Goal: Task Accomplishment & Management: Manage account settings

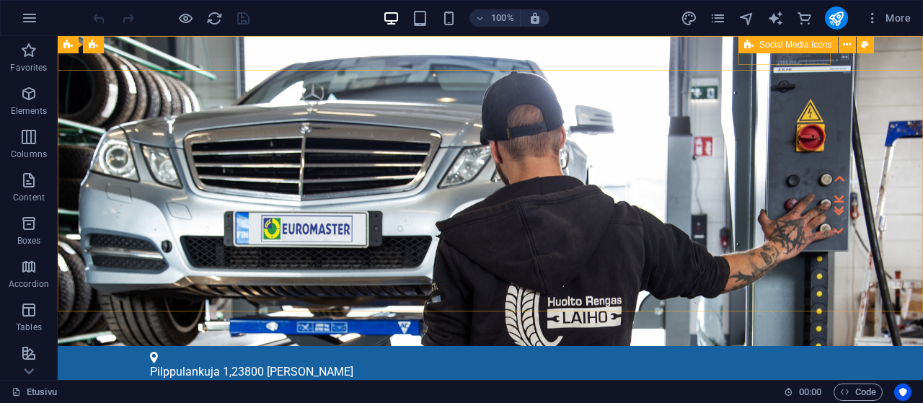
click at [781, 44] on span "Social Media Icons" at bounding box center [795, 44] width 73 height 9
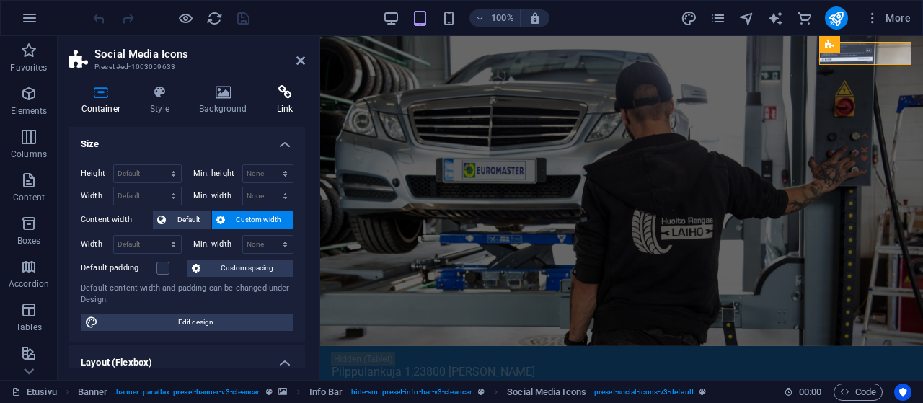
click at [275, 96] on icon at bounding box center [285, 92] width 40 height 14
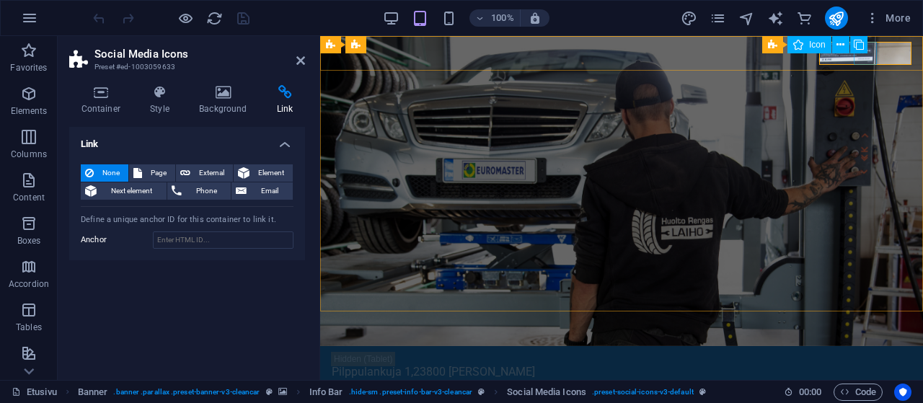
click at [822, 44] on span "Icon" at bounding box center [817, 44] width 17 height 9
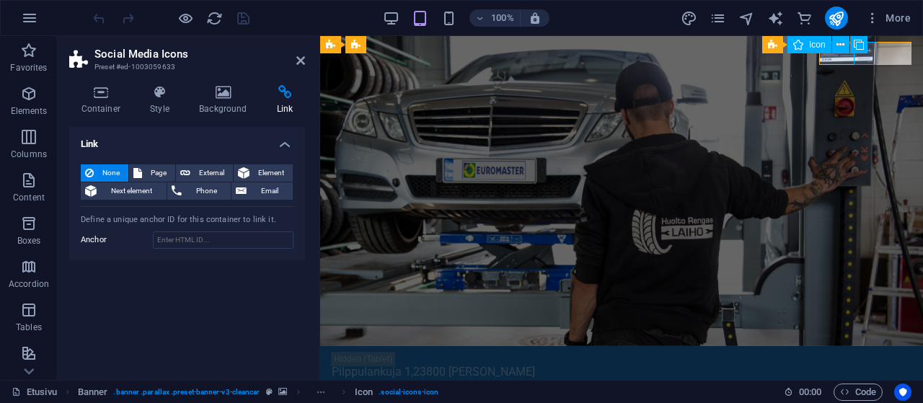
click at [822, 44] on span "Icon" at bounding box center [817, 44] width 17 height 9
select select "xMidYMid"
select select "px"
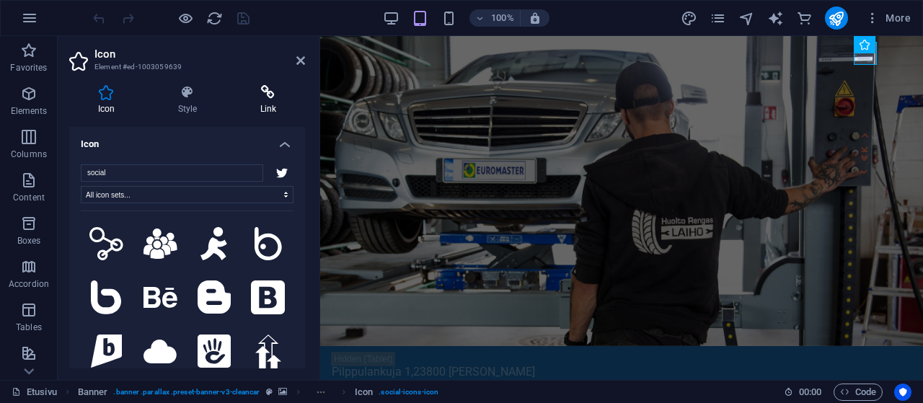
click at [265, 105] on h4 "Link" at bounding box center [268, 100] width 74 height 30
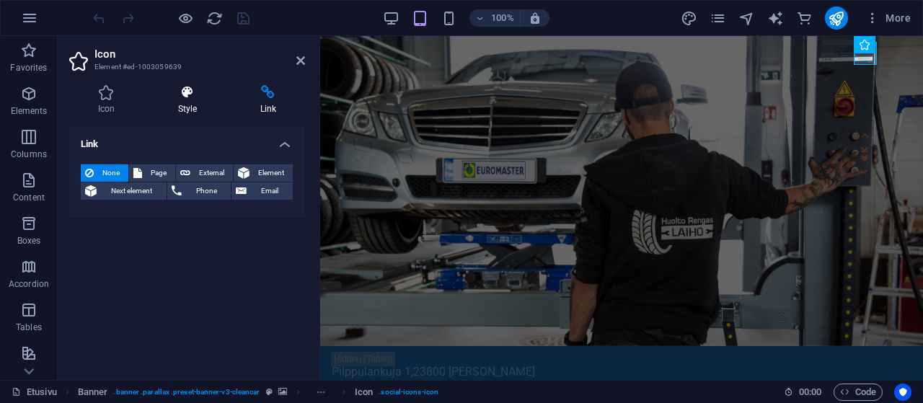
click at [192, 107] on h4 "Style" at bounding box center [190, 100] width 82 height 30
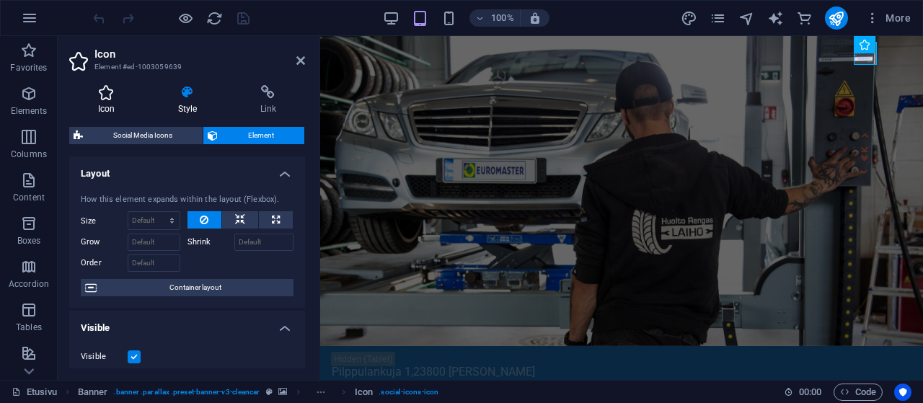
click at [105, 113] on h4 "Icon" at bounding box center [109, 100] width 80 height 30
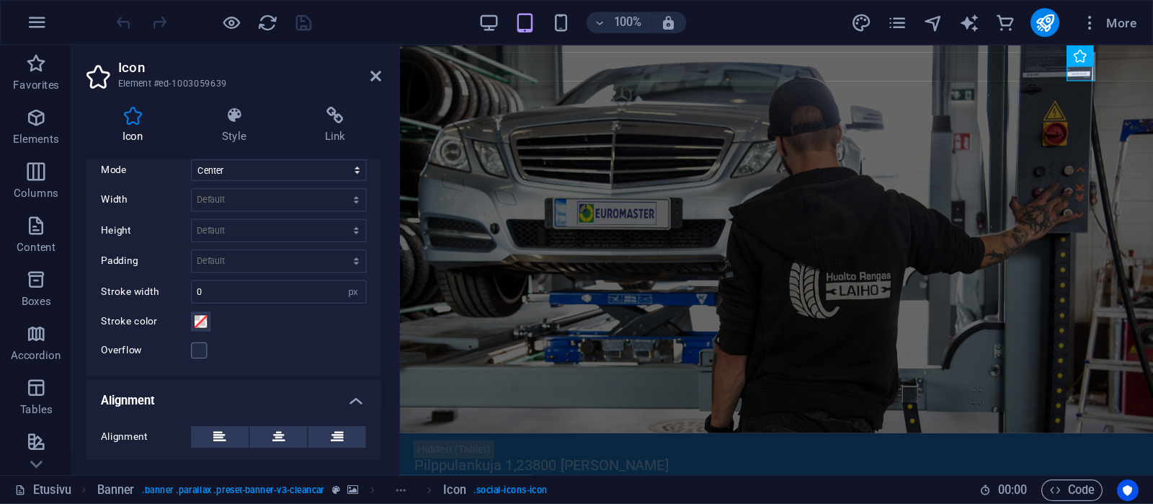
scroll to position [305, 0]
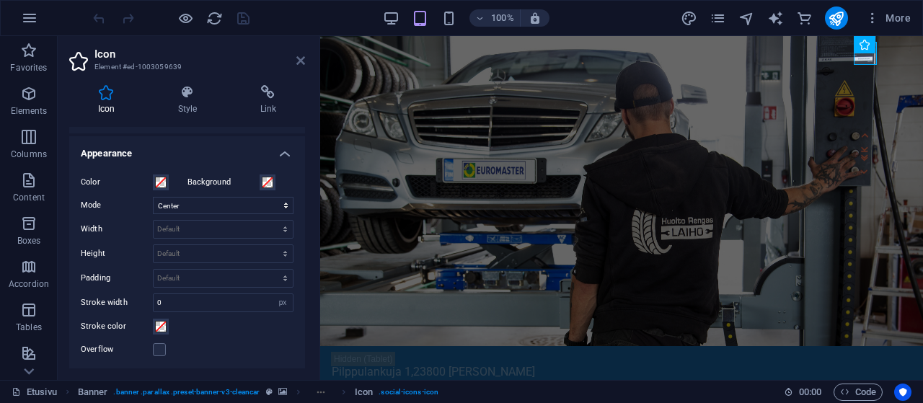
drag, startPoint x: 301, startPoint y: 61, endPoint x: 241, endPoint y: 24, distance: 70.0
click at [301, 61] on icon at bounding box center [300, 61] width 9 height 12
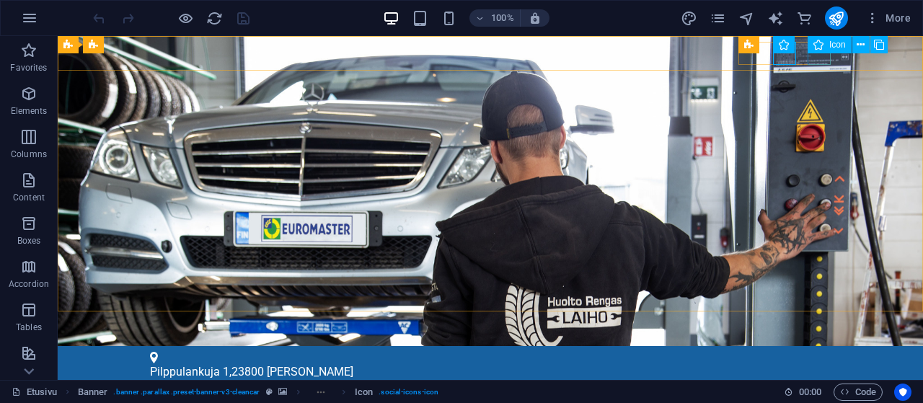
click at [831, 47] on span "Icon" at bounding box center [837, 44] width 17 height 9
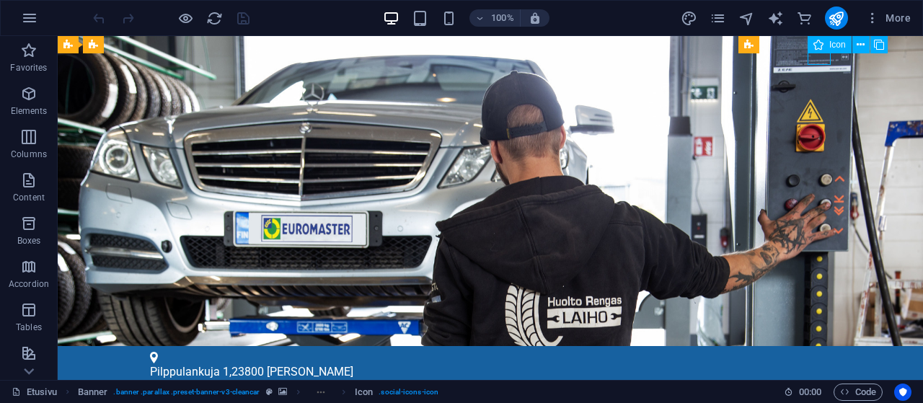
click at [831, 47] on span "Icon" at bounding box center [837, 44] width 17 height 9
select select "xMidYMid"
select select "px"
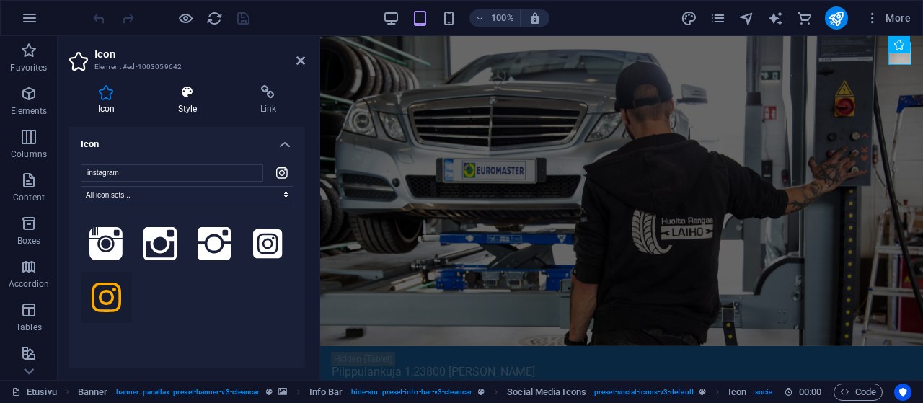
click at [187, 99] on icon at bounding box center [187, 92] width 76 height 14
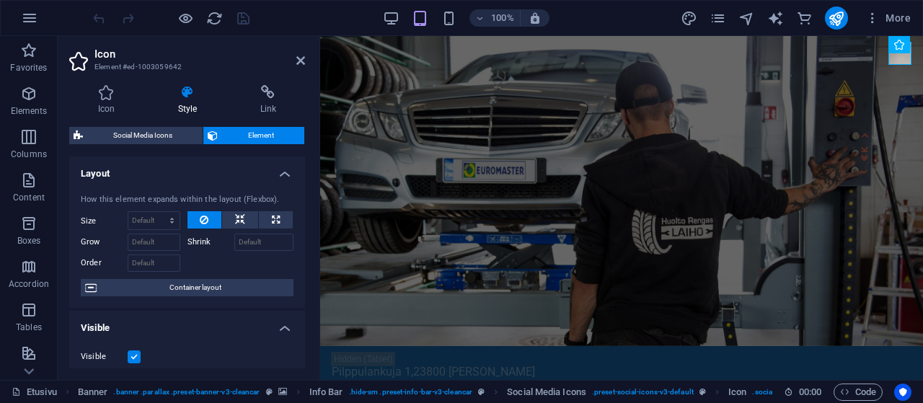
click at [136, 355] on label at bounding box center [134, 356] width 13 height 13
click at [0, 0] on input "Visible" at bounding box center [0, 0] width 0 height 0
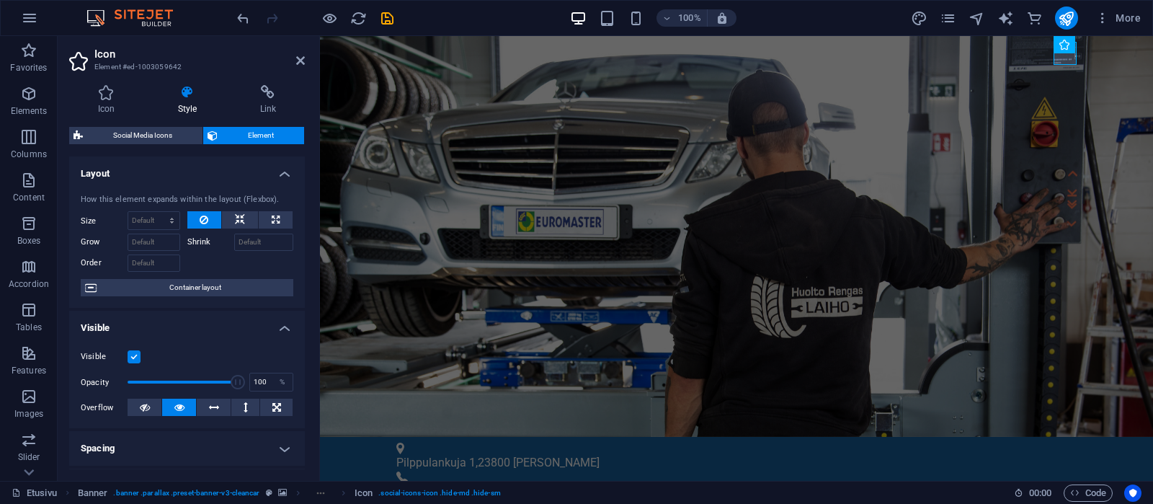
click at [195, 327] on h4 "Visible" at bounding box center [187, 324] width 236 height 26
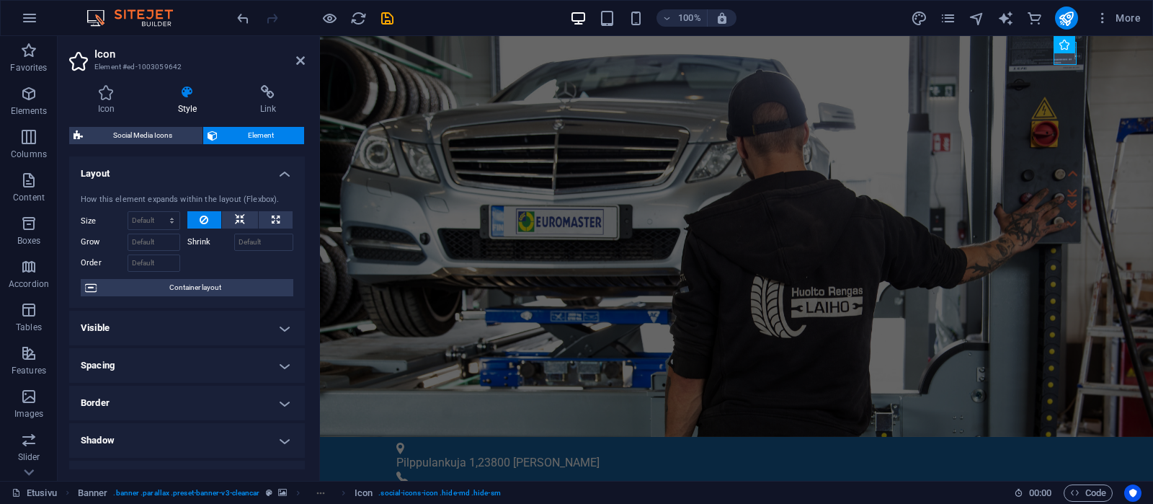
scroll to position [137, 0]
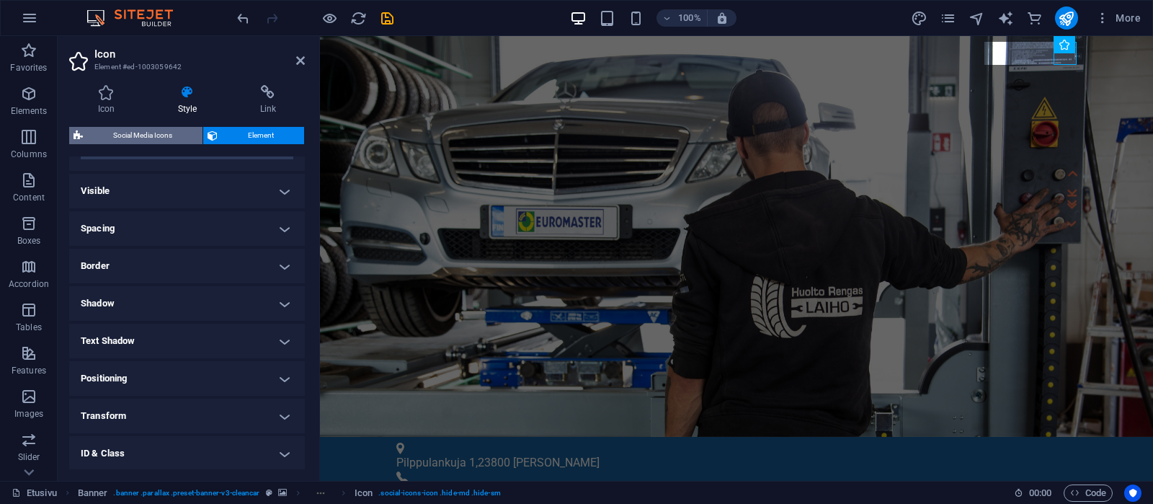
click at [137, 133] on span "Social Media Icons" at bounding box center [142, 135] width 111 height 17
select select "rem"
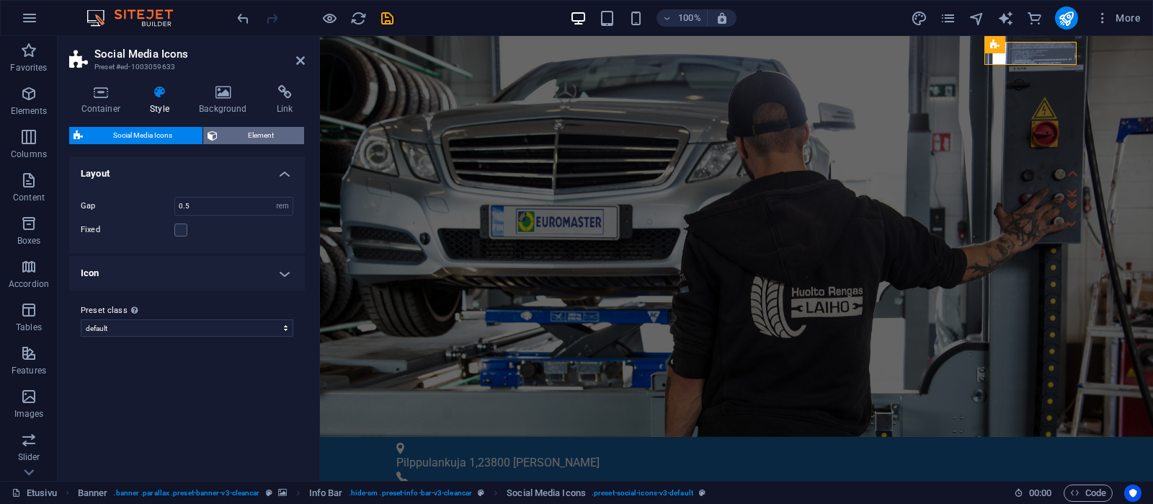
click at [249, 136] on span "Element" at bounding box center [261, 135] width 78 height 17
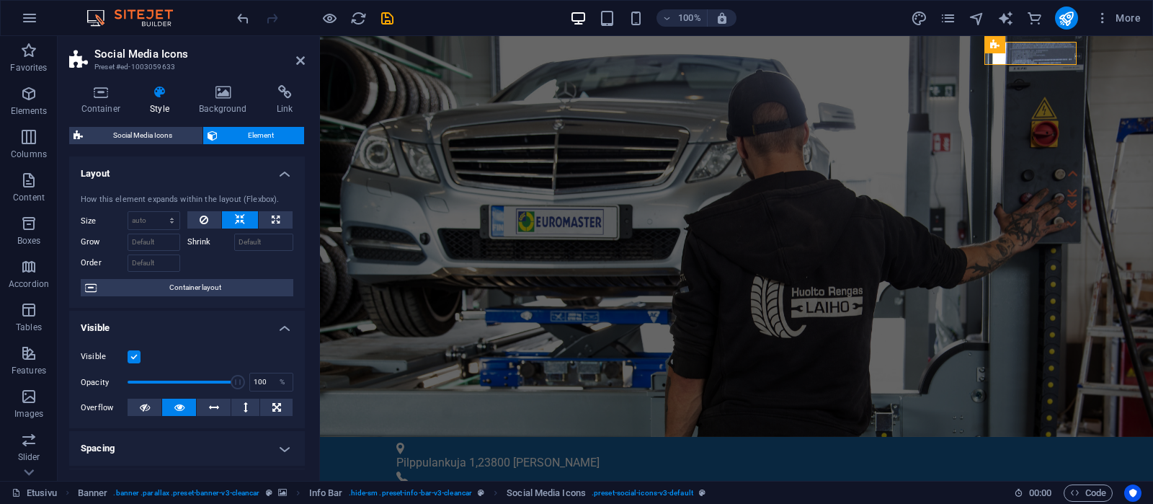
click at [133, 355] on label at bounding box center [134, 356] width 13 height 13
click at [0, 0] on input "Visible" at bounding box center [0, 0] width 0 height 0
click at [133, 355] on label at bounding box center [134, 356] width 13 height 13
click at [0, 0] on input "Visible" at bounding box center [0, 0] width 0 height 0
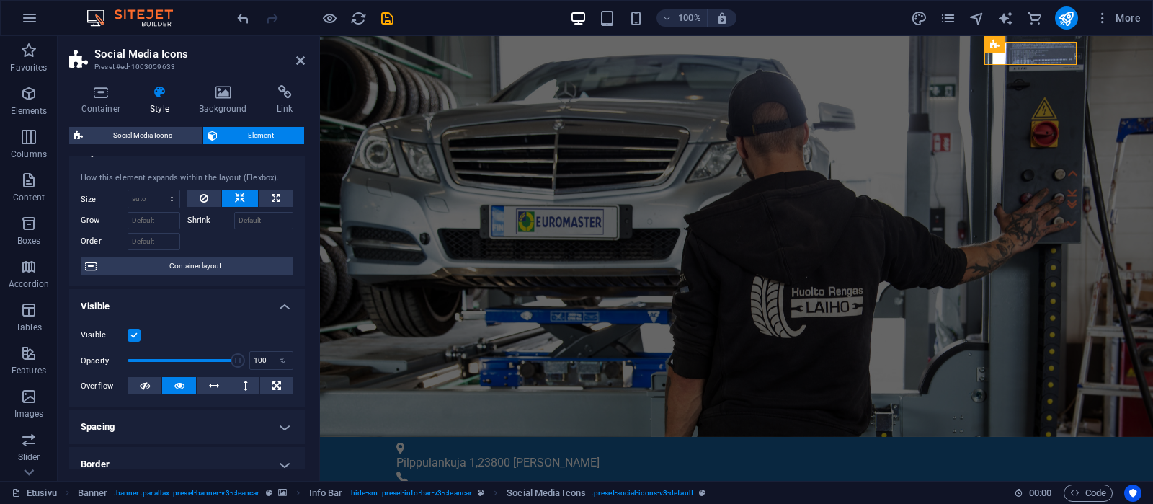
scroll to position [0, 0]
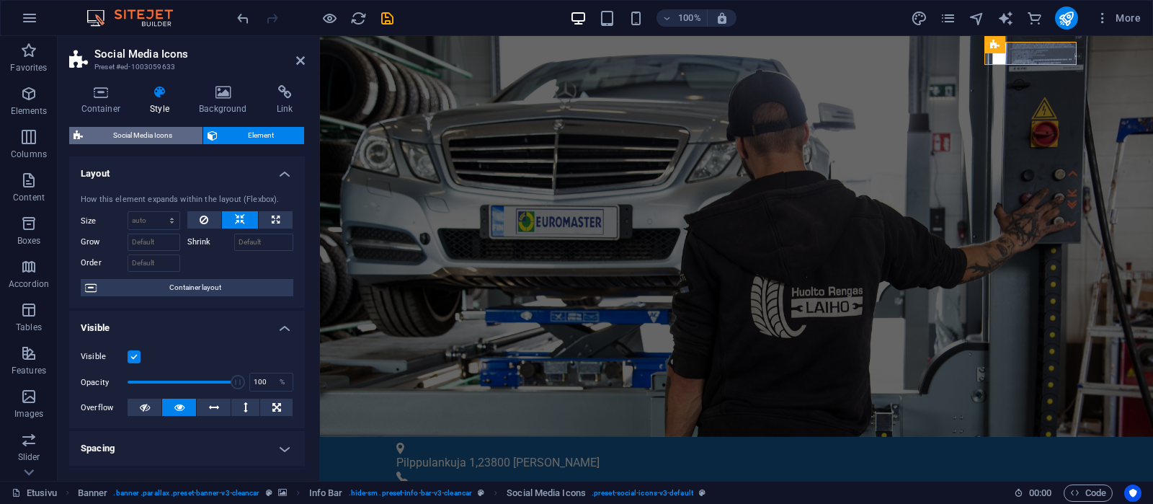
click at [132, 130] on span "Social Media Icons" at bounding box center [142, 135] width 111 height 17
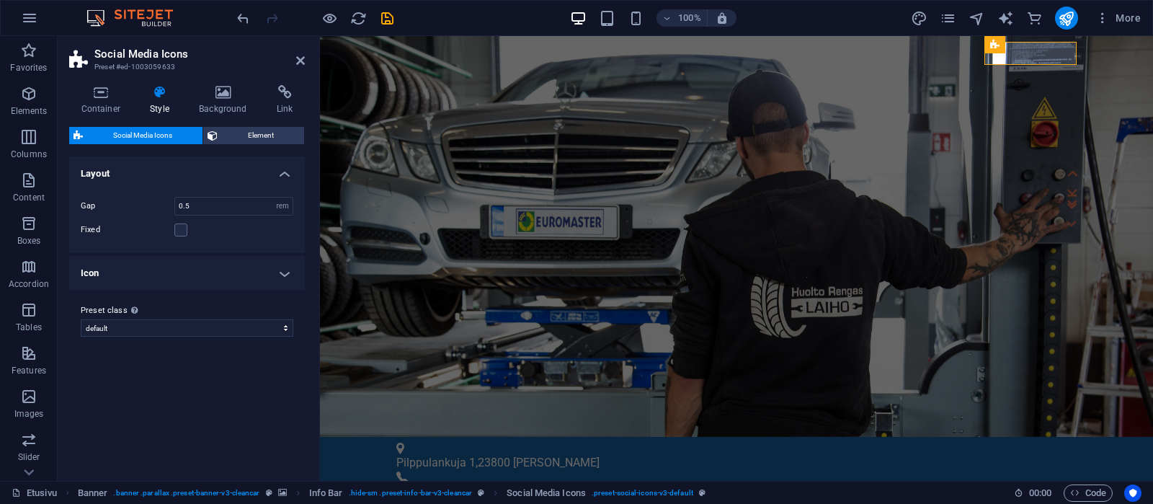
click at [288, 268] on h4 "Icon" at bounding box center [187, 273] width 236 height 35
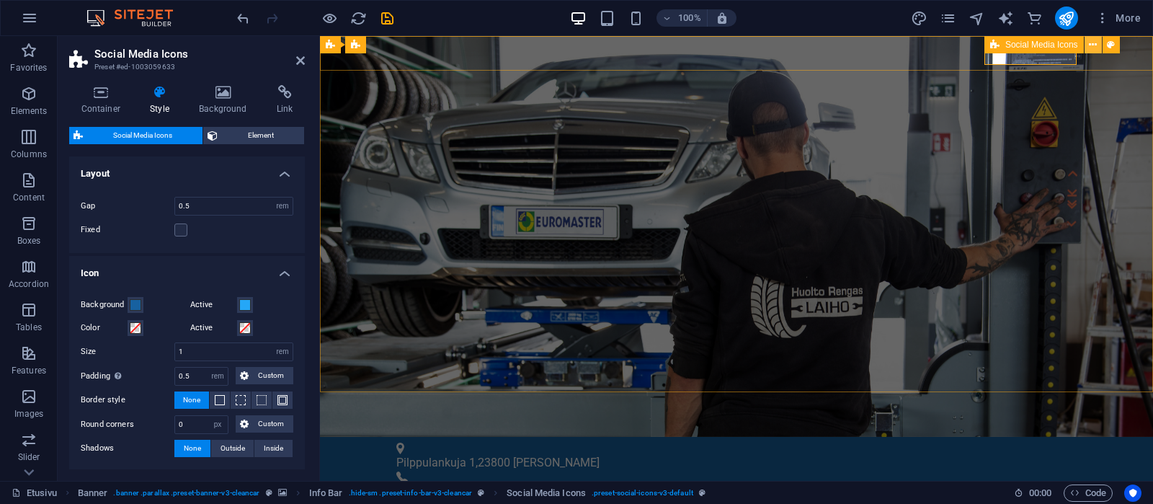
click at [922, 44] on icon at bounding box center [1093, 44] width 8 height 15
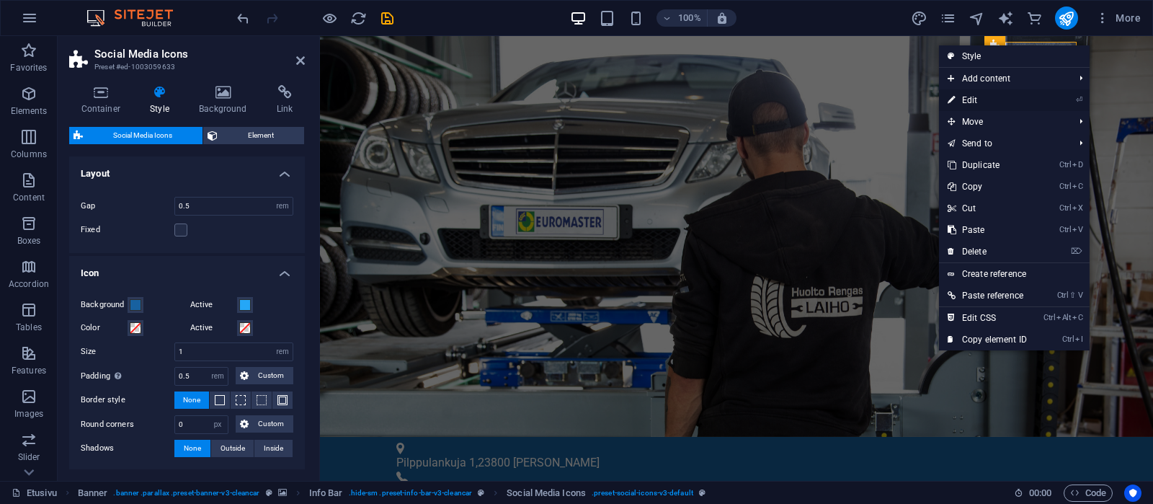
click at [922, 96] on link "⏎ Edit" at bounding box center [987, 100] width 97 height 22
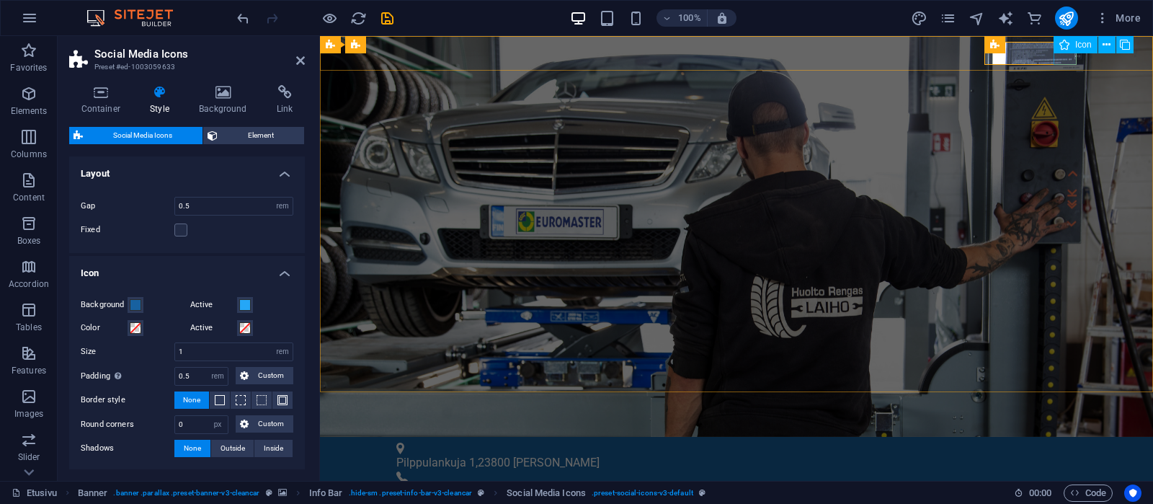
click at [922, 42] on div "Icon" at bounding box center [1076, 44] width 44 height 17
click at [922, 41] on div "Icon" at bounding box center [1076, 44] width 44 height 17
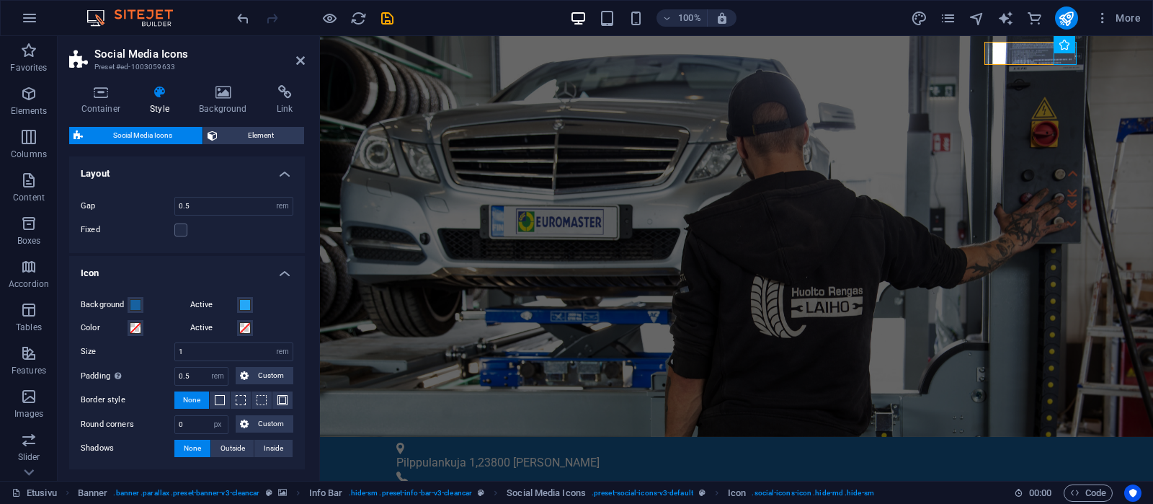
click at [154, 100] on h4 "Style" at bounding box center [162, 100] width 49 height 30
click at [922, 43] on span "Icon" at bounding box center [1083, 44] width 17 height 9
click at [262, 133] on span "Element" at bounding box center [261, 135] width 78 height 17
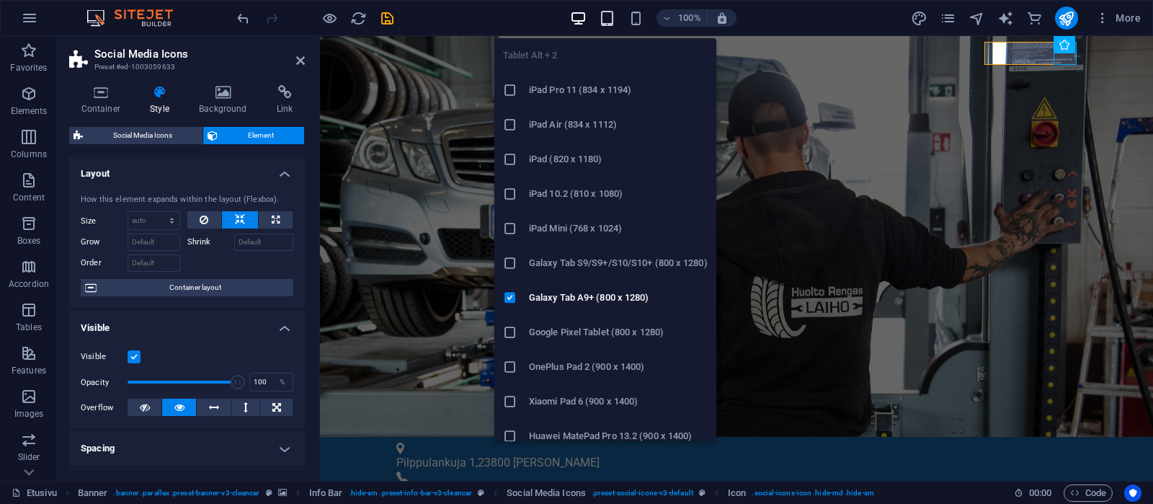
click at [608, 14] on icon "button" at bounding box center [607, 18] width 17 height 17
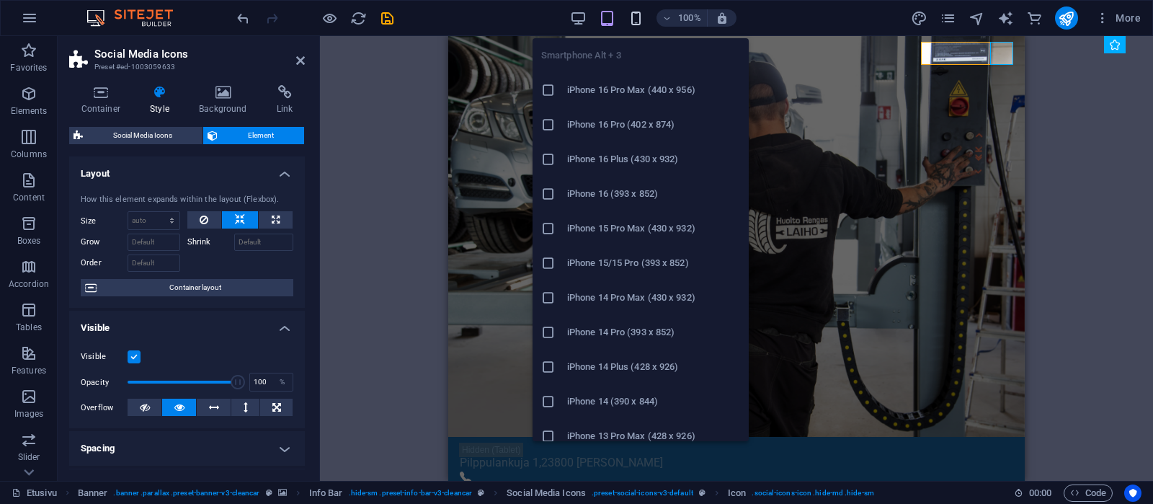
click at [639, 20] on icon "button" at bounding box center [636, 18] width 17 height 17
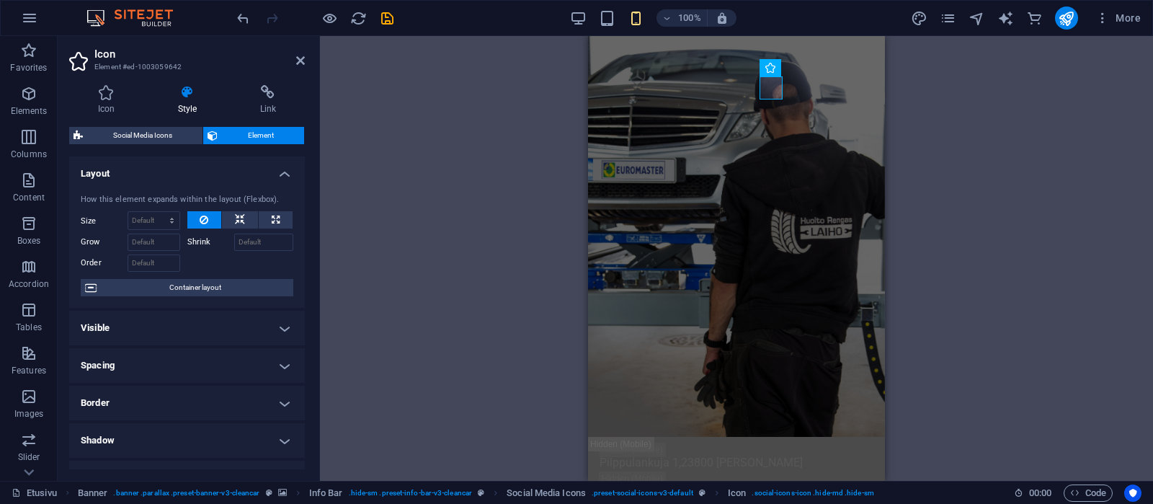
click at [186, 92] on icon at bounding box center [187, 92] width 76 height 14
click at [186, 101] on h4 "Style" at bounding box center [190, 100] width 82 height 30
click at [99, 103] on h4 "Icon" at bounding box center [109, 100] width 80 height 30
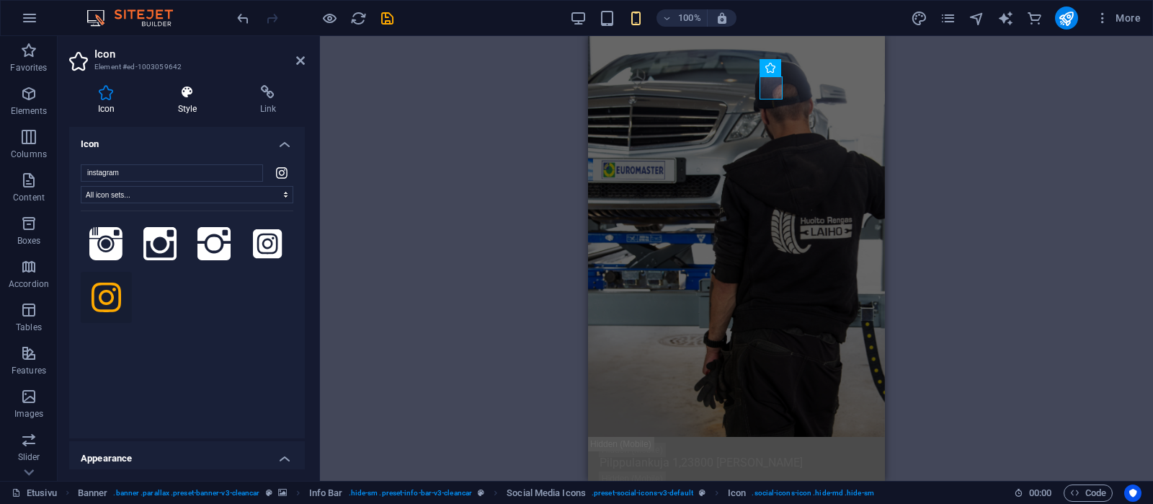
click at [197, 99] on icon at bounding box center [187, 92] width 76 height 14
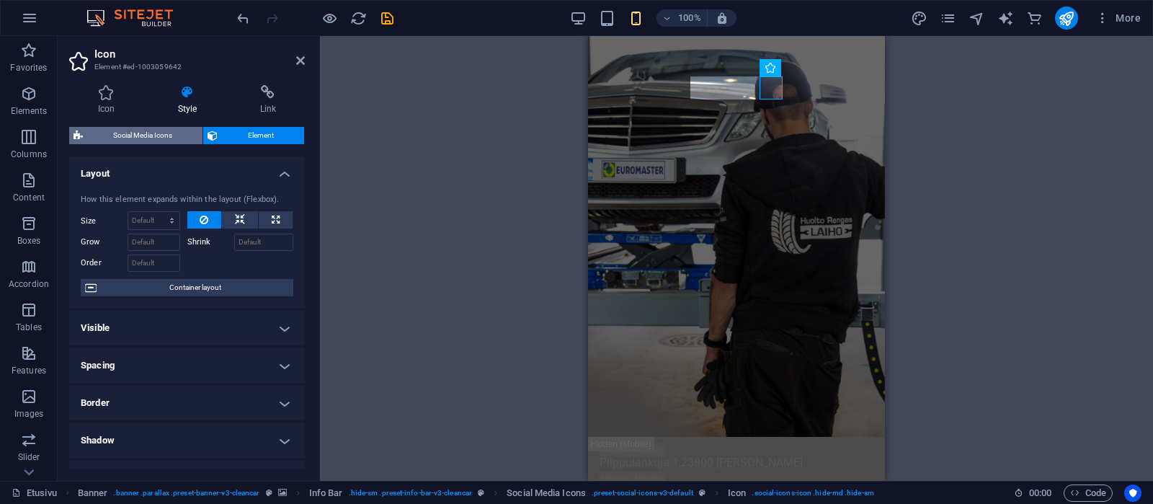
click at [136, 129] on span "Social Media Icons" at bounding box center [142, 135] width 111 height 17
select select "rem"
select select "px"
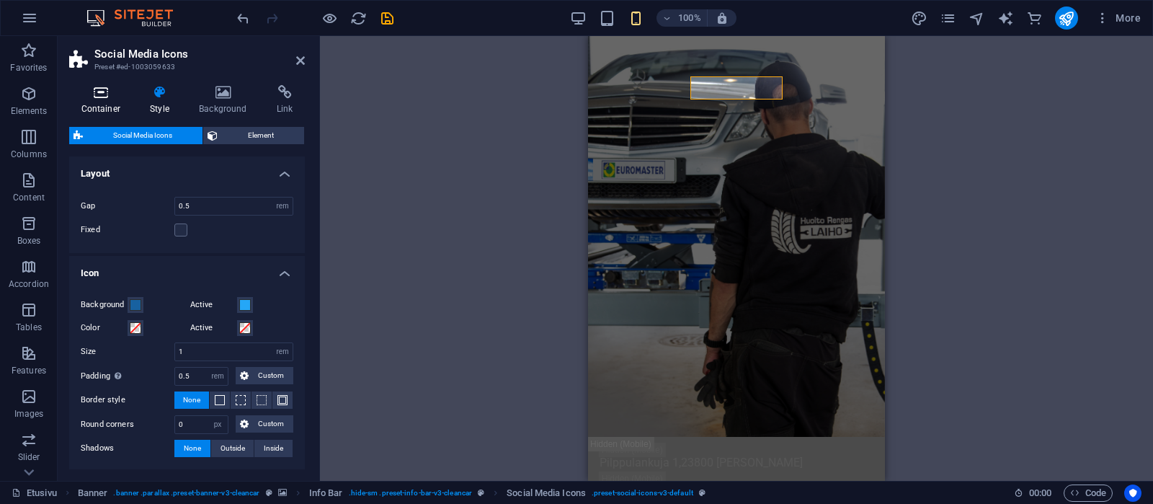
click at [99, 103] on h4 "Container" at bounding box center [103, 100] width 69 height 30
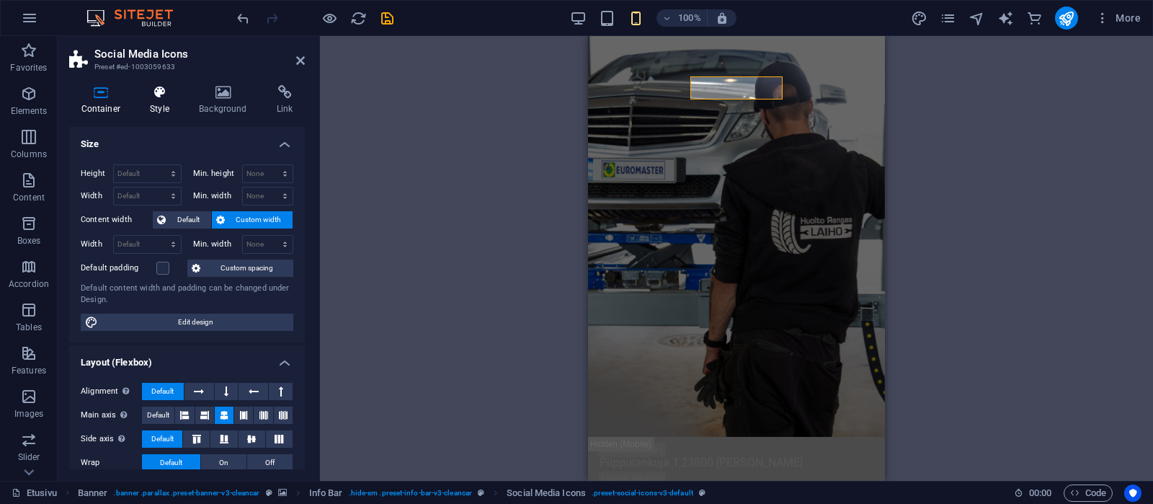
click at [155, 99] on icon at bounding box center [159, 92] width 43 height 14
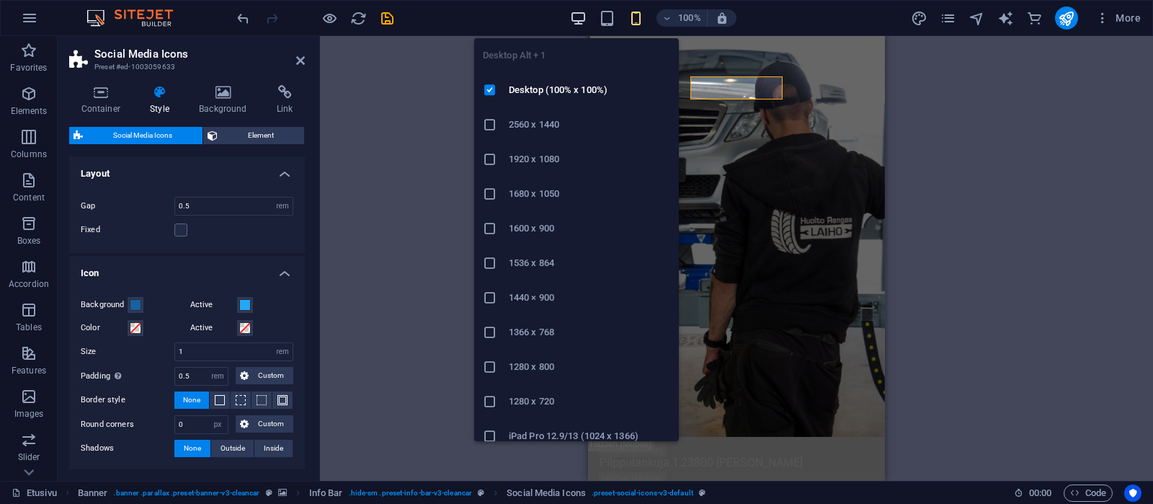
click at [582, 17] on icon "button" at bounding box center [578, 18] width 17 height 17
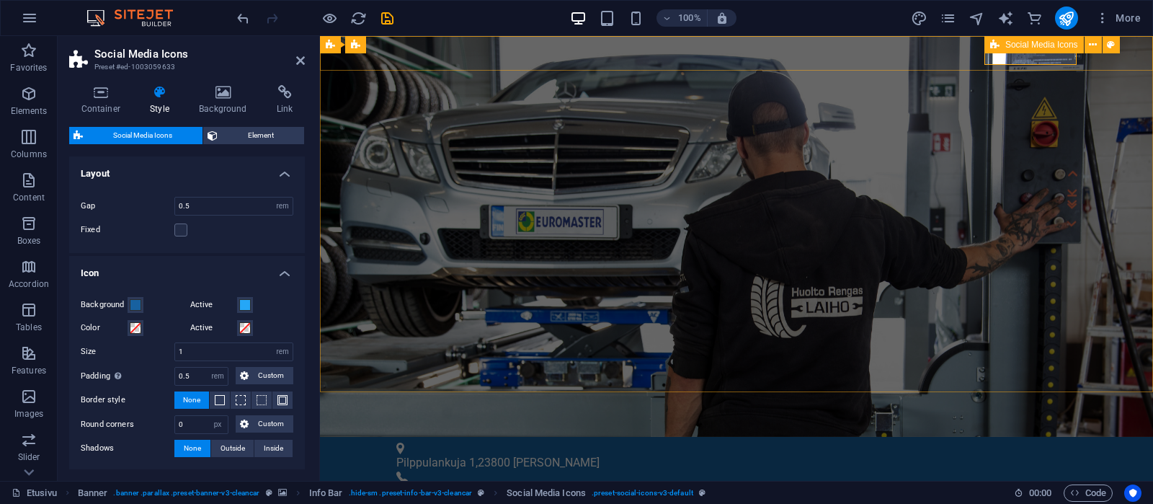
click at [922, 43] on span "Social Media Icons" at bounding box center [1042, 44] width 73 height 9
click at [922, 43] on icon at bounding box center [1065, 44] width 10 height 17
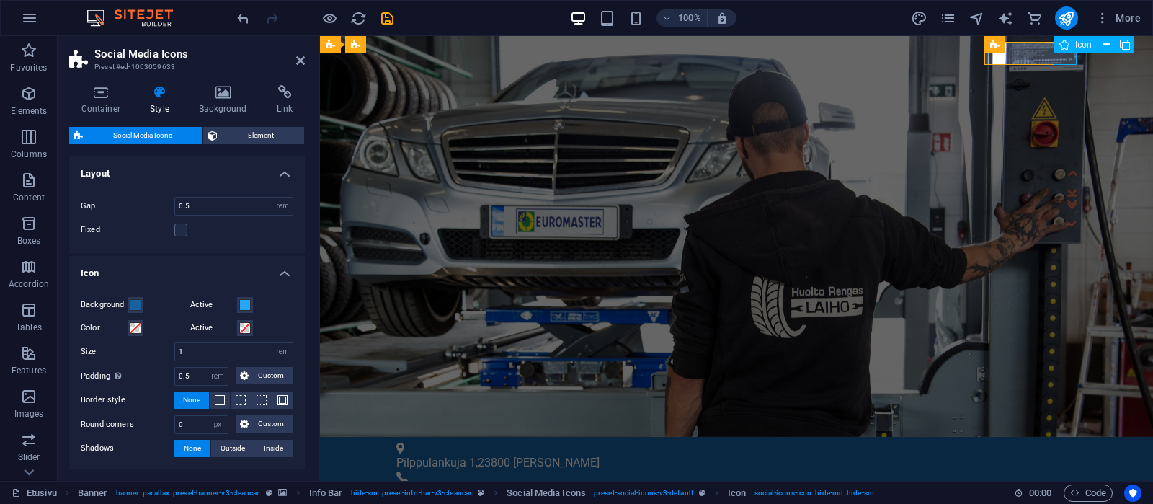
click at [922, 44] on icon at bounding box center [1065, 44] width 10 height 17
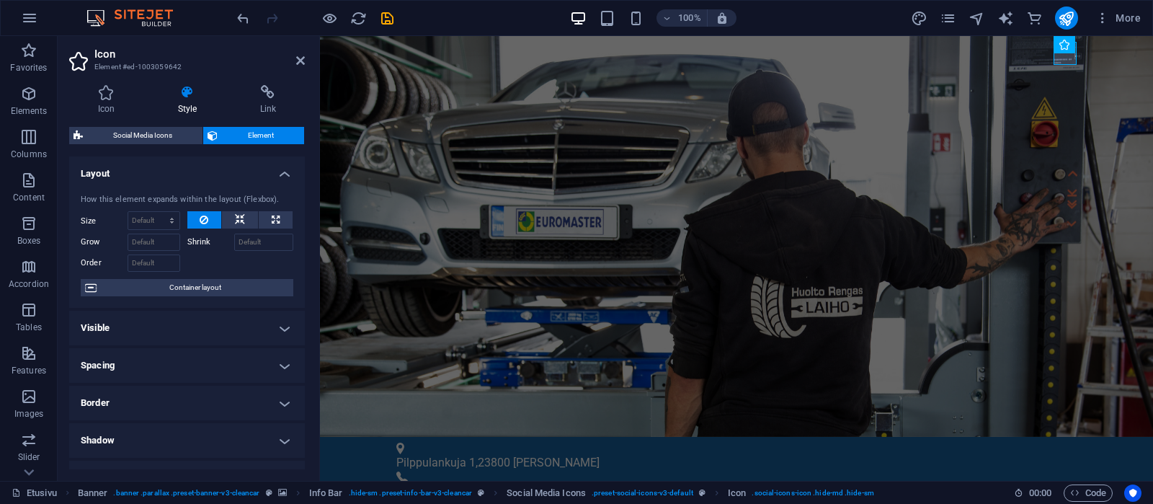
click at [190, 100] on h4 "Style" at bounding box center [190, 100] width 82 height 30
click at [99, 98] on icon at bounding box center [106, 92] width 74 height 14
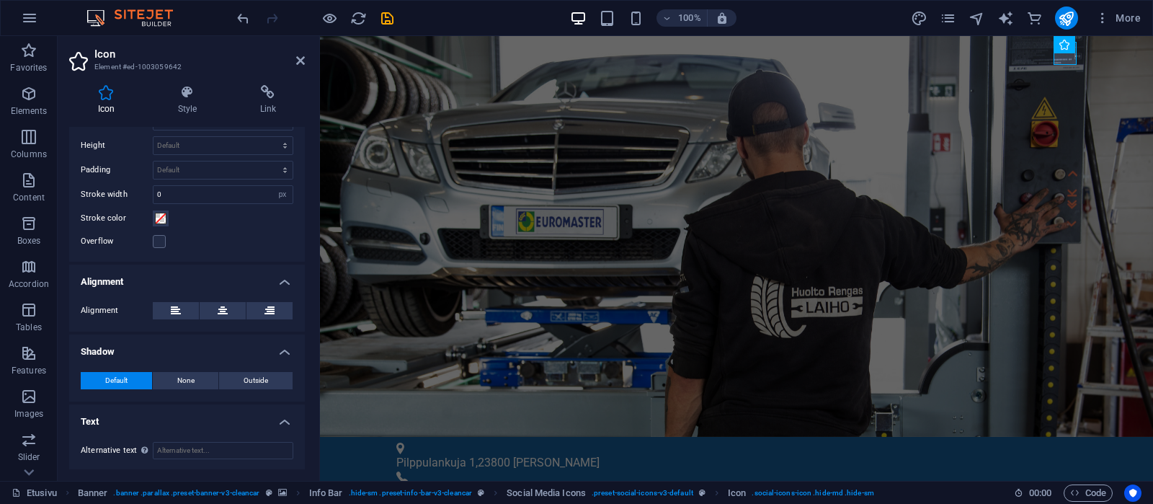
scroll to position [71, 0]
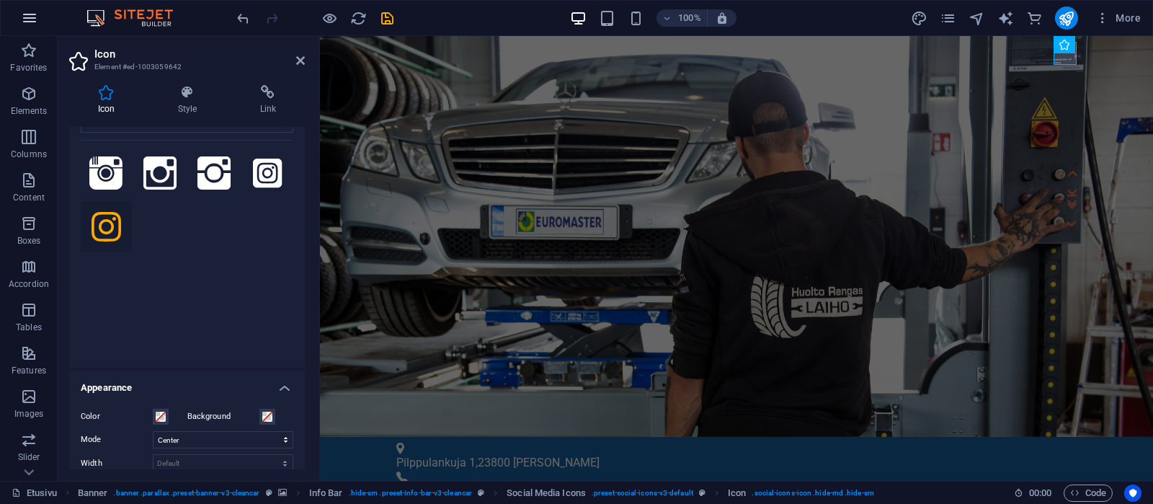
click at [31, 17] on icon "button" at bounding box center [29, 17] width 17 height 17
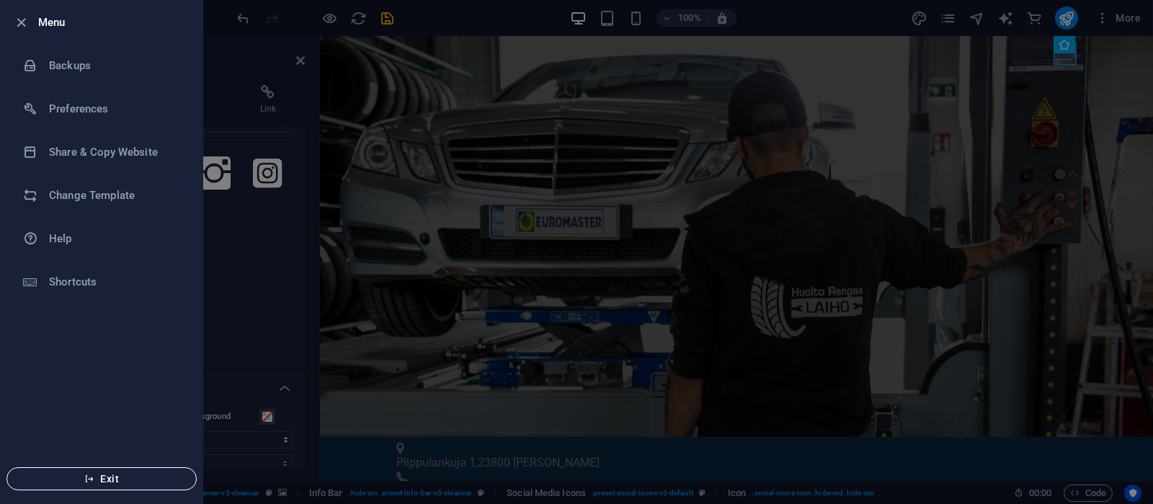
click at [125, 402] on span "Exit" at bounding box center [102, 479] width 166 height 12
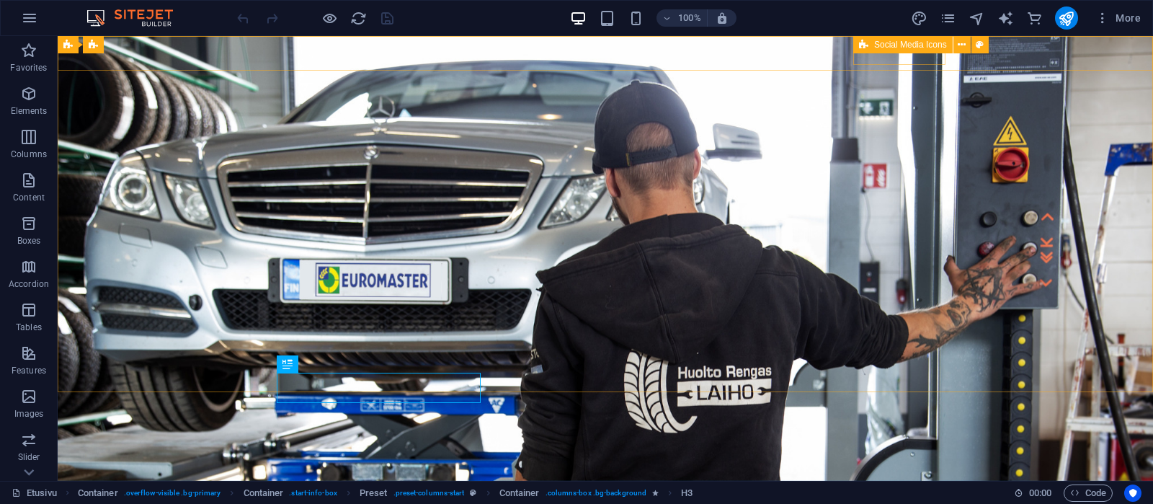
click at [867, 43] on icon at bounding box center [863, 44] width 9 height 17
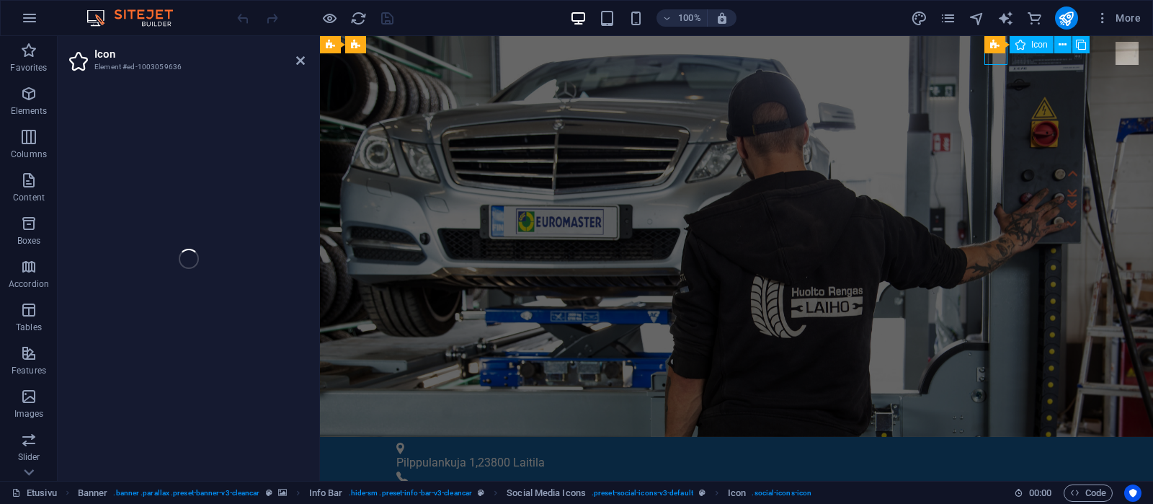
select select "xMidYMid"
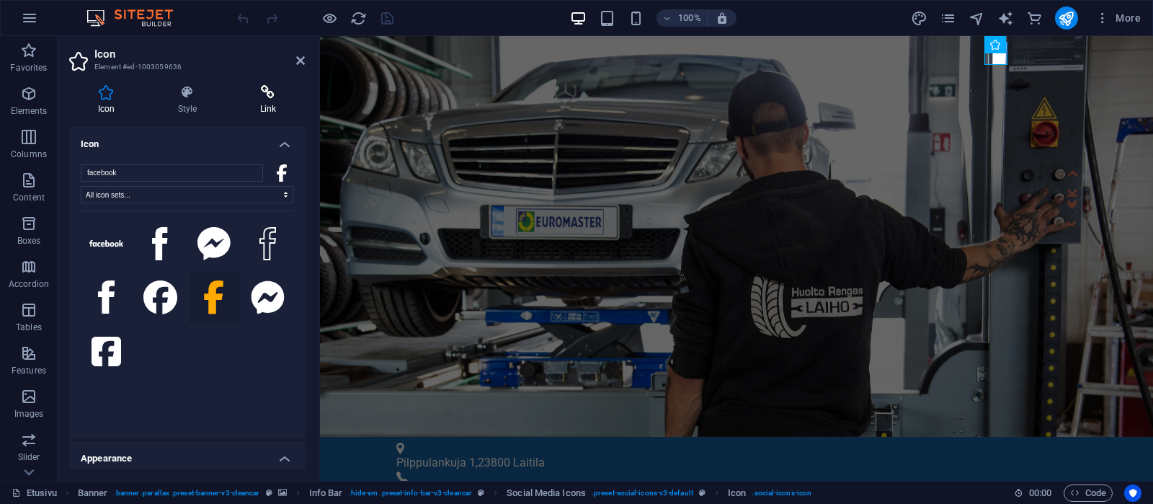
click at [267, 99] on icon at bounding box center [268, 92] width 74 height 14
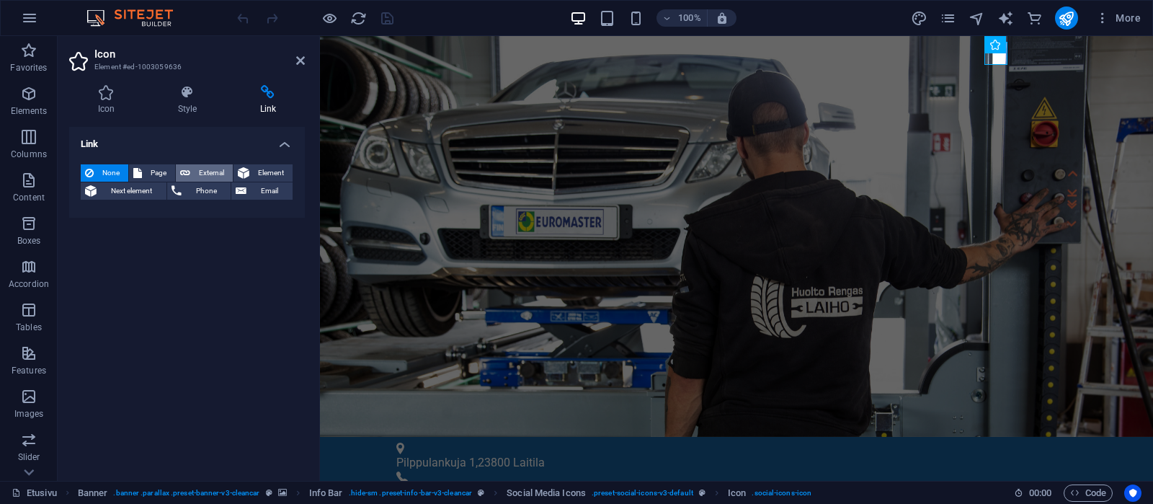
click at [200, 171] on span "External" at bounding box center [212, 172] width 34 height 17
select select "blank"
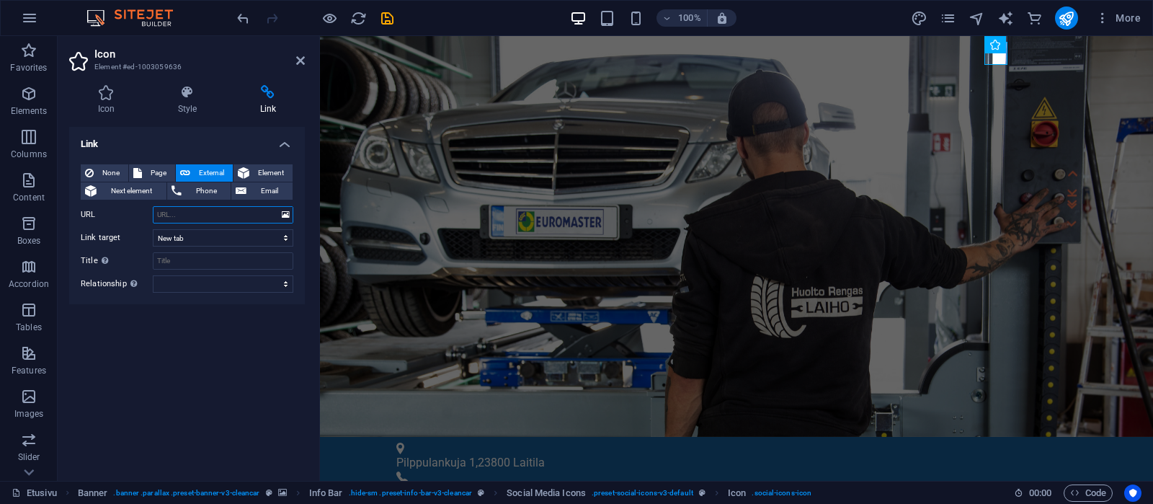
paste input "[URL][DOMAIN_NAME]"
type input "[URL][DOMAIN_NAME]"
click at [387, 13] on icon "save" at bounding box center [387, 18] width 17 height 17
checkbox input "false"
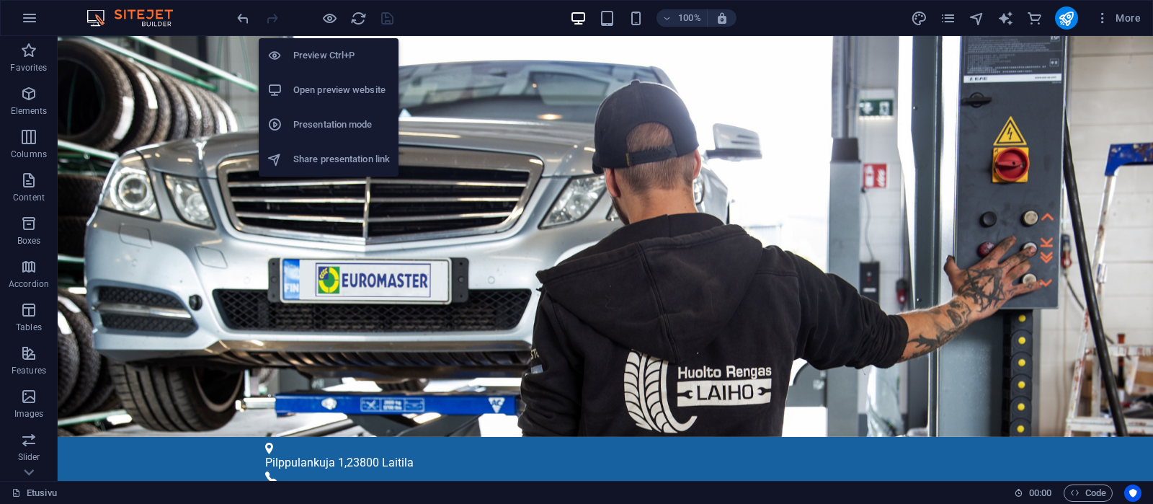
click at [316, 91] on h6 "Open preview website" at bounding box center [341, 89] width 97 height 17
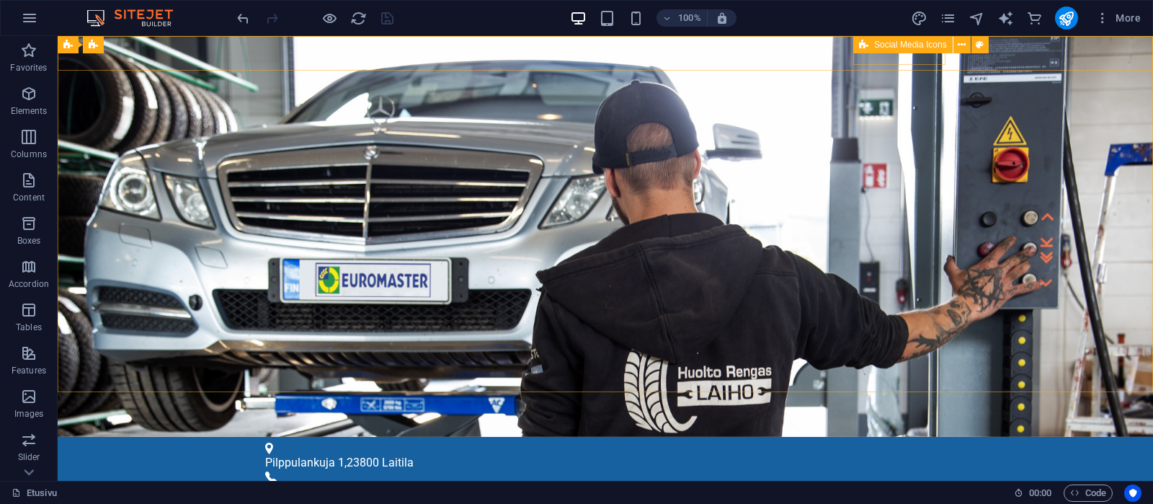
click at [868, 43] on icon at bounding box center [863, 44] width 9 height 17
click at [869, 43] on div "Social Media Icons" at bounding box center [902, 44] width 99 height 17
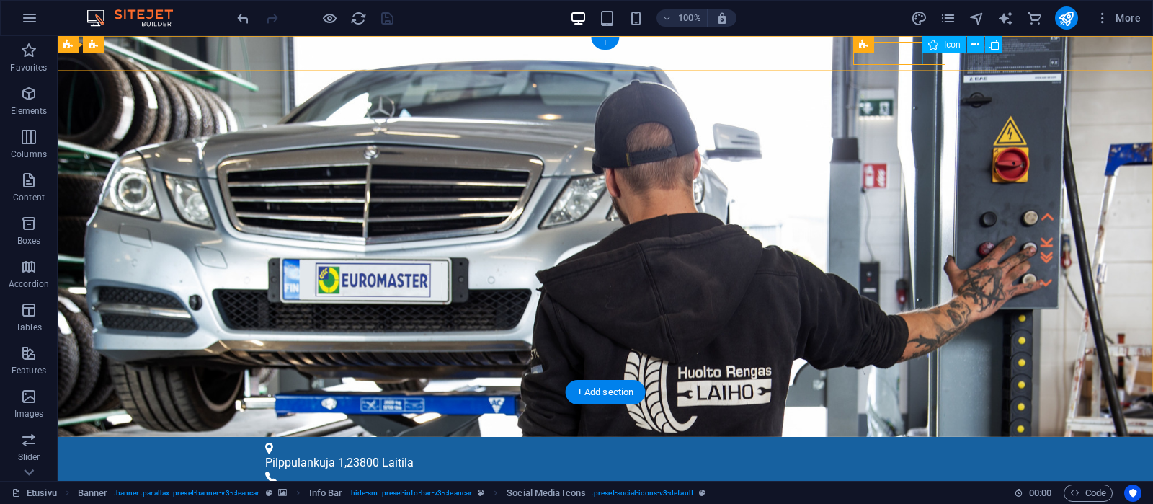
click at [939, 45] on div "Icon" at bounding box center [945, 44] width 44 height 17
select select "xMidYMid"
select select "px"
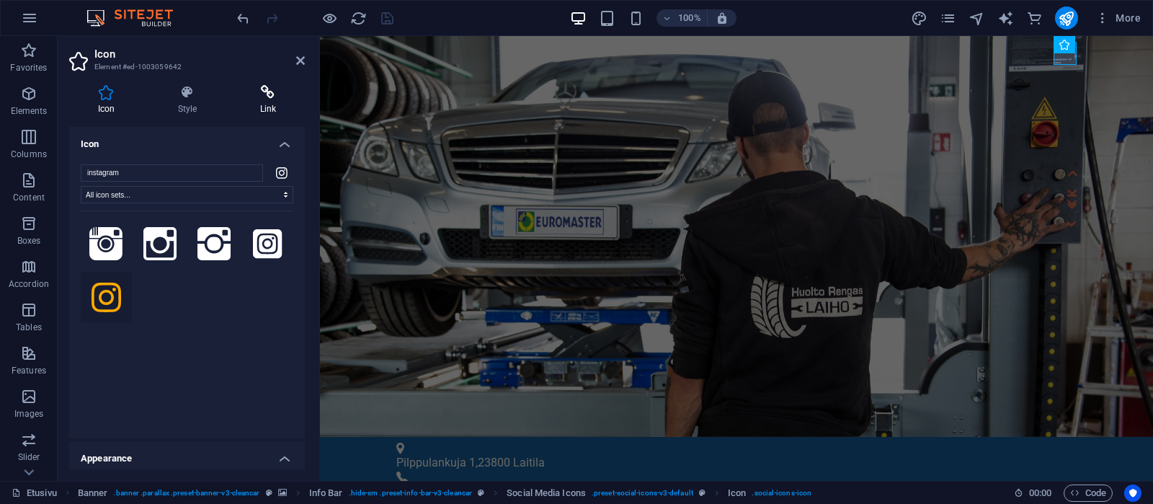
click at [275, 104] on h4 "Link" at bounding box center [268, 100] width 74 height 30
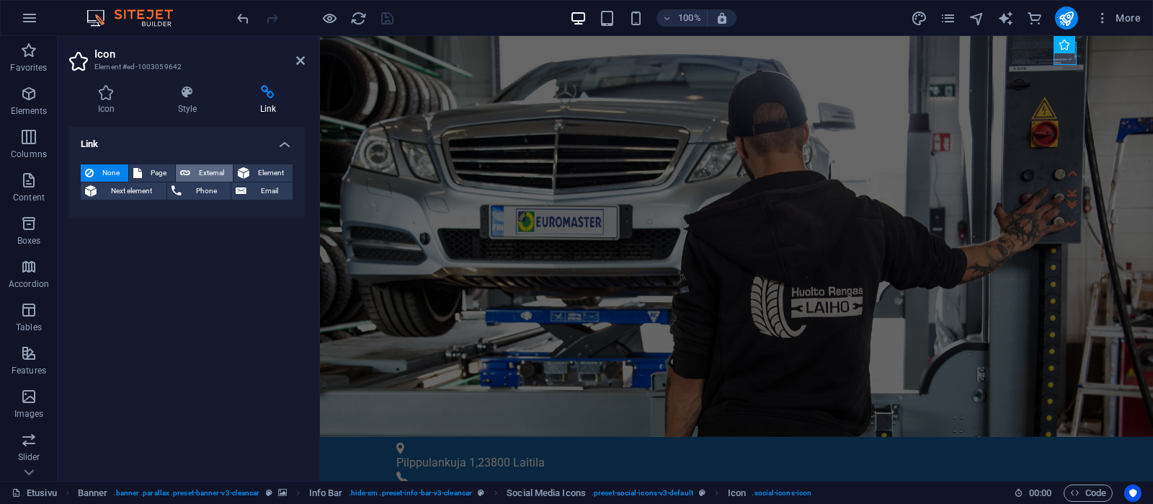
click at [215, 174] on span "External" at bounding box center [212, 172] width 34 height 17
select select "blank"
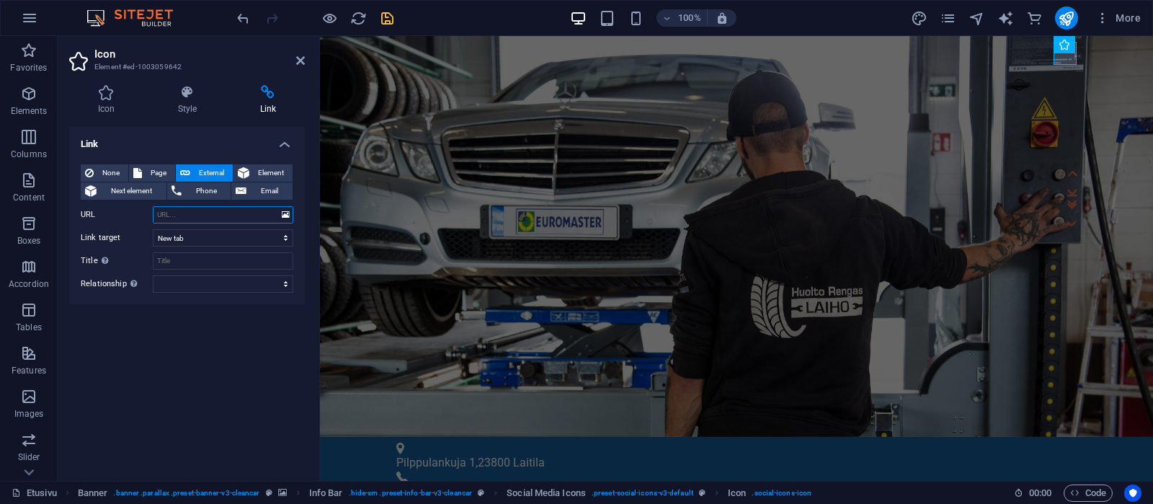
paste input "[URL][DOMAIN_NAME]"
type input "[URL][DOMAIN_NAME]"
click at [391, 14] on icon "save" at bounding box center [387, 18] width 17 height 17
checkbox input "false"
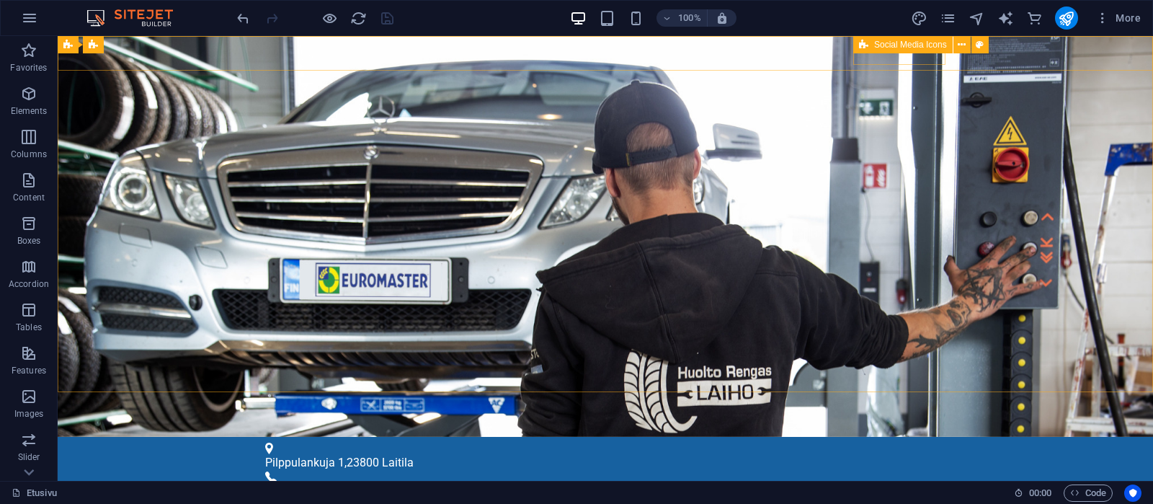
click at [878, 45] on span "Social Media Icons" at bounding box center [910, 44] width 73 height 9
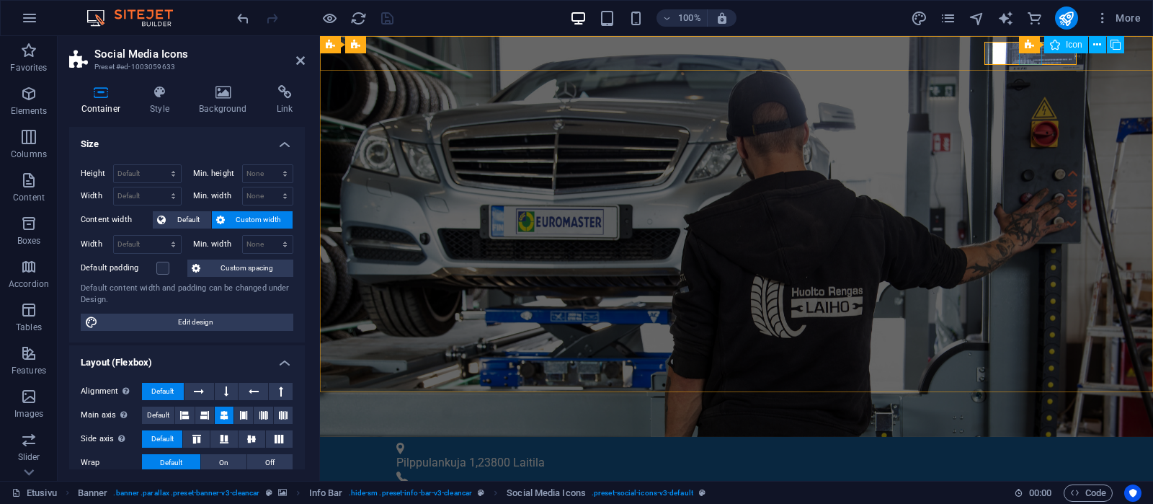
select select "xMidYMid"
select select "px"
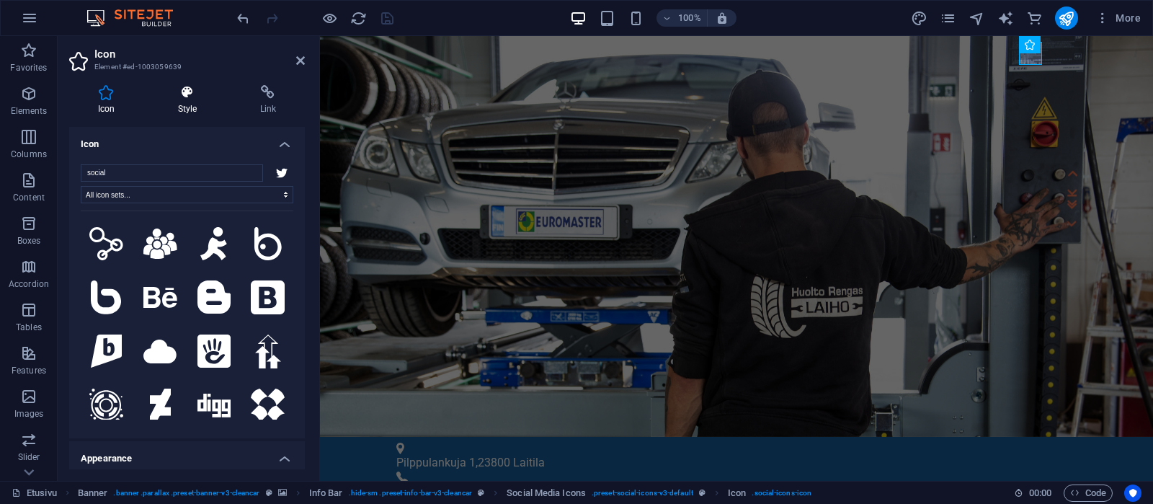
click at [190, 110] on h4 "Style" at bounding box center [190, 100] width 82 height 30
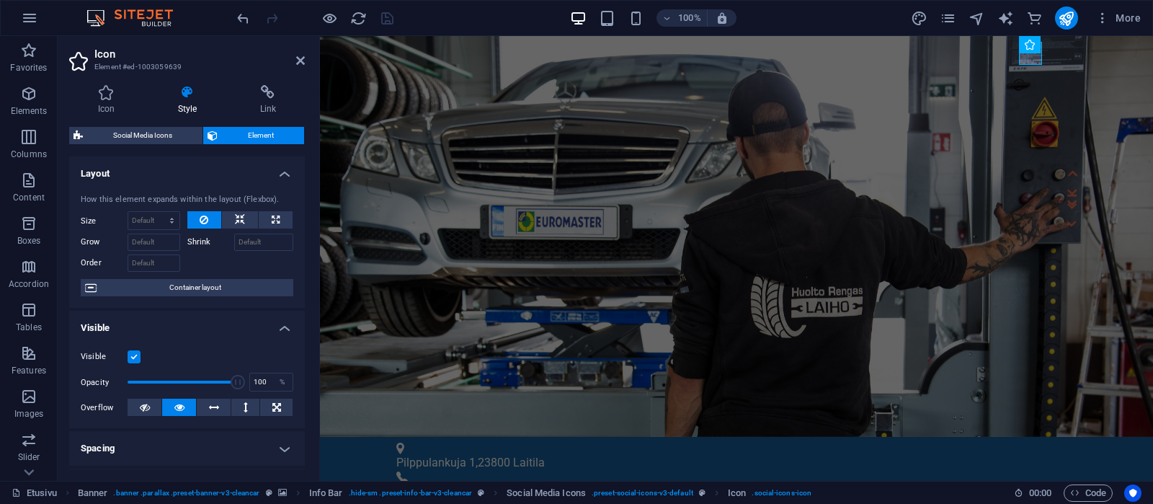
click at [136, 356] on label at bounding box center [134, 356] width 13 height 13
click at [0, 0] on input "Visible" at bounding box center [0, 0] width 0 height 0
click at [389, 19] on icon "save" at bounding box center [387, 18] width 17 height 17
checkbox input "false"
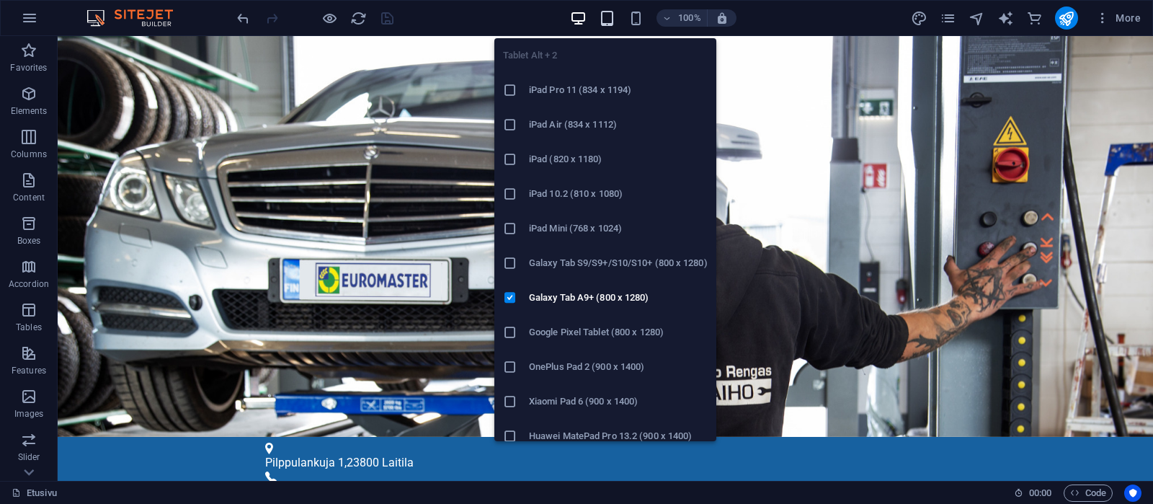
click at [614, 15] on icon "button" at bounding box center [607, 18] width 17 height 17
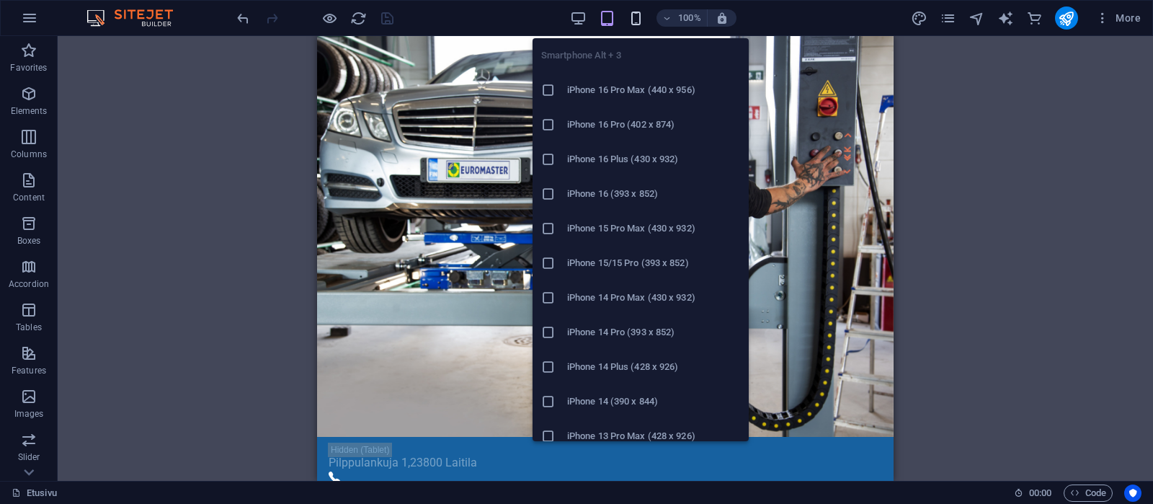
click at [639, 17] on icon "button" at bounding box center [636, 18] width 17 height 17
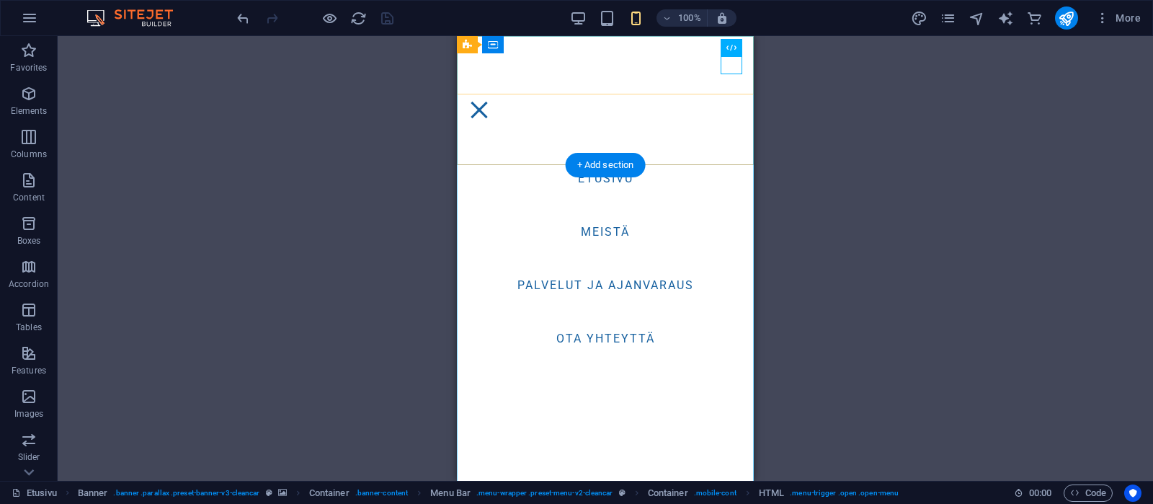
scroll to position [0, 0]
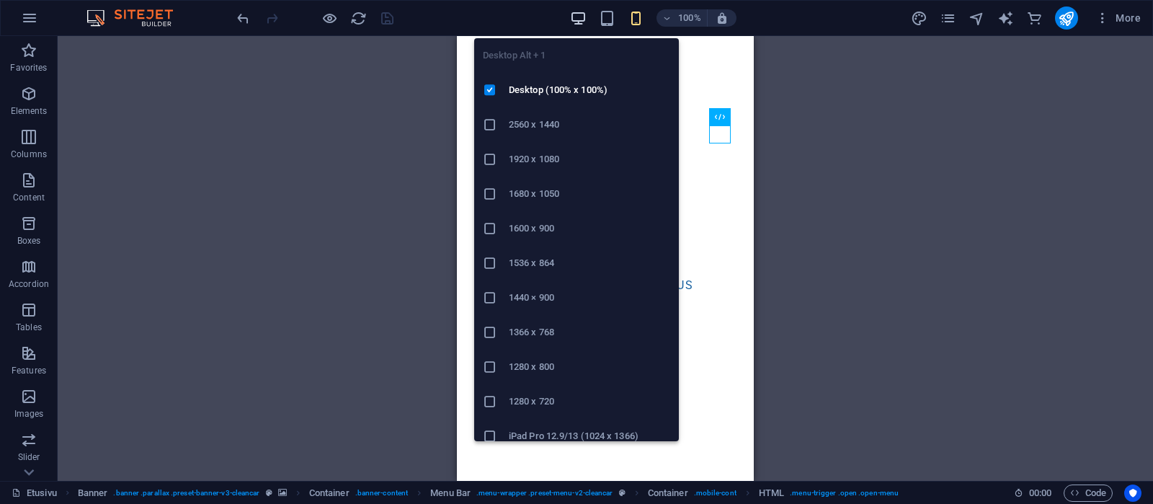
click at [579, 12] on icon "button" at bounding box center [578, 18] width 17 height 17
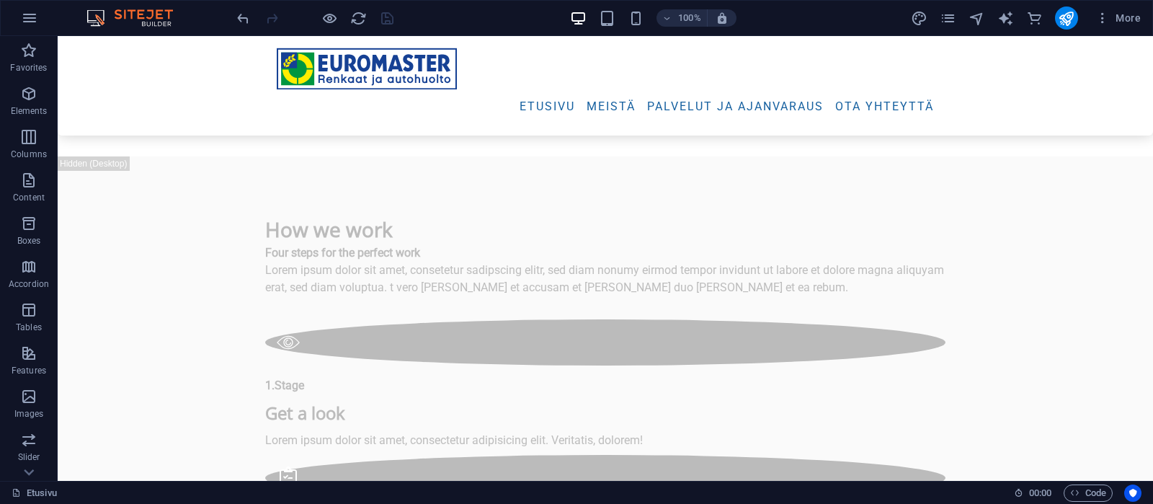
scroll to position [5673, 0]
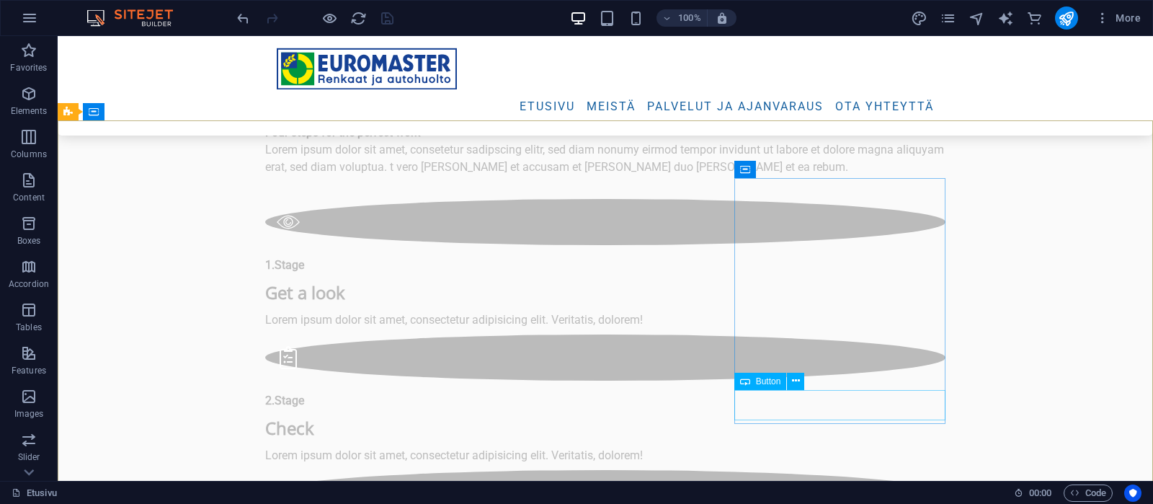
click at [771, 384] on span "Button" at bounding box center [768, 381] width 25 height 9
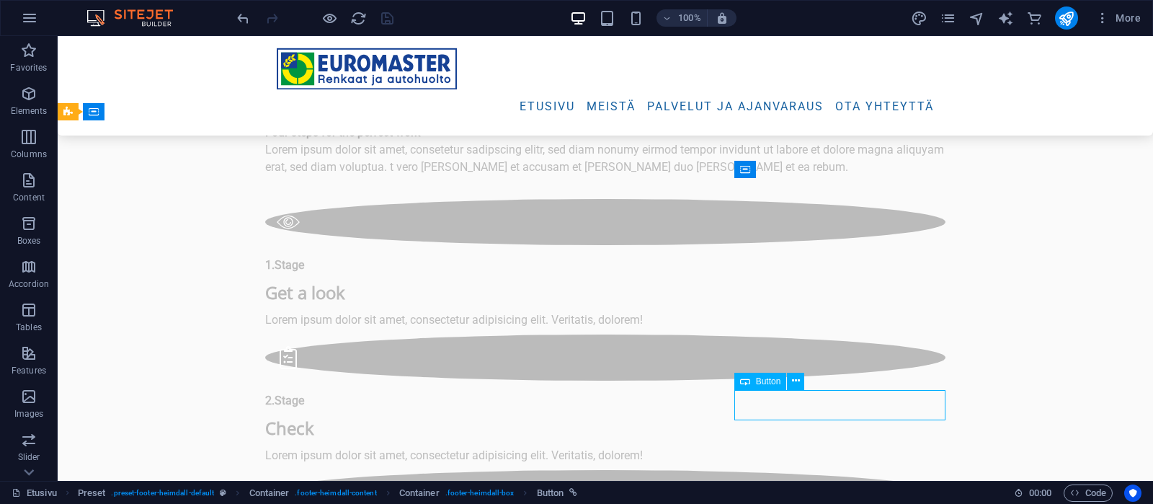
click at [771, 384] on span "Button" at bounding box center [768, 381] width 25 height 9
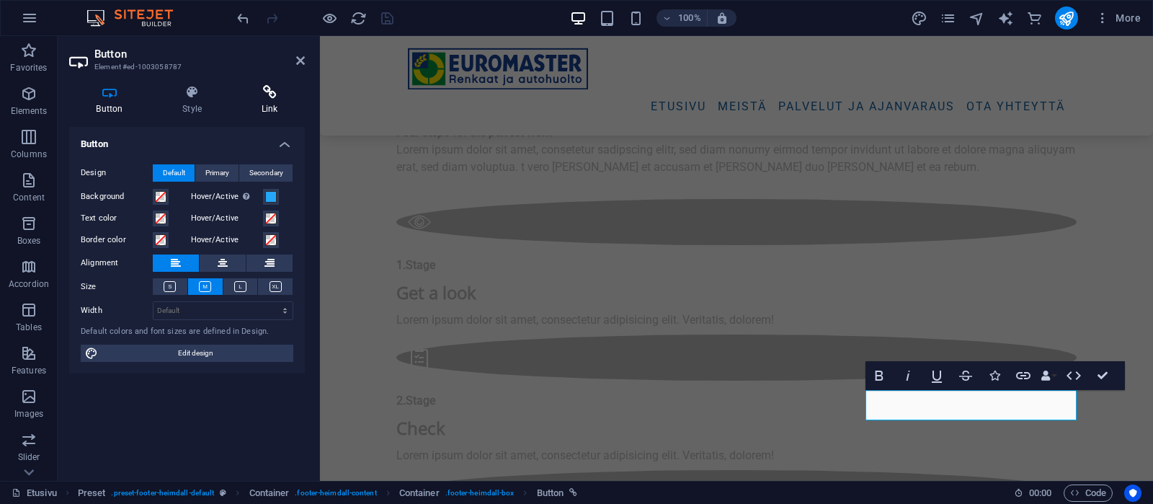
click at [262, 98] on icon at bounding box center [269, 92] width 71 height 14
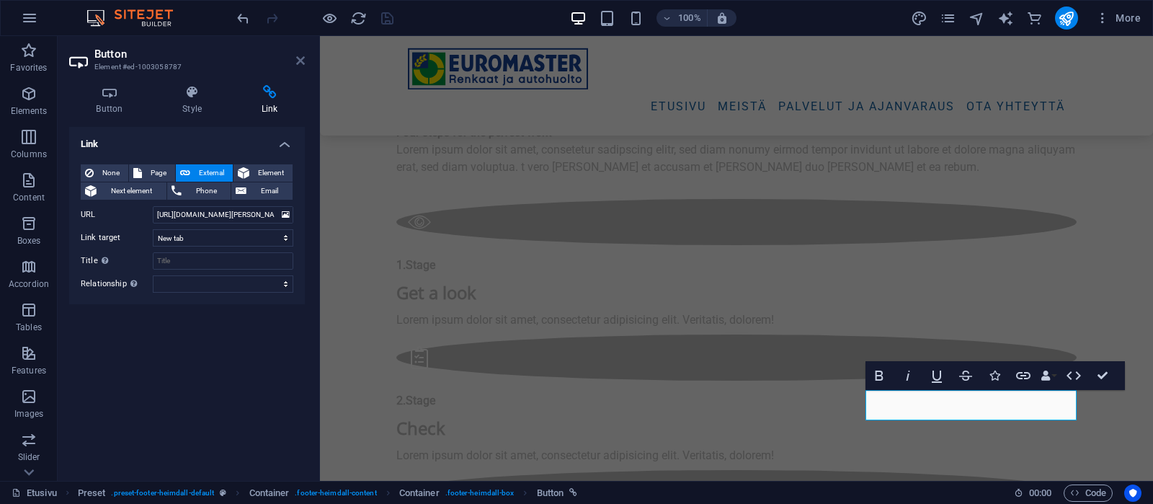
click at [298, 58] on icon at bounding box center [300, 61] width 9 height 12
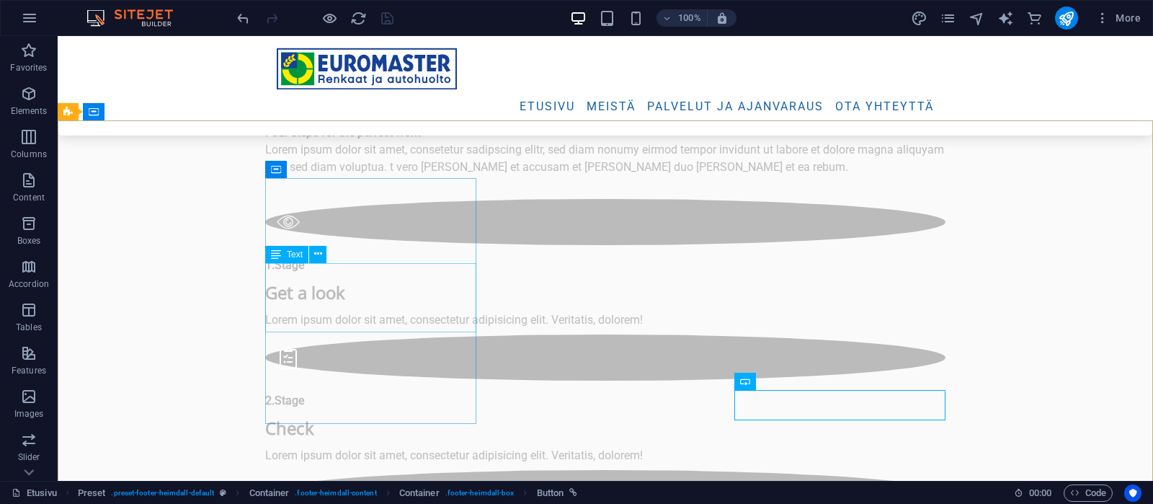
click at [292, 255] on span "Text" at bounding box center [295, 254] width 16 height 9
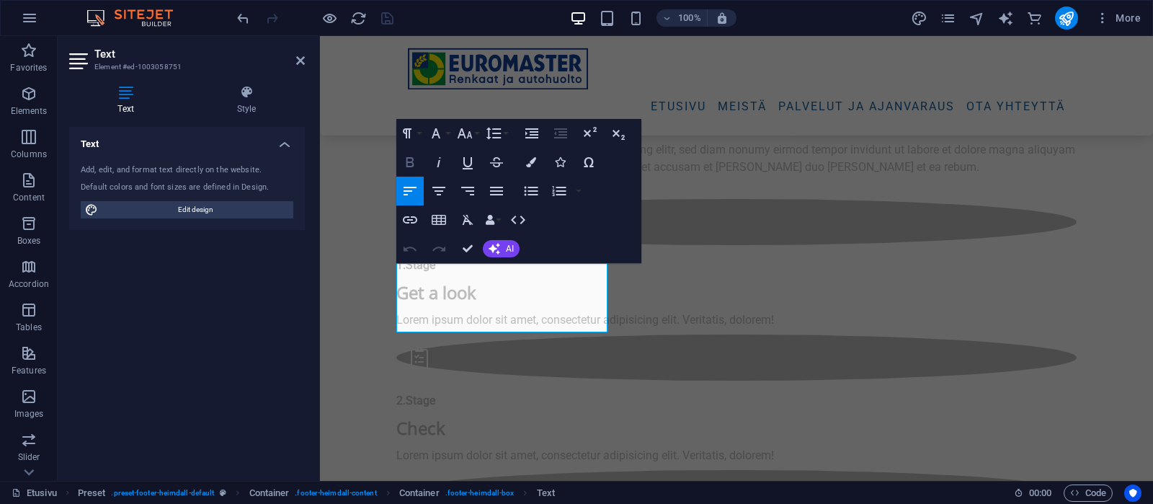
click at [408, 164] on icon "button" at bounding box center [409, 162] width 17 height 17
drag, startPoint x: 507, startPoint y: 323, endPoint x: 380, endPoint y: 269, distance: 137.9
click at [410, 159] on icon "button" at bounding box center [409, 162] width 17 height 17
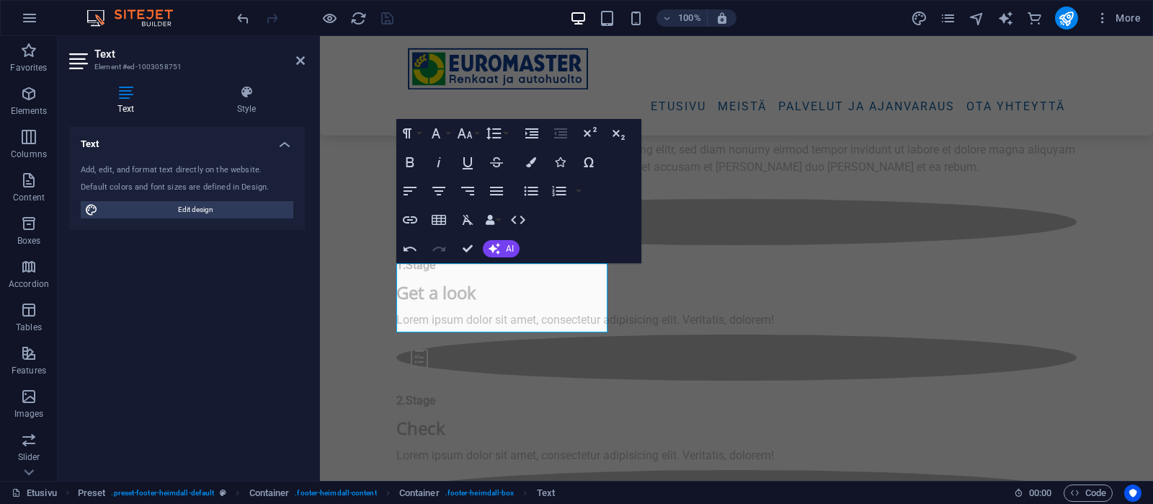
click at [128, 99] on icon at bounding box center [125, 92] width 113 height 14
click at [240, 103] on h4 "Style" at bounding box center [246, 100] width 117 height 30
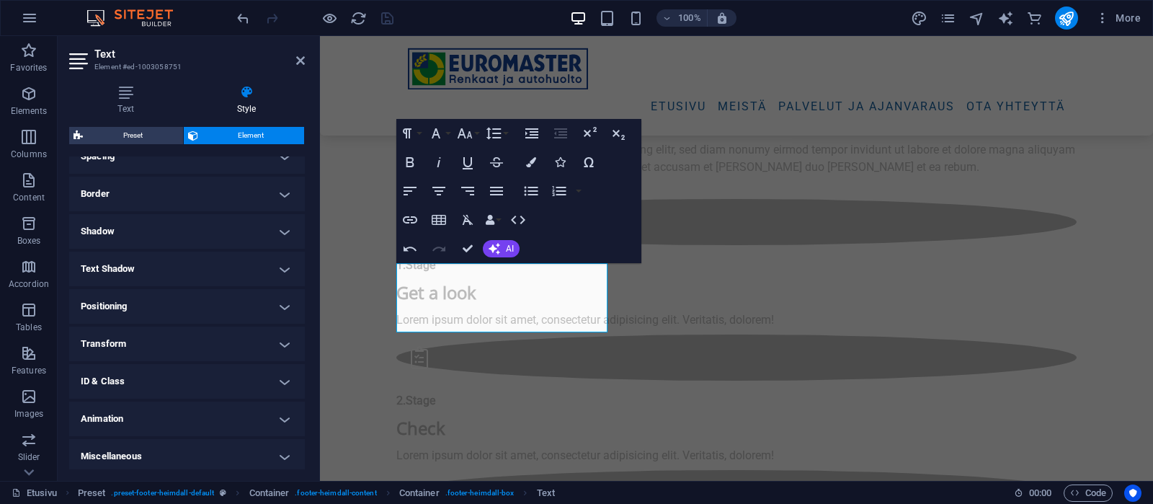
scroll to position [296, 0]
click at [173, 341] on h4 "Transform" at bounding box center [187, 340] width 236 height 35
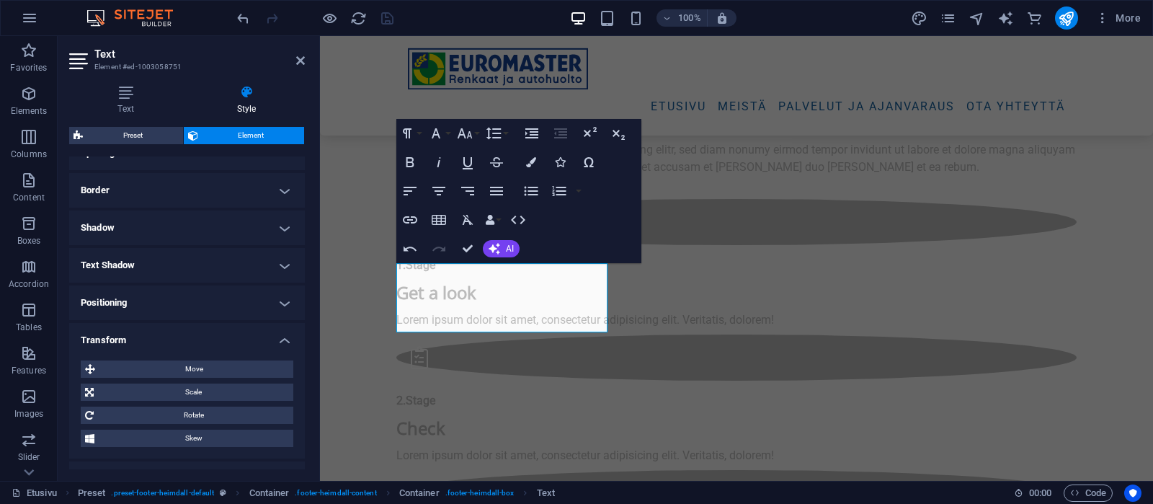
scroll to position [159, 0]
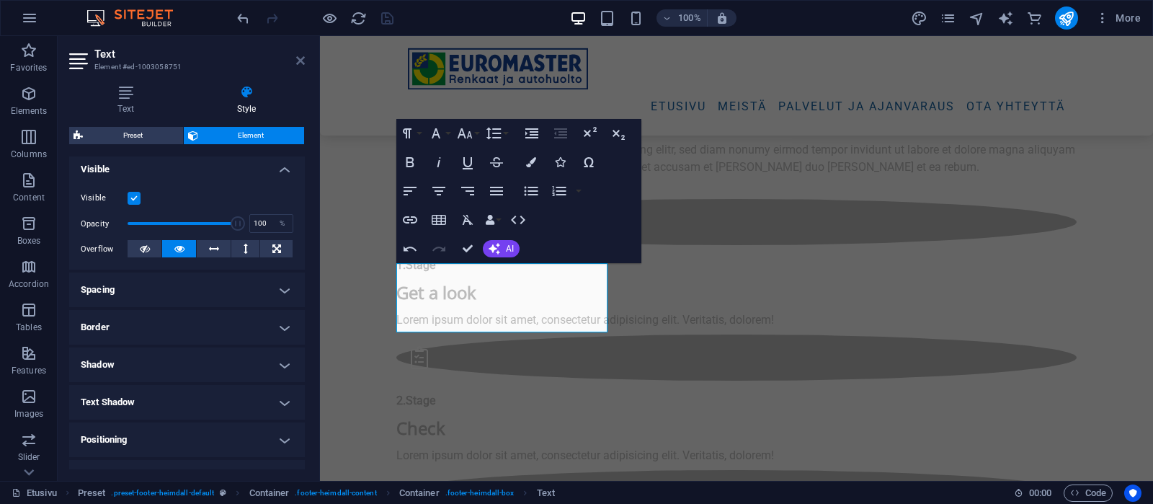
click at [297, 61] on icon at bounding box center [300, 61] width 9 height 12
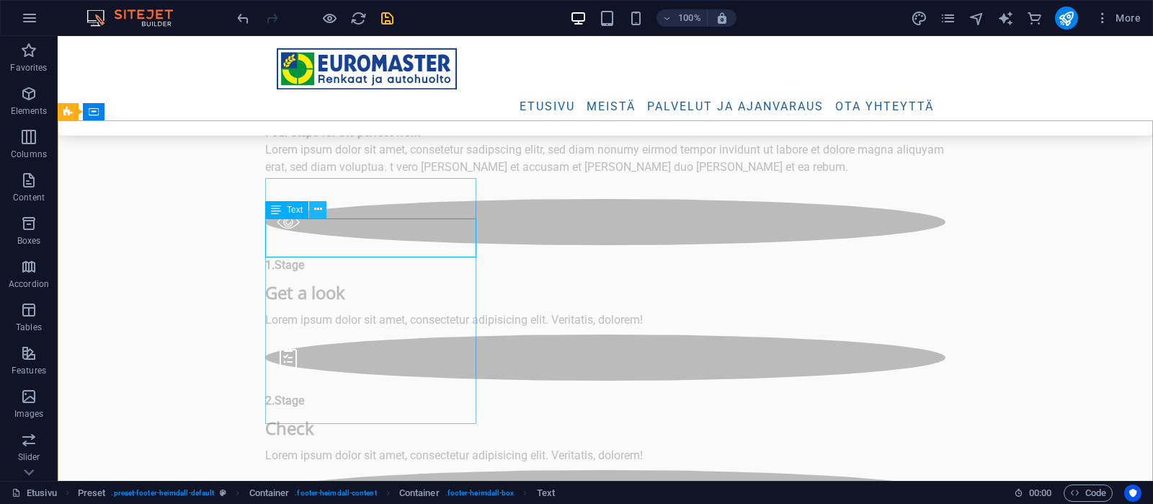
click at [316, 208] on icon at bounding box center [318, 209] width 8 height 15
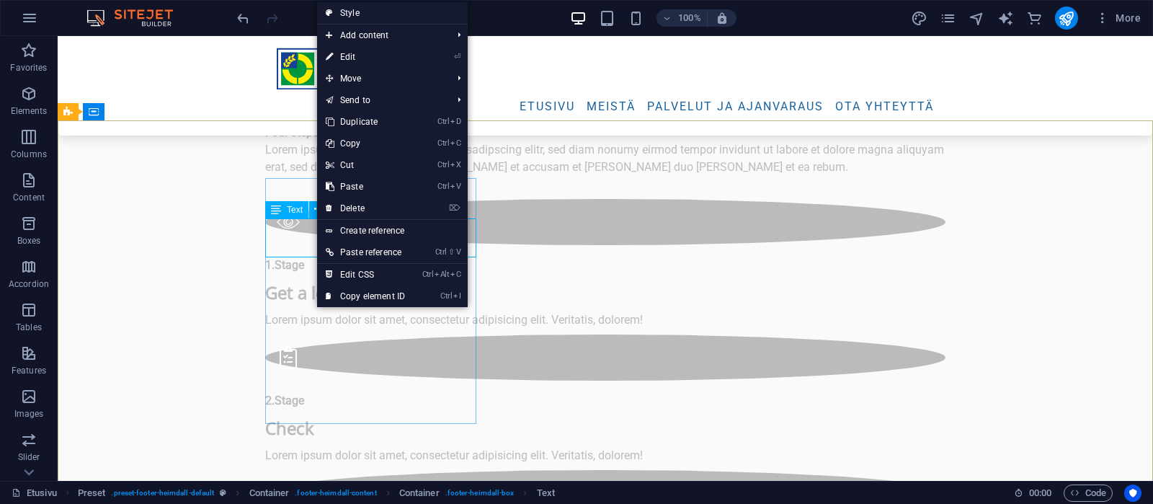
click at [287, 208] on div "Text" at bounding box center [286, 209] width 43 height 17
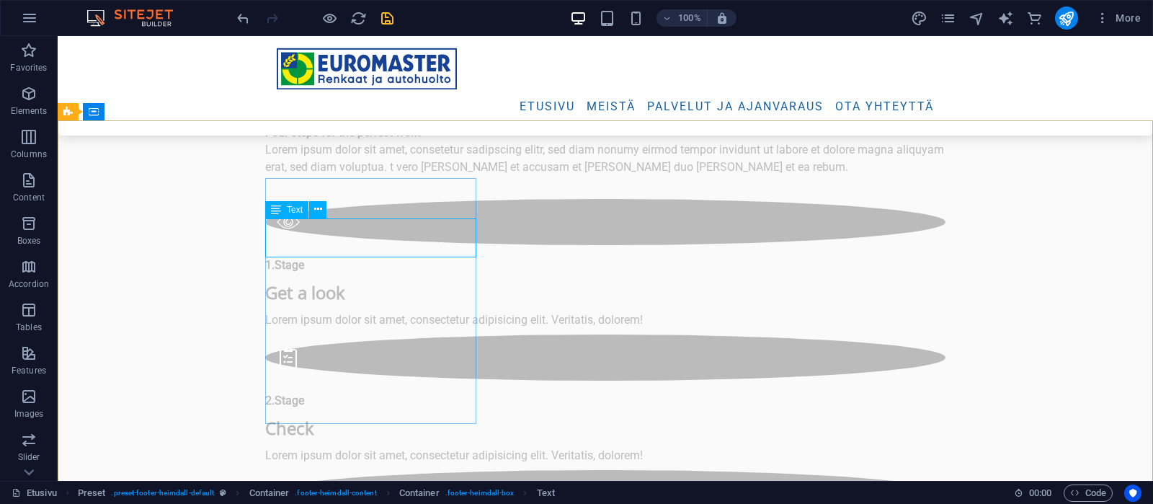
click at [287, 208] on div "Text" at bounding box center [286, 209] width 43 height 17
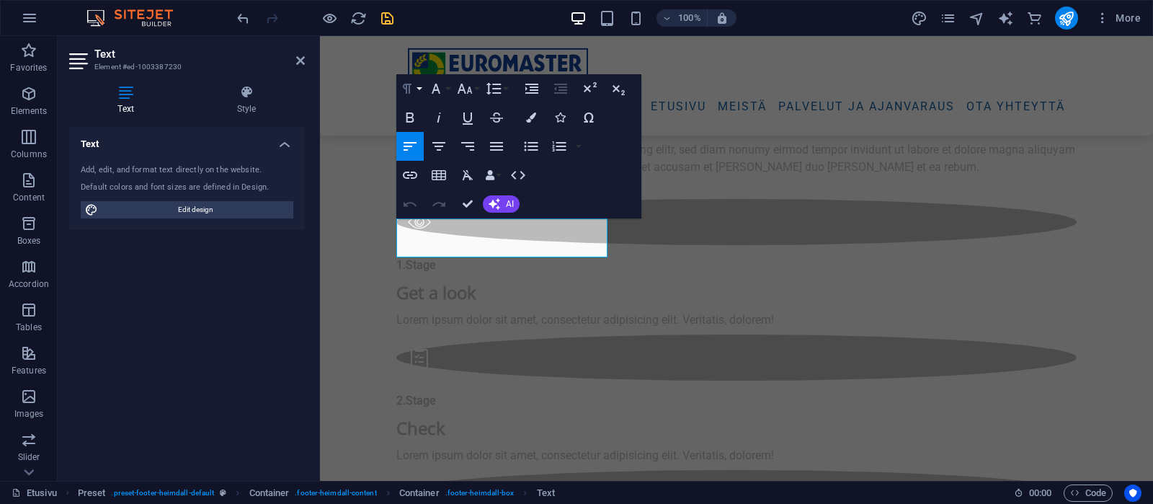
click at [407, 81] on icon "button" at bounding box center [407, 88] width 17 height 17
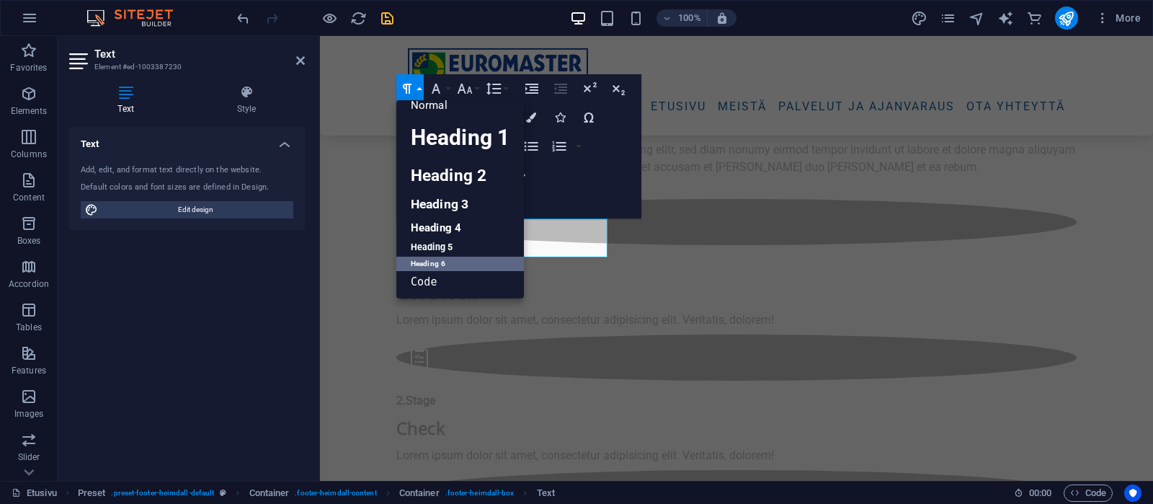
scroll to position [12, 0]
click at [427, 107] on link "Normal" at bounding box center [460, 105] width 128 height 22
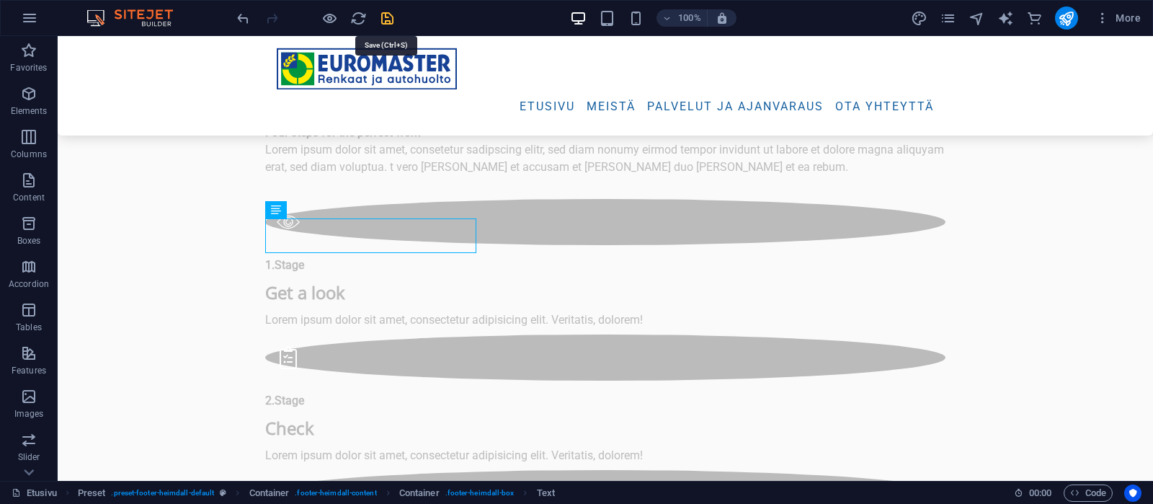
click at [383, 16] on icon "save" at bounding box center [387, 18] width 17 height 17
checkbox input "false"
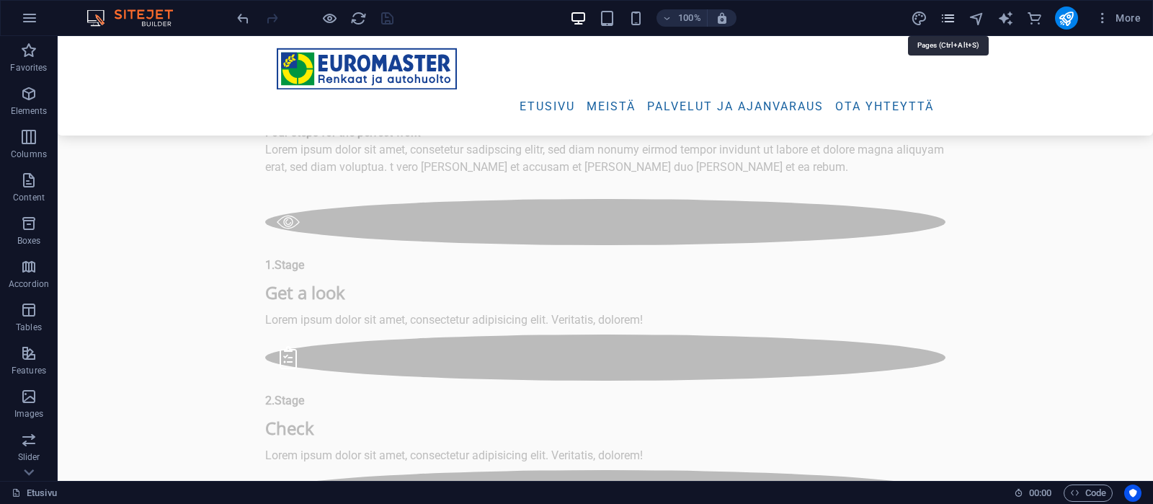
click at [947, 20] on icon "pages" at bounding box center [948, 18] width 17 height 17
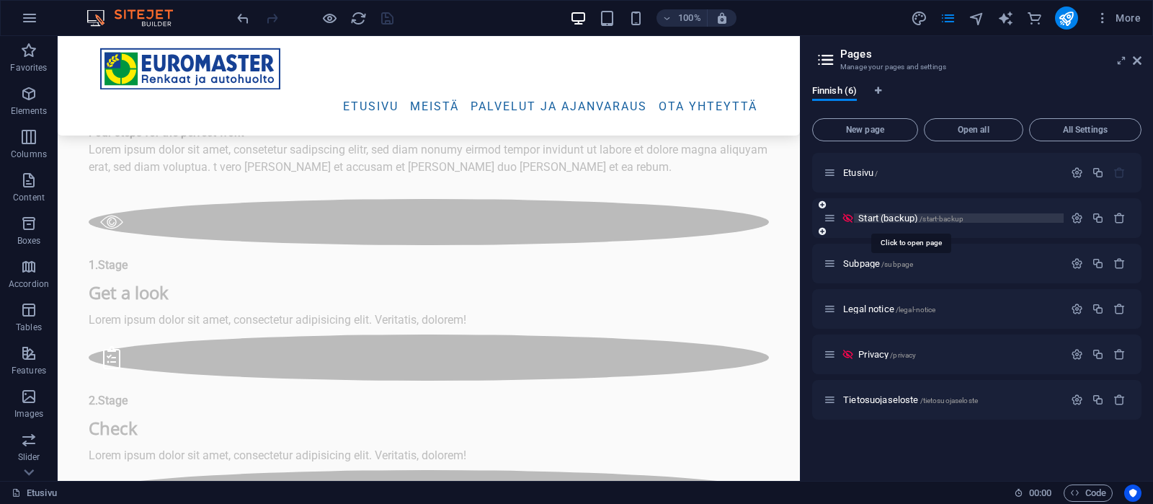
click at [887, 218] on span "Start (backup) /start-backup" at bounding box center [910, 218] width 105 height 11
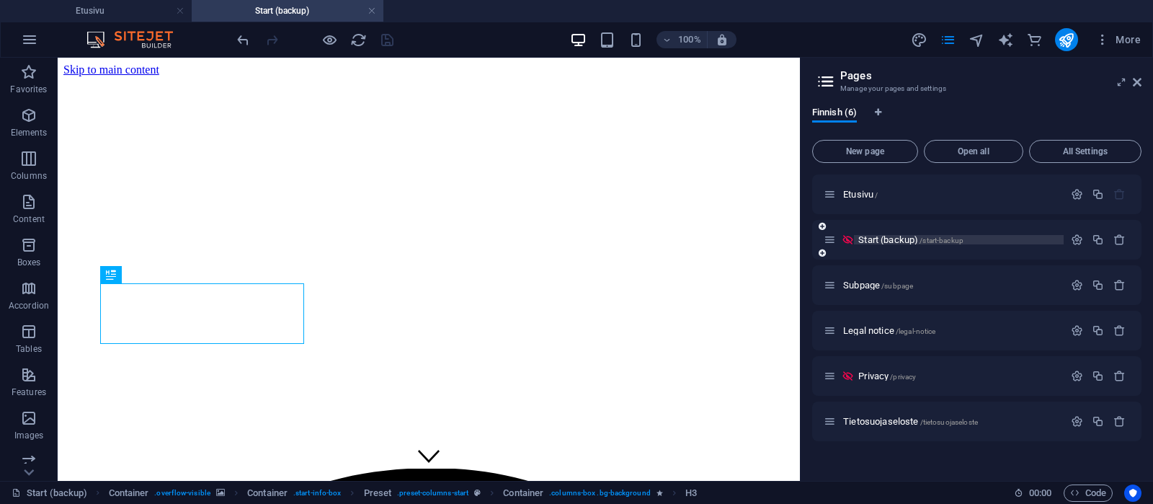
scroll to position [0, 0]
click at [1137, 81] on icon at bounding box center [1137, 82] width 9 height 12
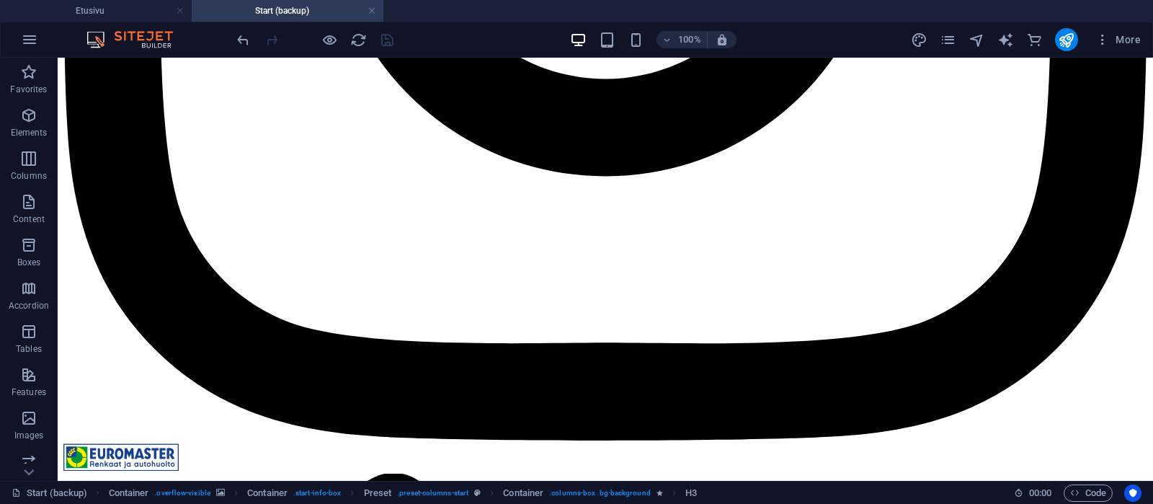
scroll to position [8169, 0]
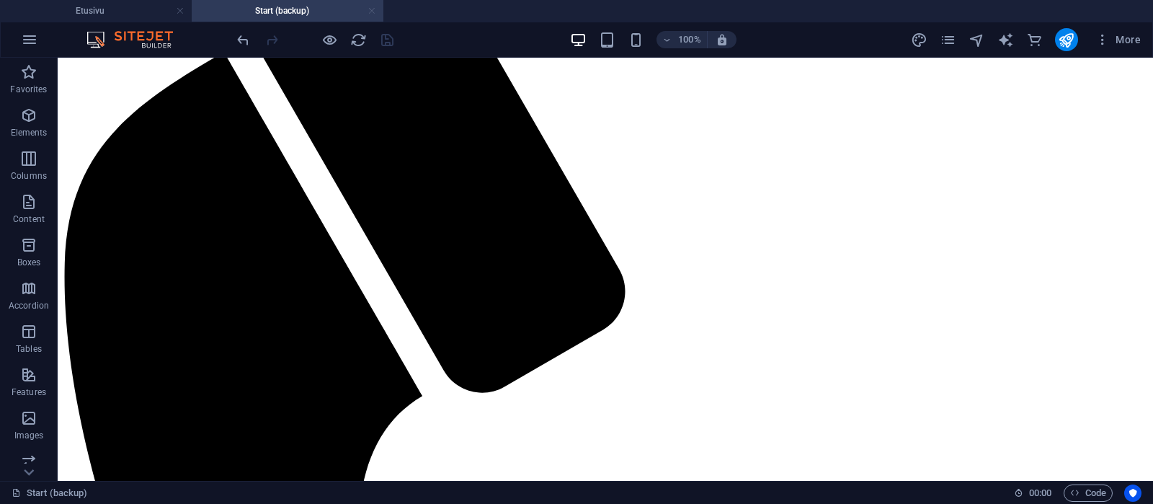
click at [370, 9] on link at bounding box center [372, 11] width 9 height 14
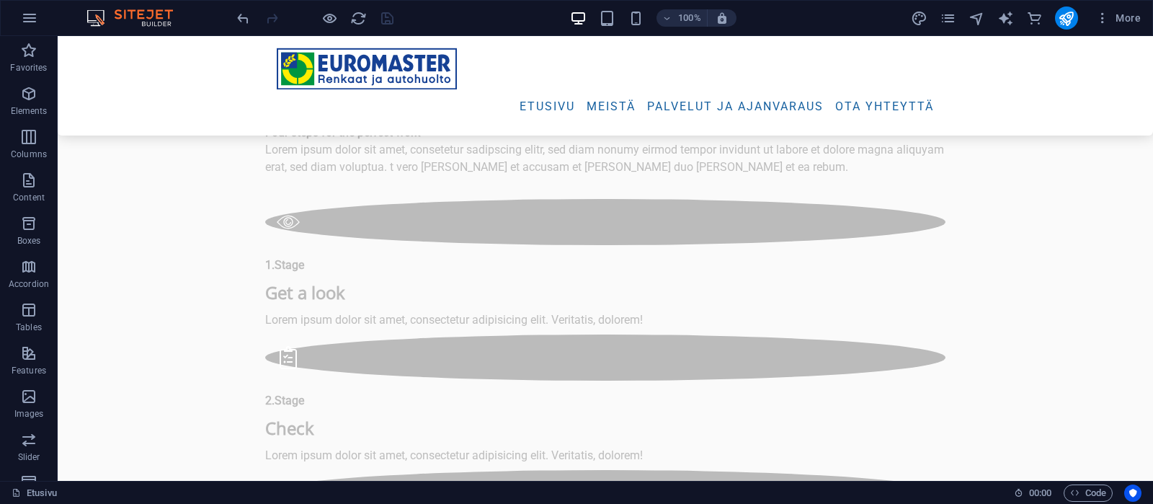
scroll to position [5666, 0]
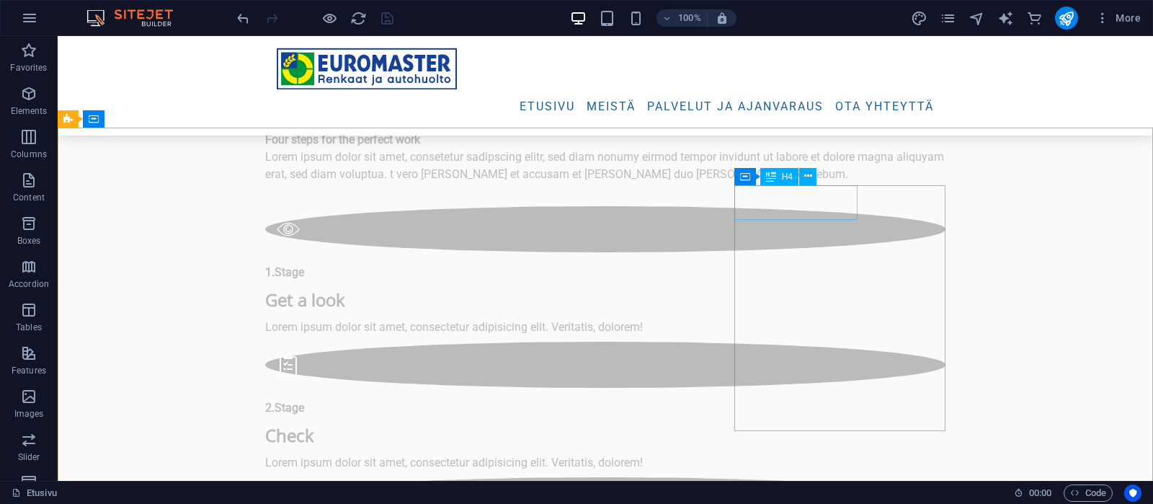
click at [777, 176] on div "H4" at bounding box center [779, 176] width 38 height 17
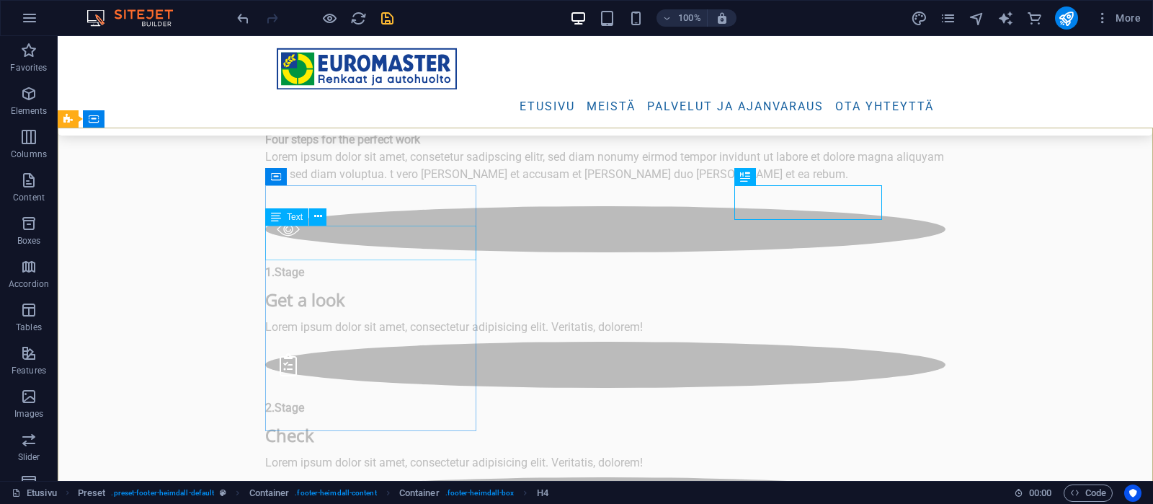
click at [289, 216] on span "Text" at bounding box center [295, 217] width 16 height 9
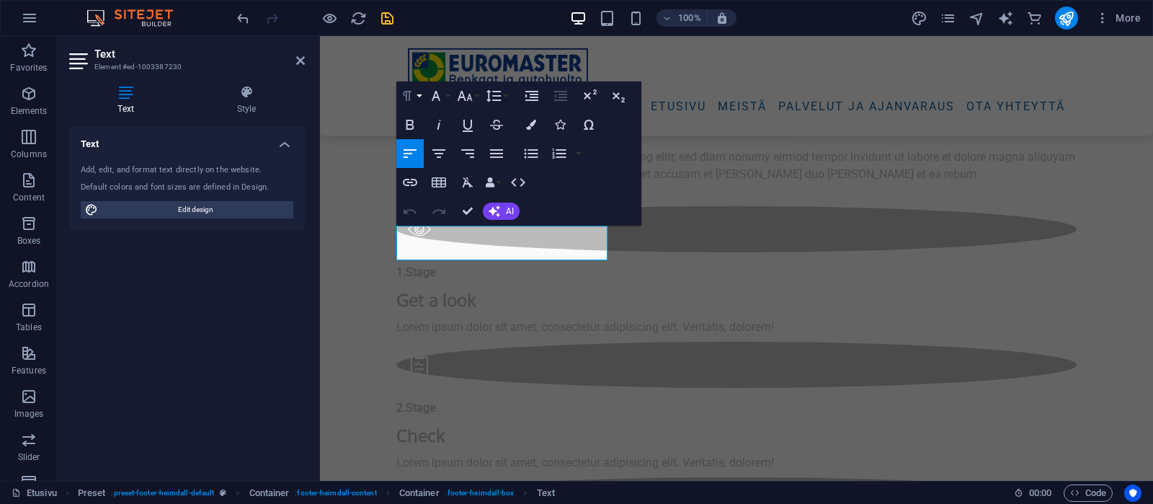
click at [418, 94] on button "Paragraph Format" at bounding box center [409, 95] width 27 height 29
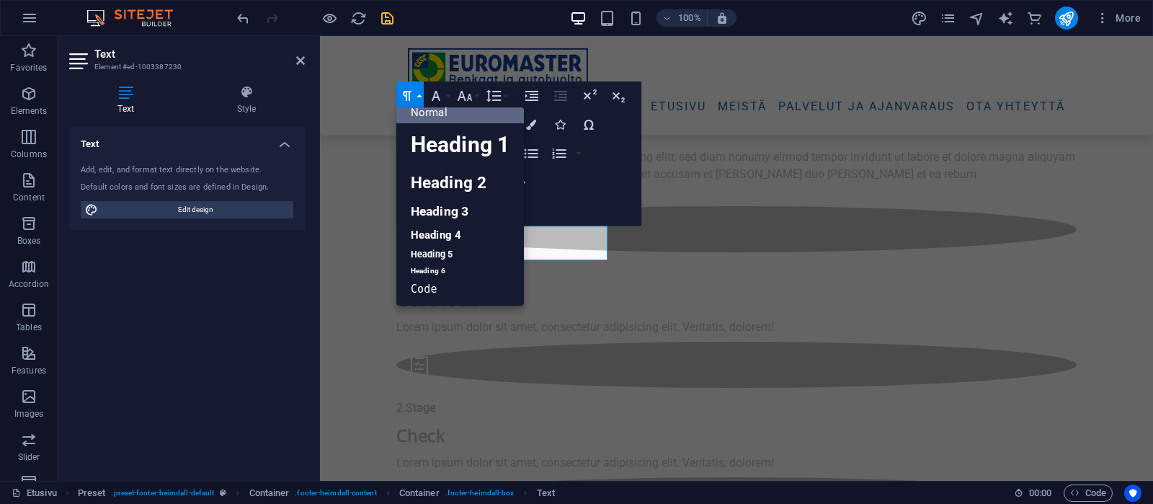
scroll to position [12, 0]
click at [438, 267] on link "Heading 6" at bounding box center [460, 271] width 128 height 14
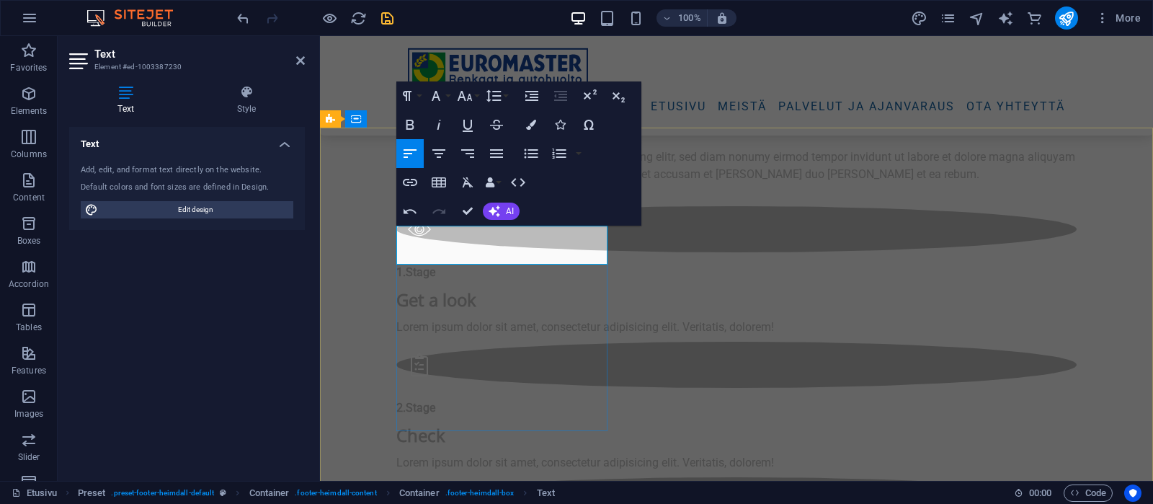
drag, startPoint x: 512, startPoint y: 241, endPoint x: 527, endPoint y: 256, distance: 20.9
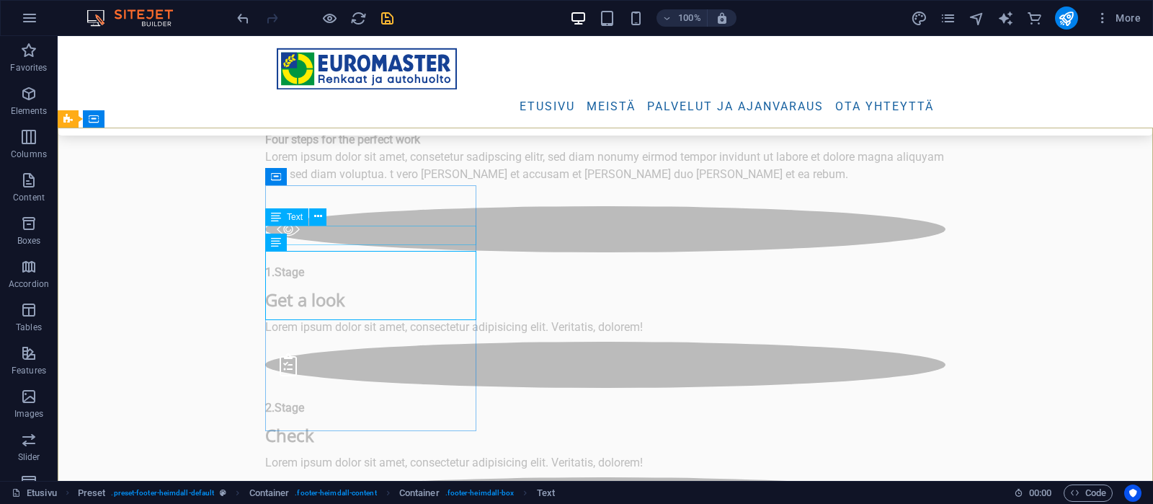
click at [292, 213] on span "Text" at bounding box center [295, 217] width 16 height 9
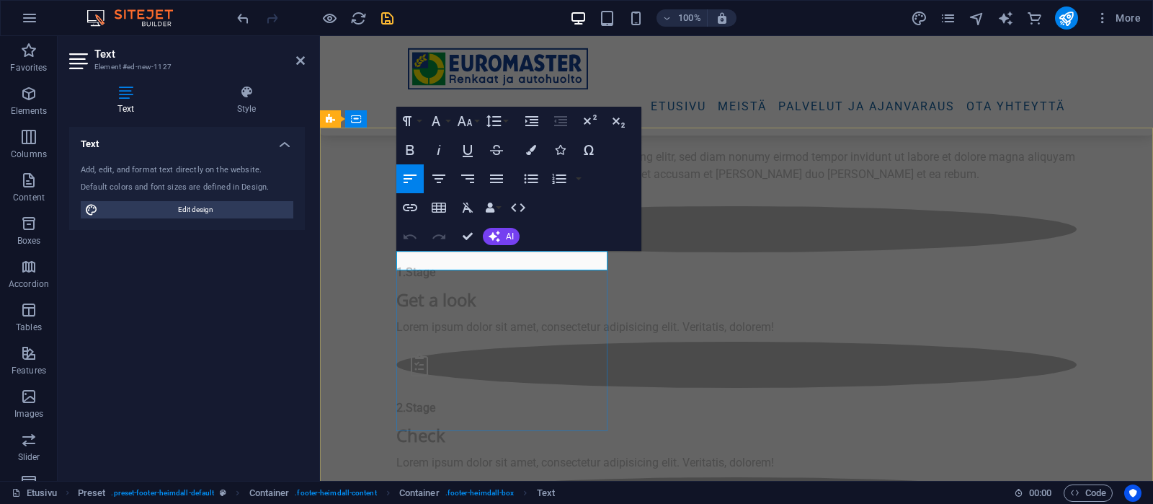
drag, startPoint x: 539, startPoint y: 262, endPoint x: 405, endPoint y: 261, distance: 134.1
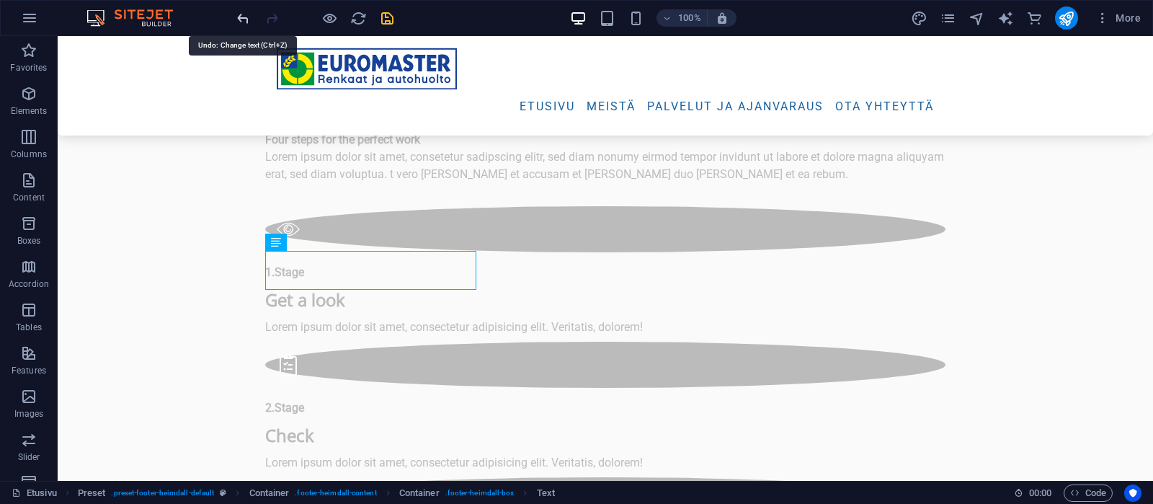
click at [241, 17] on icon "undo" at bounding box center [243, 18] width 17 height 17
click at [243, 14] on icon "undo" at bounding box center [243, 18] width 17 height 17
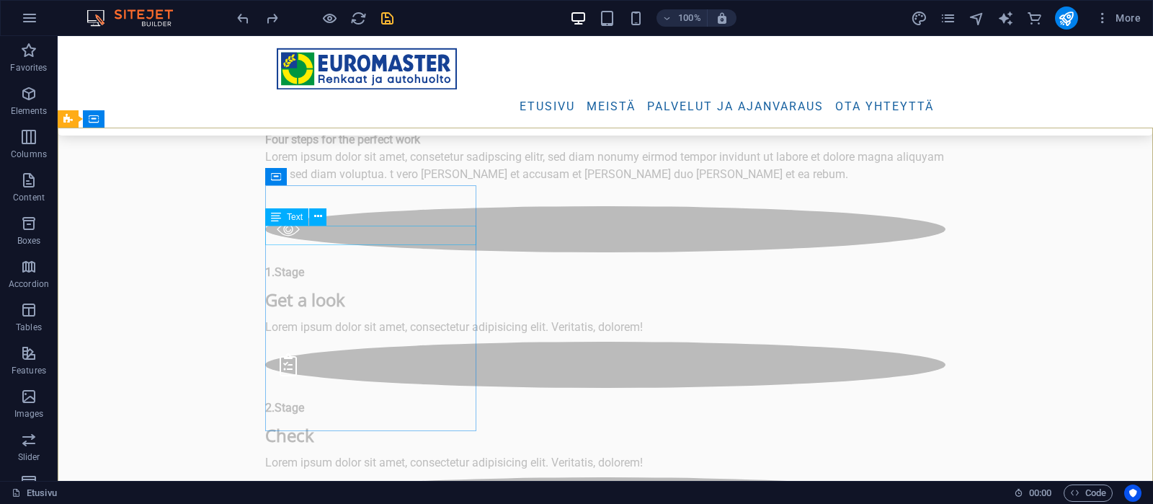
click at [290, 216] on span "Text" at bounding box center [295, 217] width 16 height 9
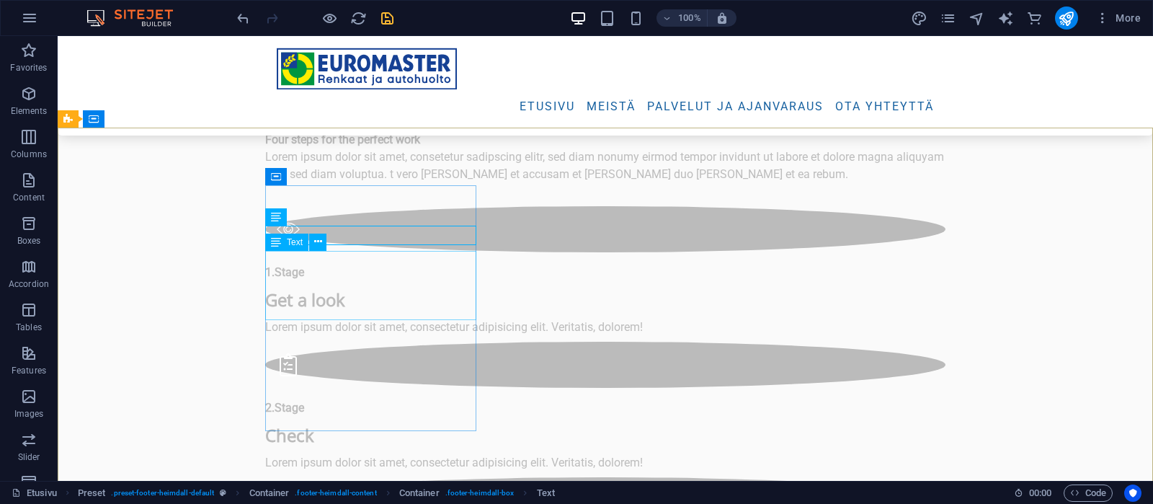
click at [294, 247] on span "Text" at bounding box center [295, 242] width 16 height 9
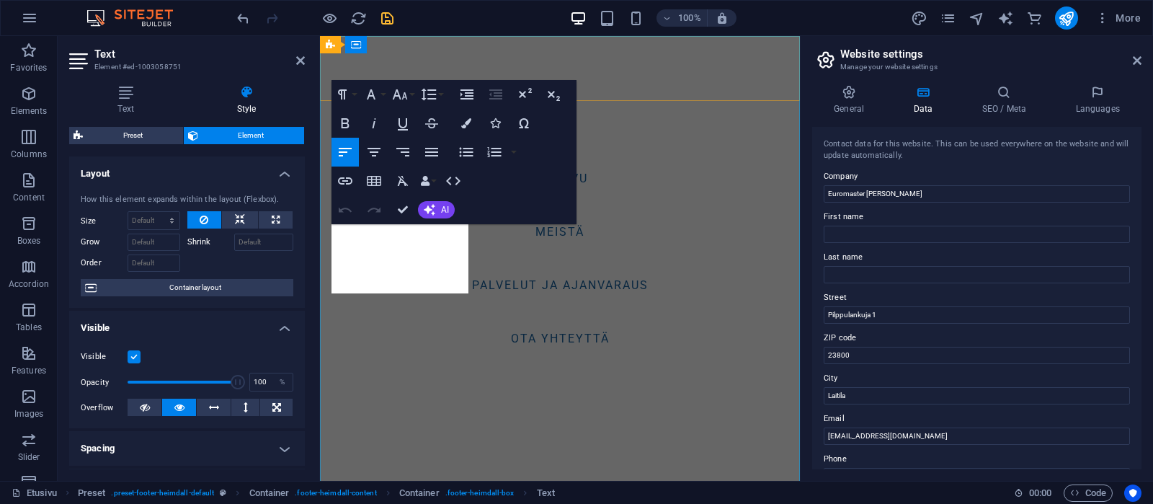
scroll to position [7130, 0]
click at [301, 63] on icon at bounding box center [300, 61] width 9 height 12
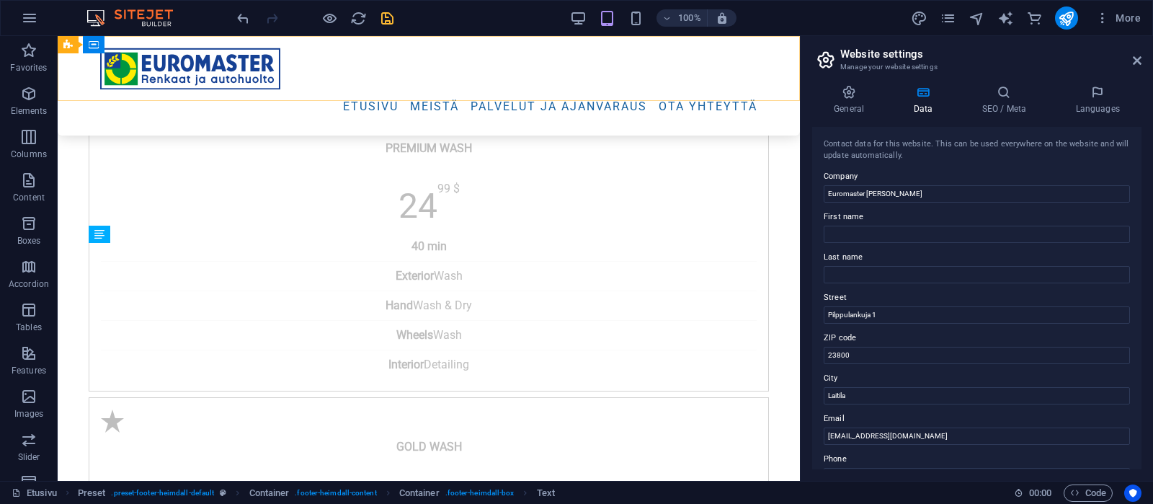
scroll to position [5673, 0]
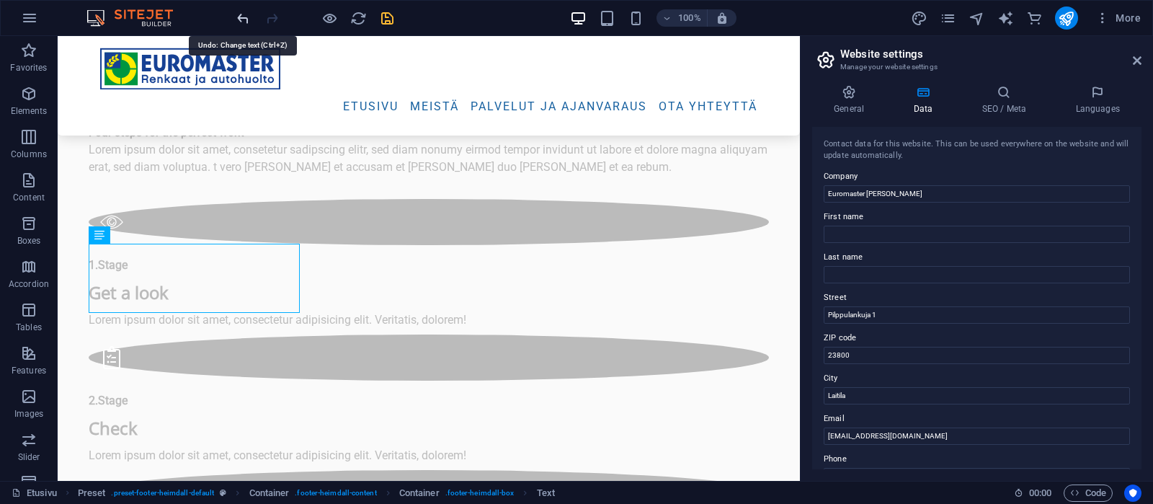
click at [238, 17] on icon "undo" at bounding box center [243, 18] width 17 height 17
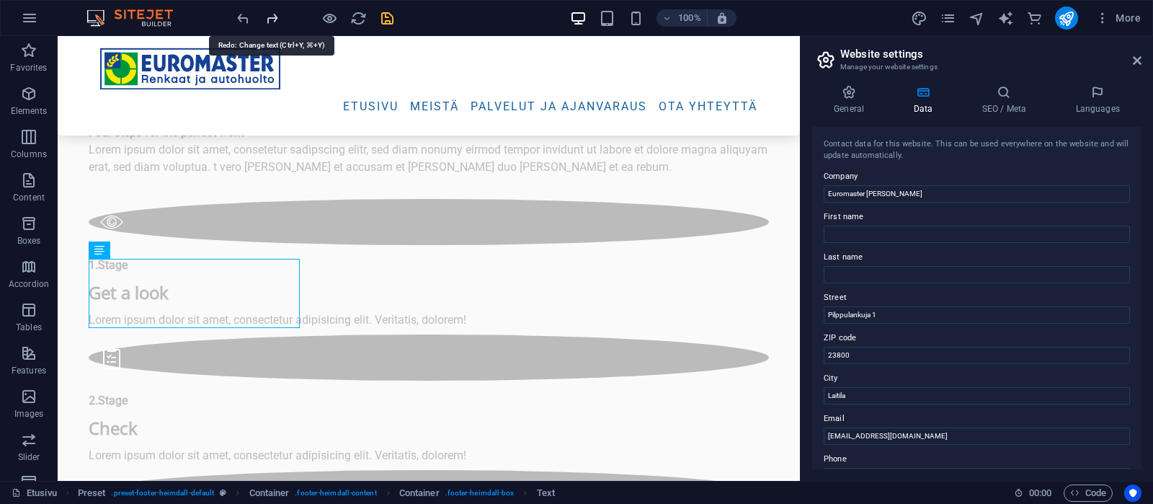
click at [269, 17] on icon "redo" at bounding box center [272, 18] width 17 height 17
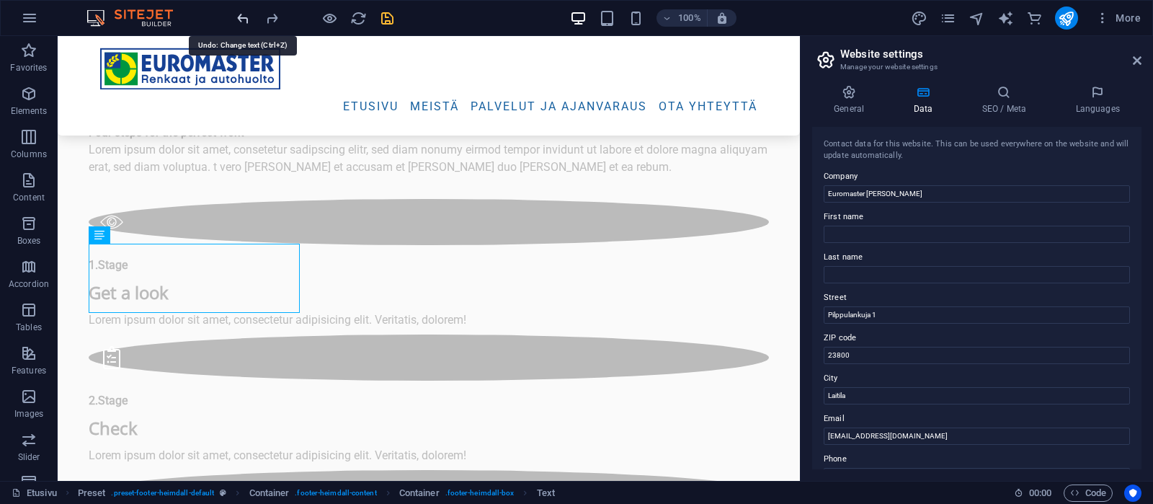
click at [244, 17] on icon "undo" at bounding box center [243, 18] width 17 height 17
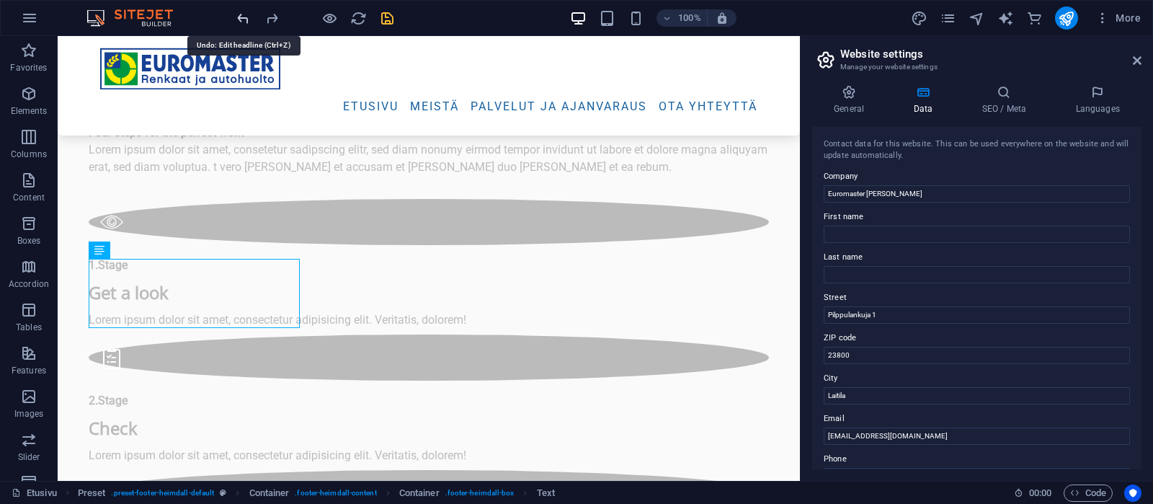
click at [244, 17] on icon "undo" at bounding box center [243, 18] width 17 height 17
click at [1135, 63] on icon at bounding box center [1137, 61] width 9 height 12
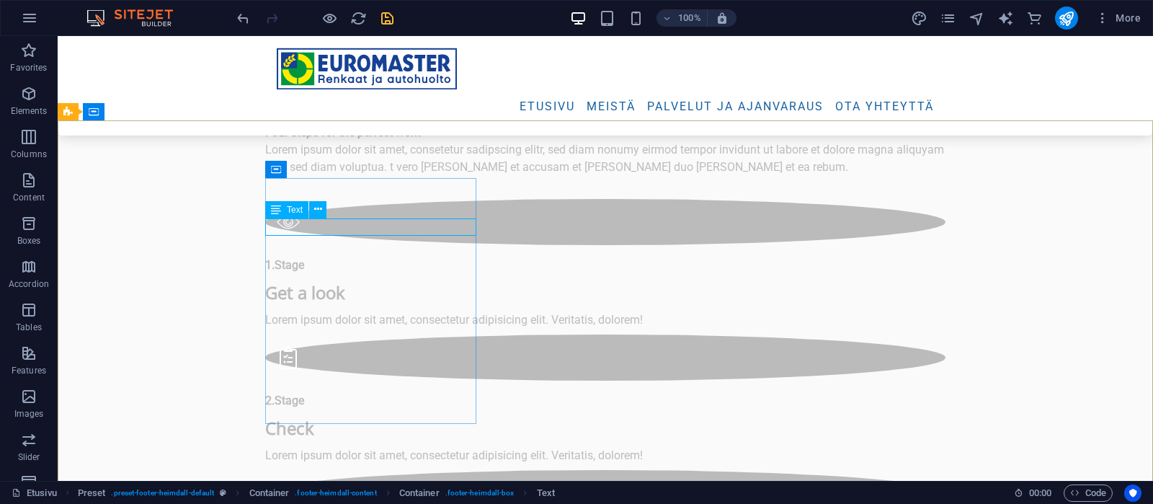
click at [288, 214] on span "Text" at bounding box center [295, 209] width 16 height 9
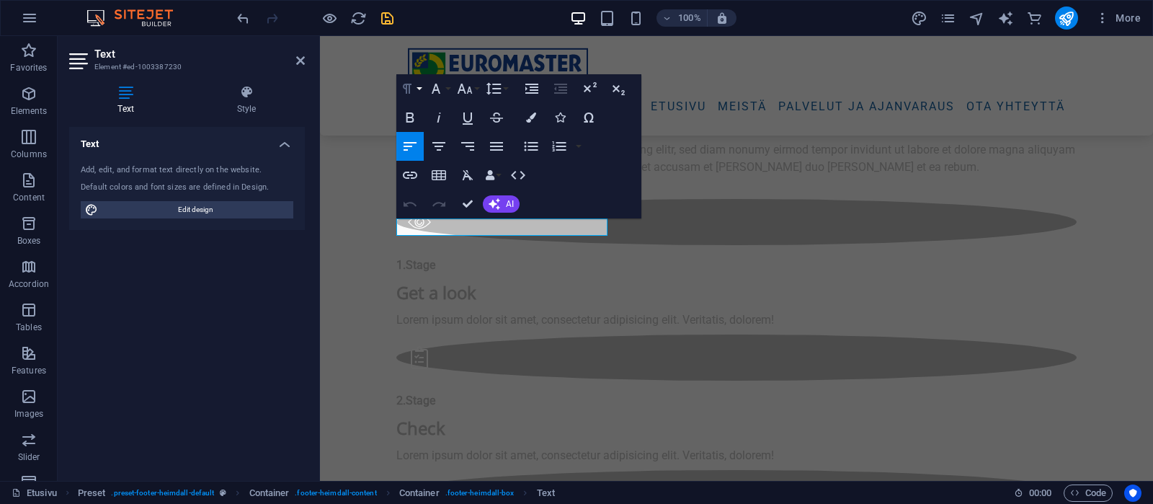
click at [410, 86] on icon "button" at bounding box center [407, 89] width 9 height 10
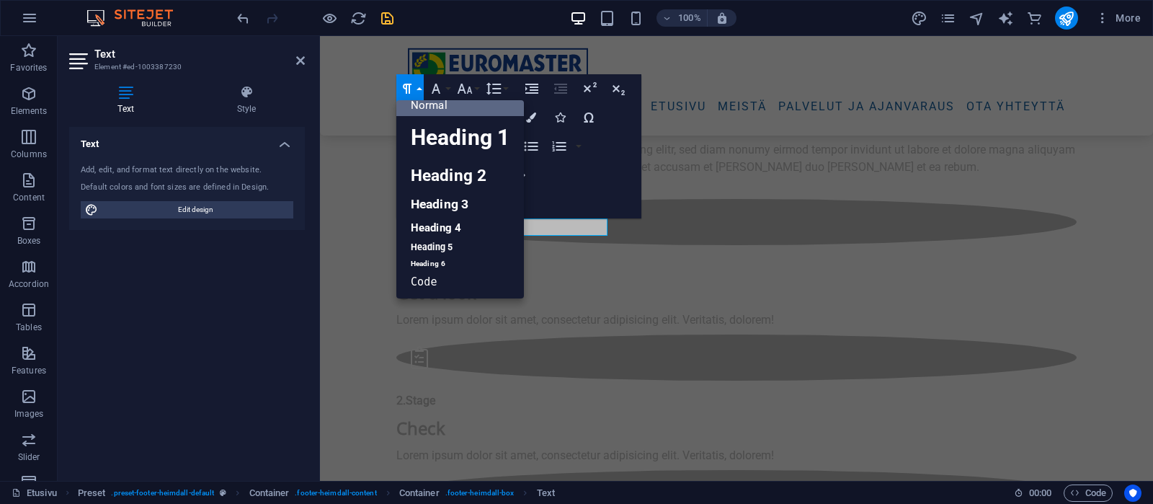
scroll to position [12, 0]
click at [440, 259] on link "Heading 6" at bounding box center [460, 264] width 128 height 14
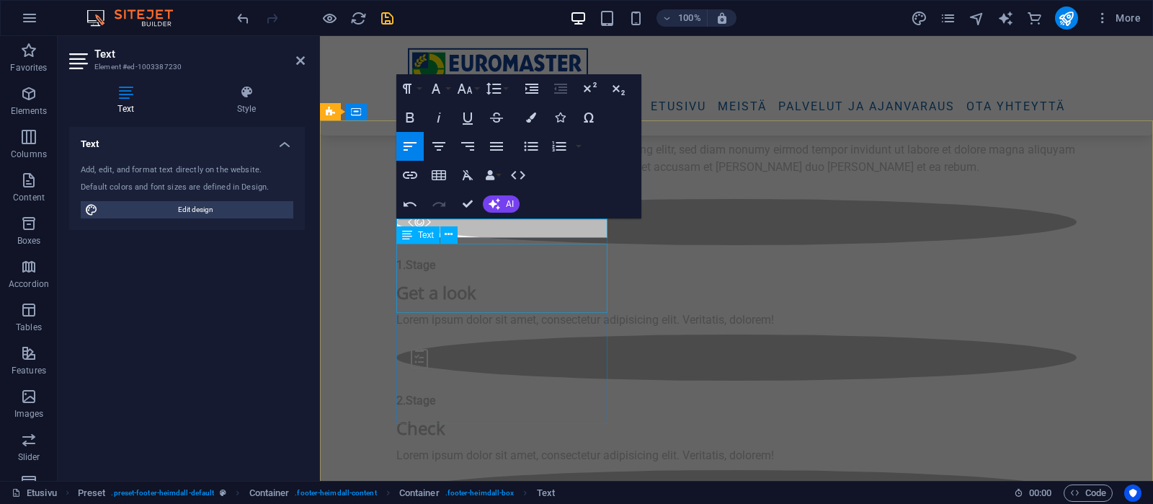
click at [422, 236] on span "Text" at bounding box center [426, 235] width 16 height 9
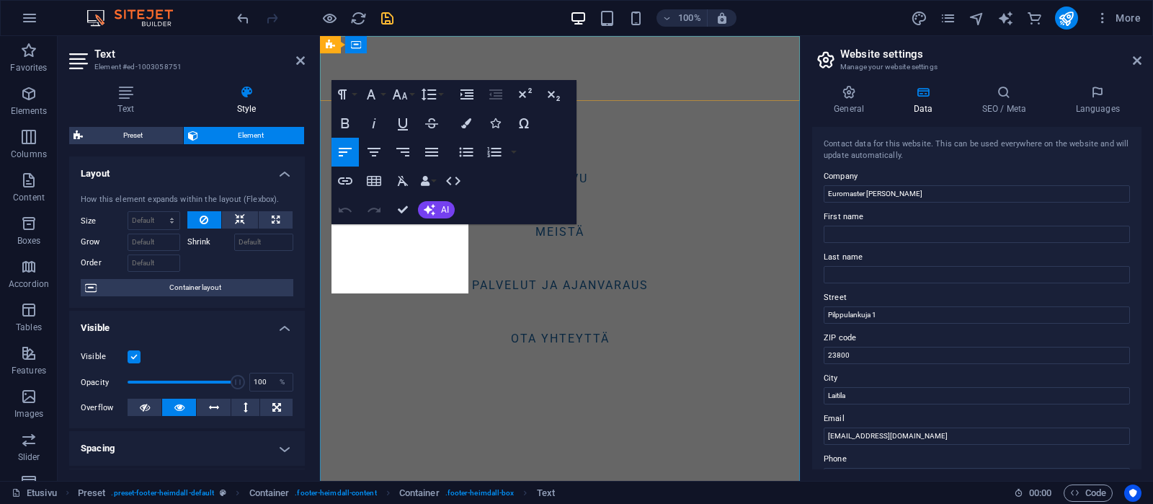
scroll to position [7130, 0]
click at [298, 61] on icon at bounding box center [300, 61] width 9 height 12
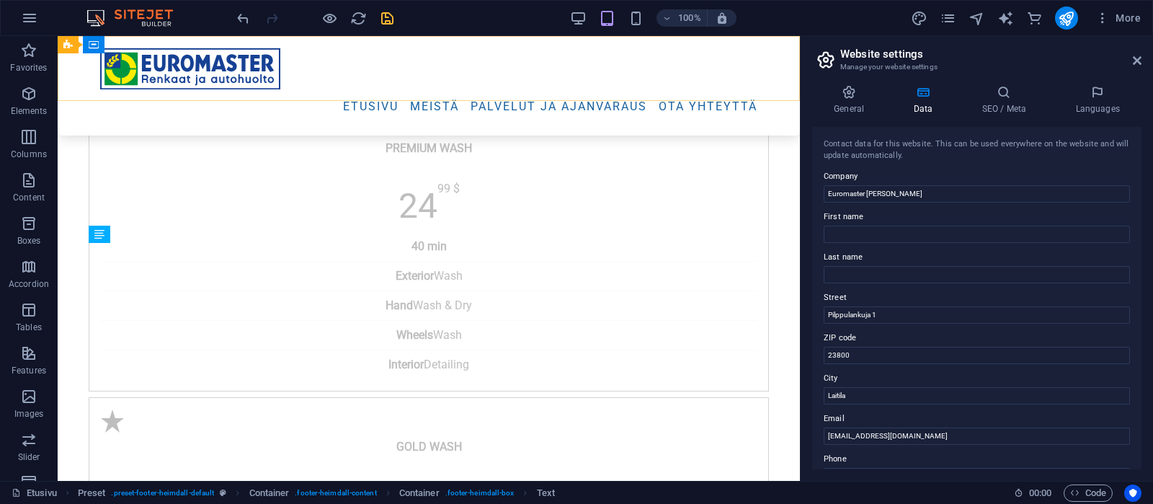
scroll to position [5673, 0]
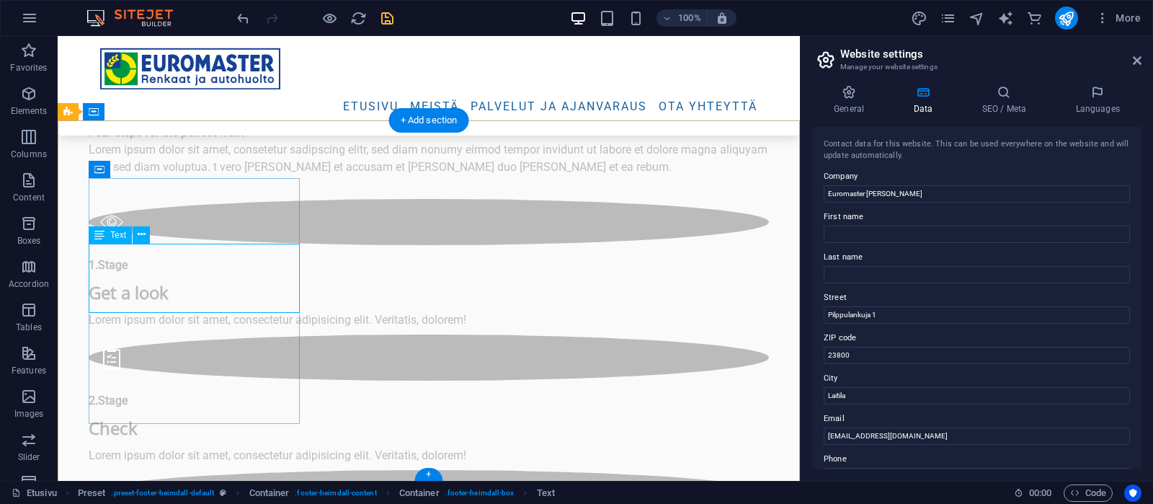
click at [107, 234] on div "Text" at bounding box center [110, 234] width 43 height 17
click at [107, 233] on div "Text" at bounding box center [110, 234] width 43 height 17
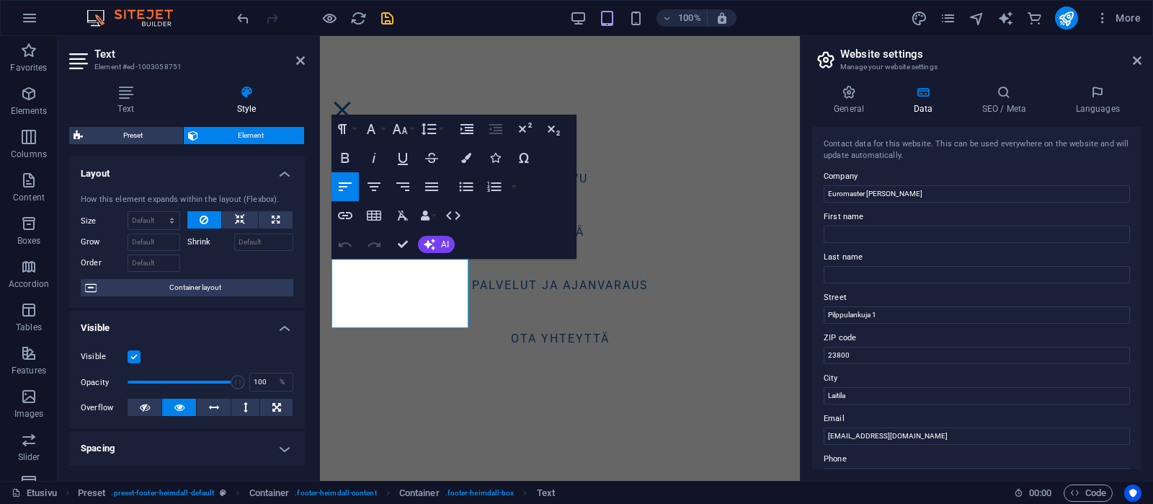
scroll to position [7096, 0]
click at [1138, 58] on icon at bounding box center [1137, 61] width 9 height 12
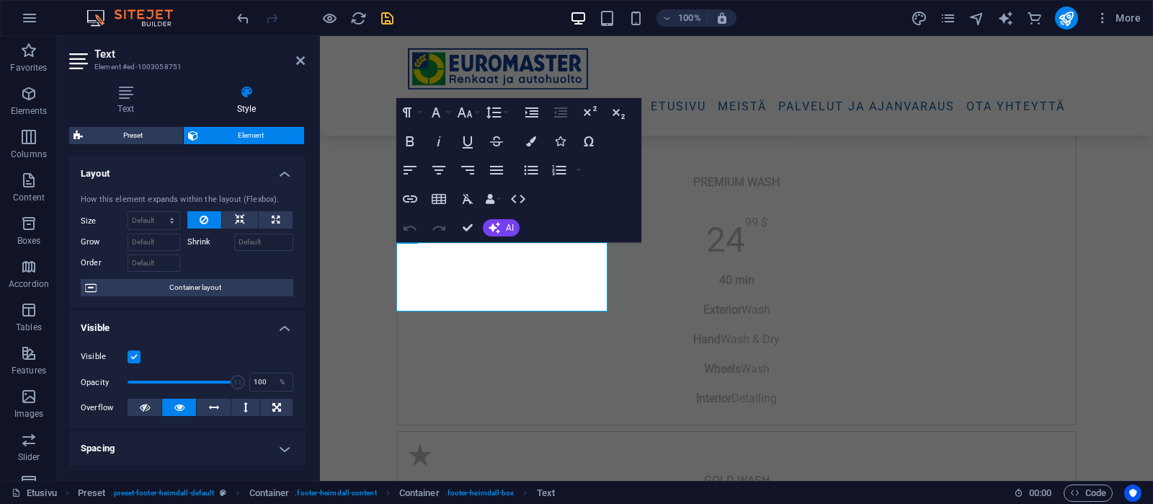
scroll to position [5673, 0]
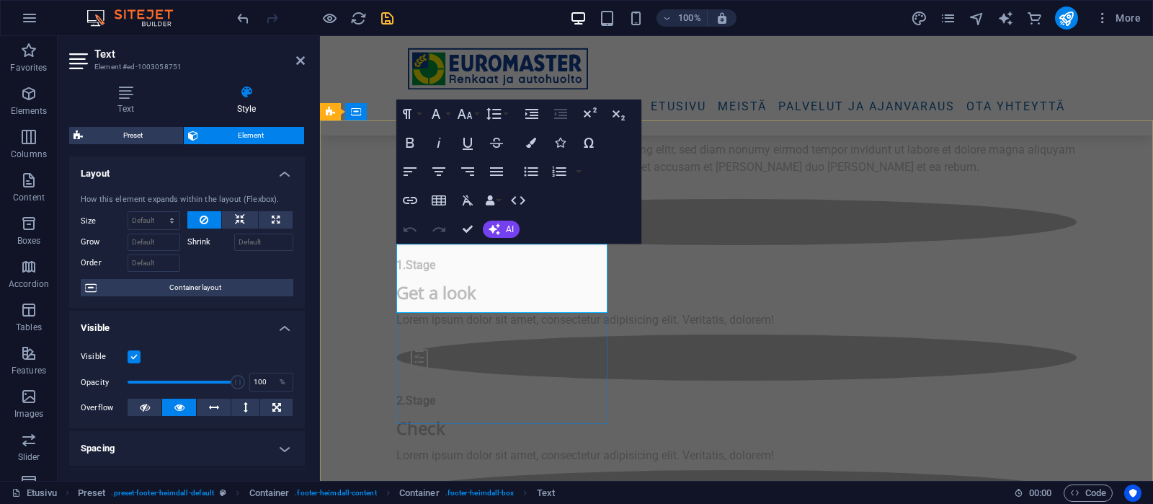
click at [303, 59] on icon at bounding box center [300, 61] width 9 height 12
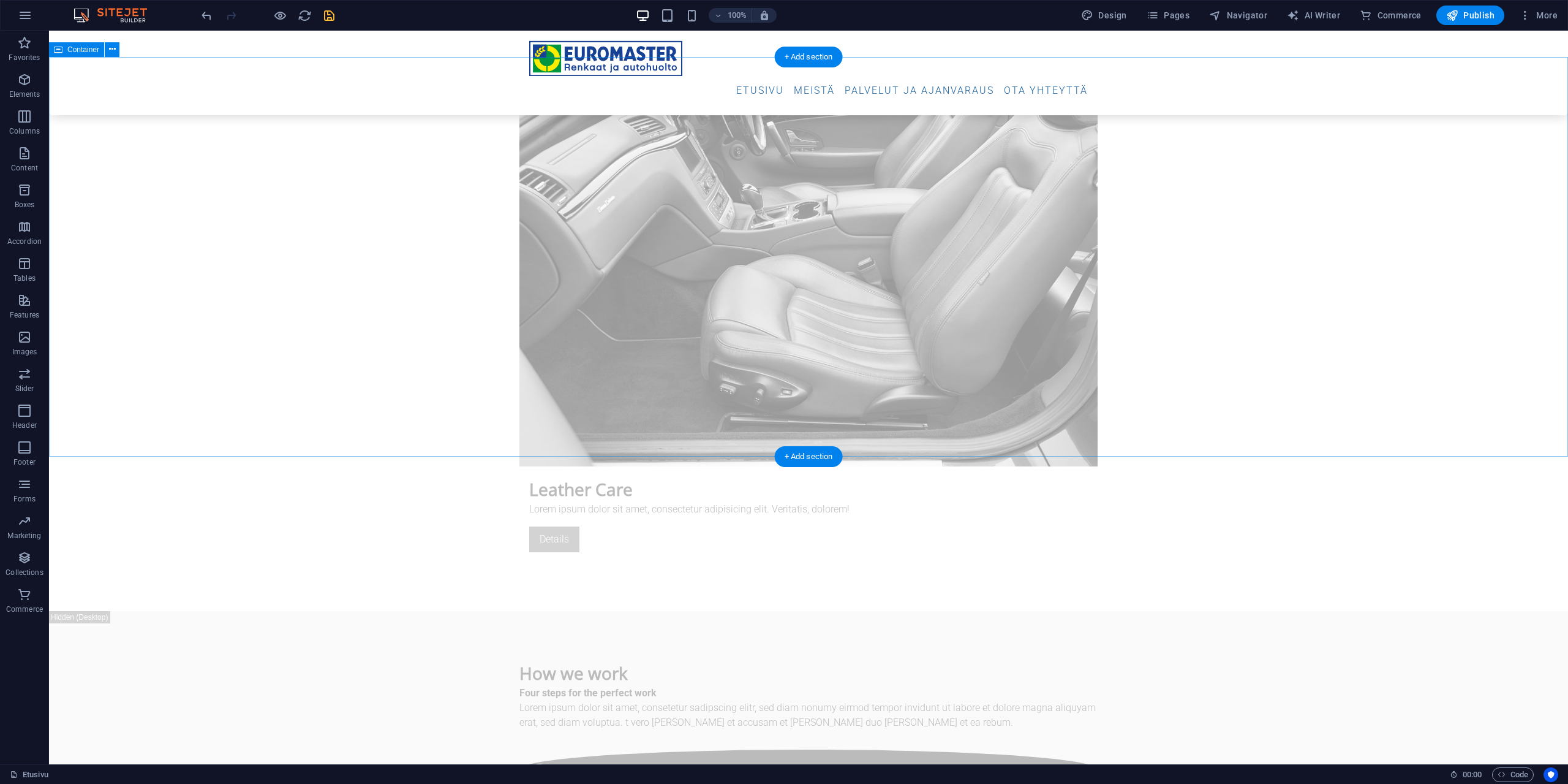
scroll to position [4758, 0]
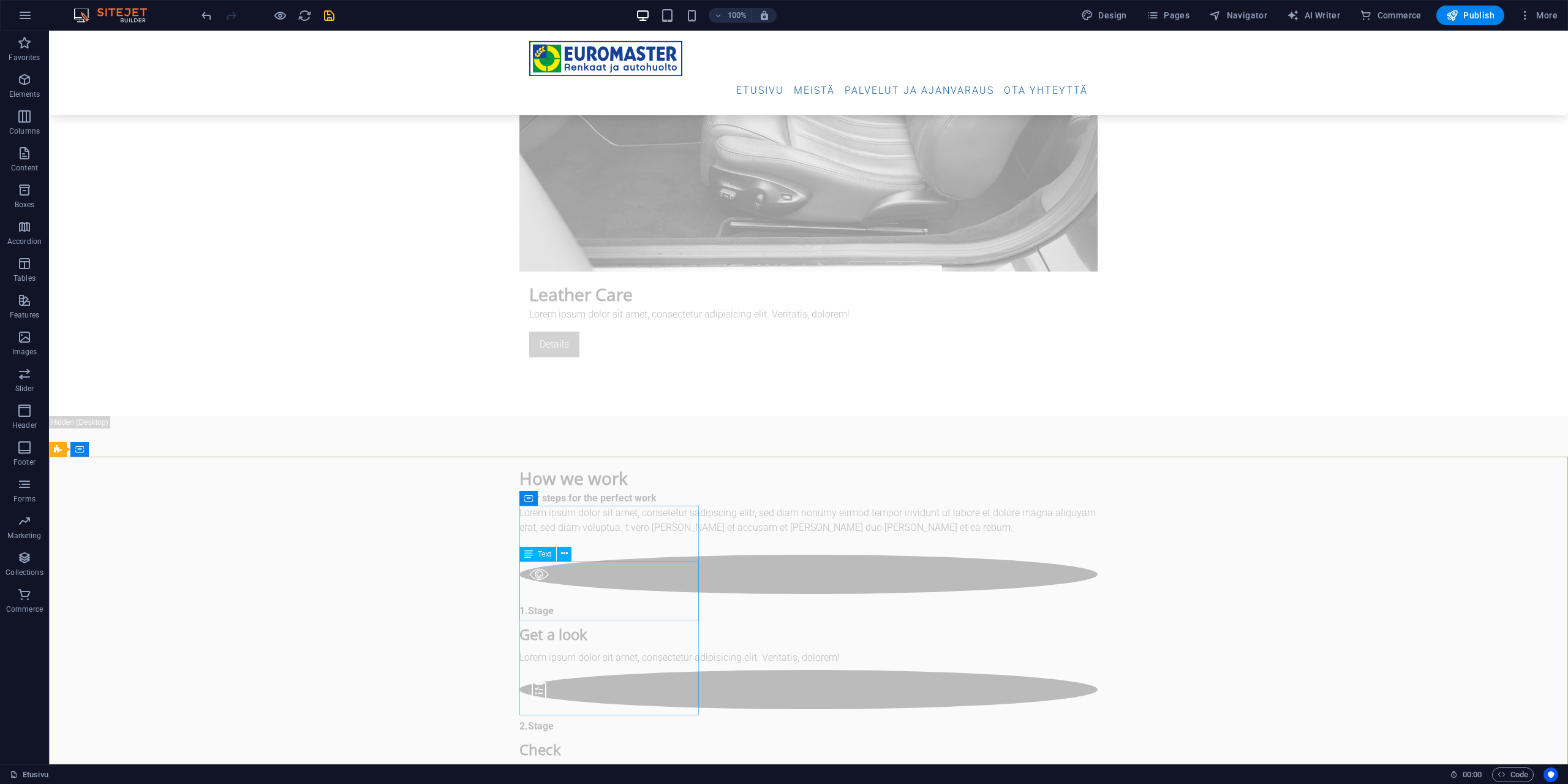
click at [538, 428] on span "Text" at bounding box center [545, 554] width 14 height 8
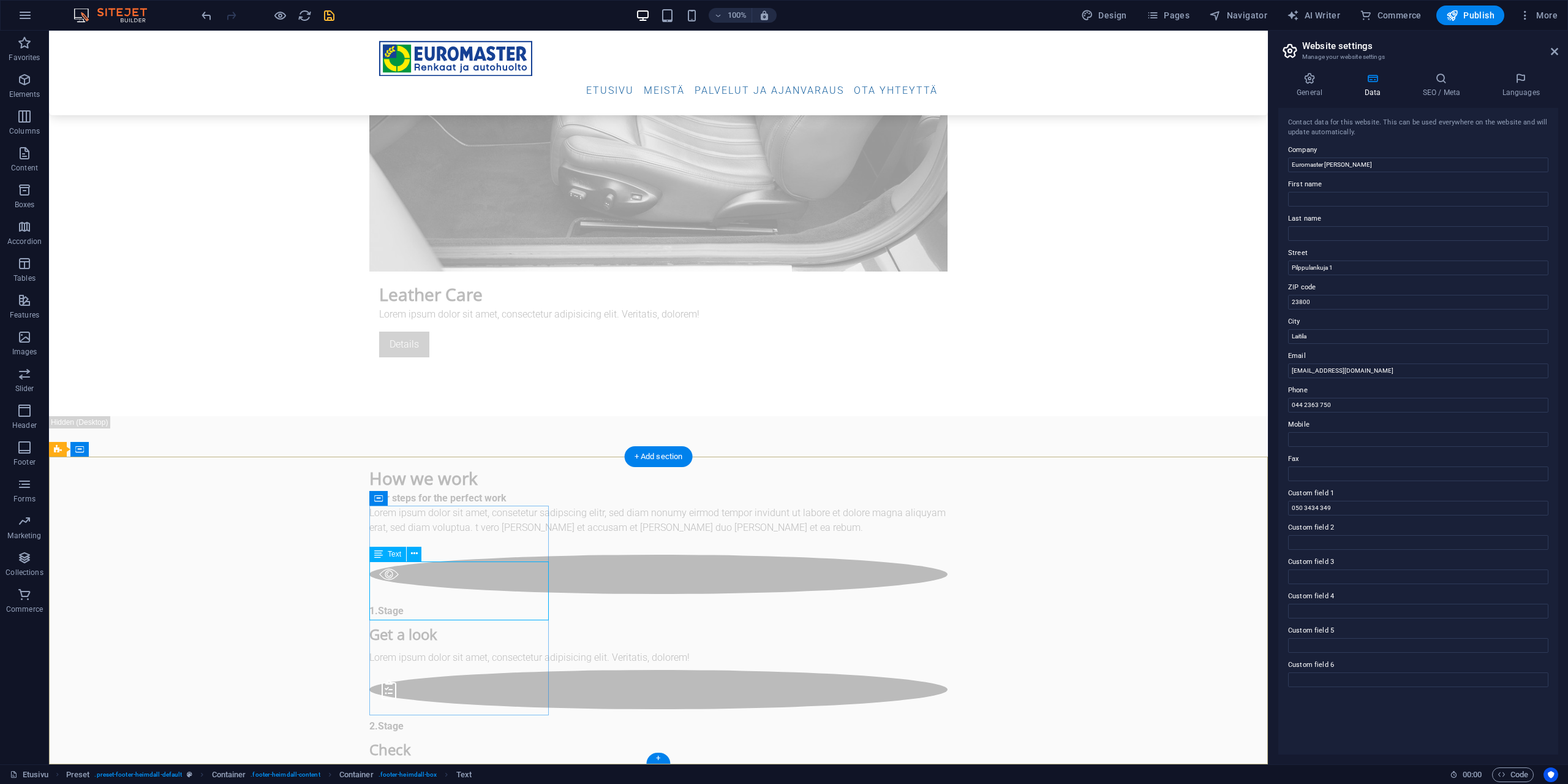
click at [392, 428] on span "Text" at bounding box center [394, 554] width 14 height 8
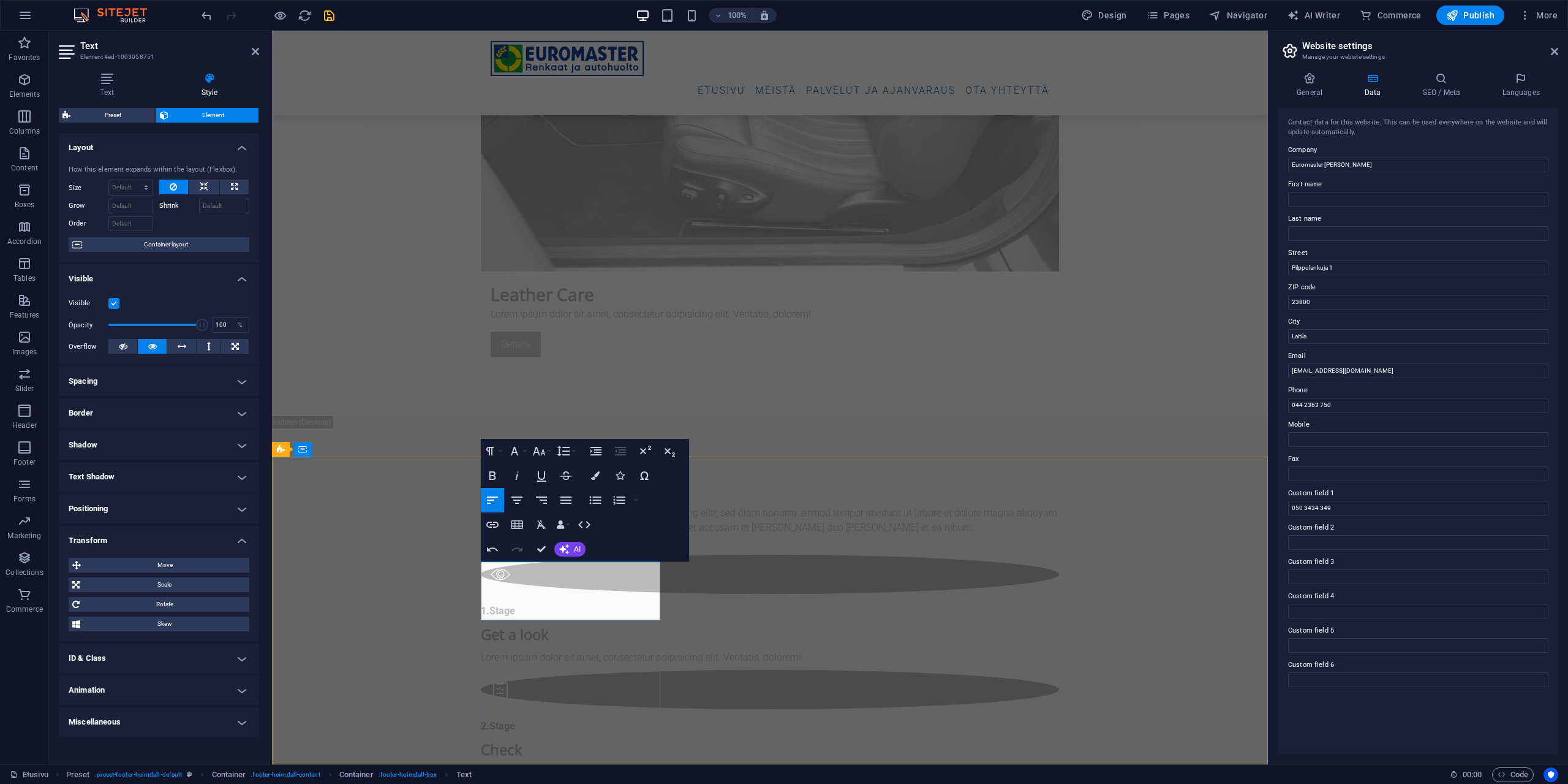
click at [584, 428] on icon "button" at bounding box center [584, 524] width 14 height 14
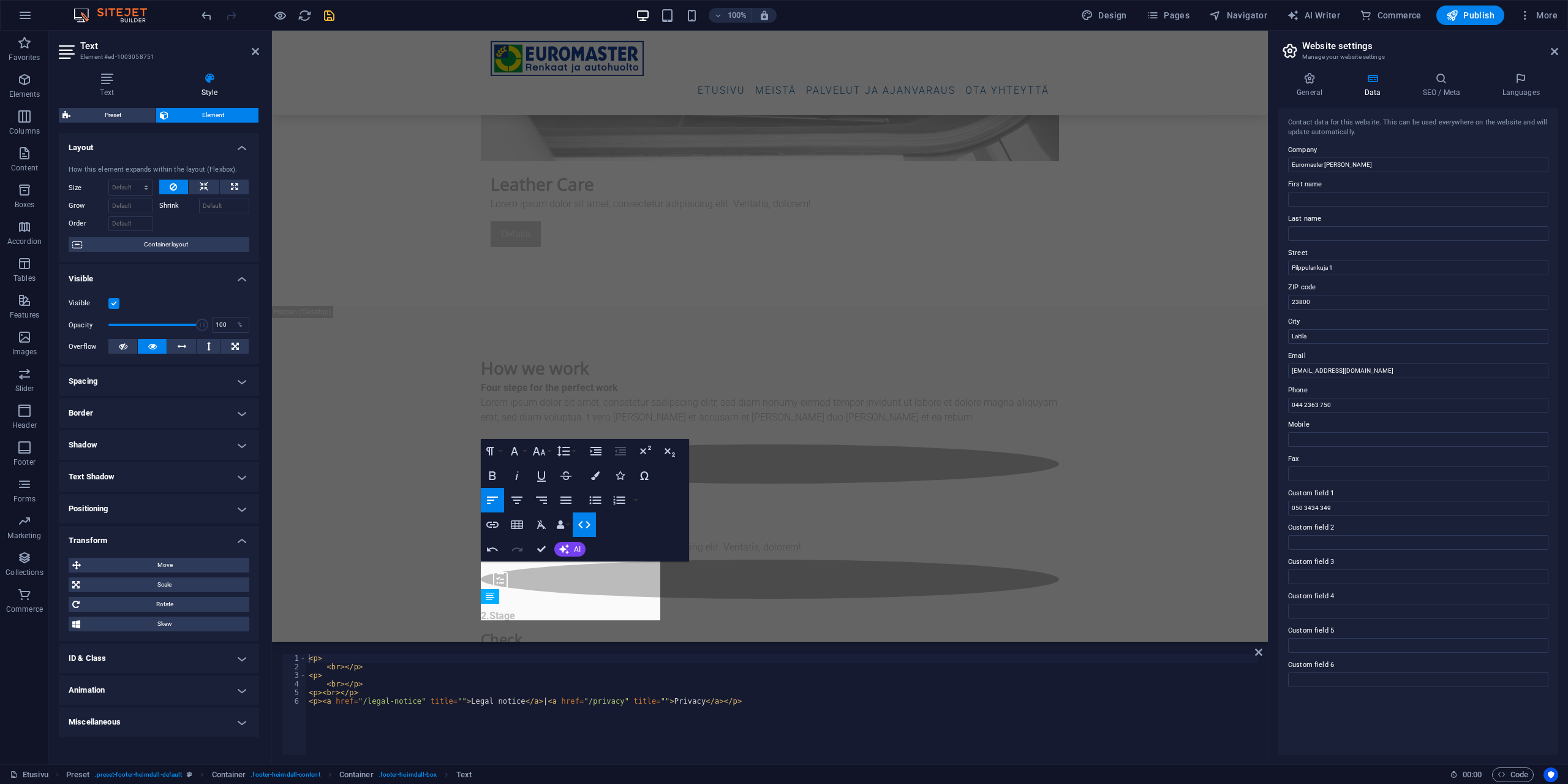
scroll to position [4661, 0]
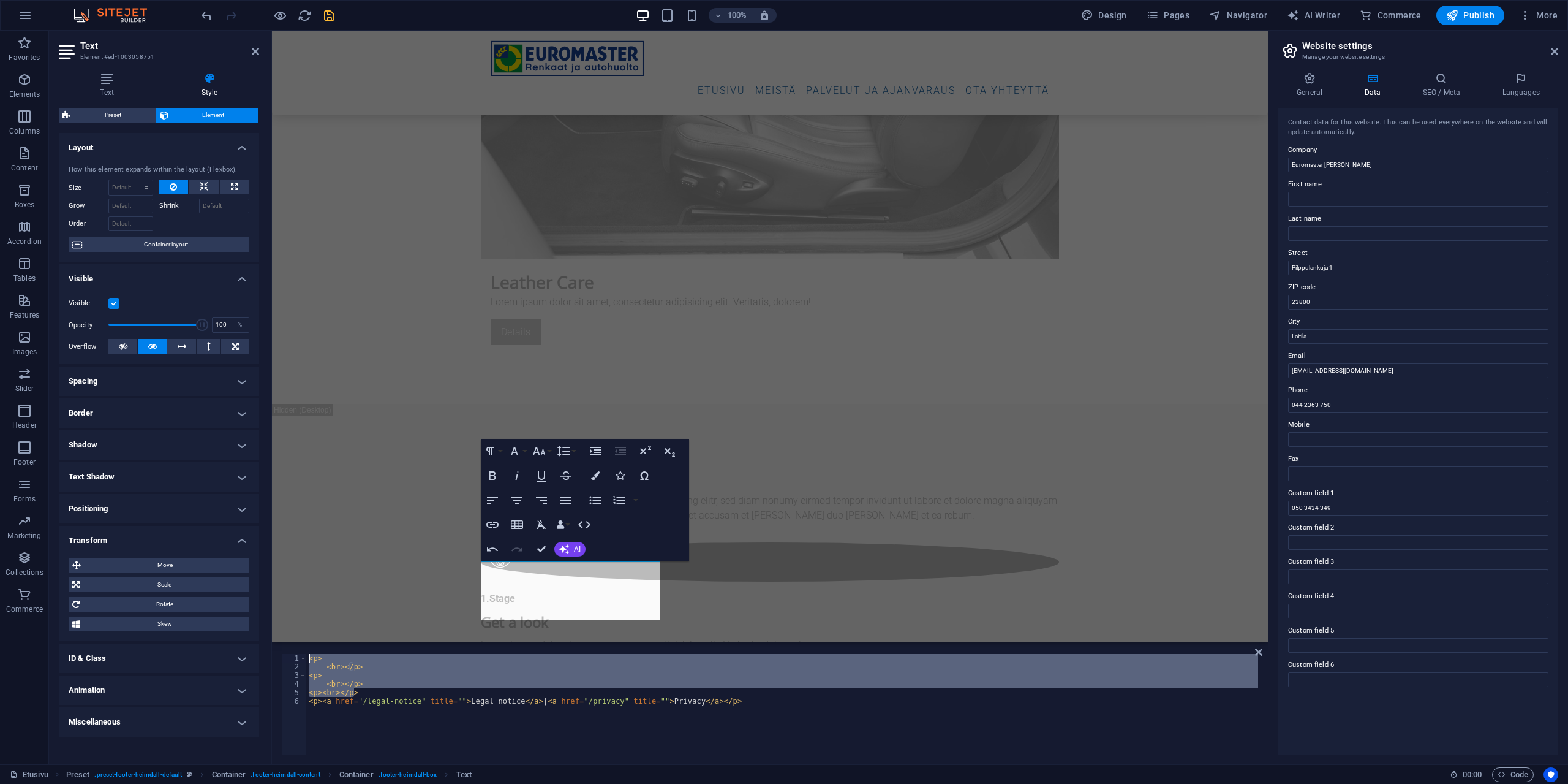
drag, startPoint x: 367, startPoint y: 690, endPoint x: 297, endPoint y: 657, distance: 77.4
click at [306, 428] on div "< p > < br > </ p > < p > < br > </ p > < p > < br > </ p > < p > < a href = "/…" at bounding box center [782, 704] width 952 height 100
type textarea "<p> <br></p>"
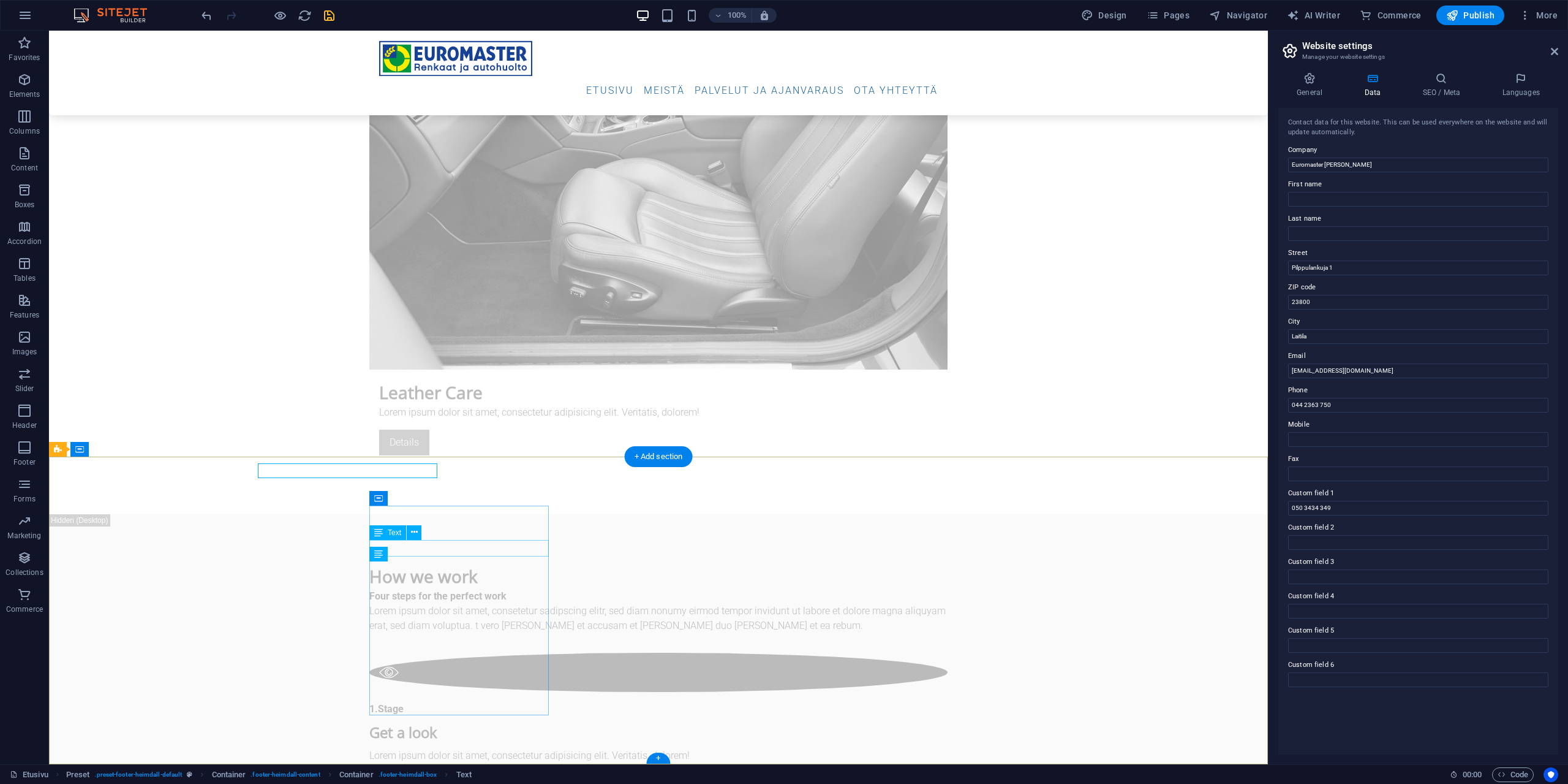
scroll to position [4758, 0]
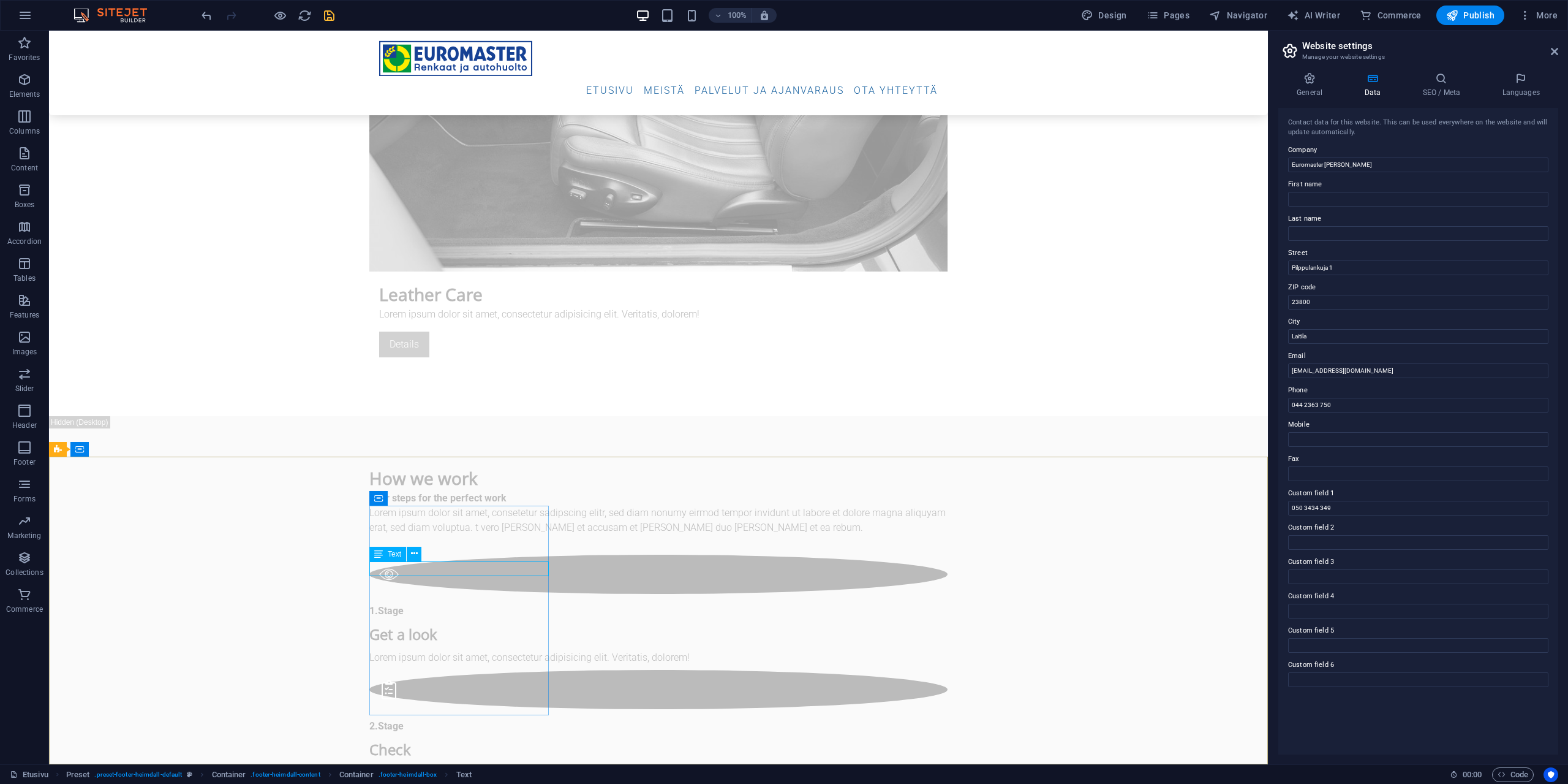
click at [396, 428] on span "Text" at bounding box center [394, 554] width 14 height 8
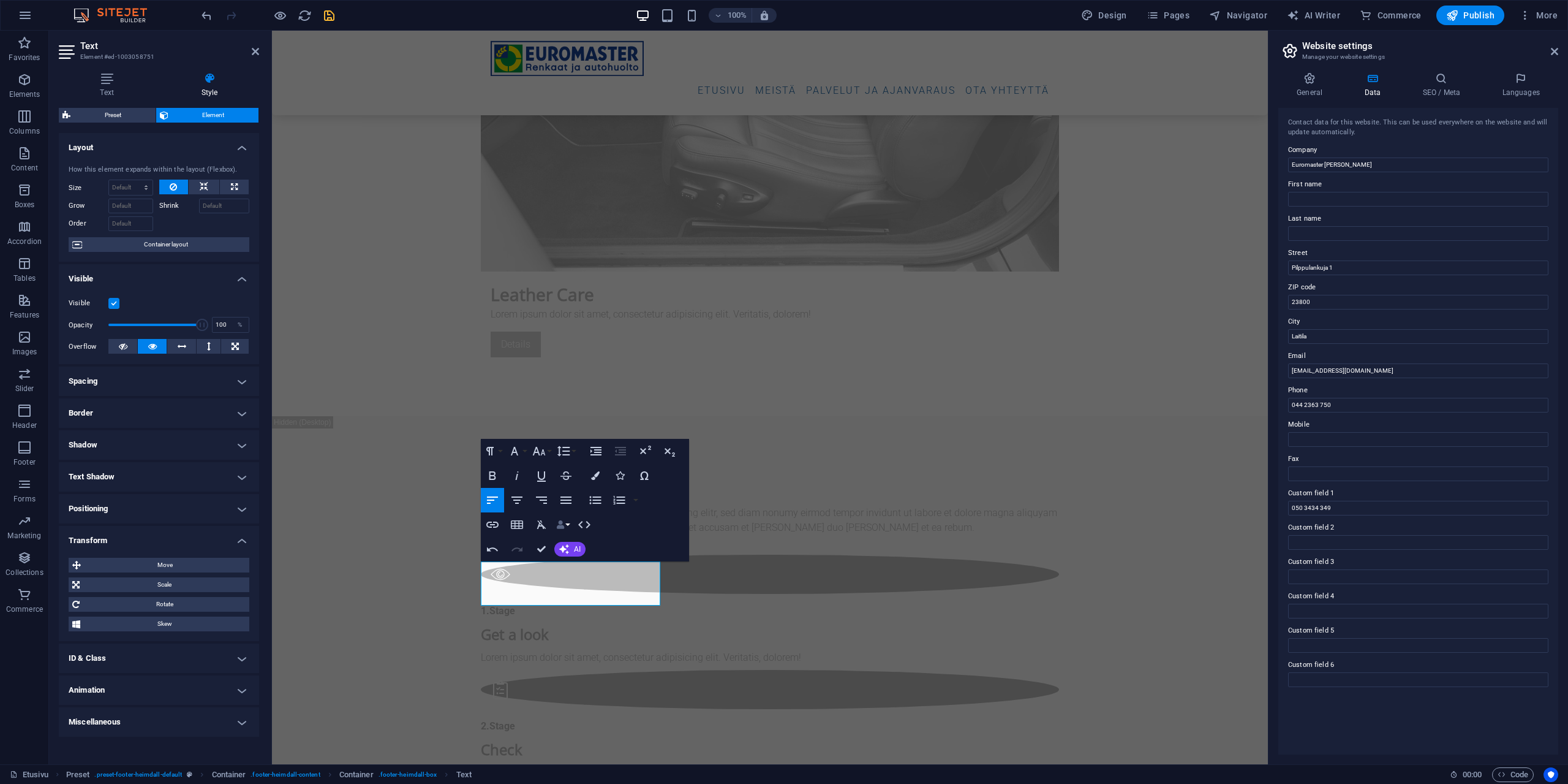
click at [567, 428] on button "Data Bindings" at bounding box center [563, 525] width 17 height 25
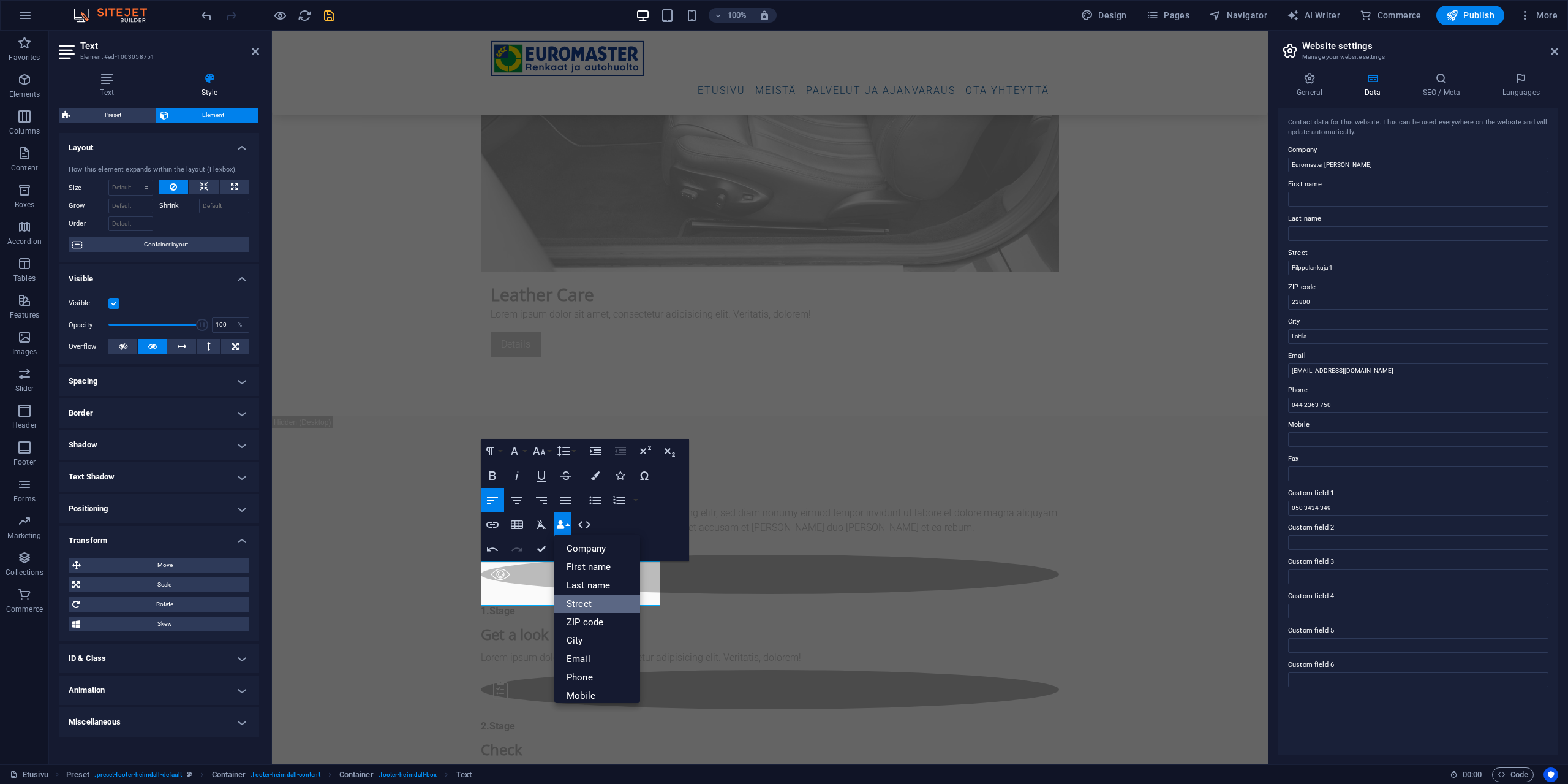
click at [596, 428] on link "Street" at bounding box center [597, 604] width 86 height 19
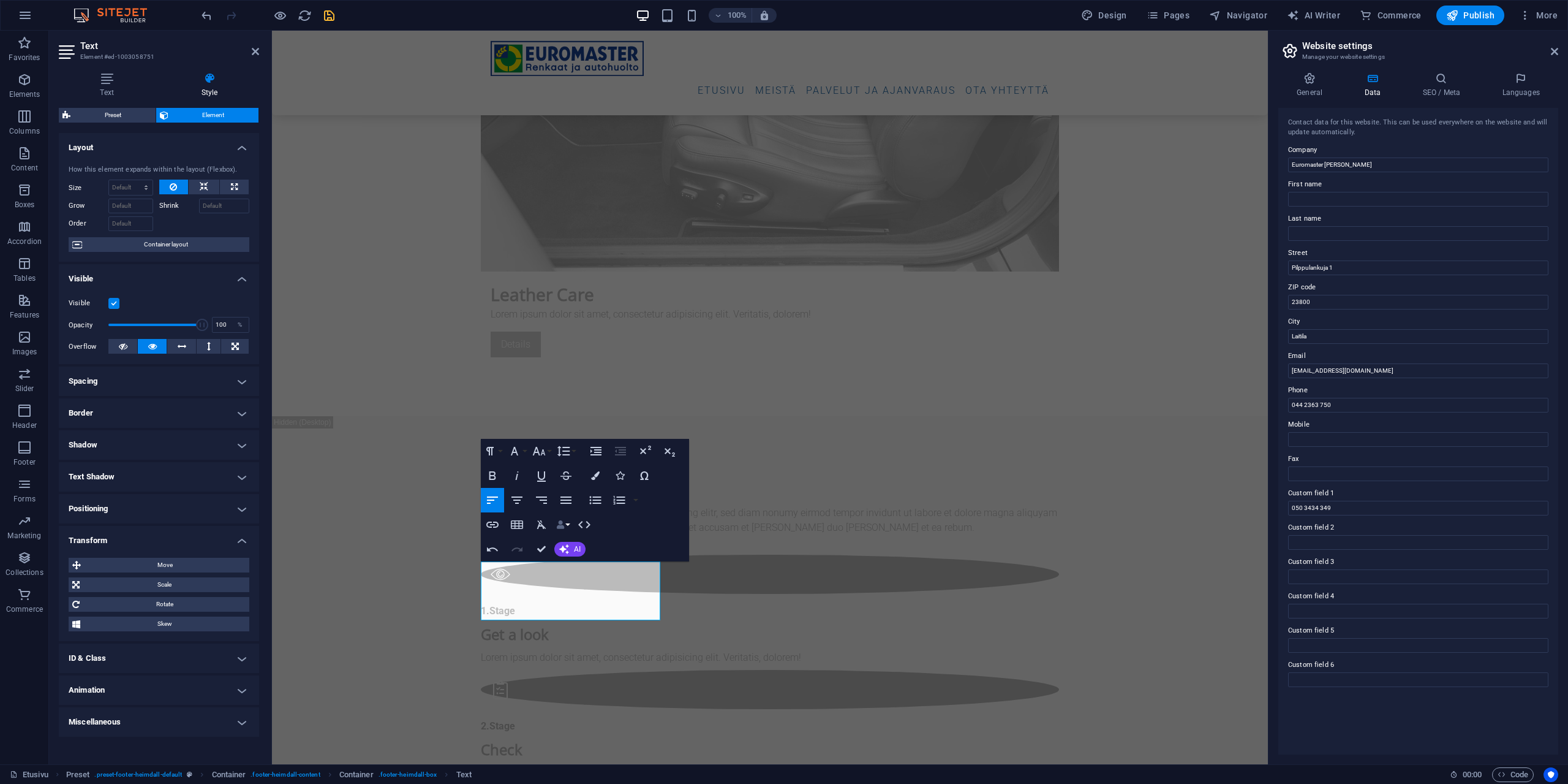
click at [565, 428] on button "Data Bindings" at bounding box center [563, 525] width 17 height 25
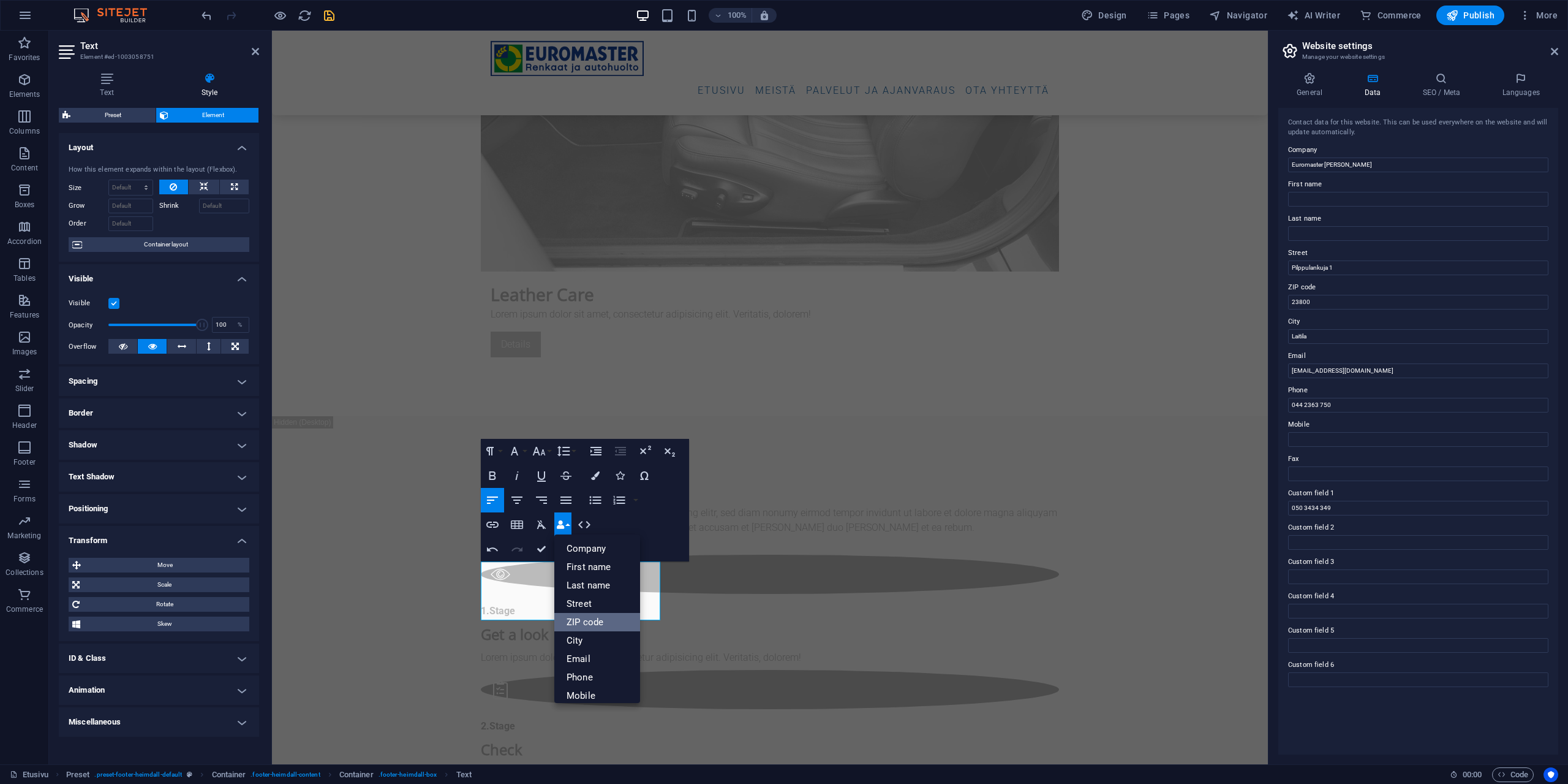
click at [586, 428] on link "ZIP code" at bounding box center [597, 622] width 86 height 19
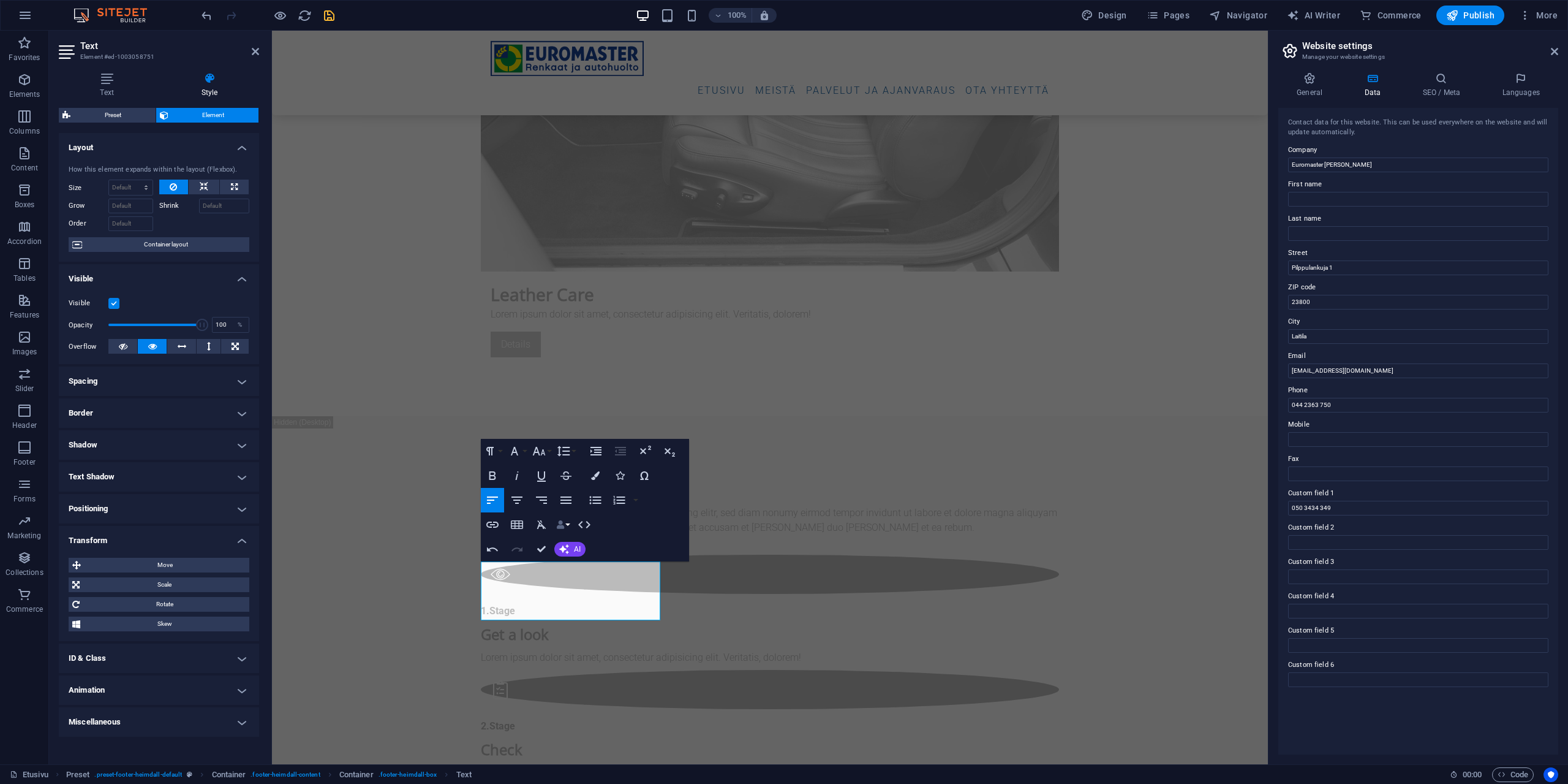
click at [568, 428] on button "Data Bindings" at bounding box center [563, 525] width 17 height 25
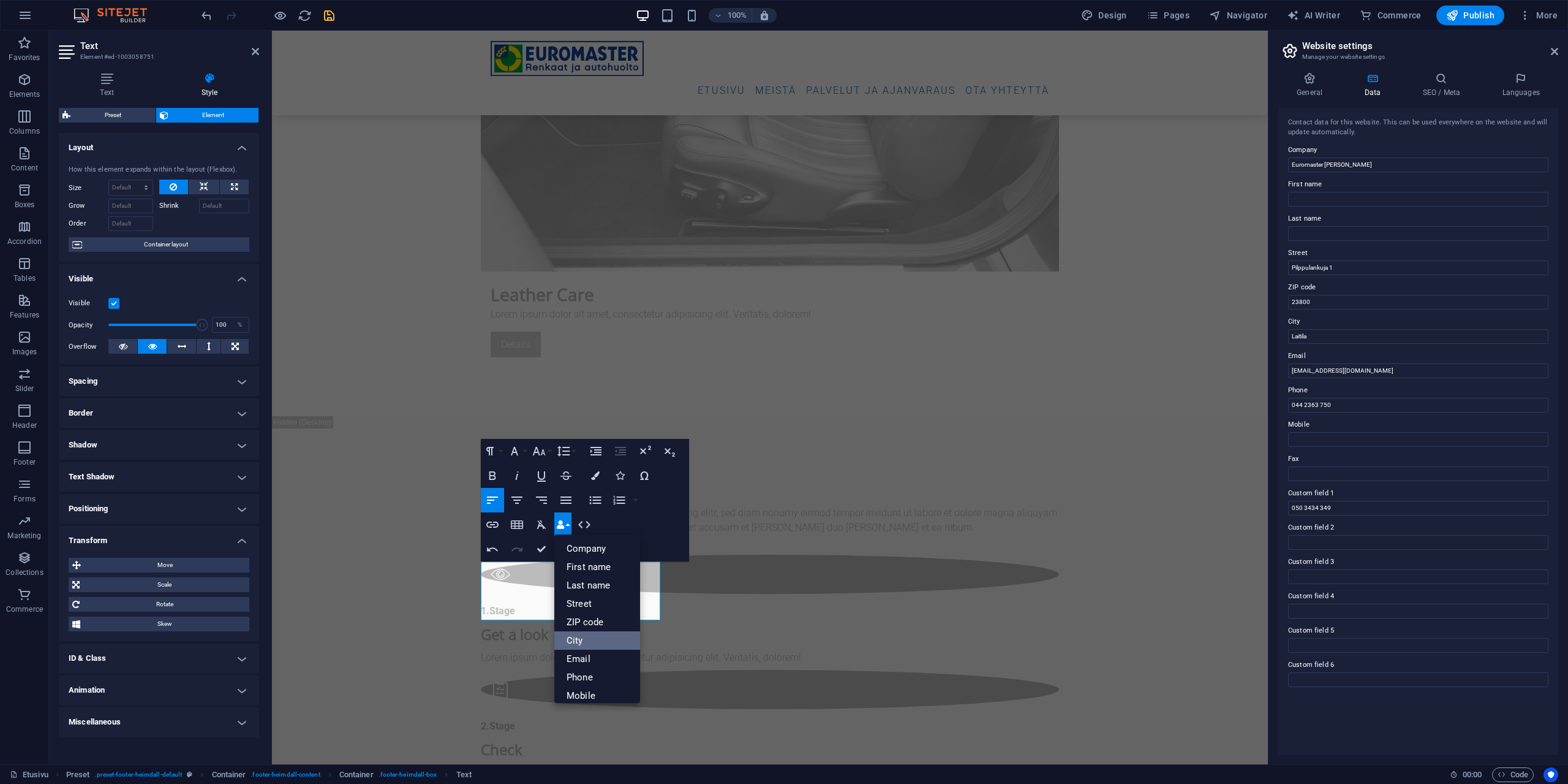
click at [585, 428] on link "City" at bounding box center [597, 640] width 86 height 19
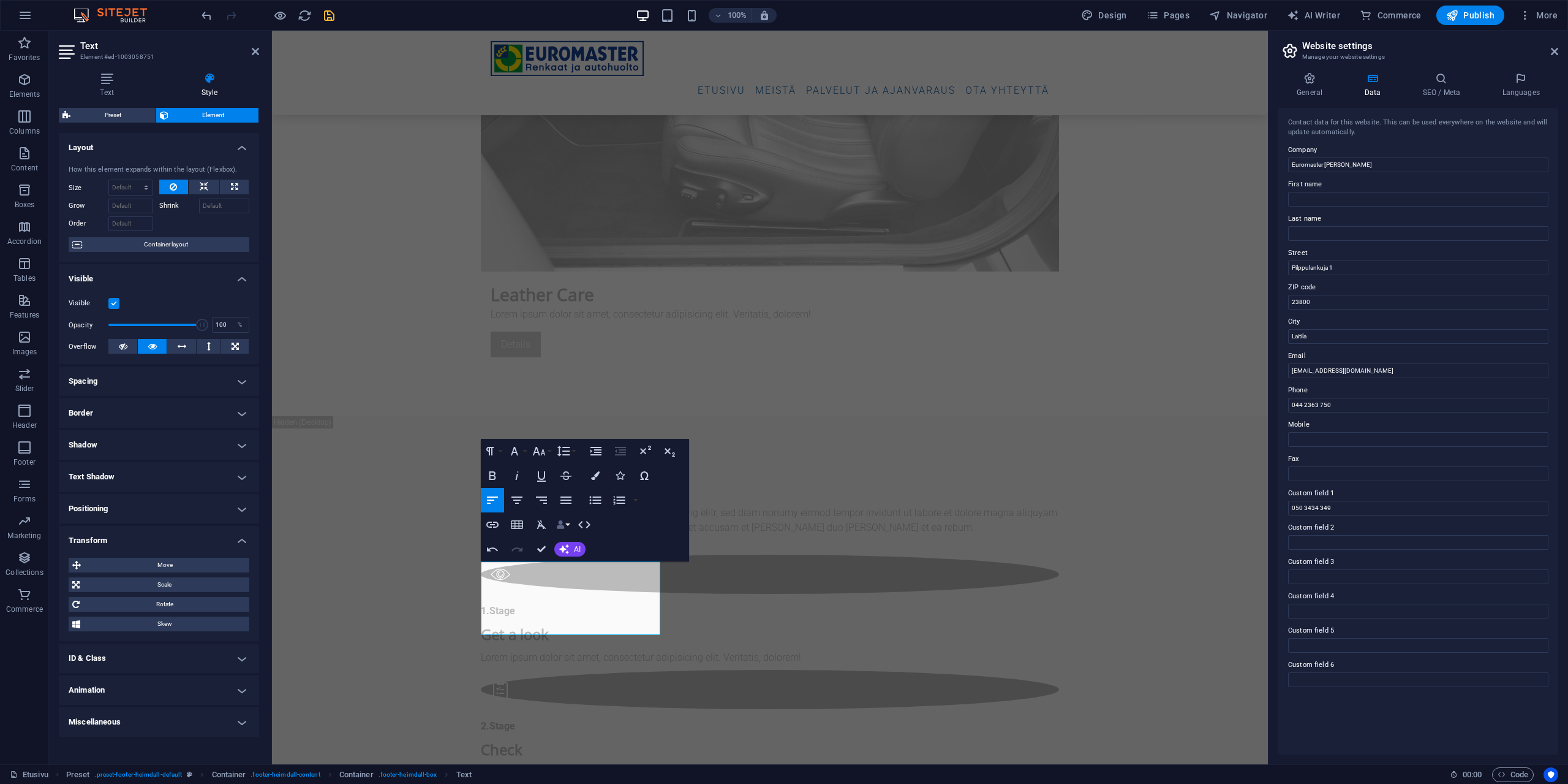
click at [566, 428] on button "Data Bindings" at bounding box center [563, 525] width 17 height 25
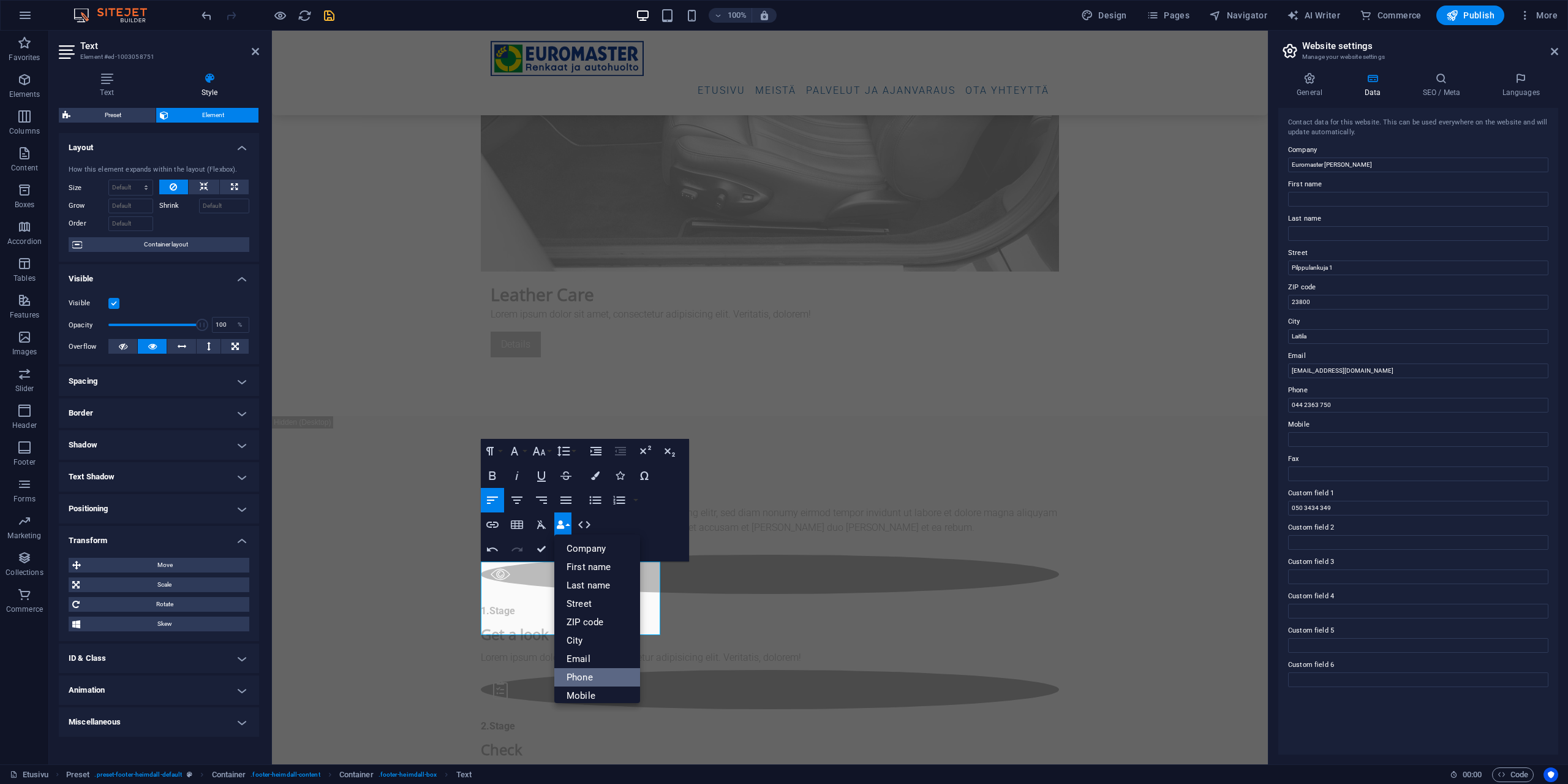
click at [596, 428] on link "Phone" at bounding box center [597, 678] width 86 height 19
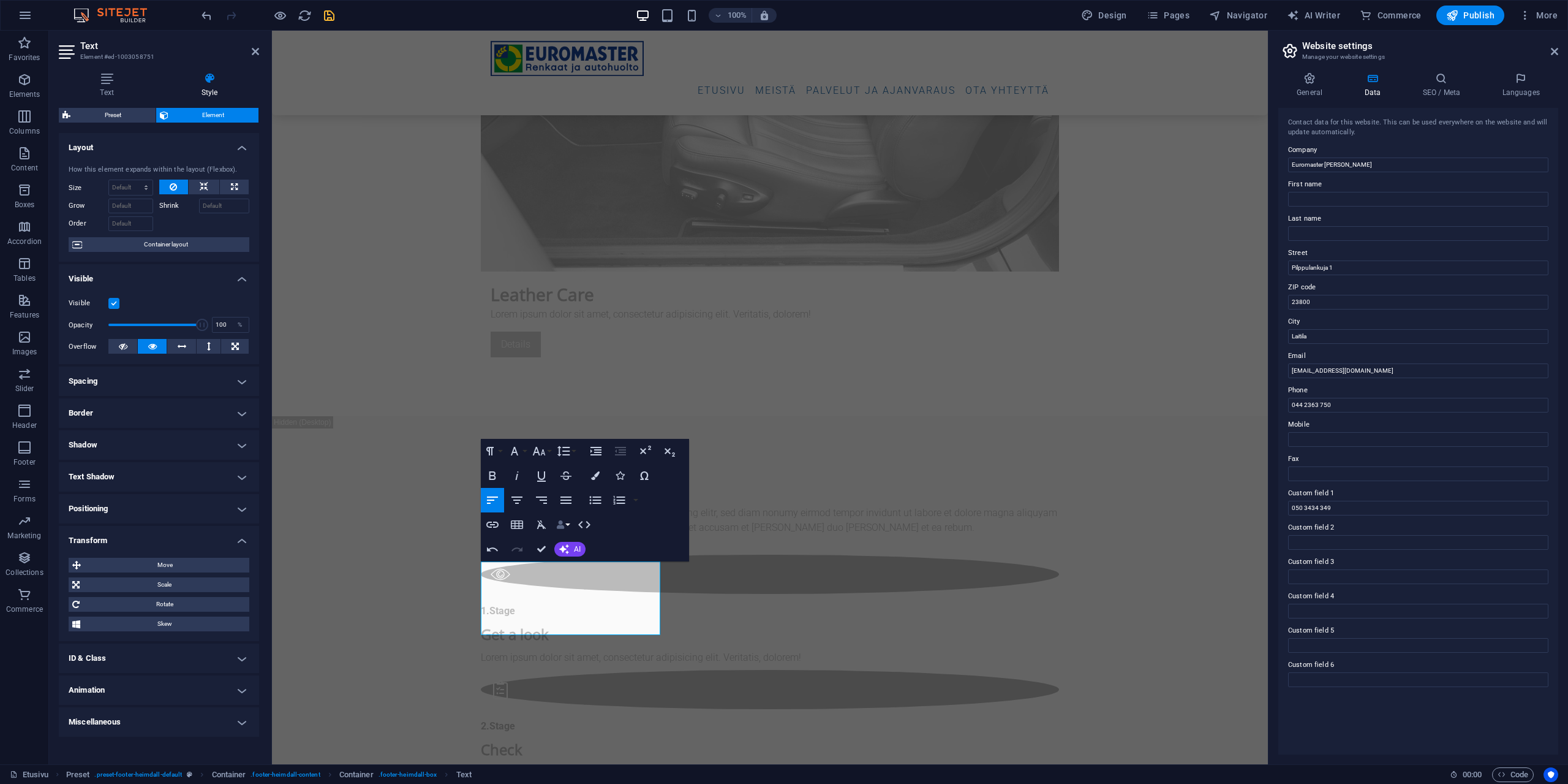
click at [569, 428] on button "Data Bindings" at bounding box center [563, 525] width 17 height 25
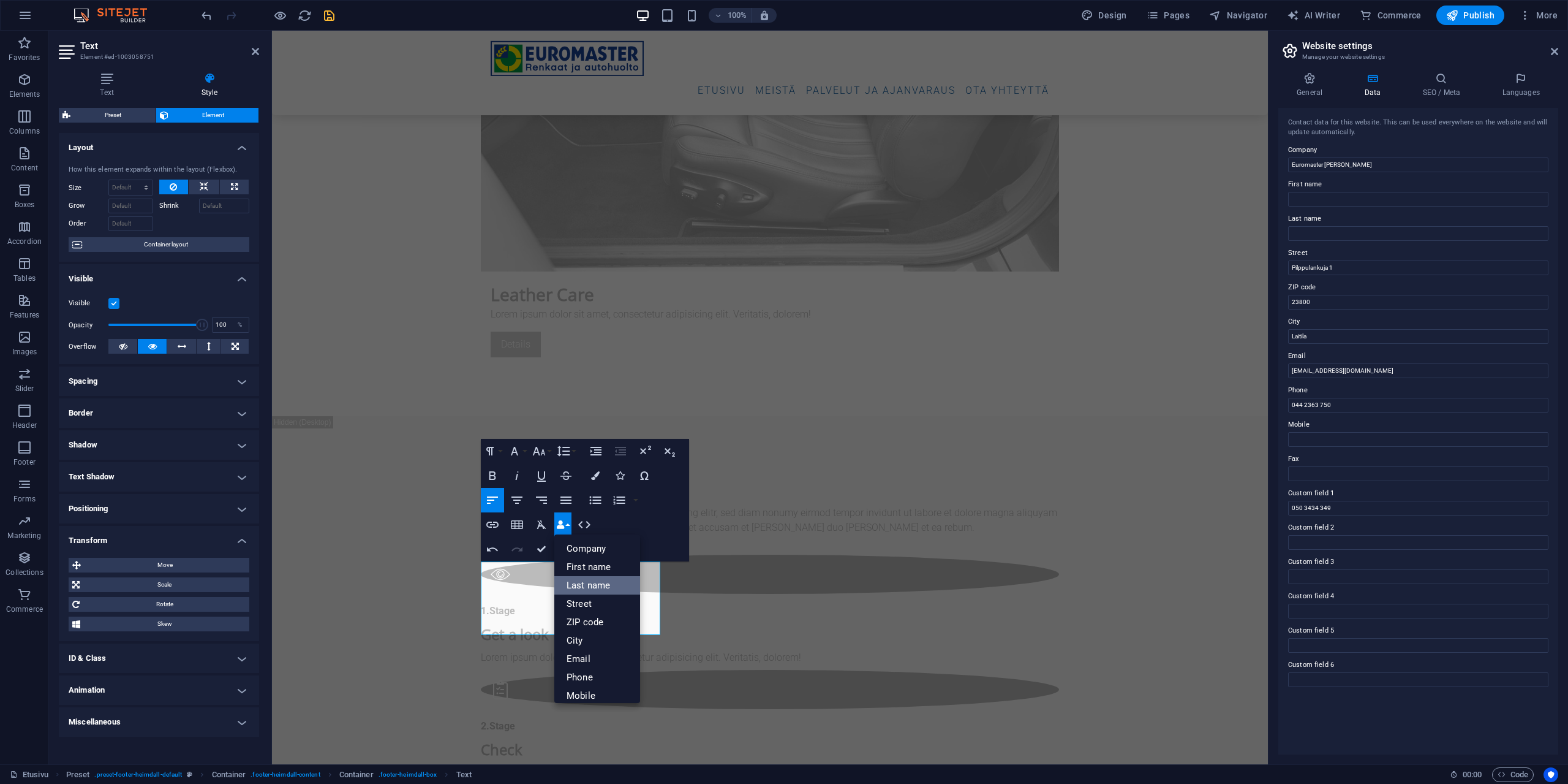
scroll to position [111, 0]
click at [605, 428] on link "Custom field 1" at bounding box center [597, 622] width 86 height 19
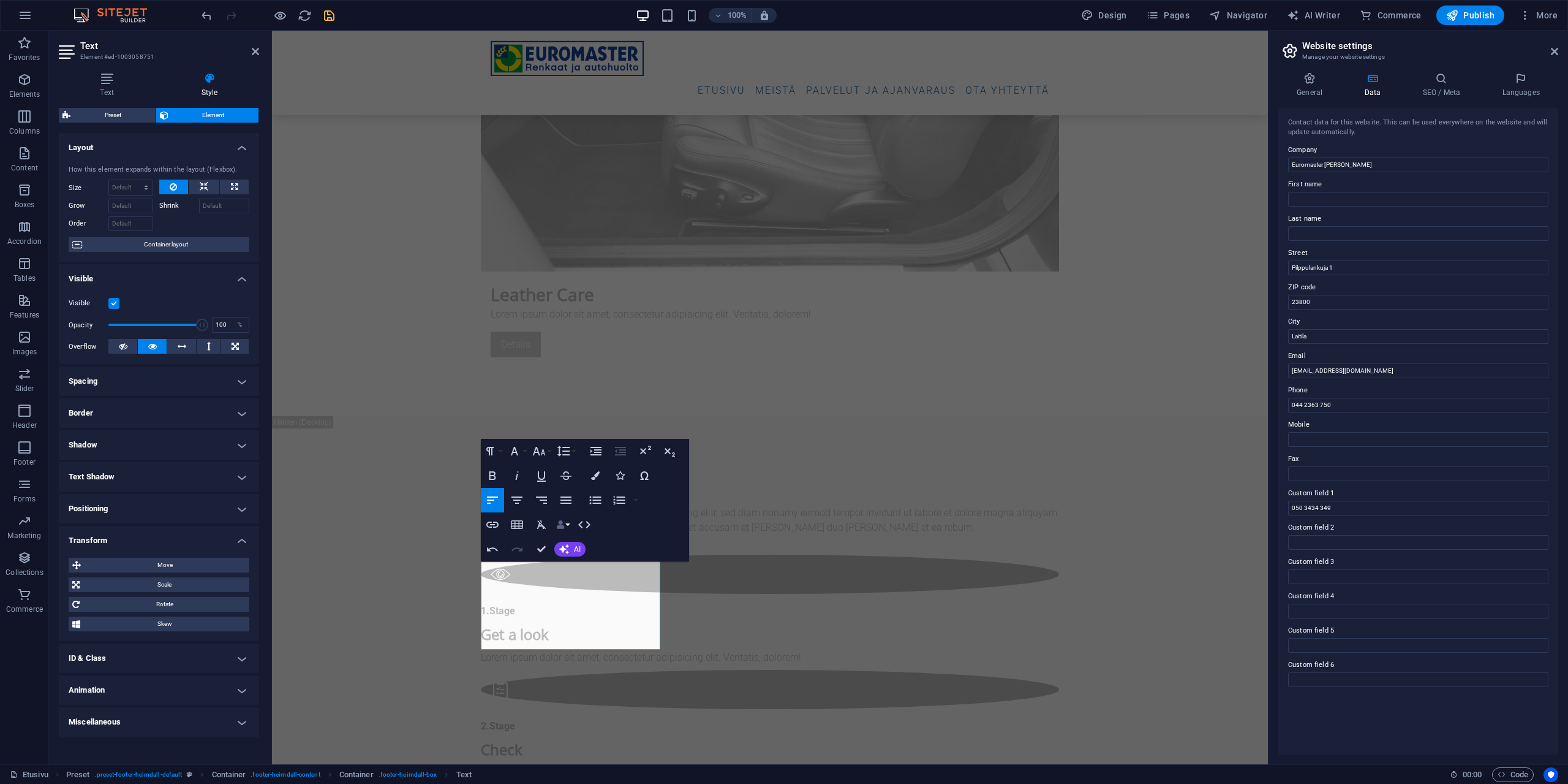
click at [567, 428] on button "Data Bindings" at bounding box center [563, 525] width 17 height 25
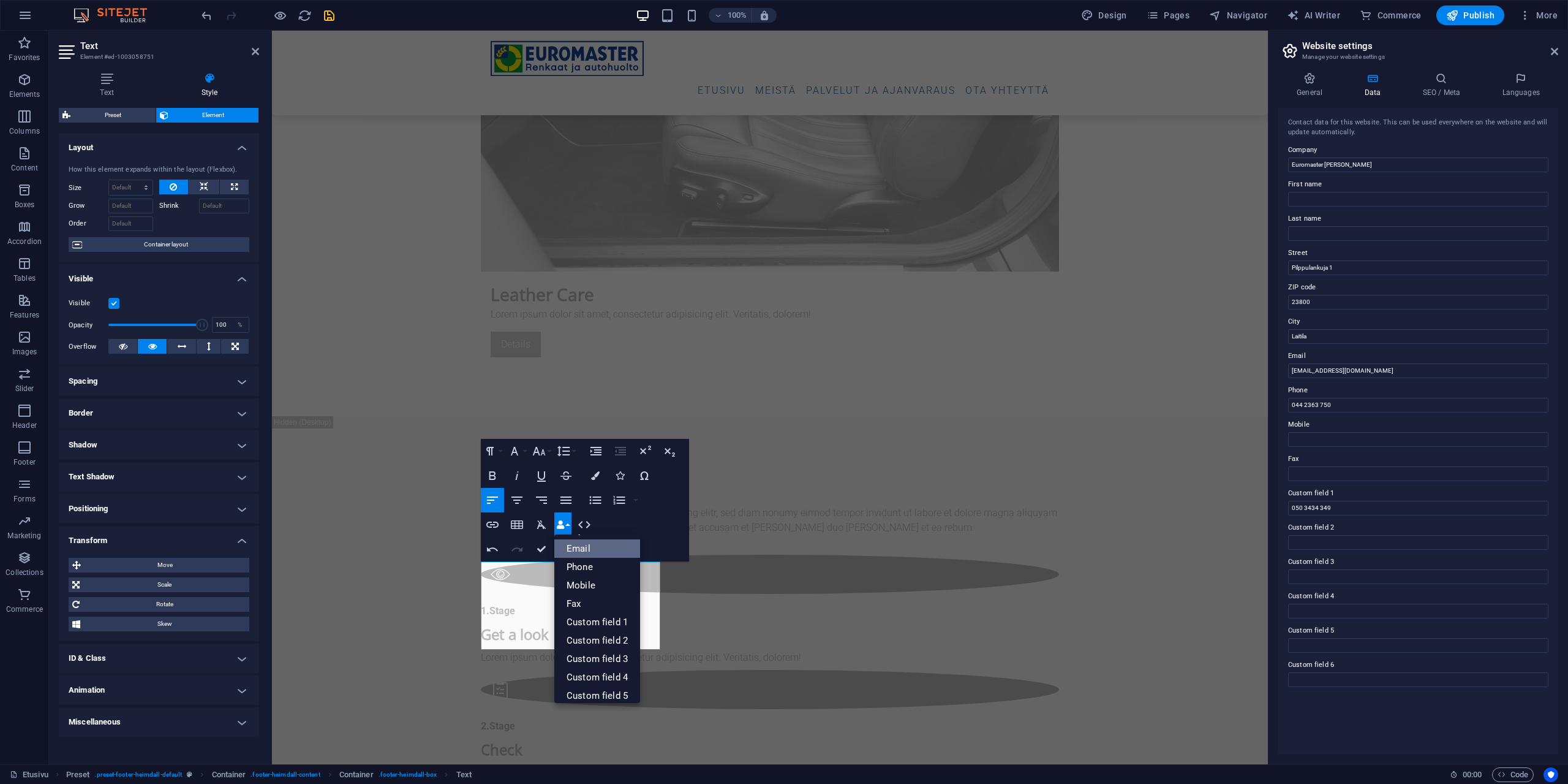
click at [592, 428] on link "Email" at bounding box center [597, 548] width 86 height 19
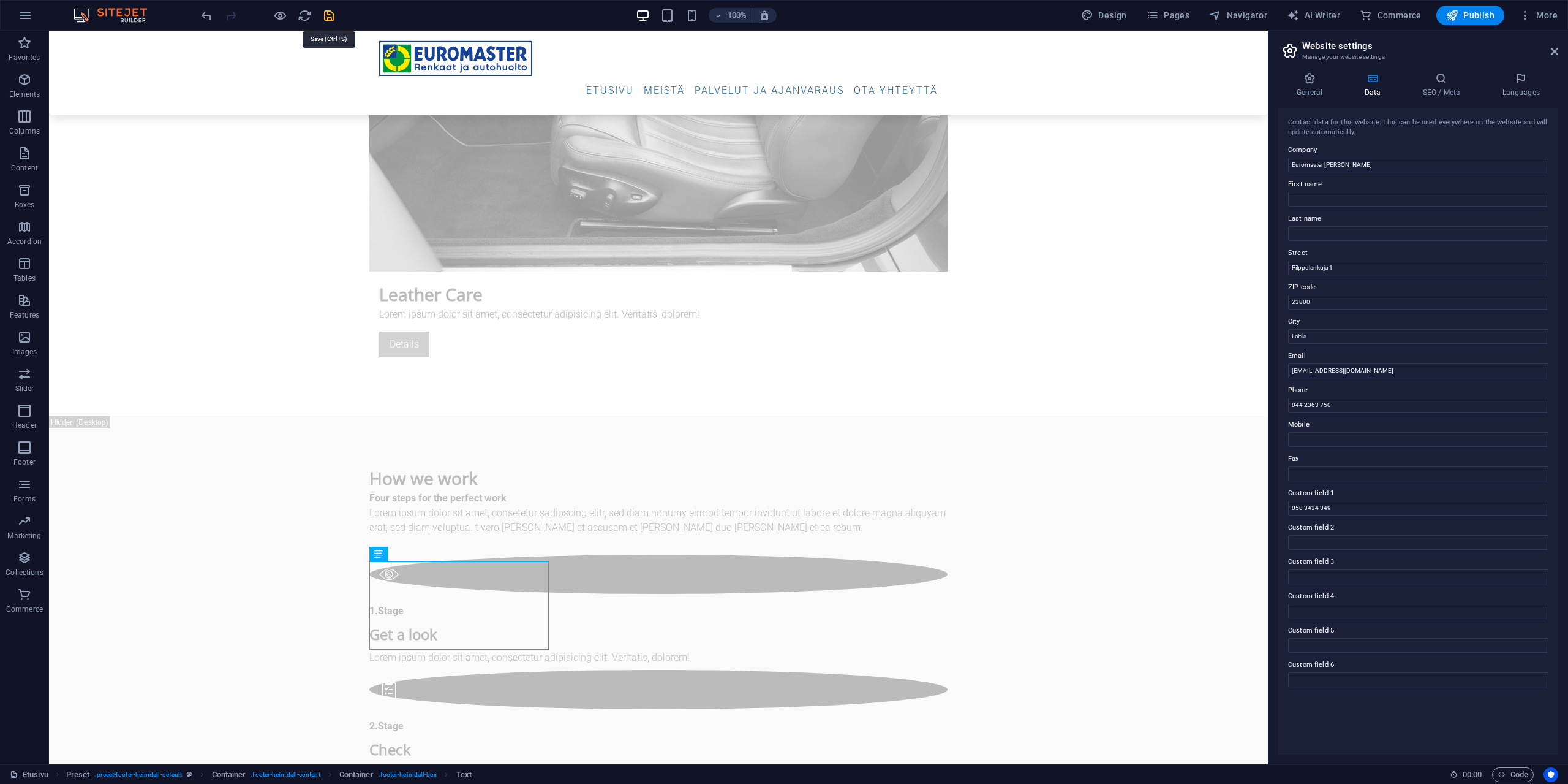
click at [325, 13] on icon "save" at bounding box center [329, 15] width 14 height 14
checkbox input "false"
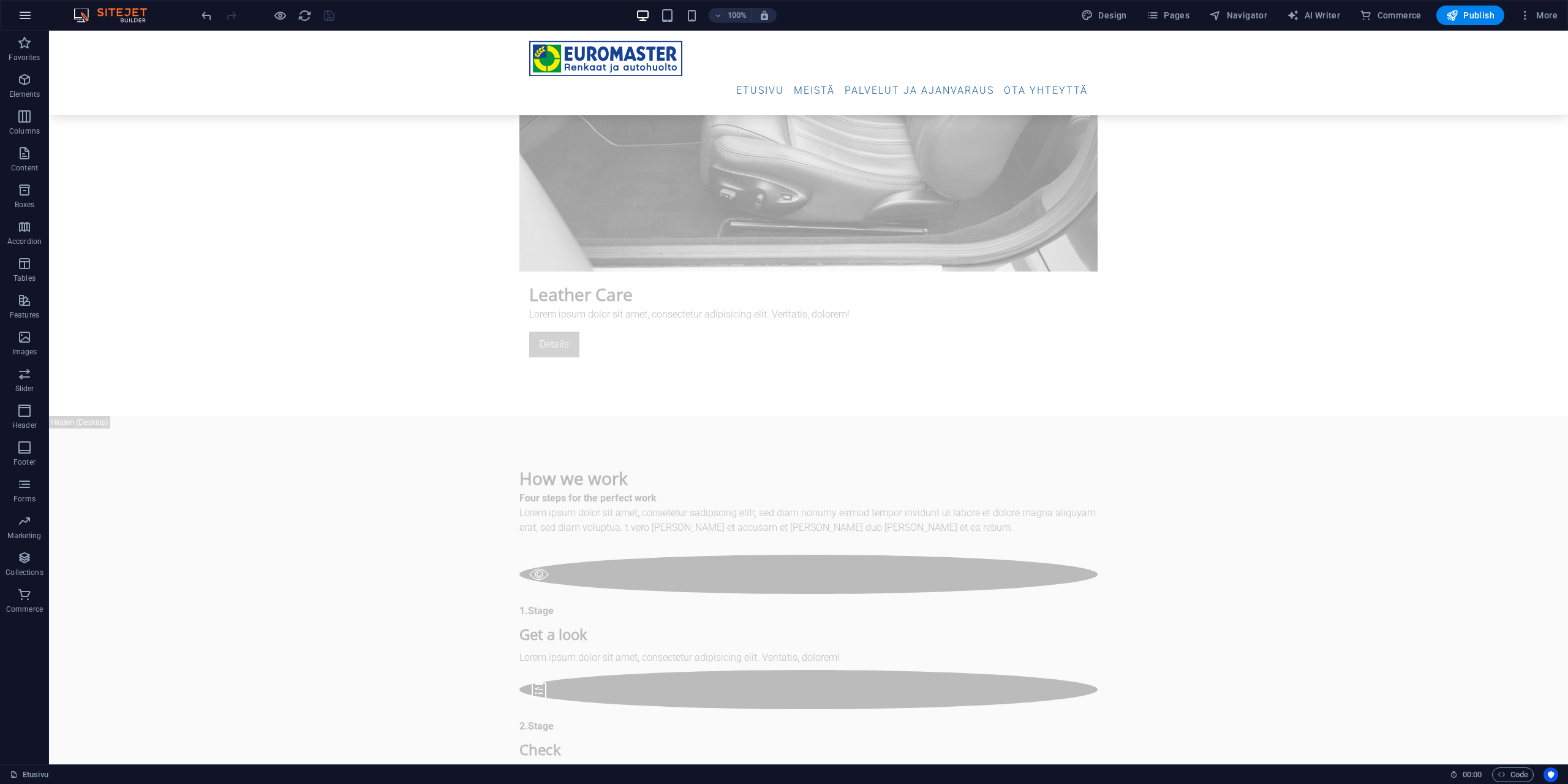
click at [23, 14] on icon "button" at bounding box center [25, 14] width 14 height 14
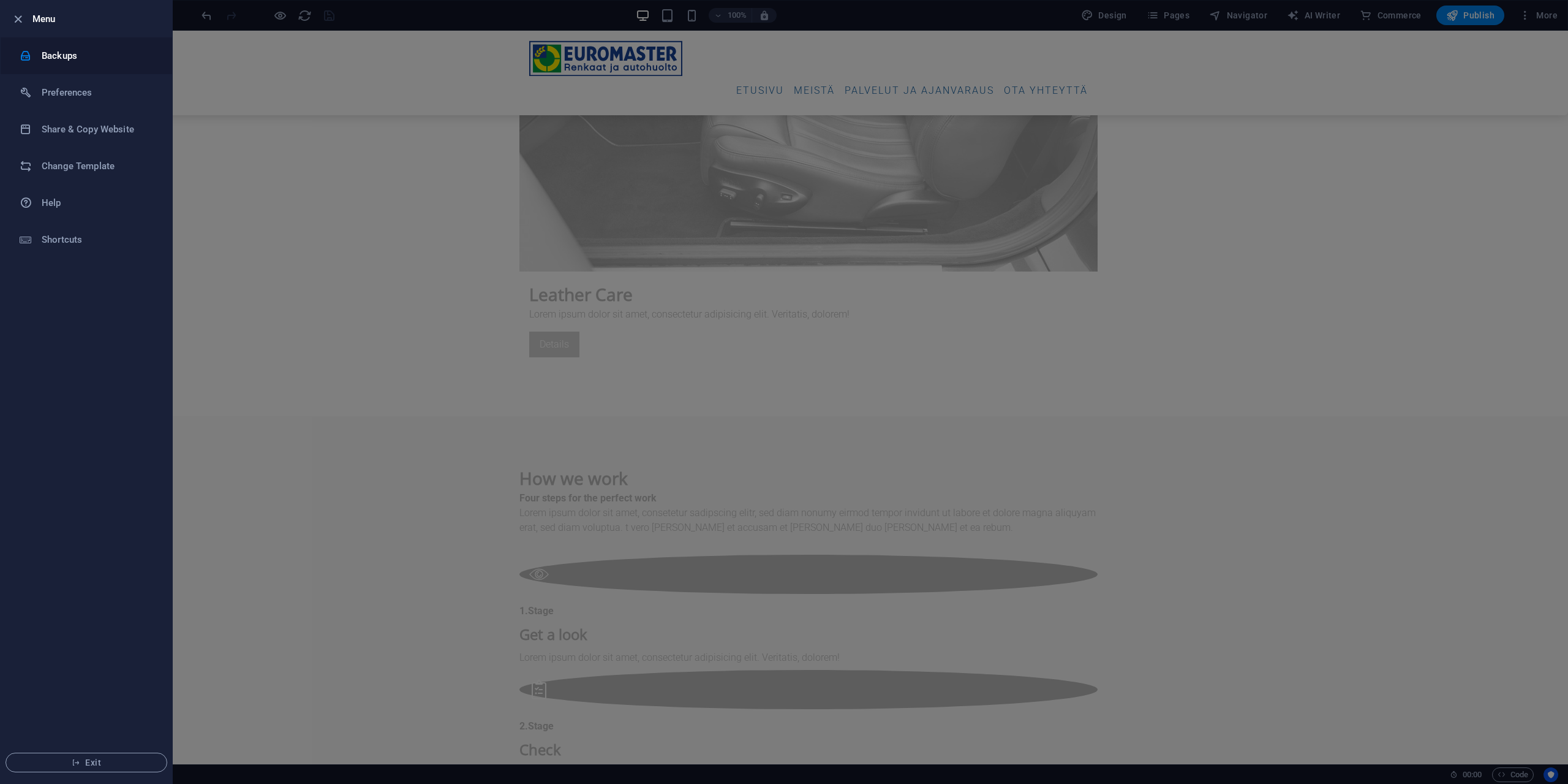
click at [67, 56] on h6 "Backups" at bounding box center [98, 55] width 113 height 14
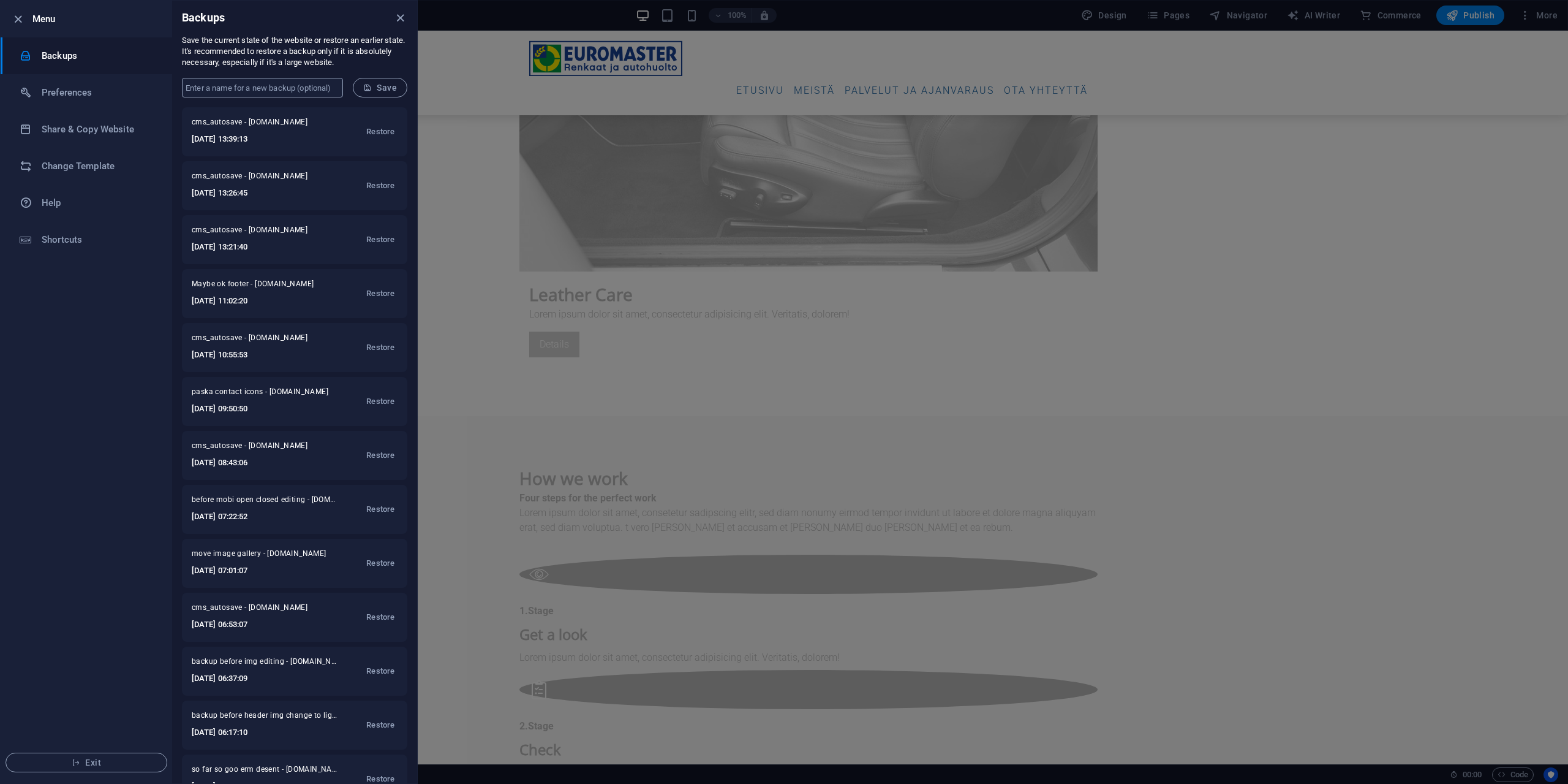
click at [223, 84] on input "text" at bounding box center [263, 88] width 161 height 20
type input "after sosmedia and ftr info ok"
click at [375, 83] on span "Save" at bounding box center [380, 88] width 34 height 10
click at [401, 18] on icon "close" at bounding box center [400, 18] width 14 height 14
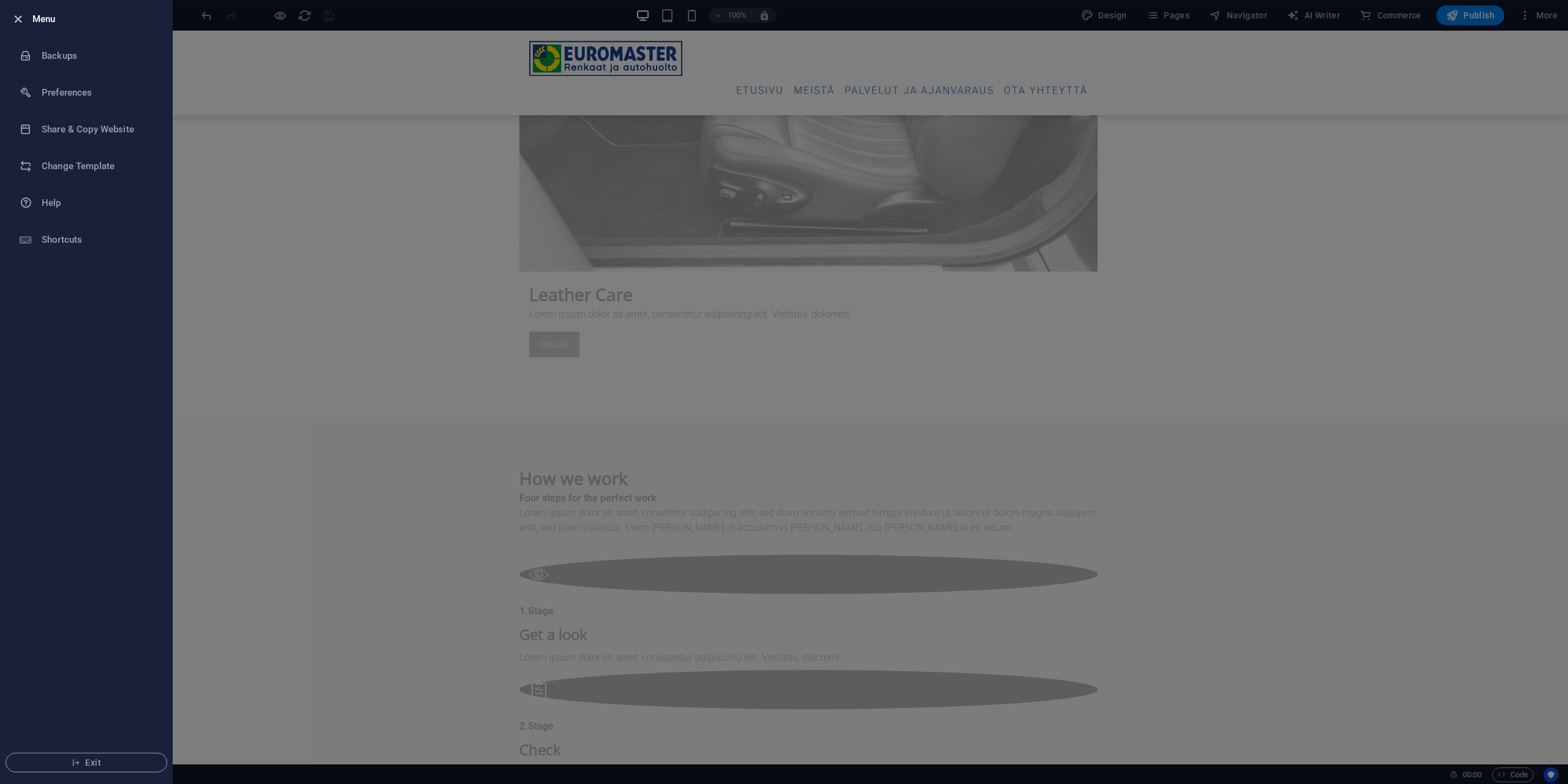
click at [17, 16] on icon "button" at bounding box center [18, 19] width 14 height 14
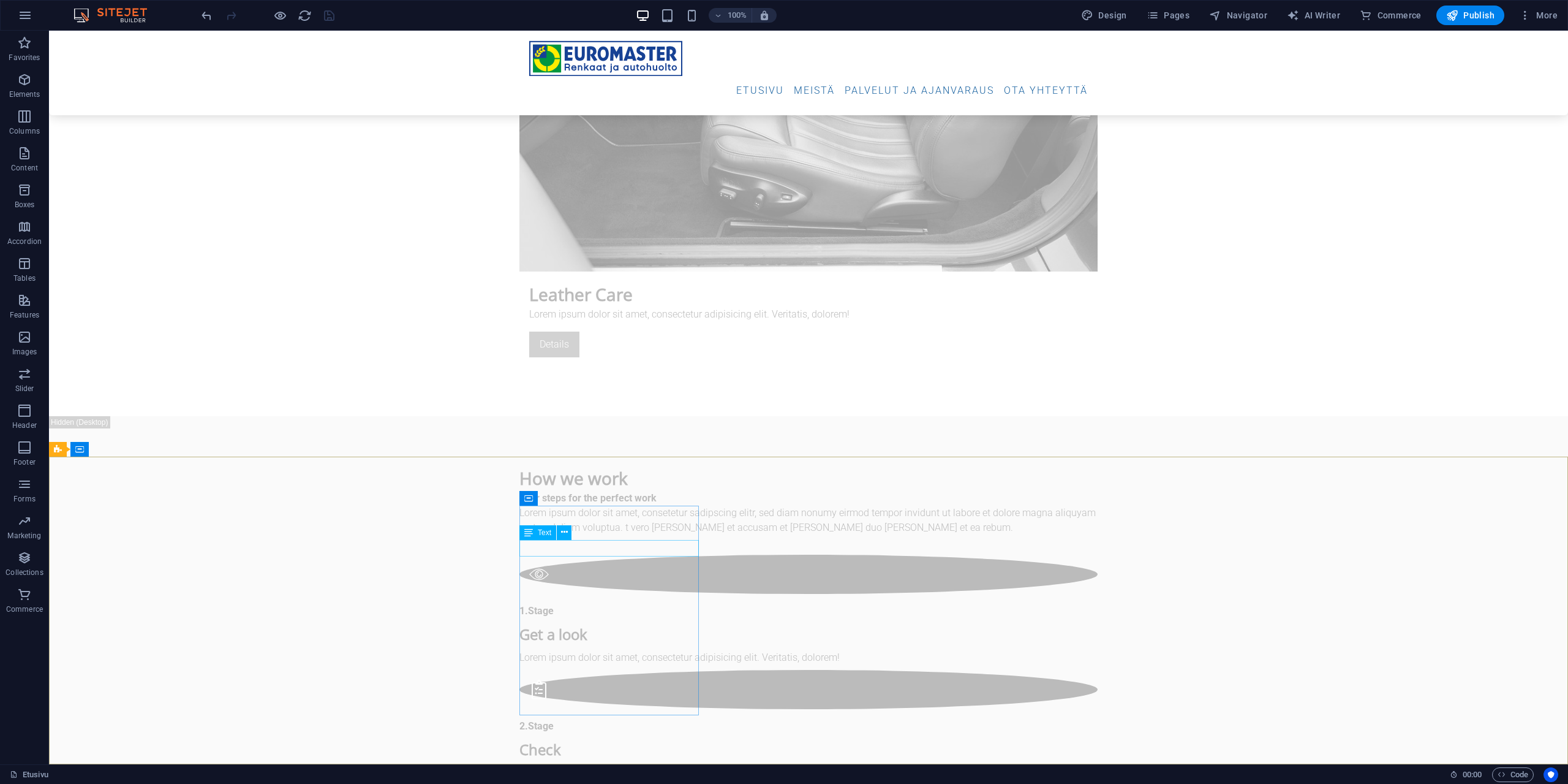
click at [539, 428] on span "Text" at bounding box center [545, 532] width 14 height 8
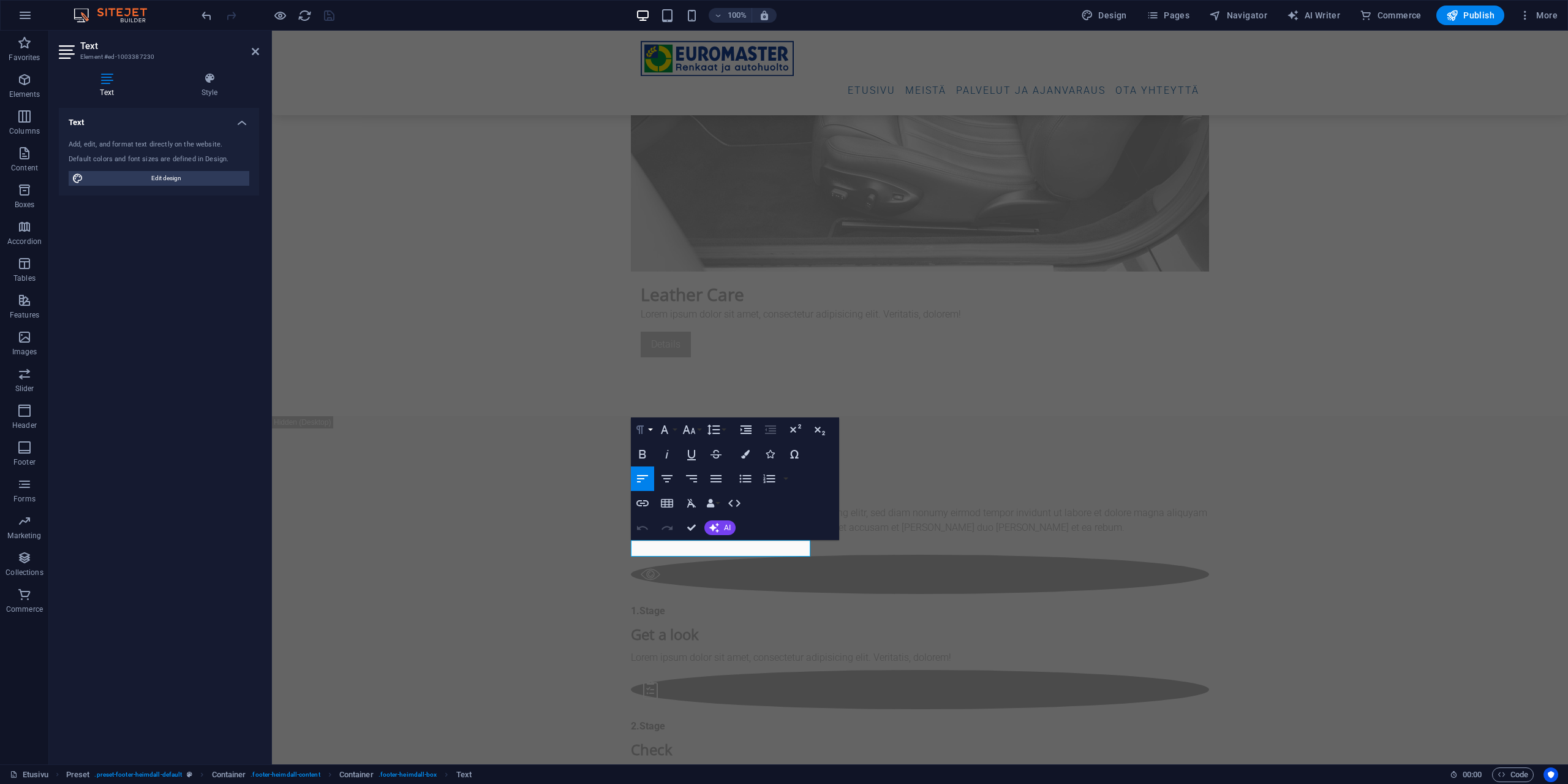
click at [643, 428] on icon "button" at bounding box center [640, 429] width 14 height 14
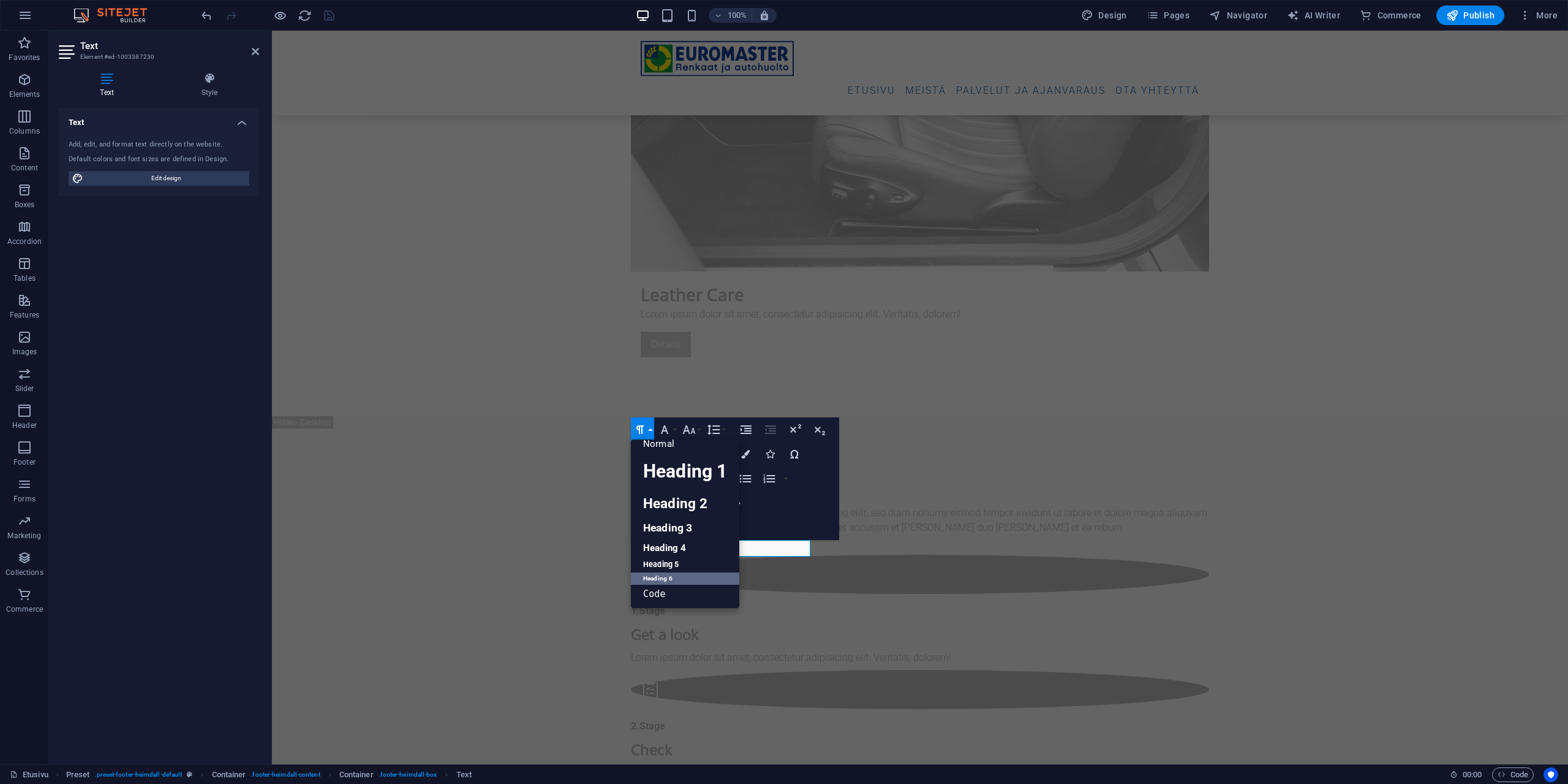
scroll to position [10, 0]
click at [666, 428] on link "Heading 5" at bounding box center [685, 565] width 109 height 15
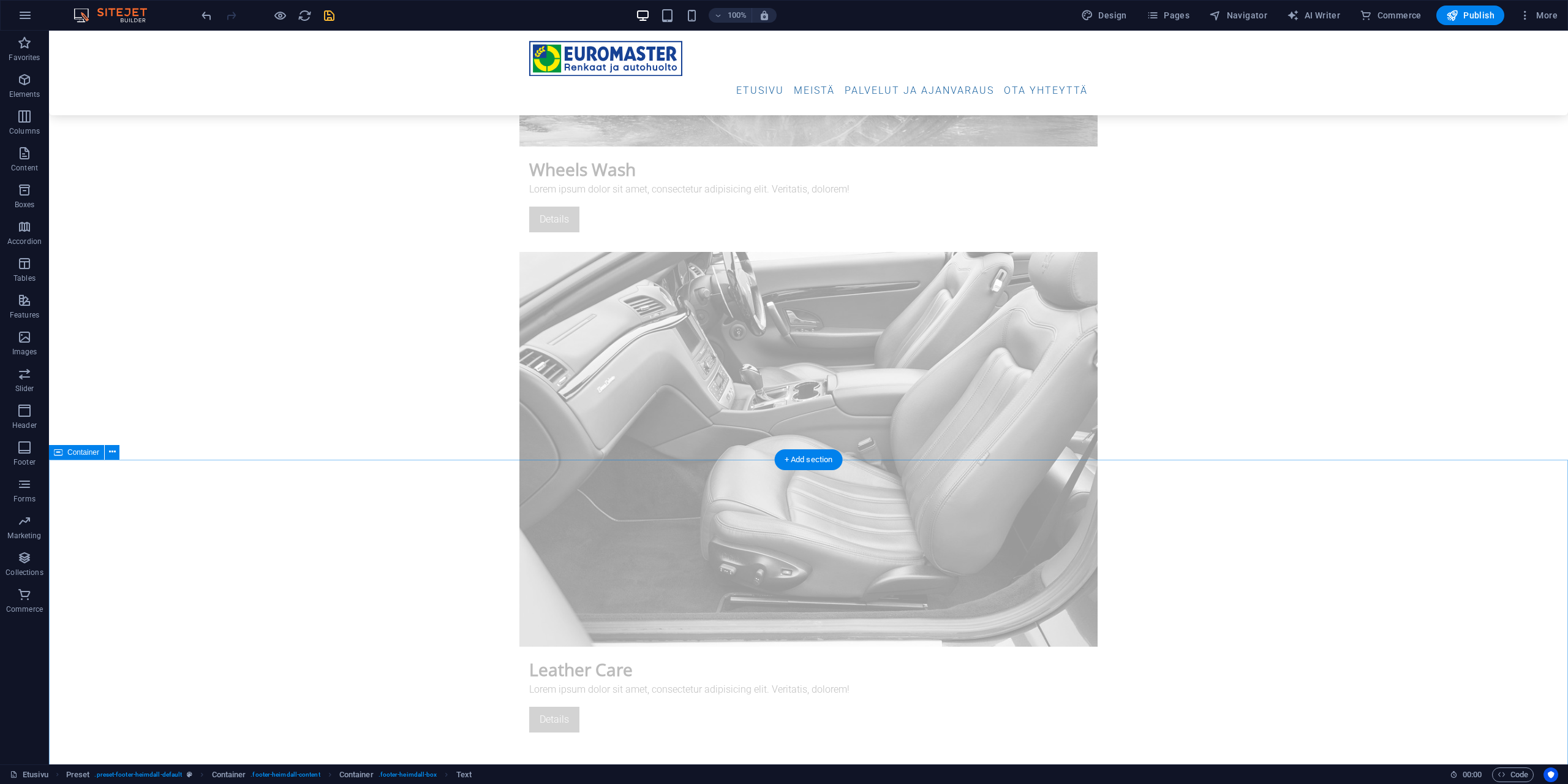
scroll to position [4071, 0]
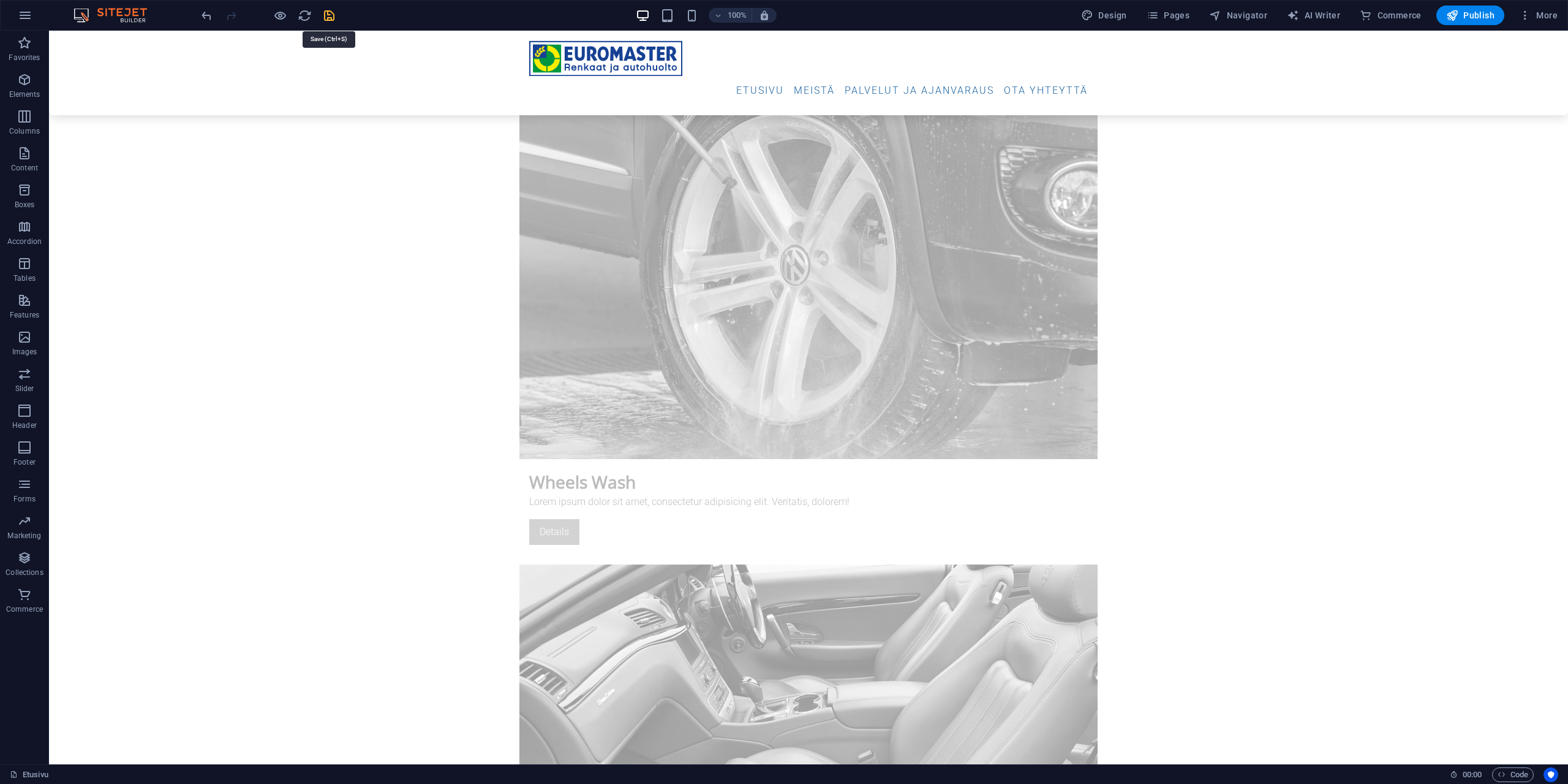
click at [330, 19] on icon "save" at bounding box center [329, 15] width 14 height 14
checkbox input "false"
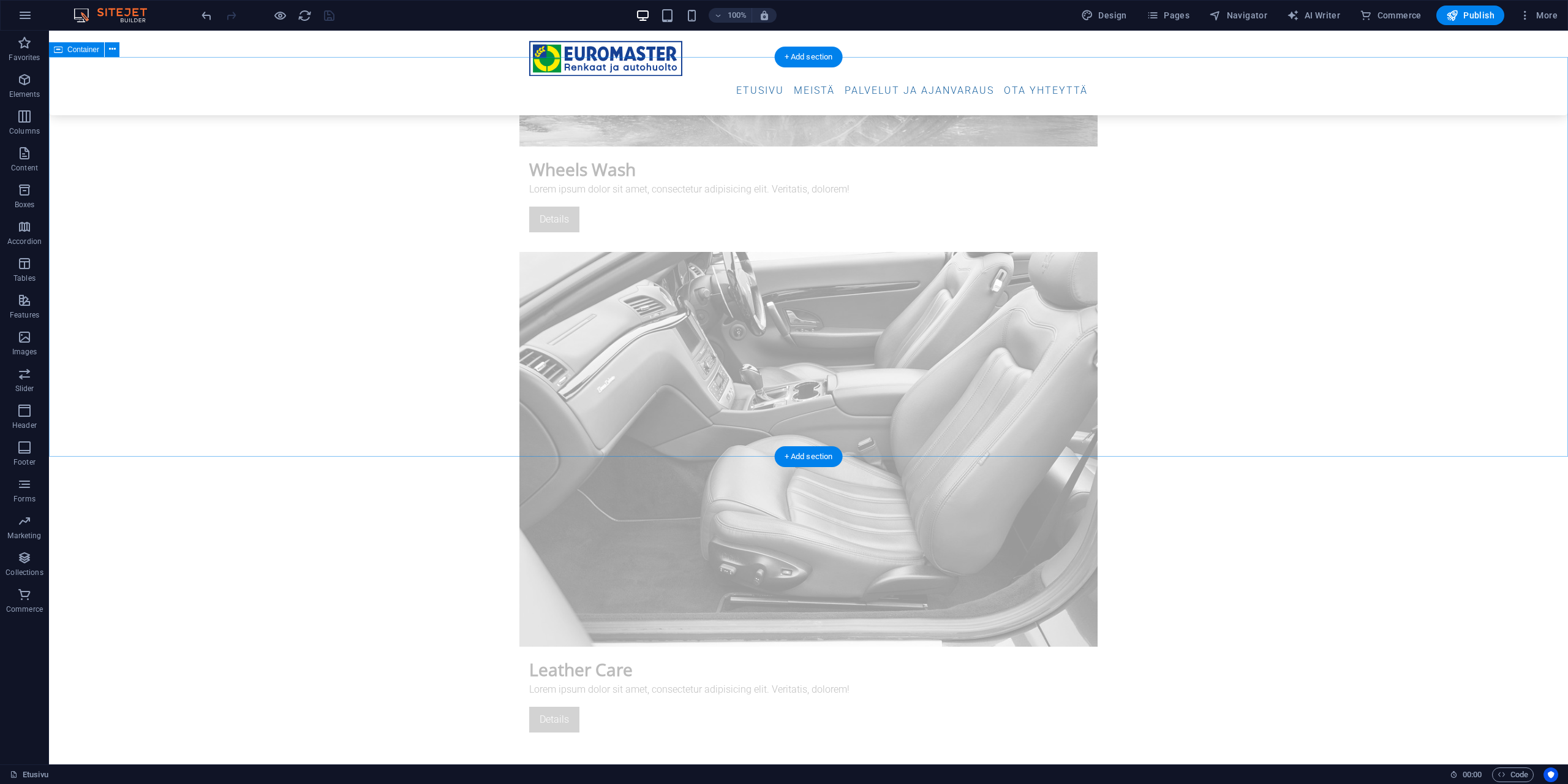
scroll to position [4758, 0]
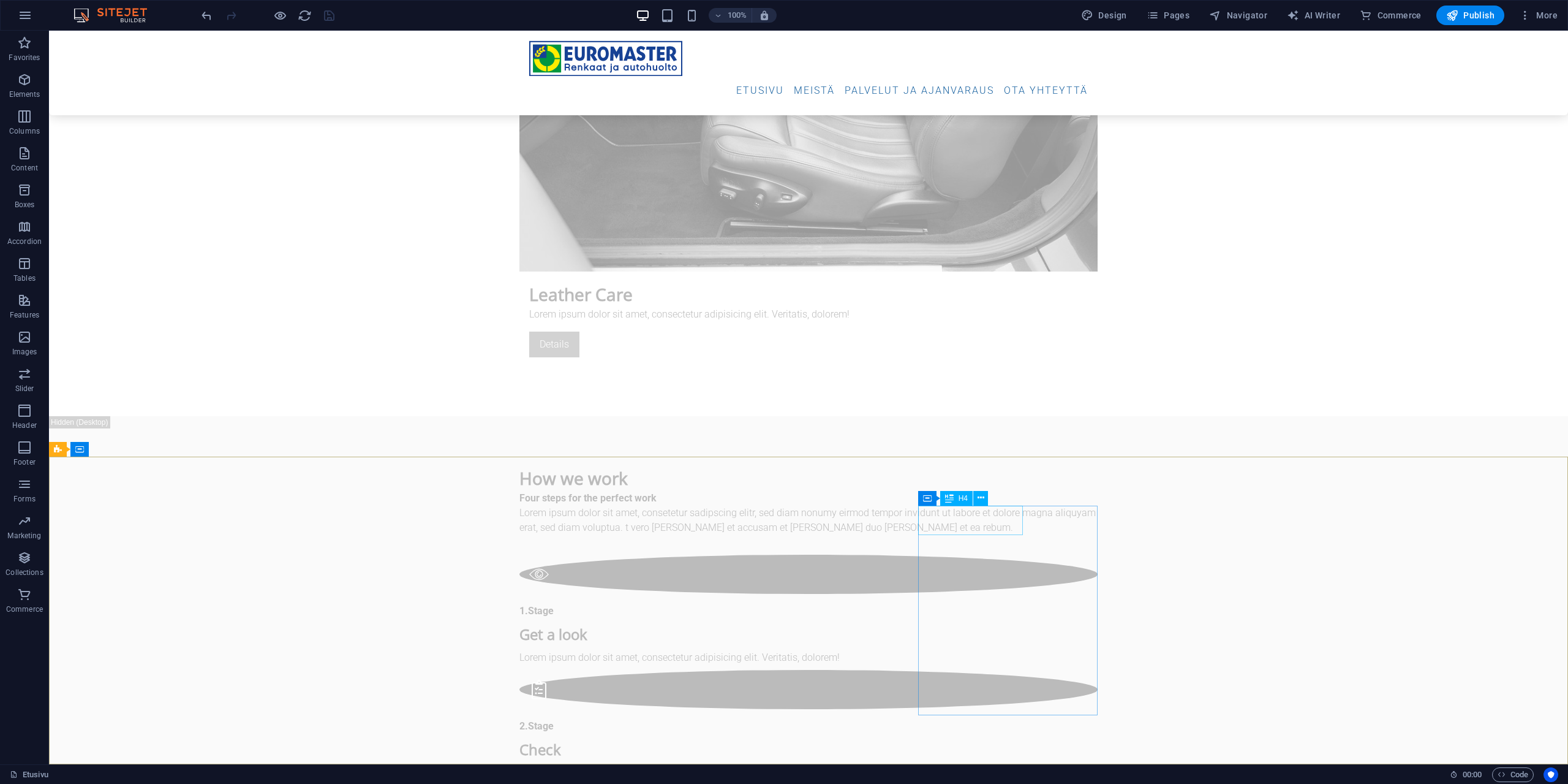
click at [961, 428] on span "H4" at bounding box center [963, 498] width 9 height 8
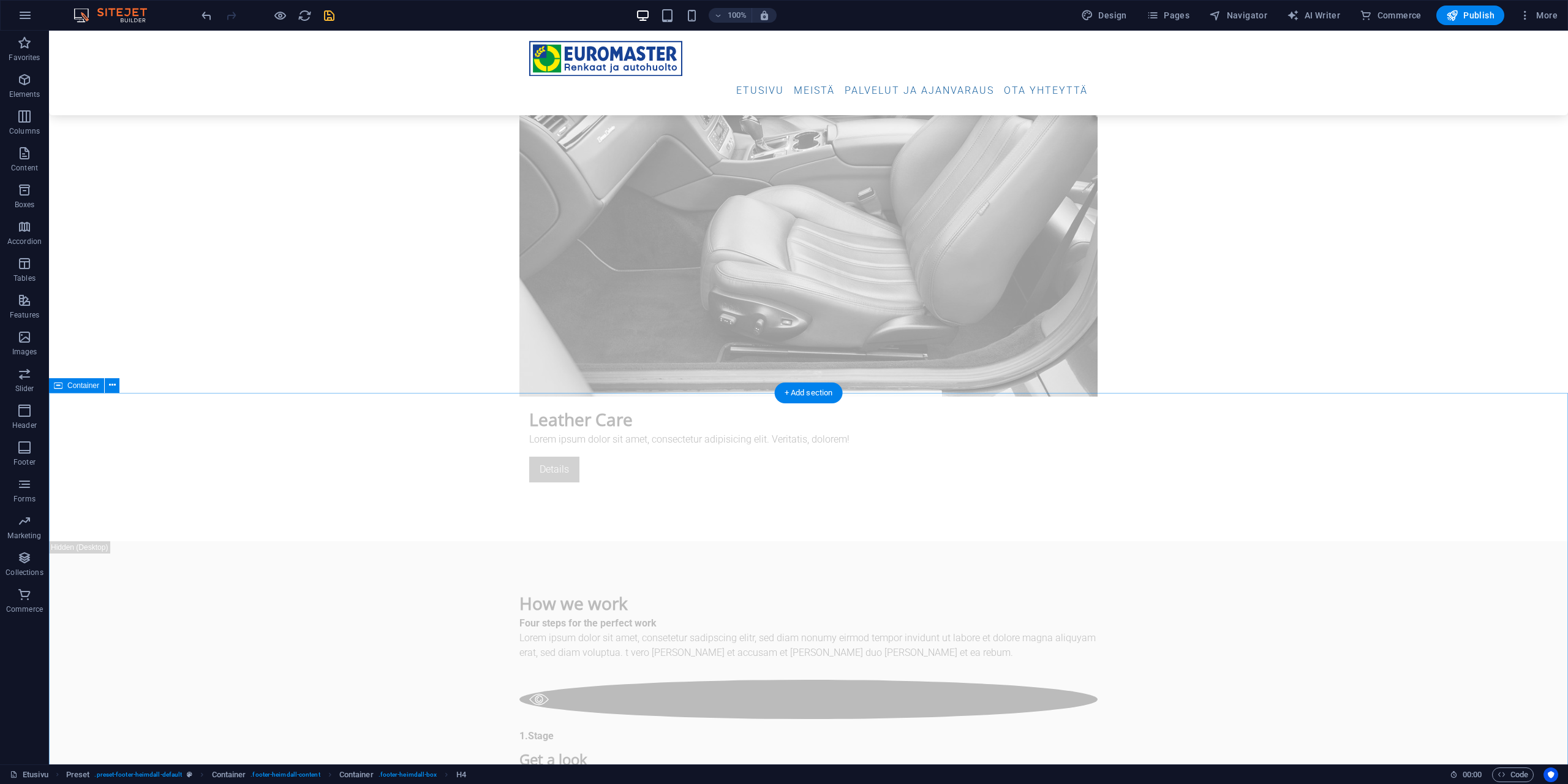
scroll to position [4383, 0]
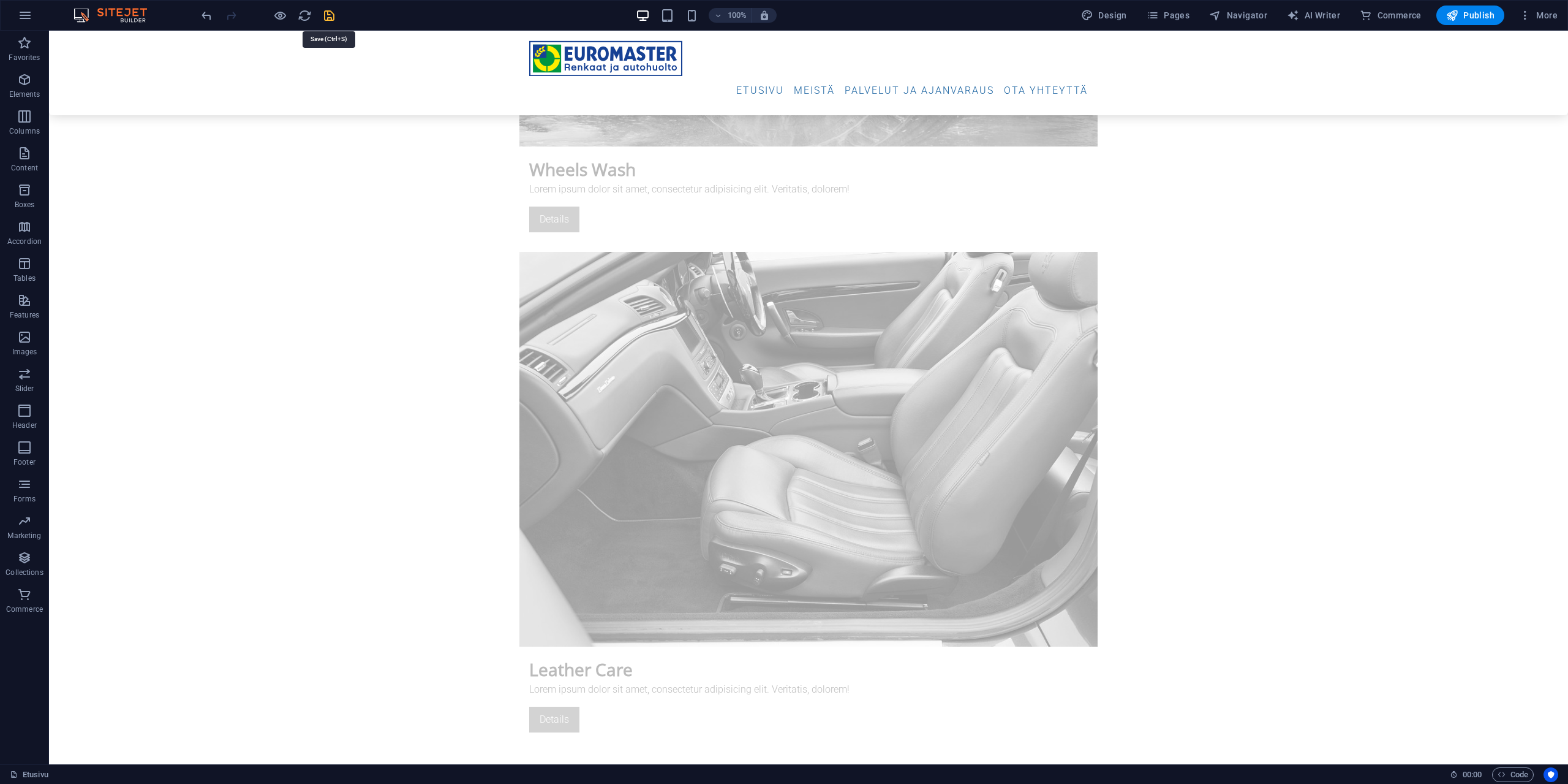
click at [326, 14] on icon "save" at bounding box center [329, 15] width 14 height 14
checkbox input "false"
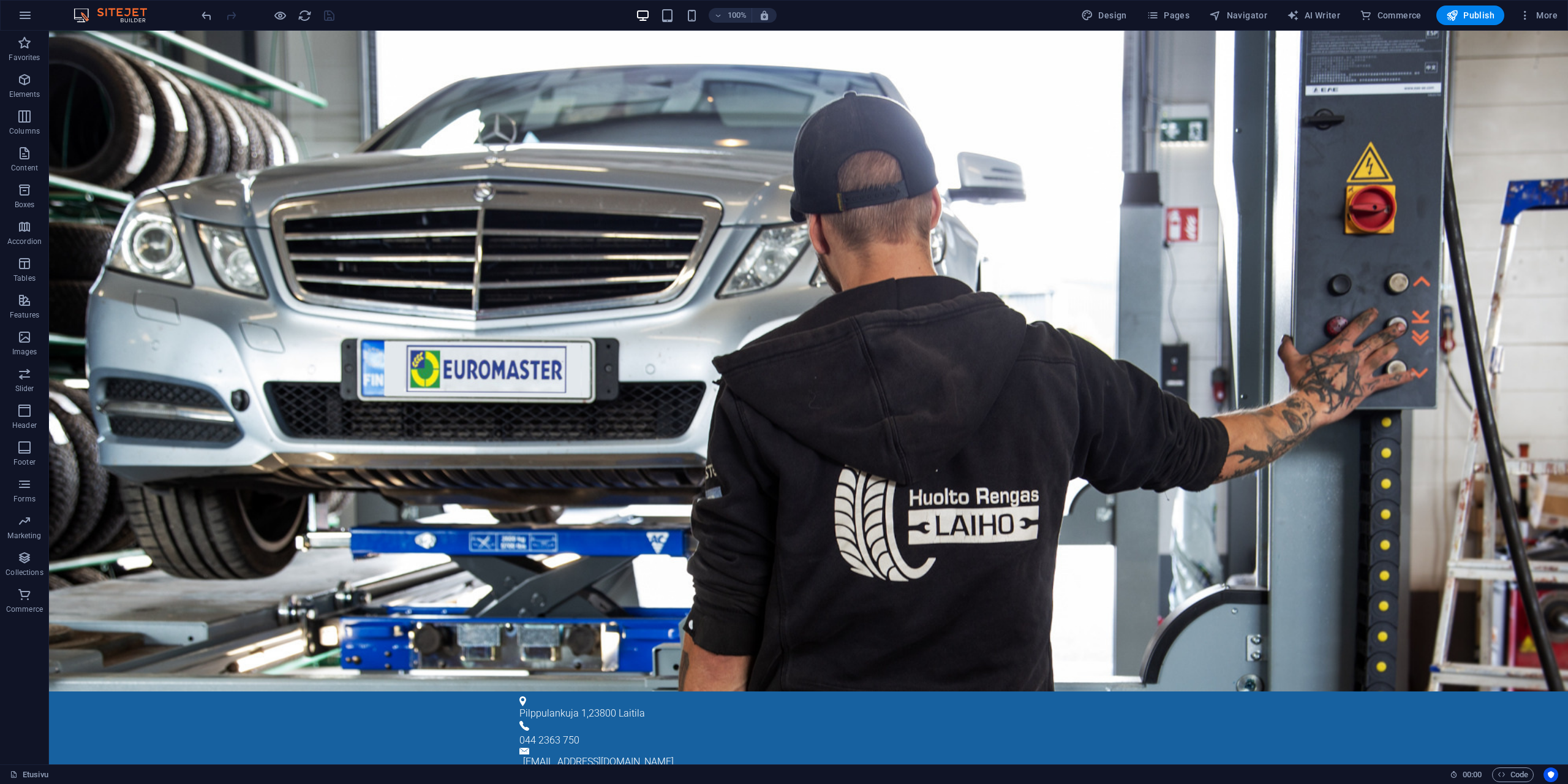
drag, startPoint x: 1563, startPoint y: 655, endPoint x: 1548, endPoint y: 59, distance: 596.2
click at [572, 64] on span "Logo" at bounding box center [578, 62] width 16 height 8
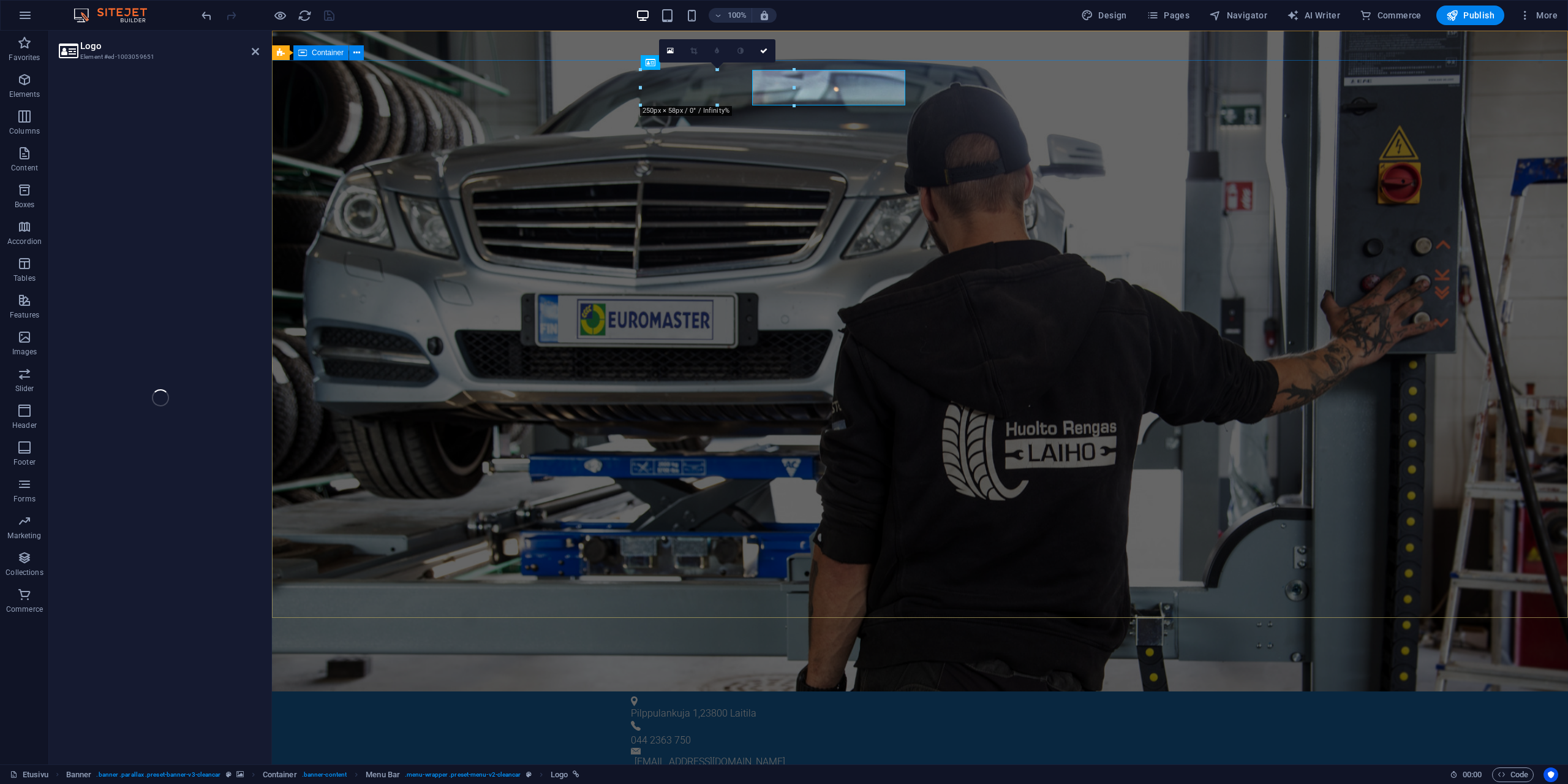
select select "px"
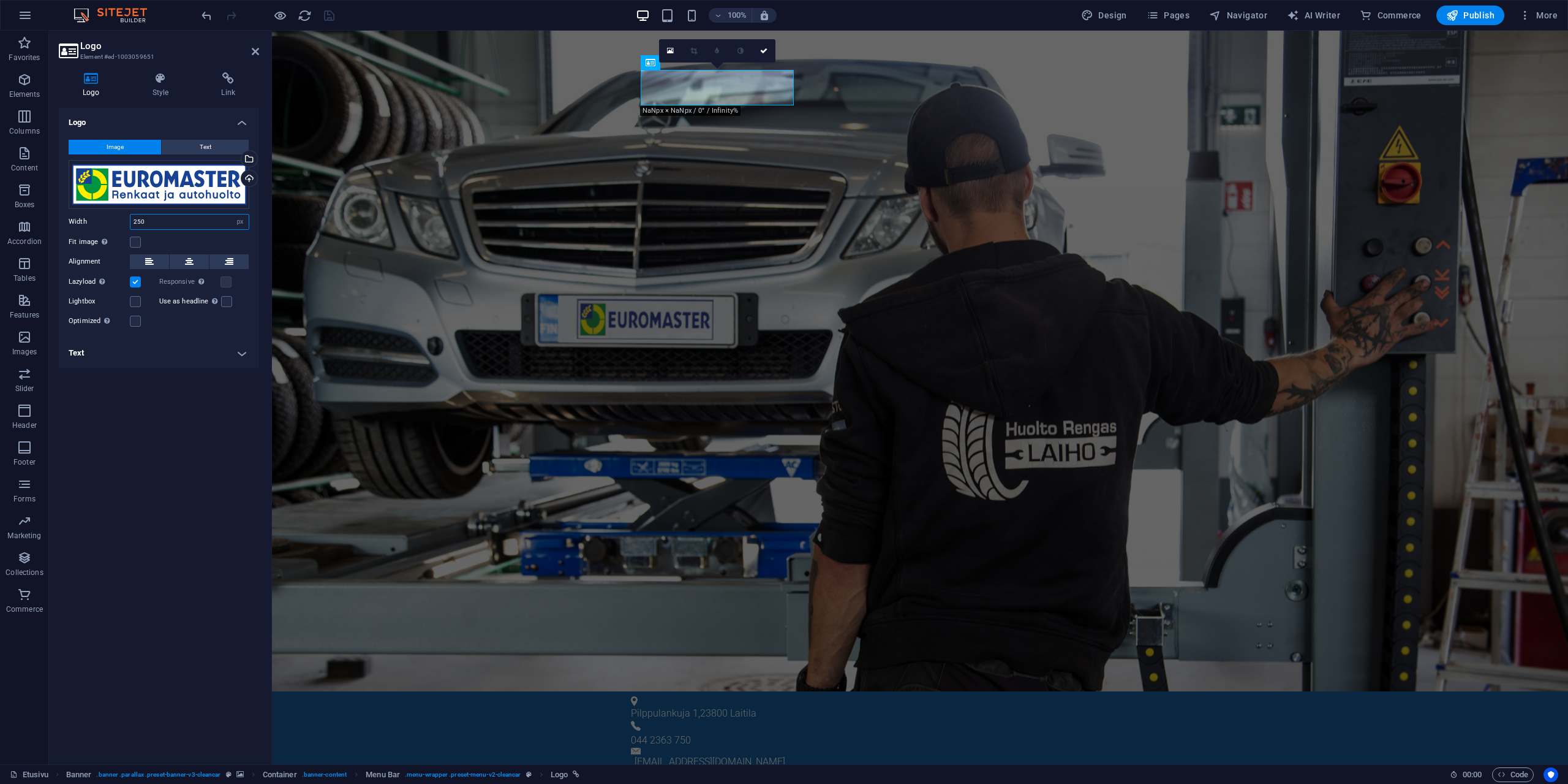
click at [146, 221] on input "250" at bounding box center [190, 221] width 118 height 14
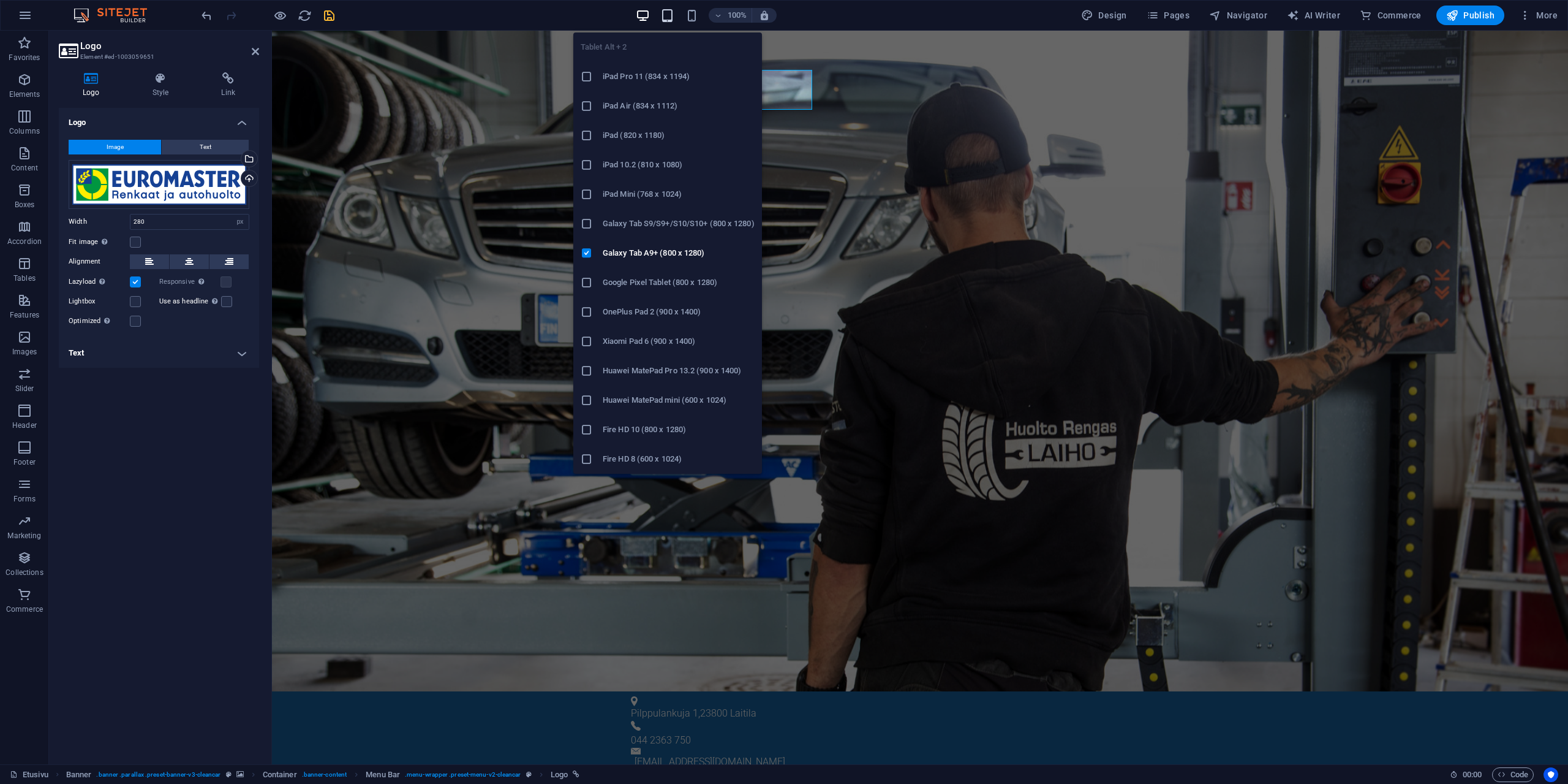
click at [664, 14] on icon "button" at bounding box center [667, 15] width 14 height 14
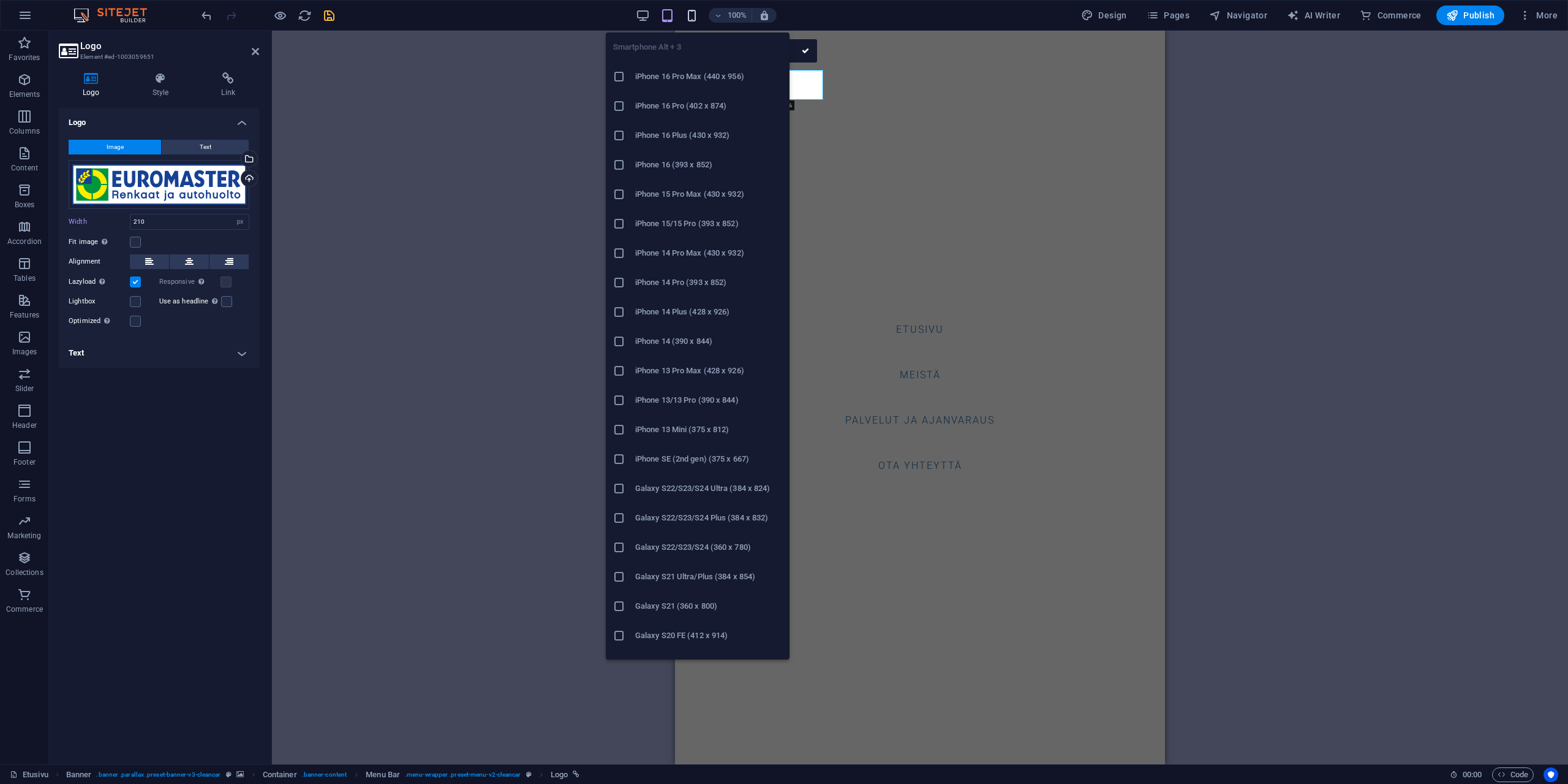
click at [695, 14] on icon "button" at bounding box center [692, 15] width 14 height 14
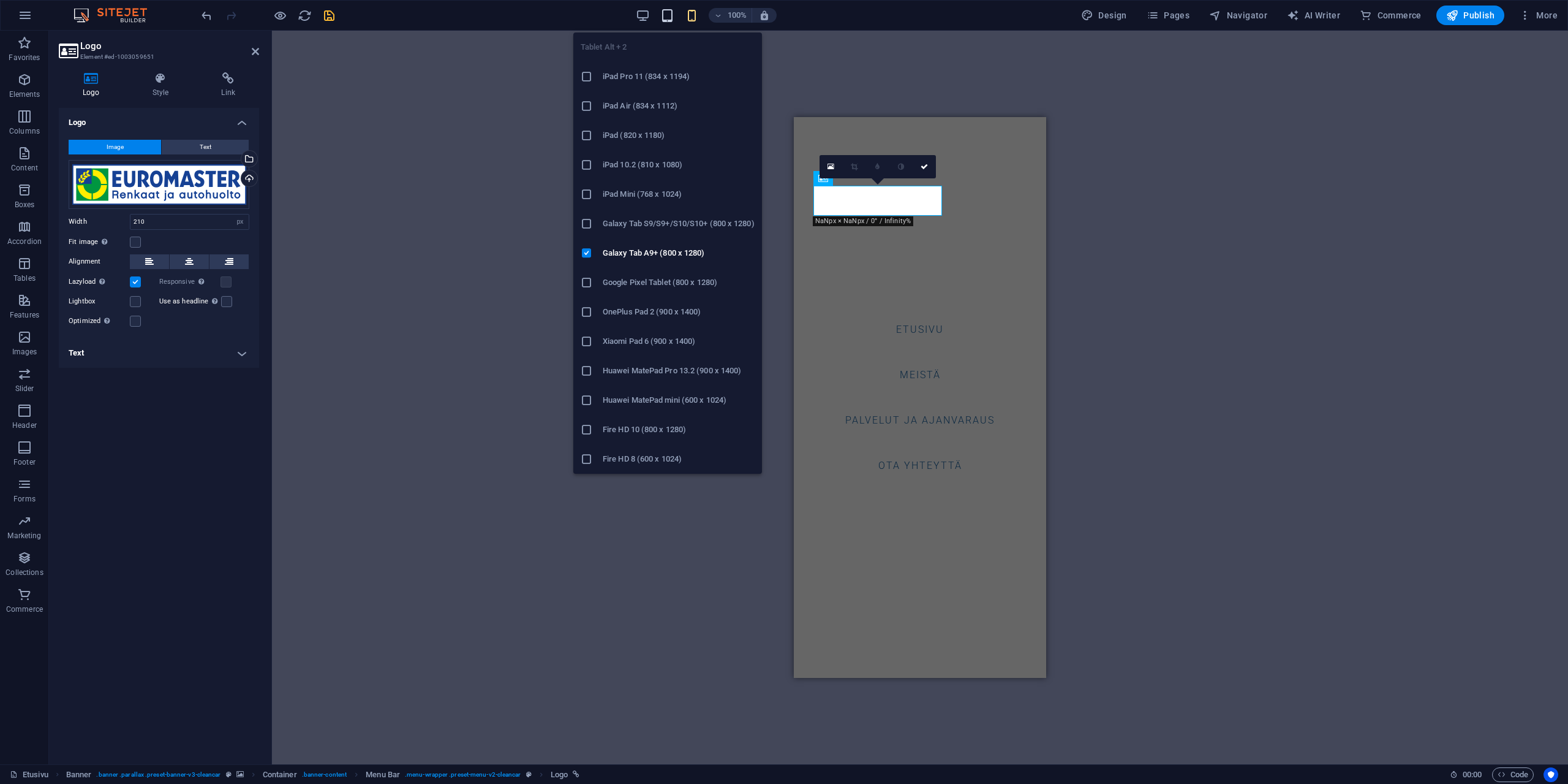
click at [672, 14] on icon "button" at bounding box center [667, 15] width 14 height 14
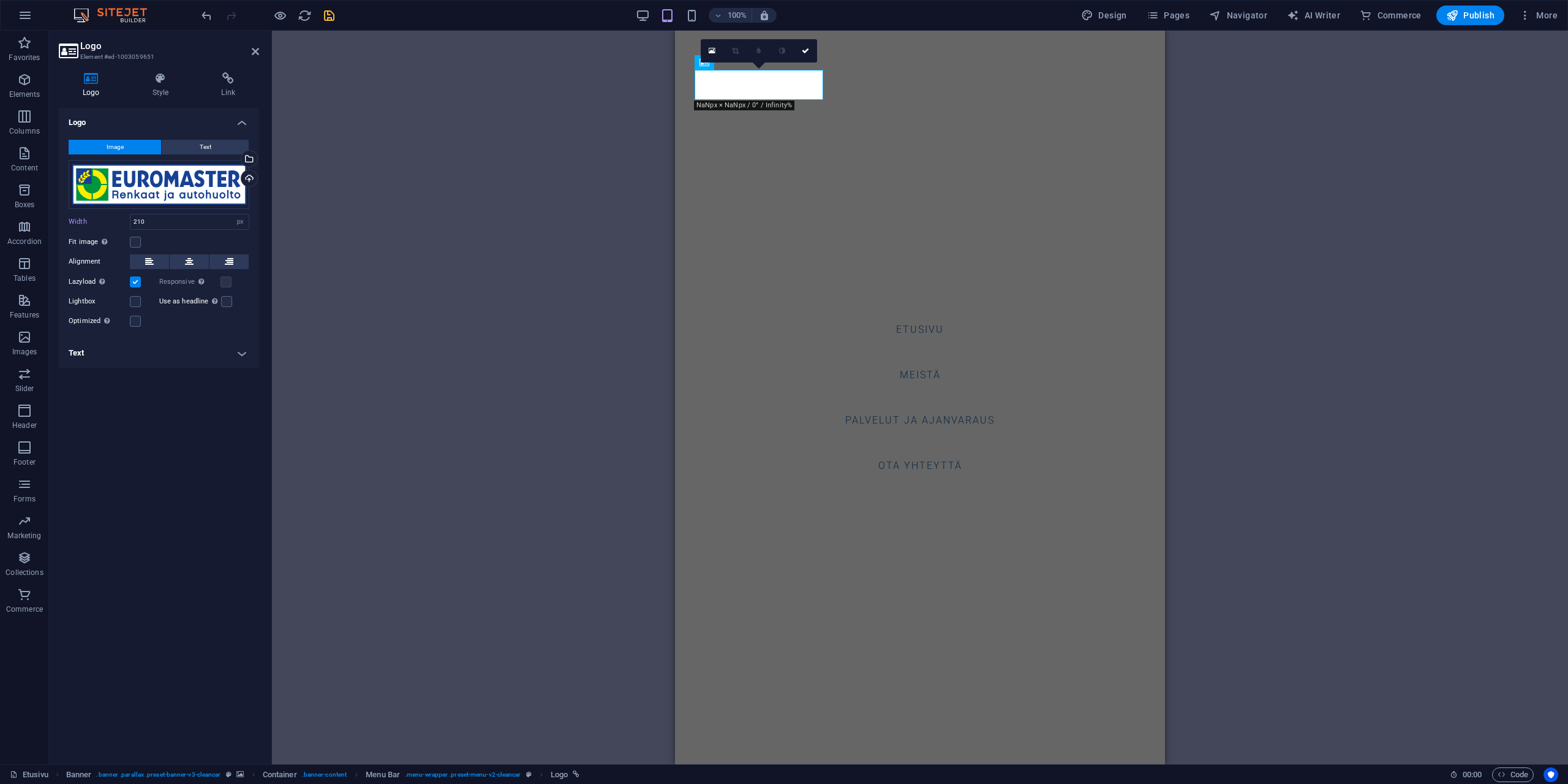
click at [654, 14] on div "100%" at bounding box center [705, 14] width 142 height 20
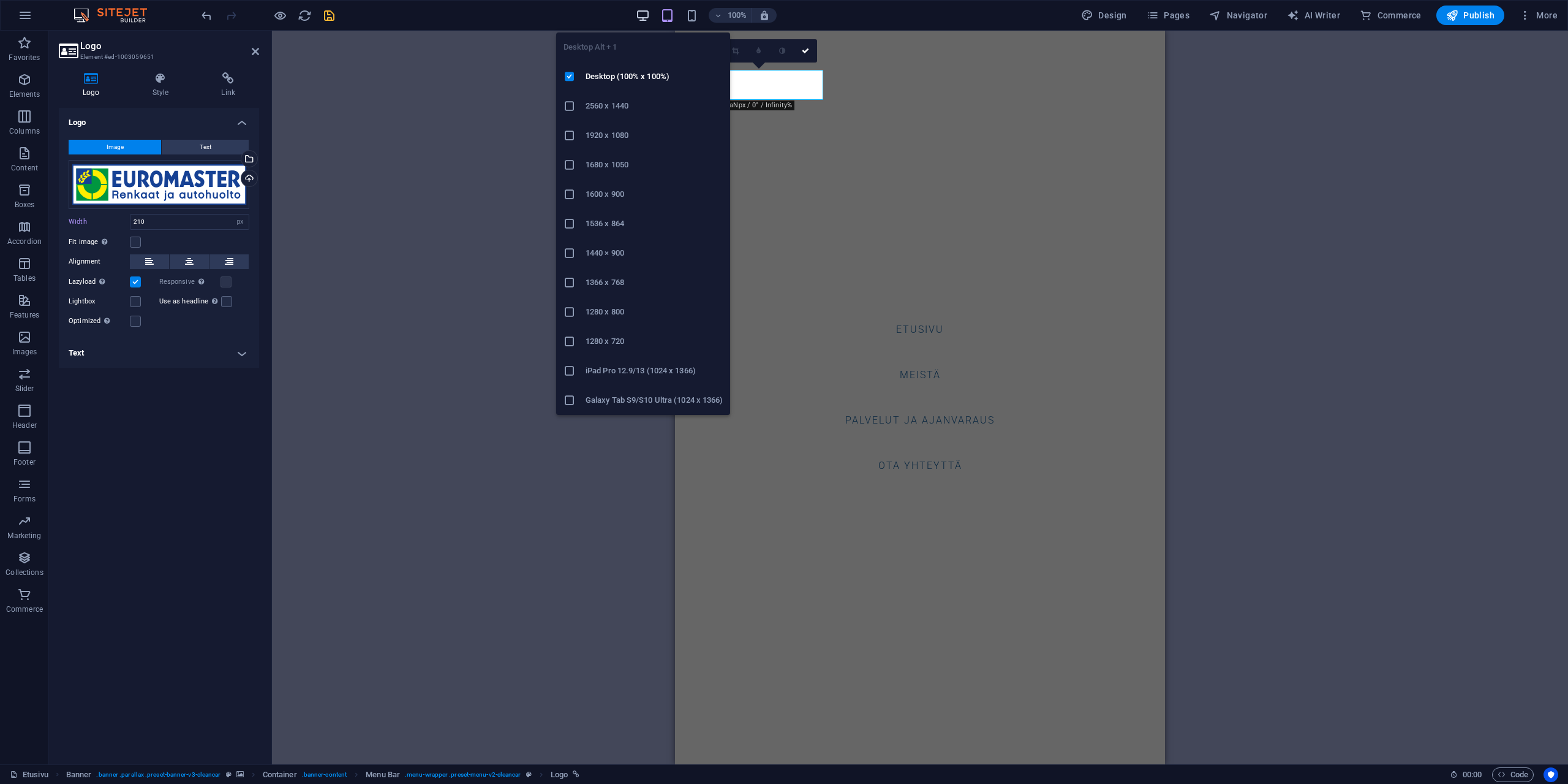
click at [645, 12] on icon "button" at bounding box center [642, 15] width 14 height 14
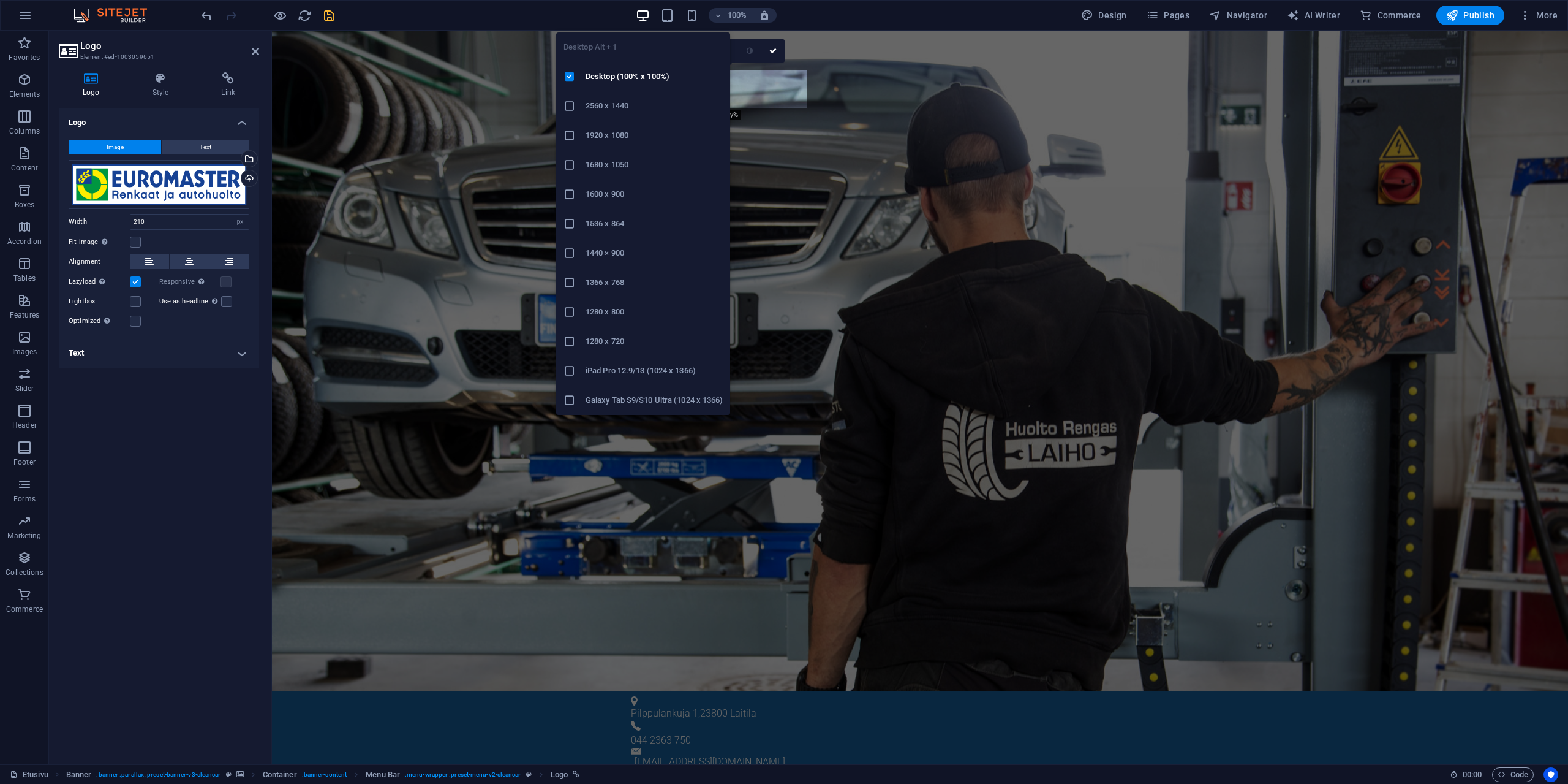
type input "280"
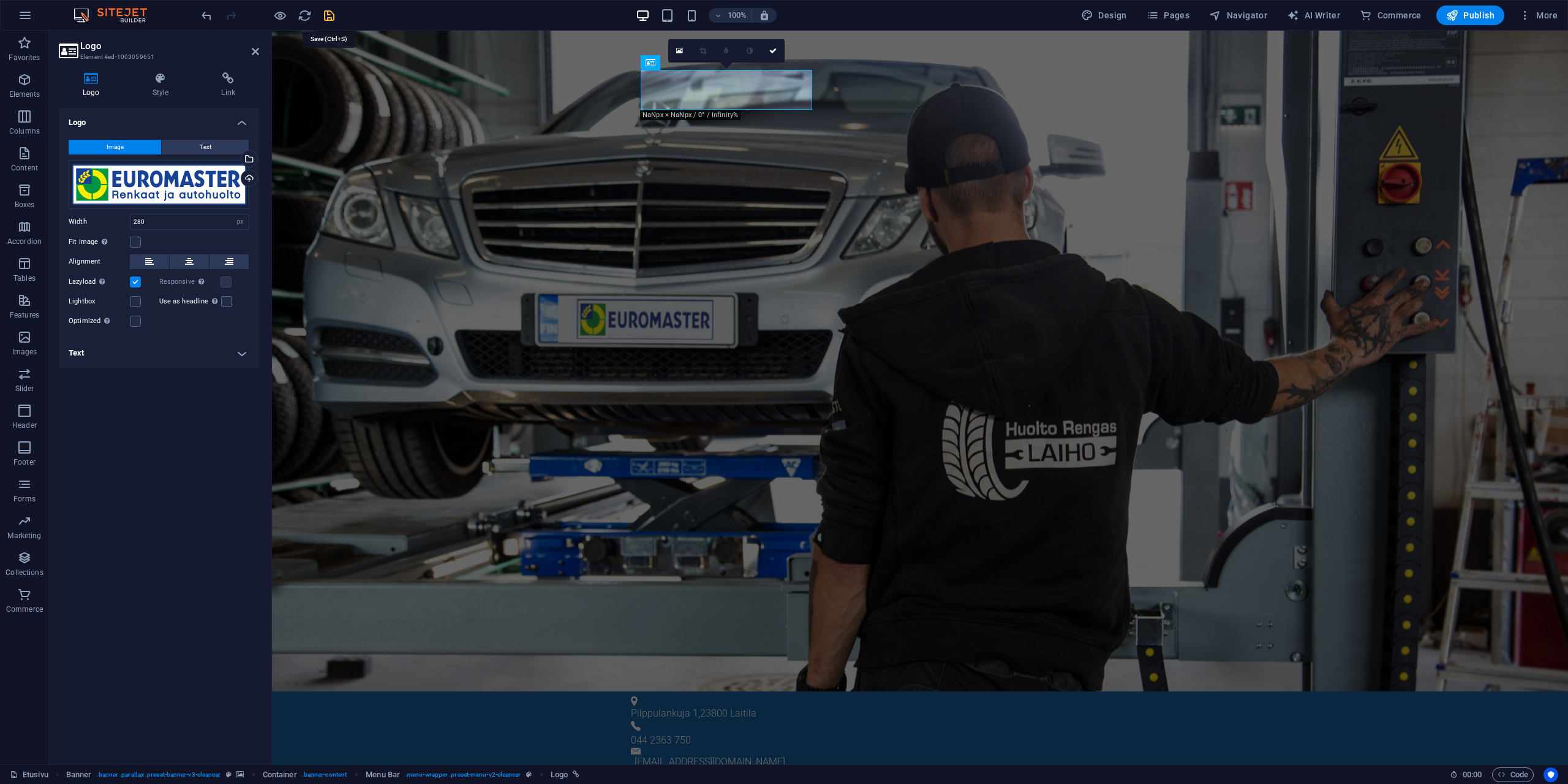
click at [325, 16] on icon "save" at bounding box center [329, 15] width 14 height 14
checkbox input "false"
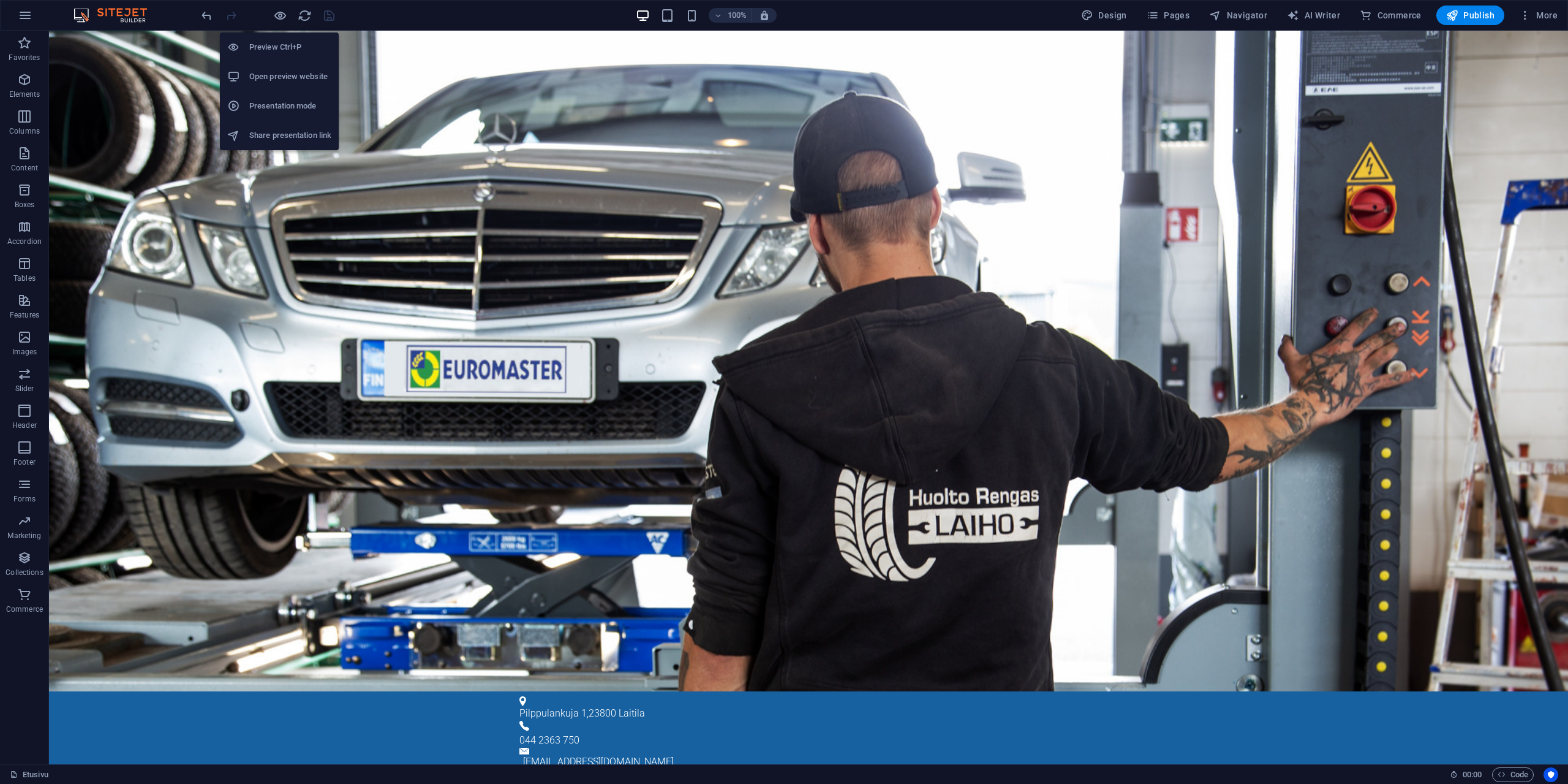
click at [284, 71] on h6 "Open preview website" at bounding box center [290, 76] width 82 height 14
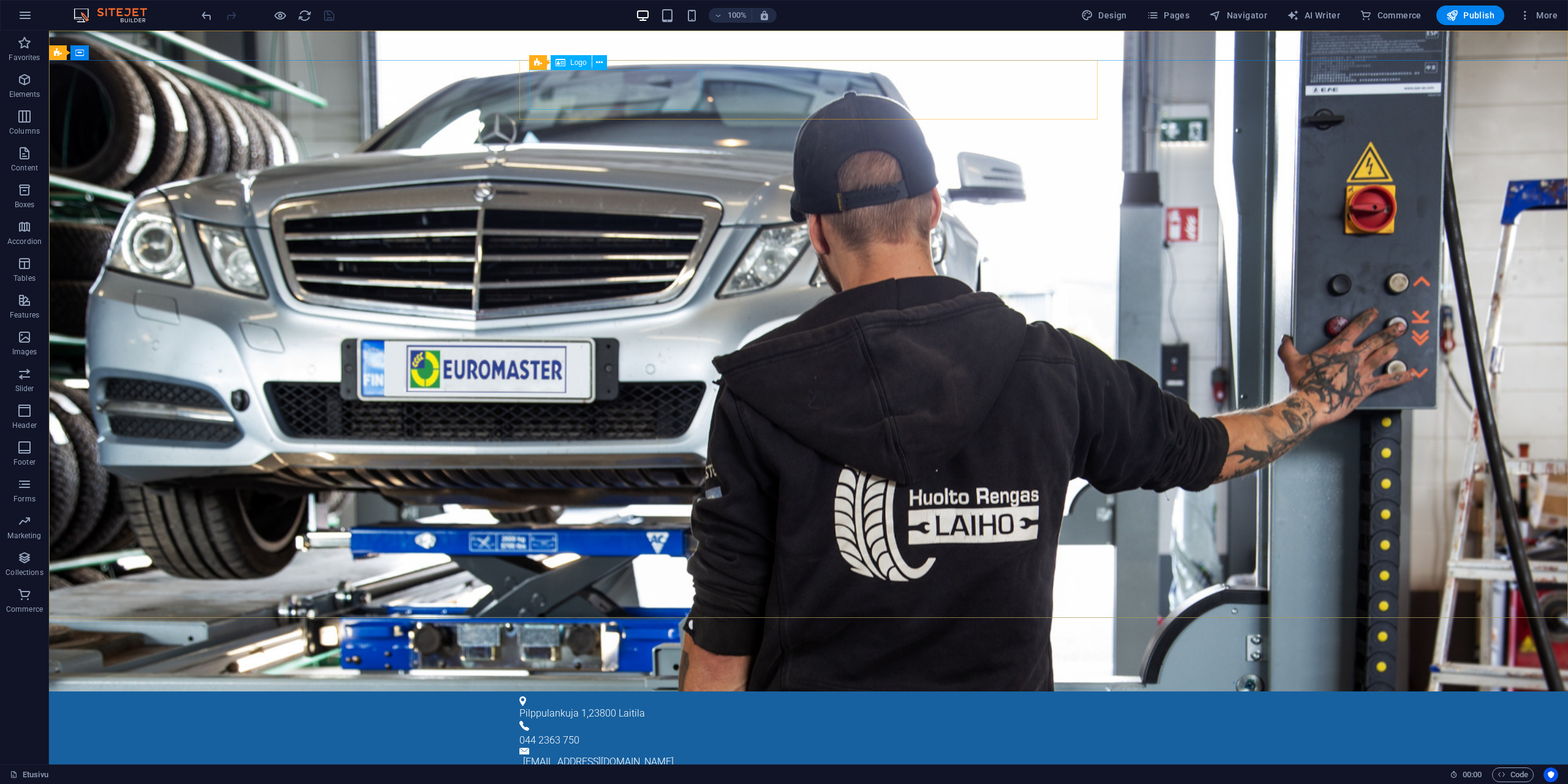
click at [569, 65] on div "Logo" at bounding box center [571, 62] width 41 height 14
select select "px"
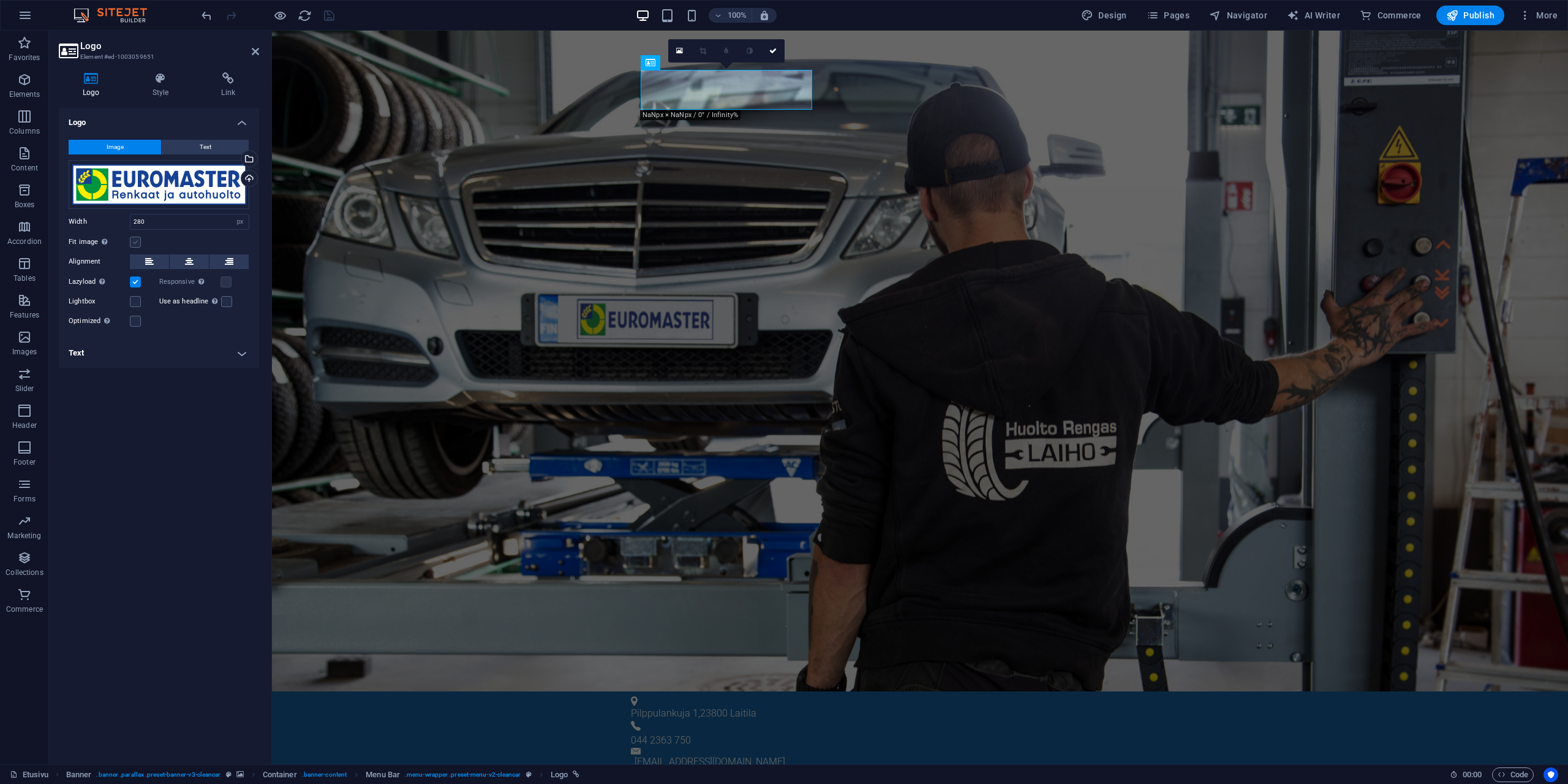
click at [133, 241] on label at bounding box center [135, 241] width 11 height 11
click at [0, 0] on input "Fit image Automatically fit image to a fixed width and height" at bounding box center [0, 0] width 0 height 0
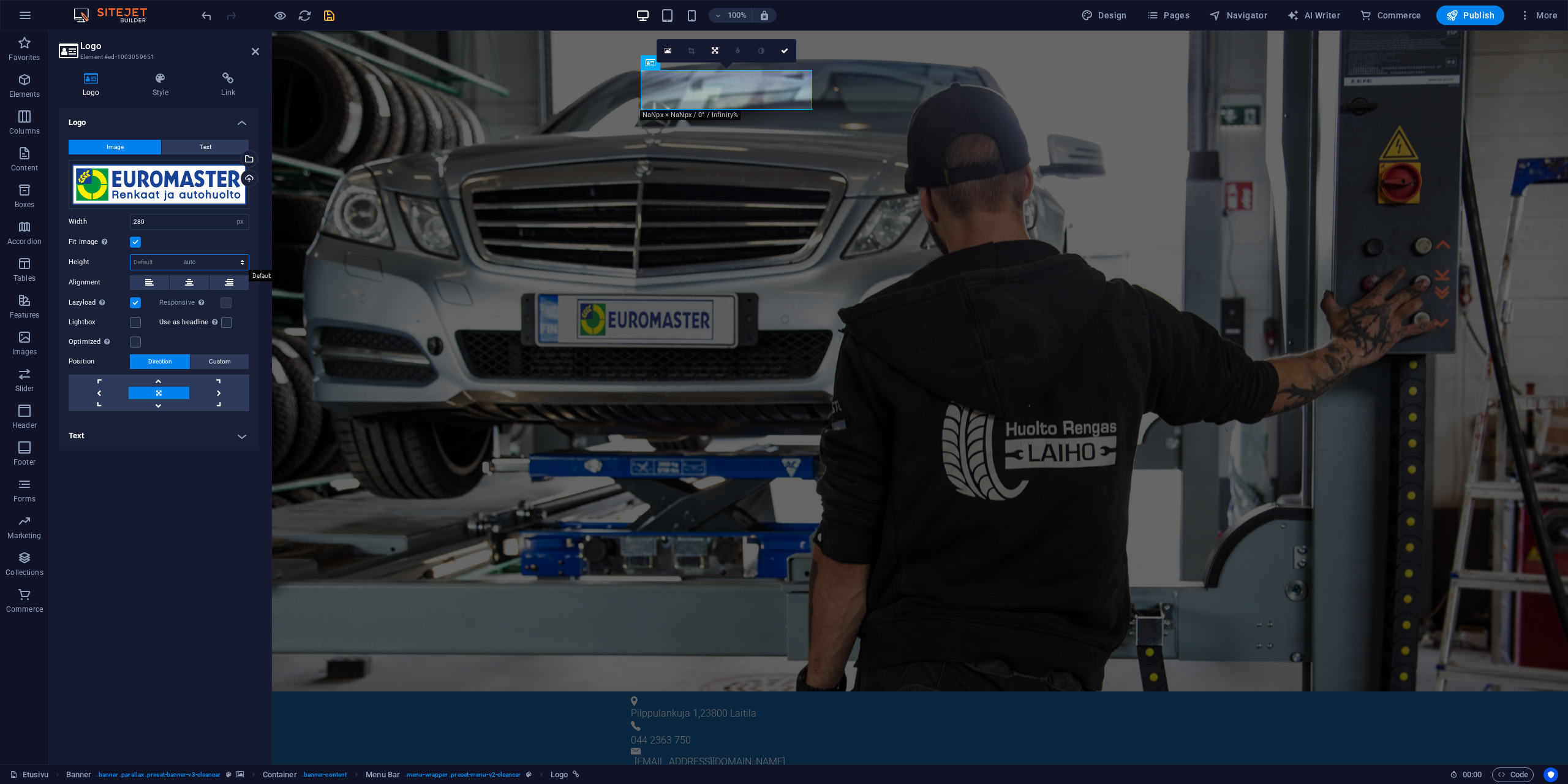
click option "auto" at bounding box center [0, 0] width 0 height 0
select select "DISABLED_OPTION_VALUE"
drag, startPoint x: 161, startPoint y: 225, endPoint x: 122, endPoint y: 219, distance: 39.5
click at [131, 219] on input "280" at bounding box center [190, 221] width 118 height 14
type input "320"
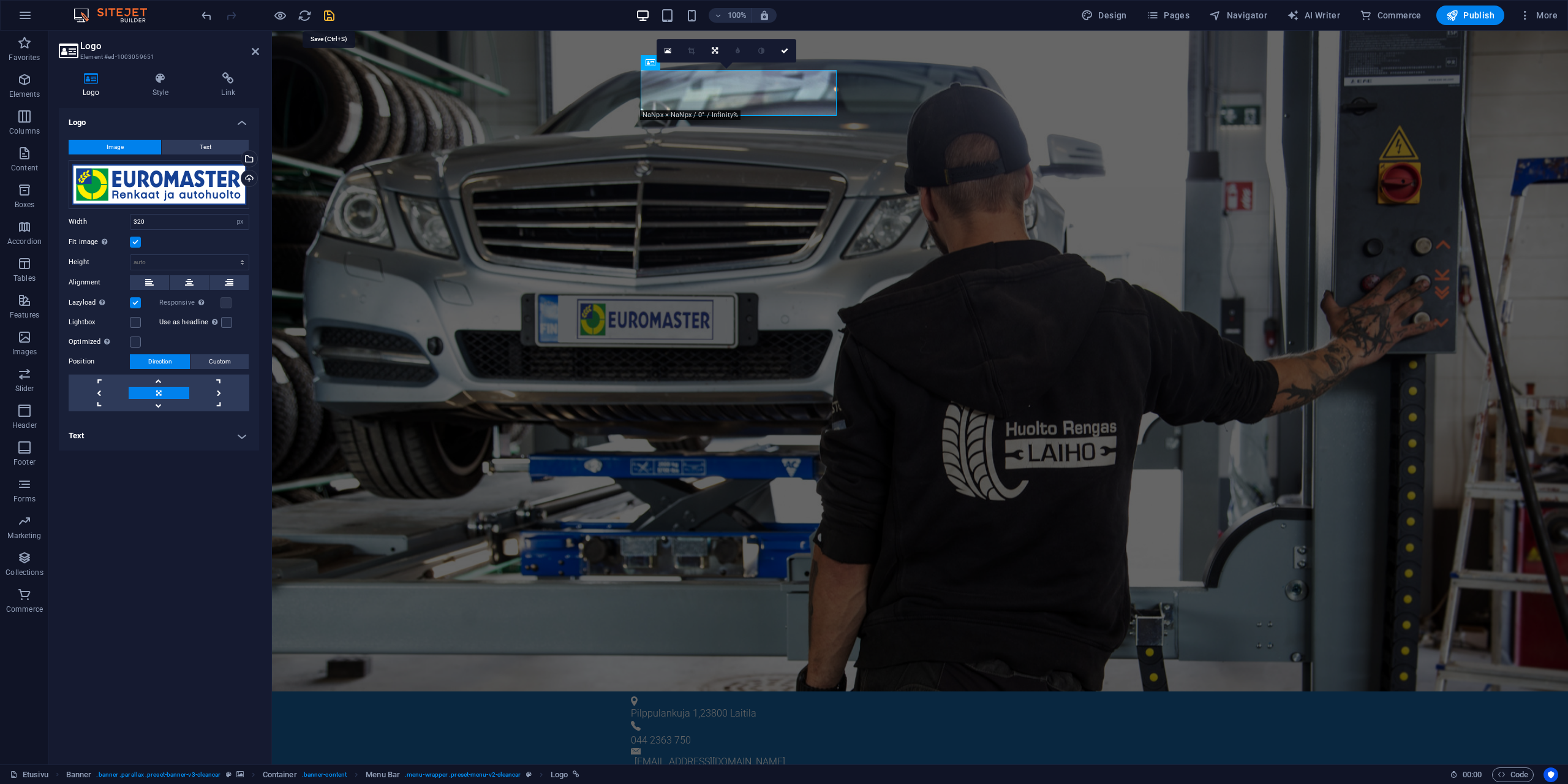
click at [325, 16] on icon "save" at bounding box center [329, 15] width 14 height 14
checkbox input "false"
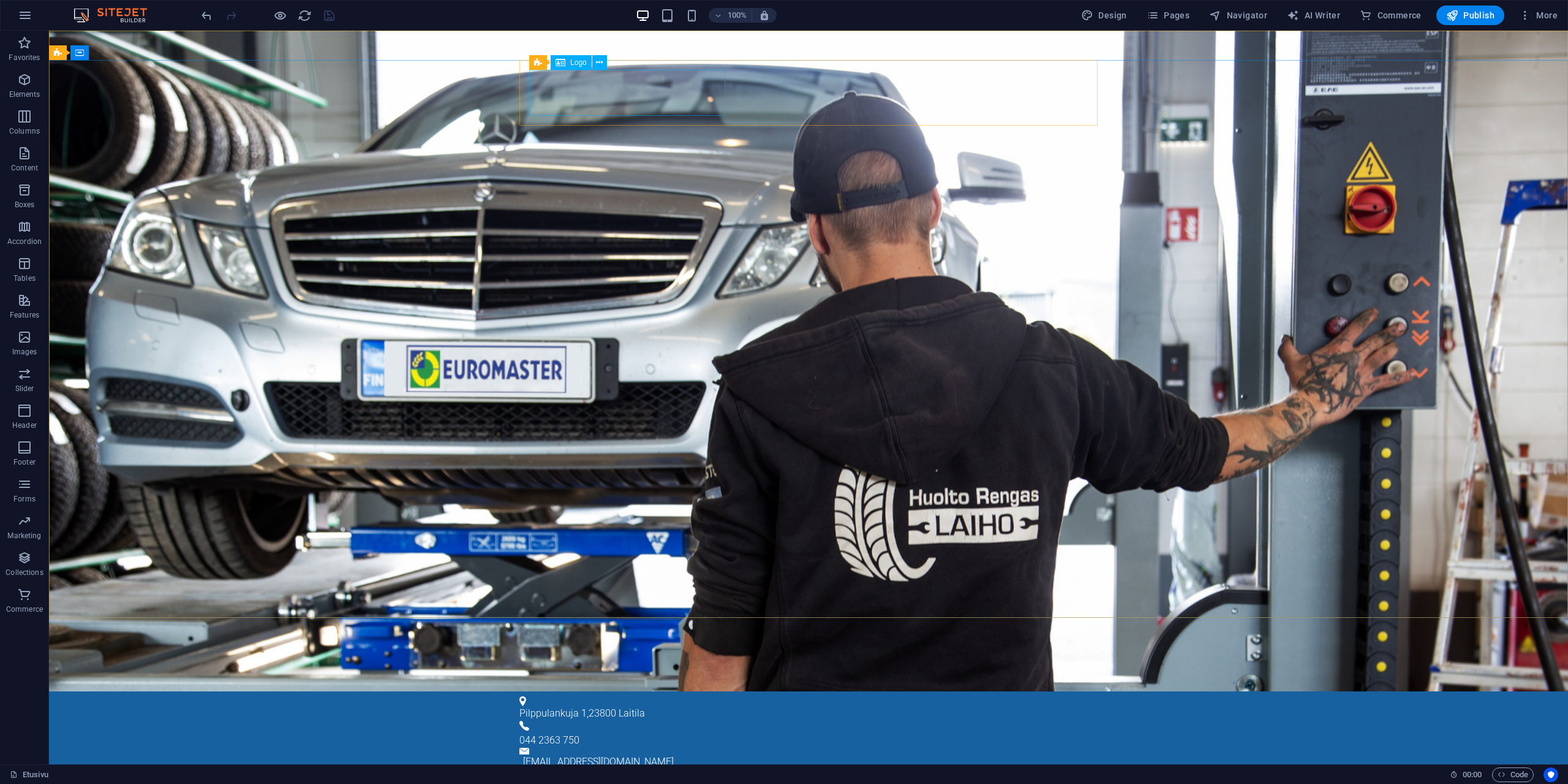
click at [571, 63] on span "Logo" at bounding box center [578, 62] width 16 height 8
select select "px"
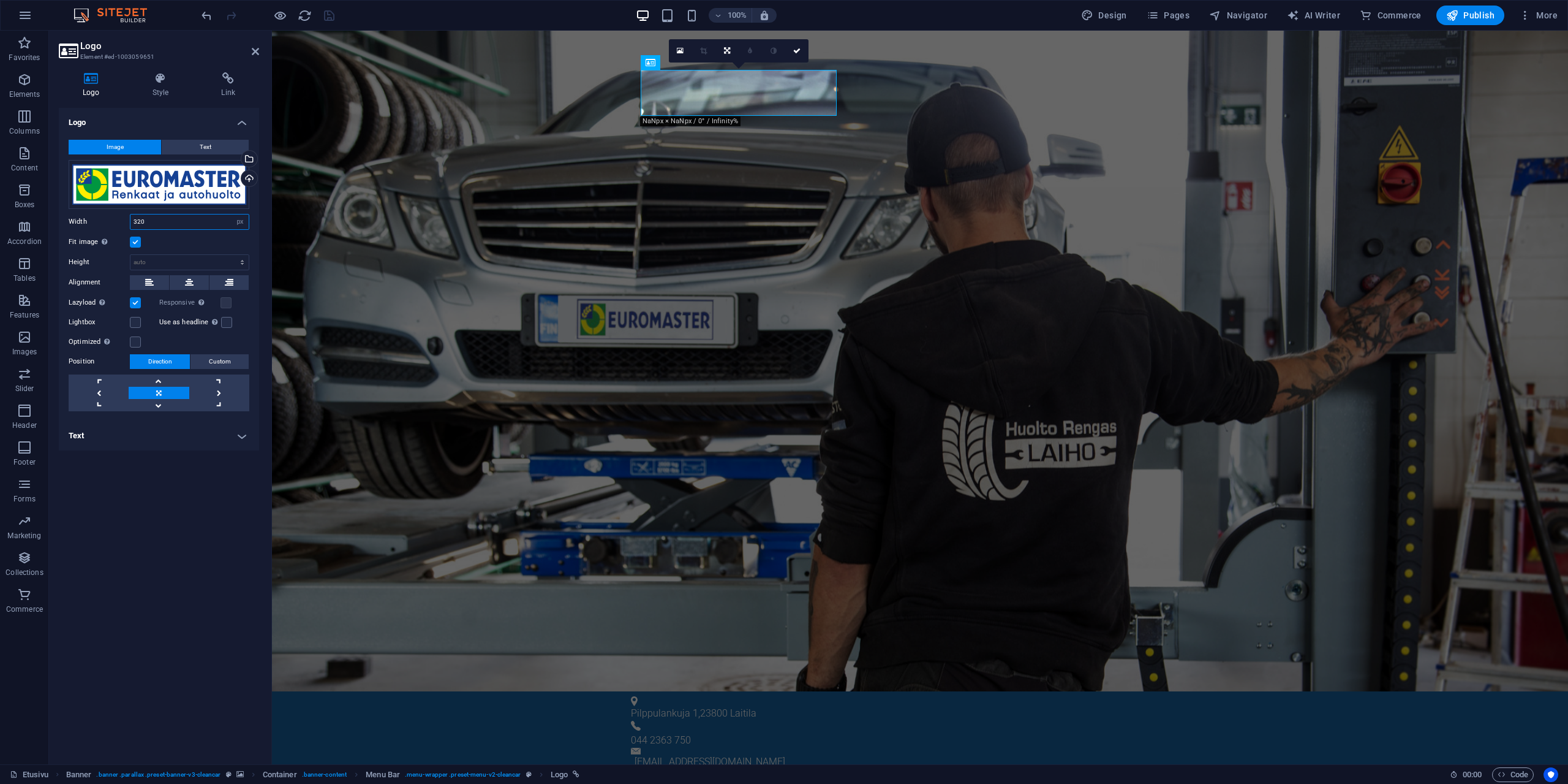
drag, startPoint x: 162, startPoint y: 223, endPoint x: 116, endPoint y: 219, distance: 46.2
click at [131, 219] on input "320" at bounding box center [190, 221] width 118 height 14
click at [137, 244] on label at bounding box center [135, 241] width 11 height 11
click at [0, 0] on input "Fit image Automatically fit image to a fixed width and height" at bounding box center [0, 0] width 0 height 0
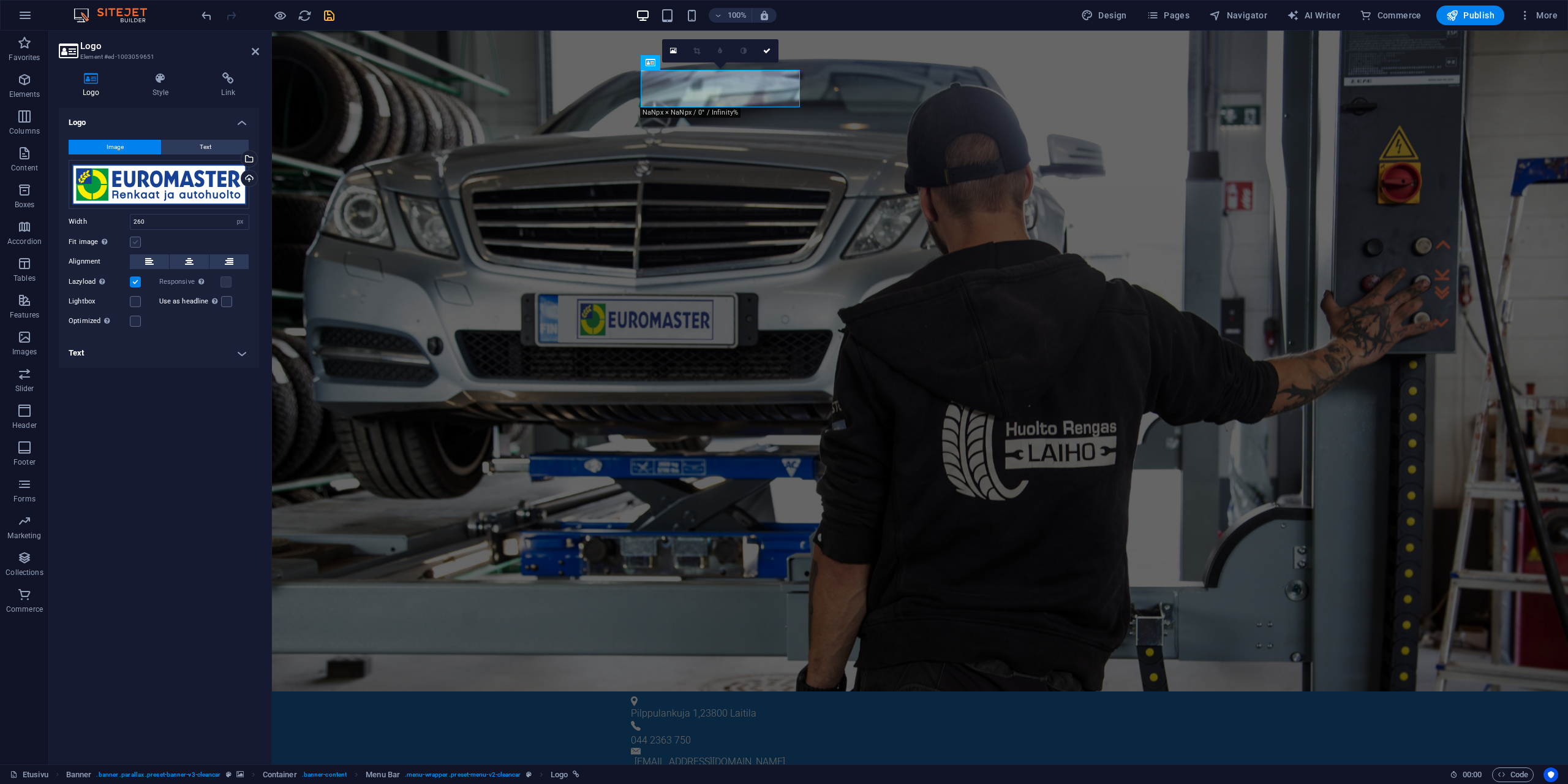
click at [135, 244] on label at bounding box center [135, 241] width 11 height 11
click at [0, 0] on input "Fit image Automatically fit image to a fixed width and height" at bounding box center [0, 0] width 0 height 0
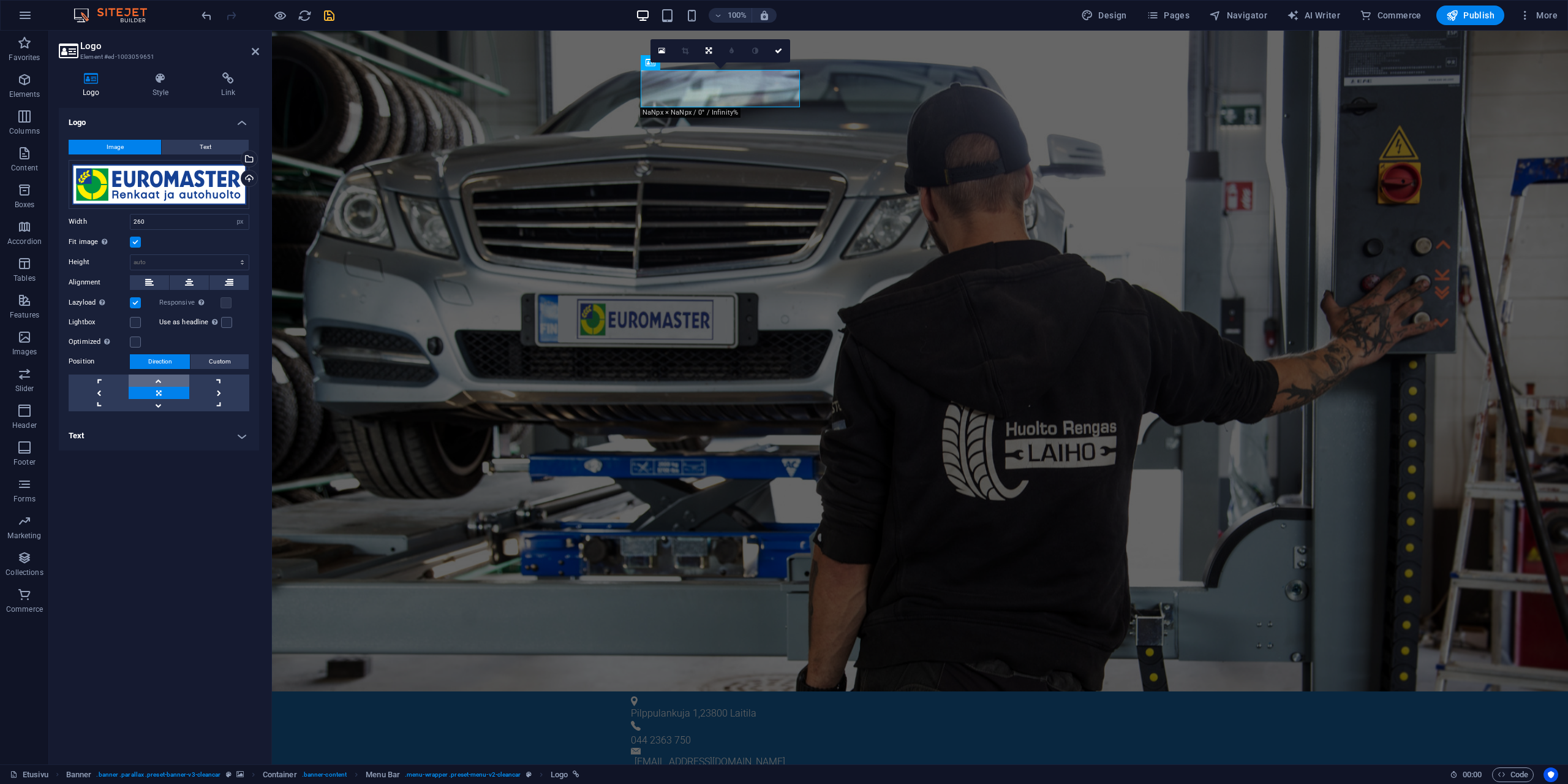
click at [161, 378] on link at bounding box center [158, 380] width 60 height 12
click at [159, 391] on link at bounding box center [158, 393] width 60 height 12
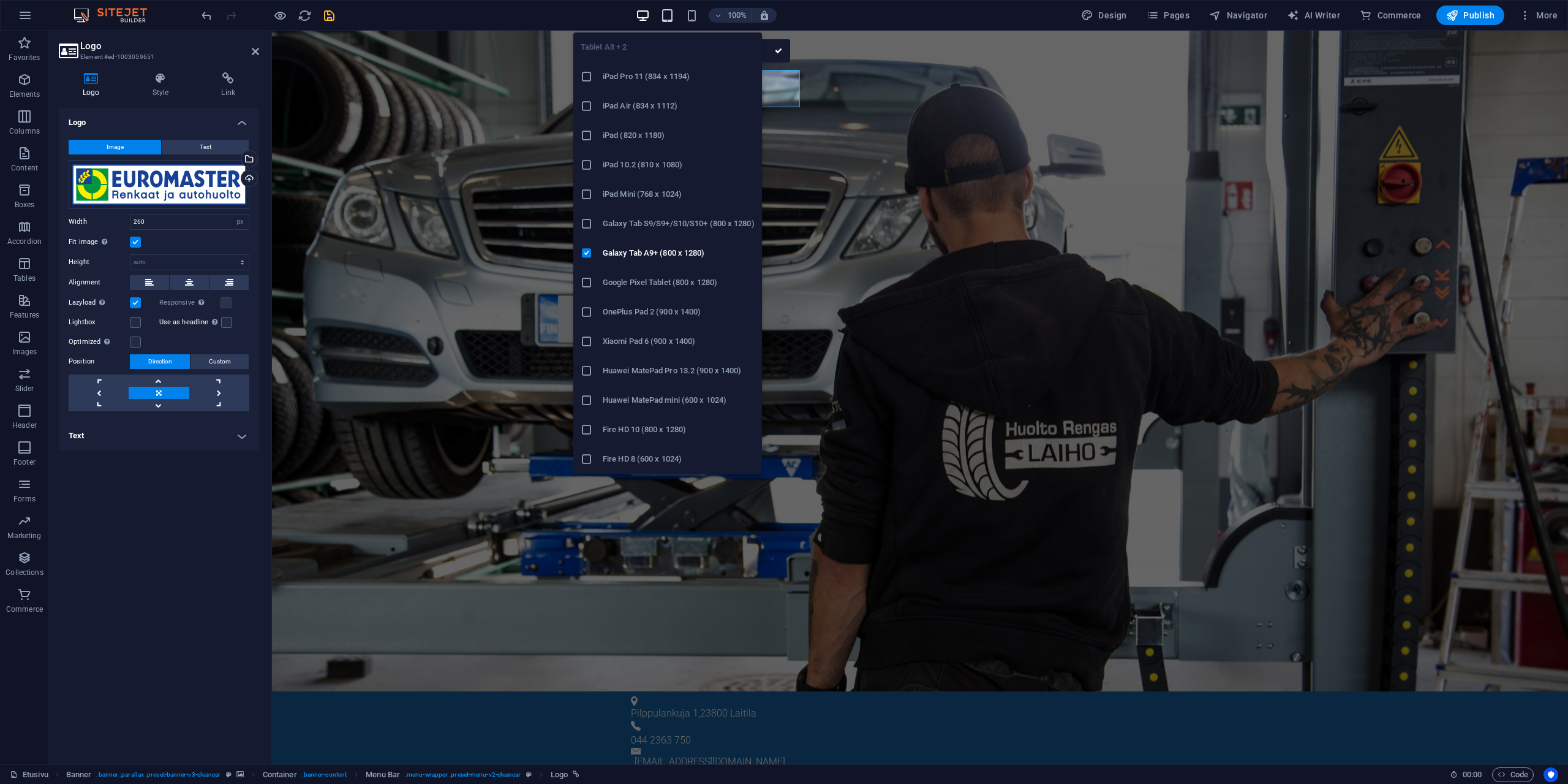
click at [671, 12] on icon "button" at bounding box center [667, 15] width 14 height 14
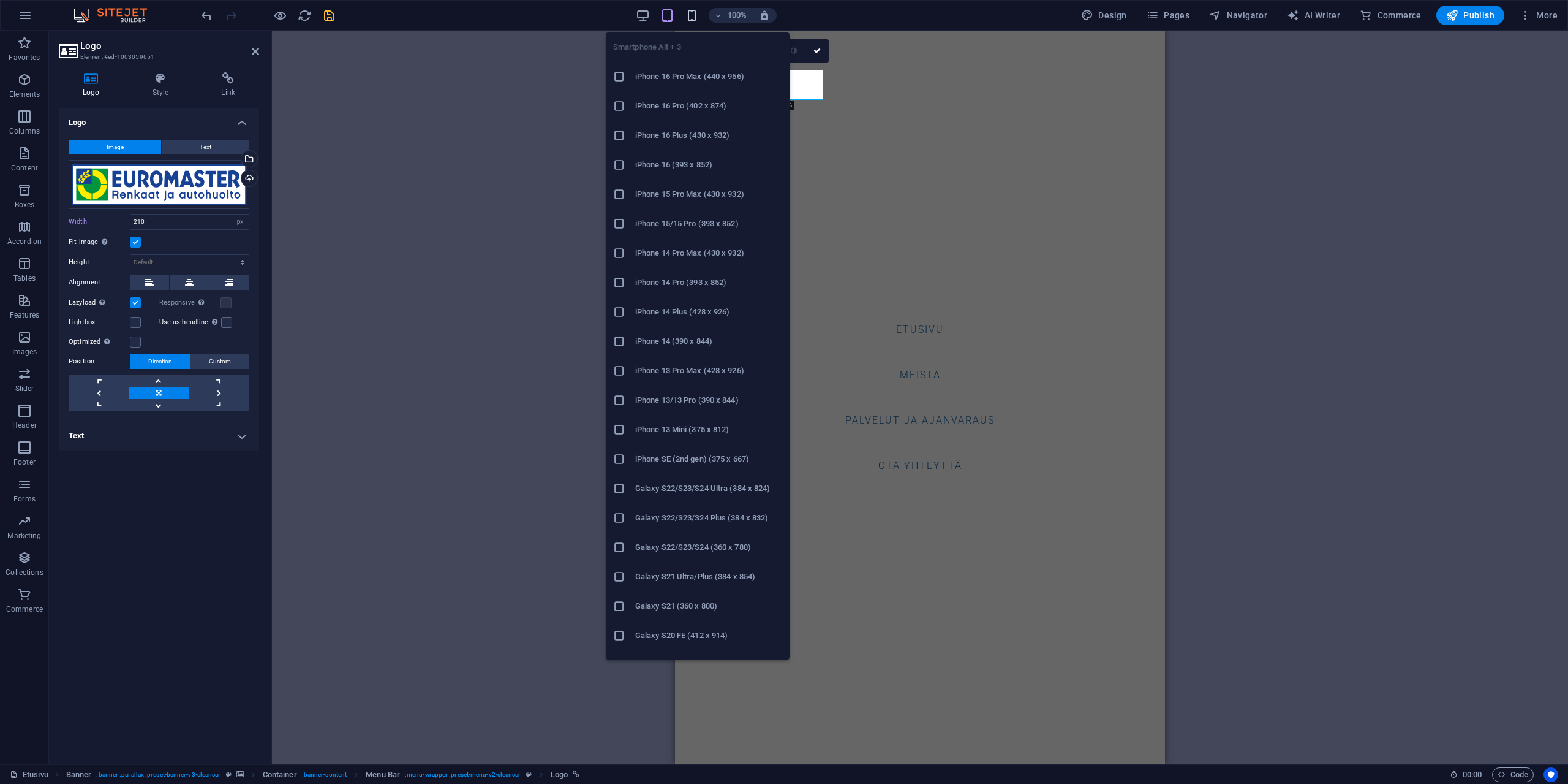
click at [694, 14] on icon "button" at bounding box center [692, 15] width 14 height 14
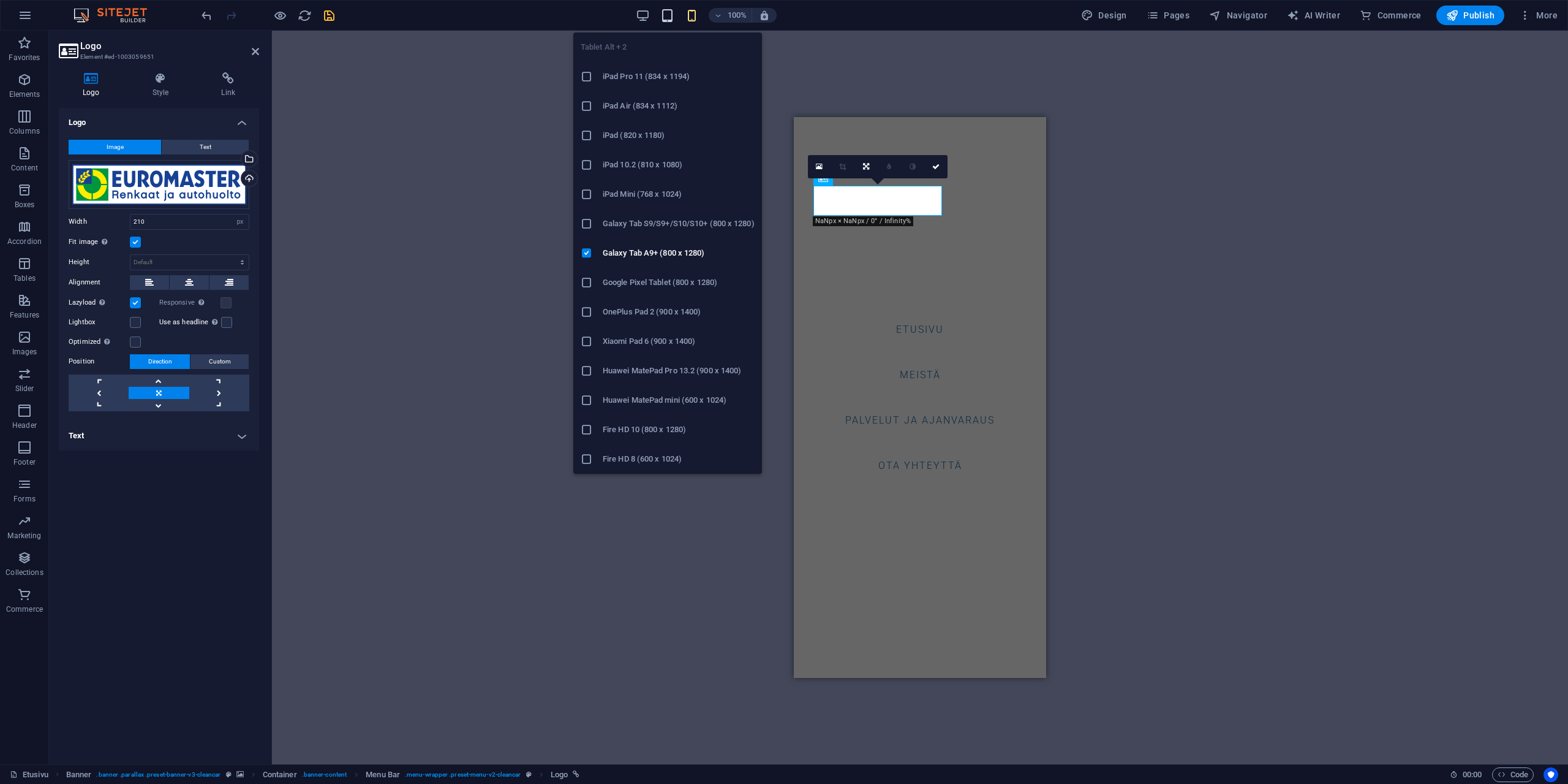
click at [671, 14] on icon "button" at bounding box center [667, 15] width 14 height 14
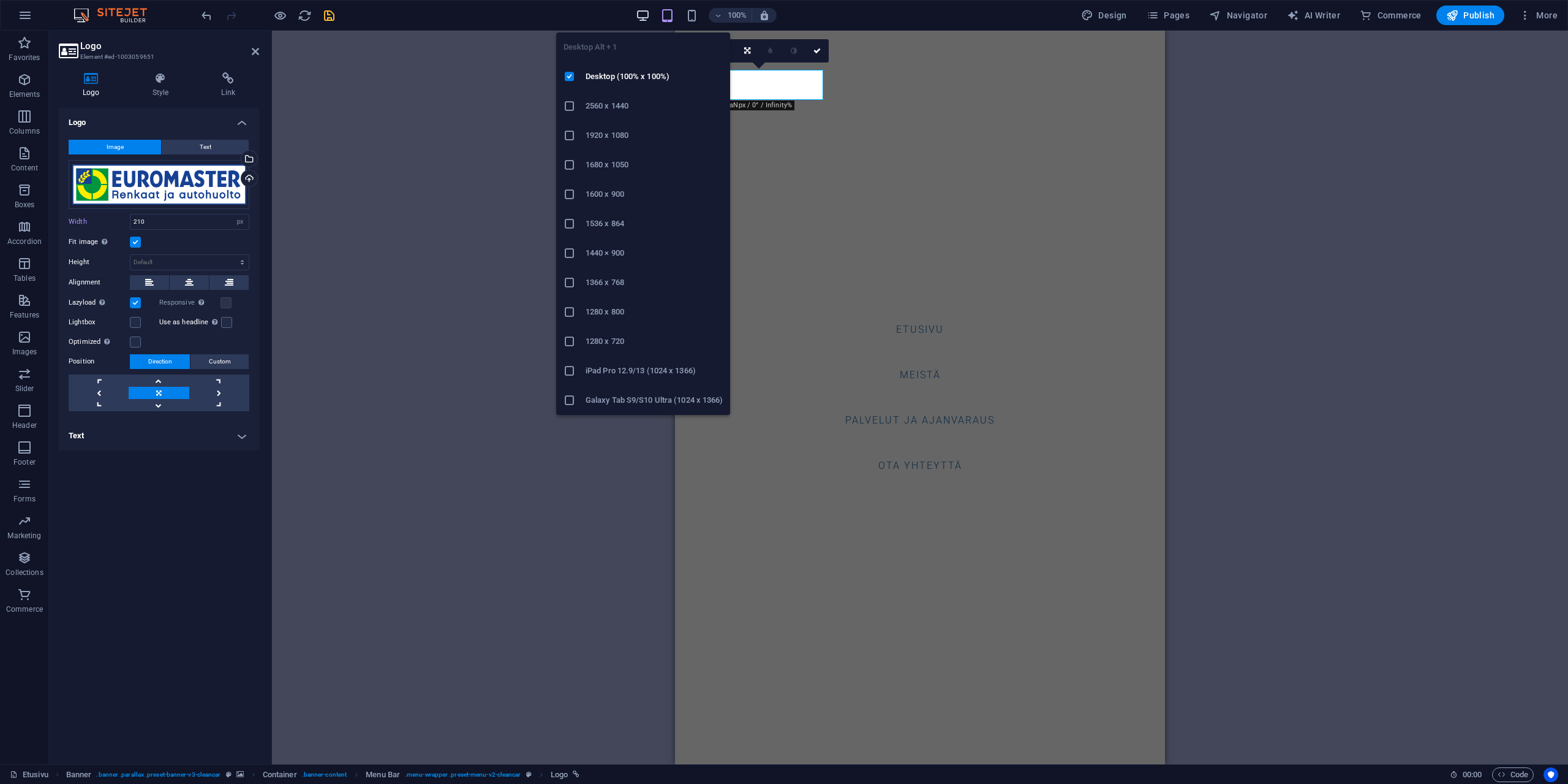
click at [645, 14] on icon "button" at bounding box center [642, 15] width 14 height 14
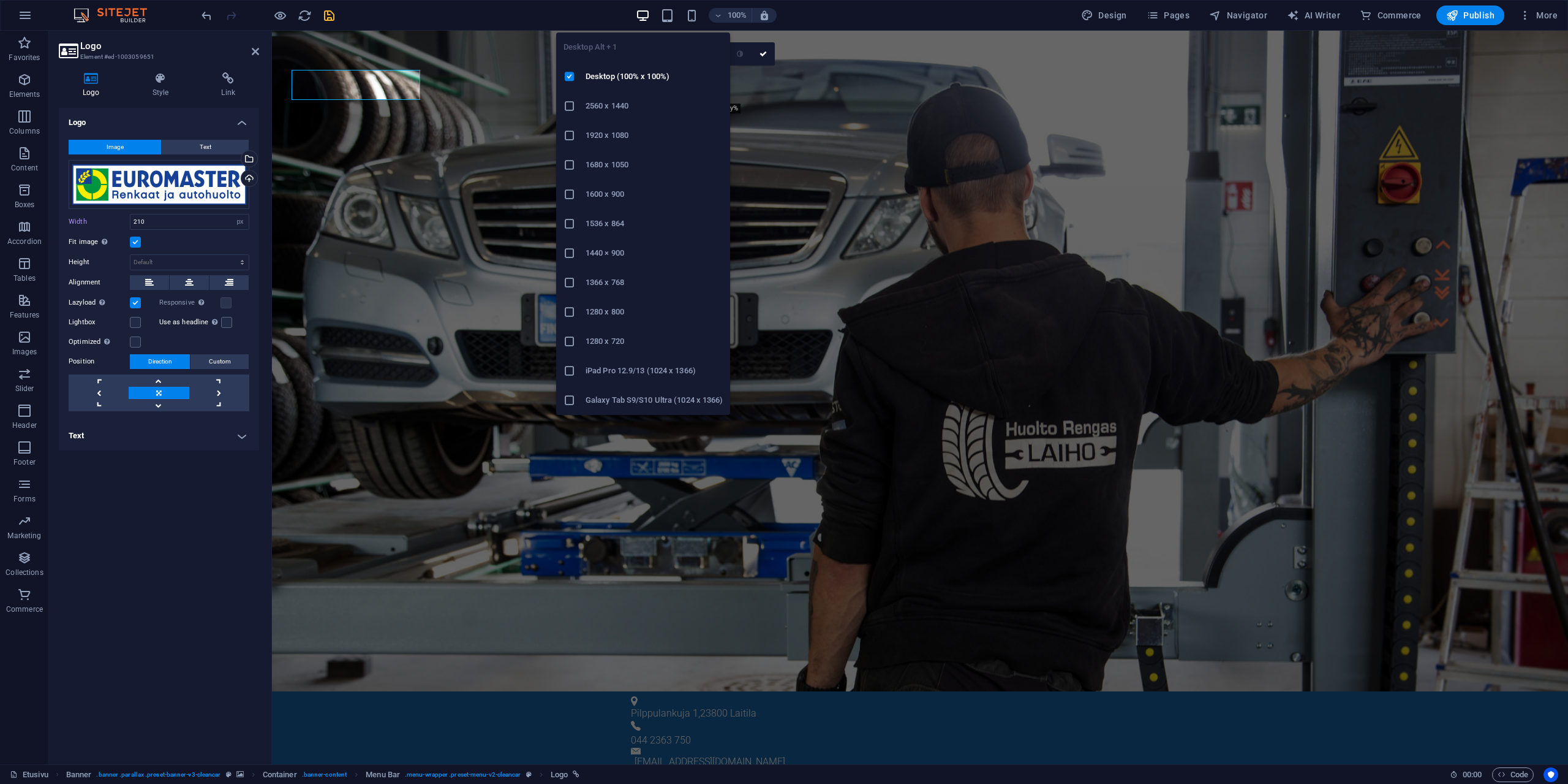
type input "260"
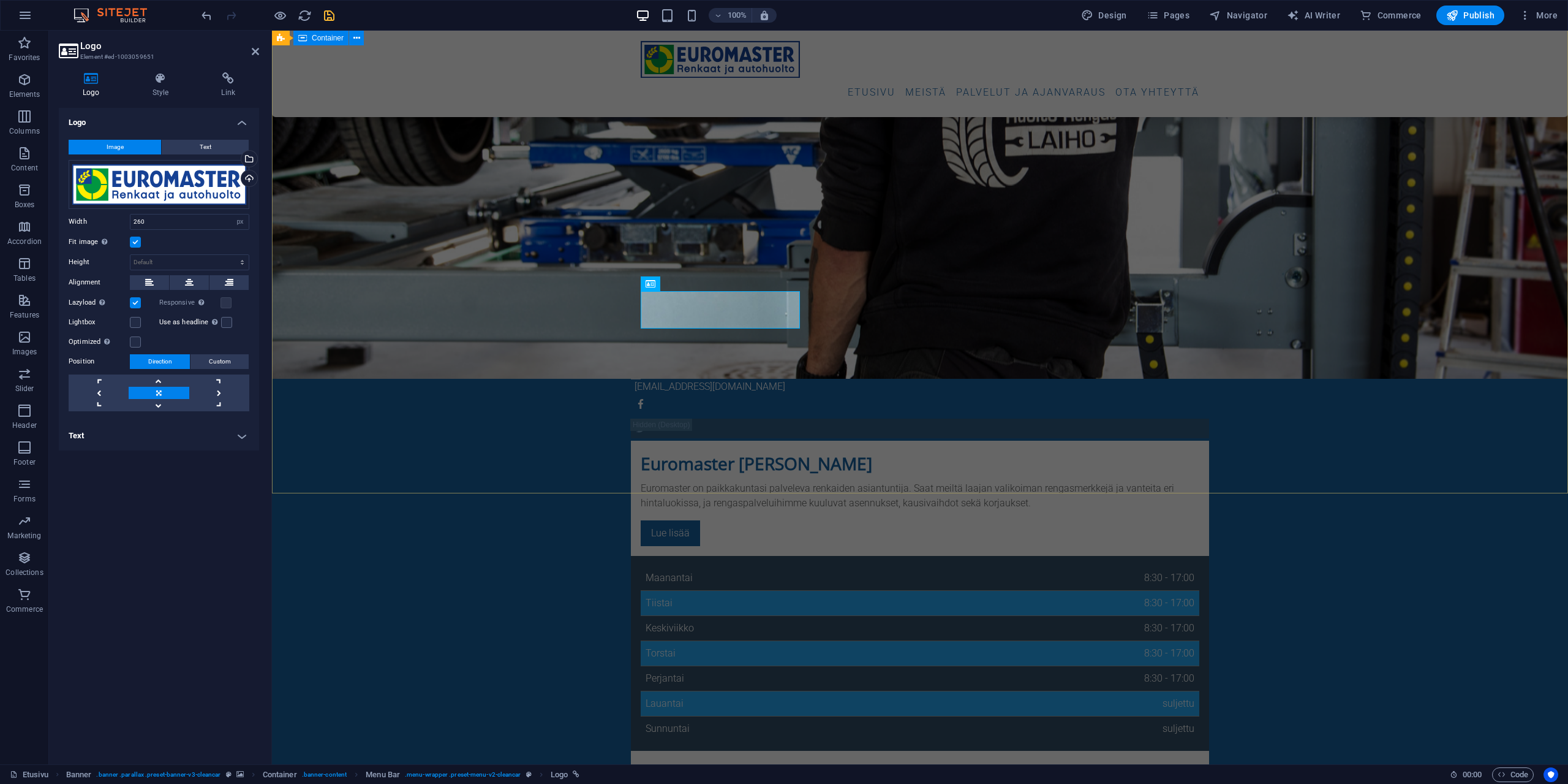
scroll to position [63, 0]
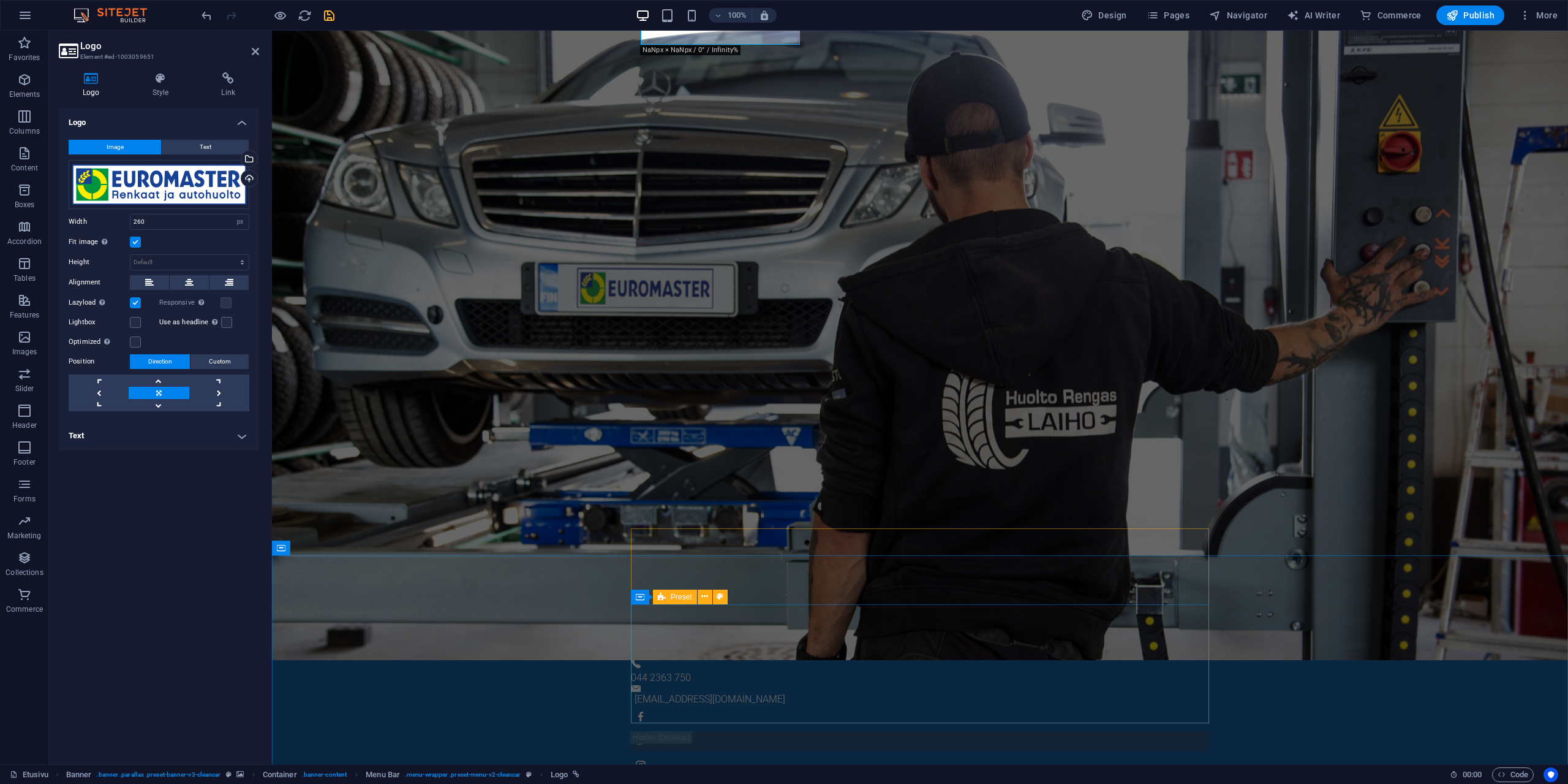
click at [671, 428] on div "Preset" at bounding box center [675, 596] width 44 height 14
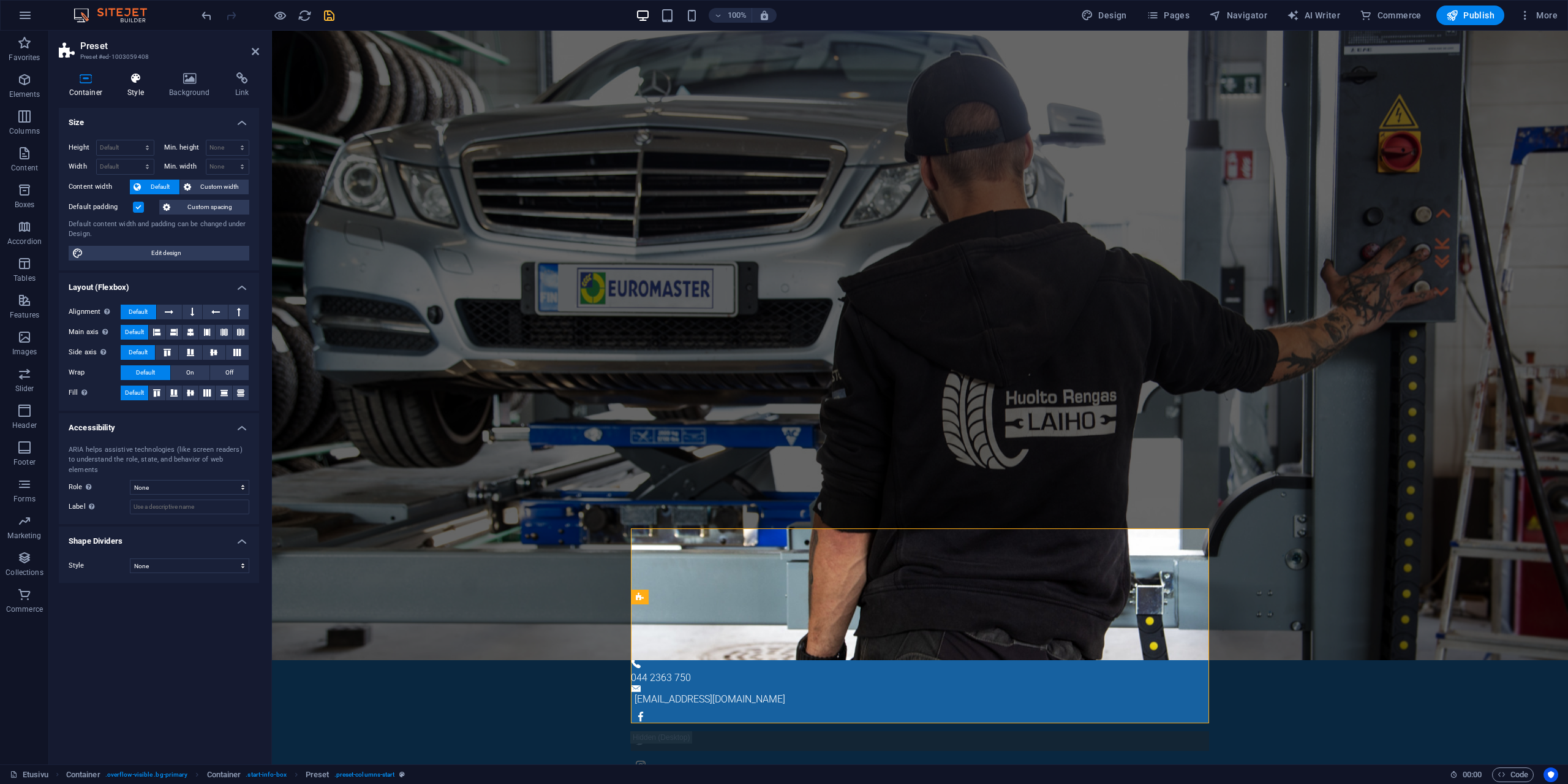
click at [134, 89] on h4 "Style" at bounding box center [138, 85] width 42 height 26
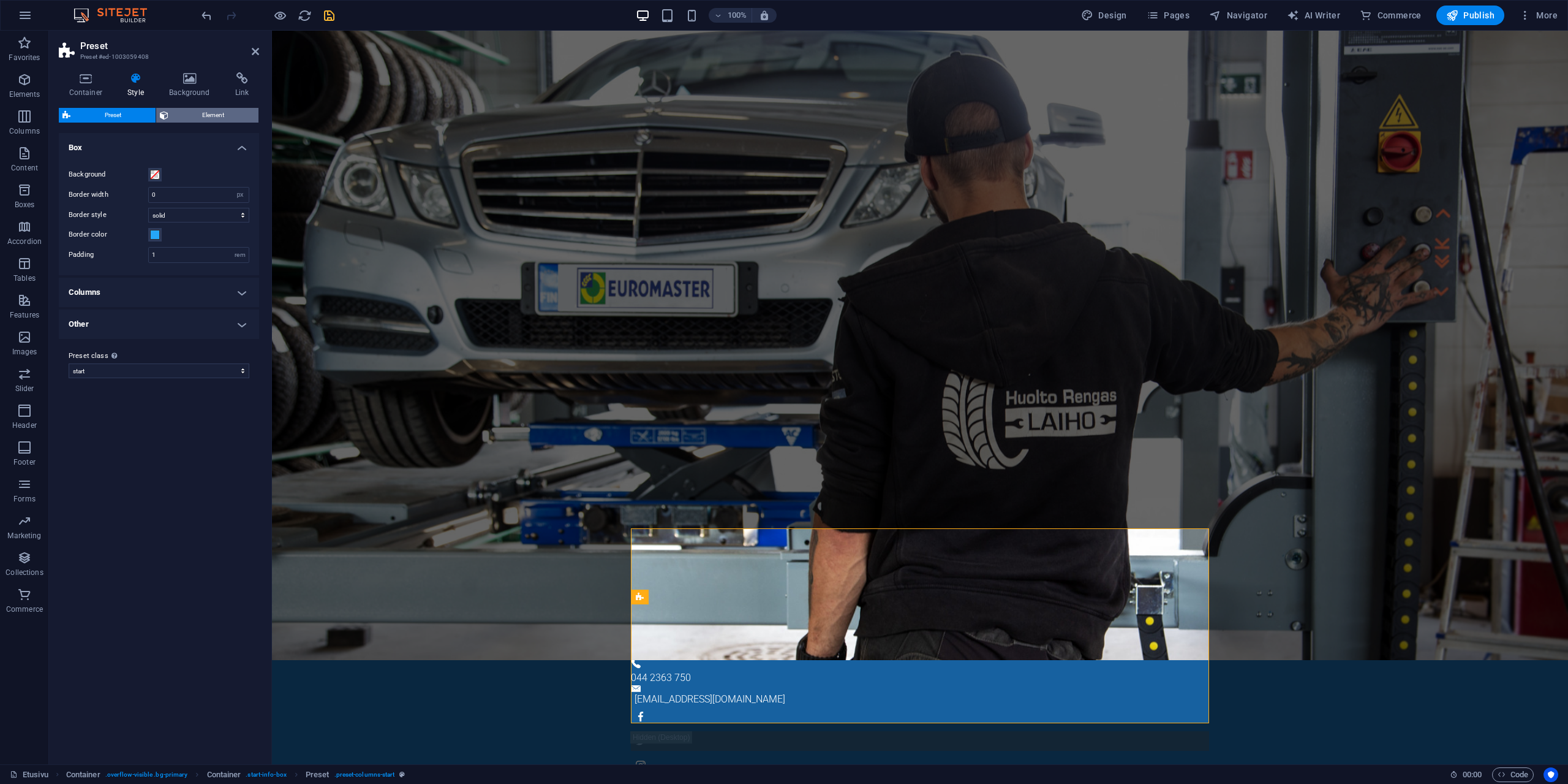
click at [185, 111] on span "Element" at bounding box center [214, 115] width 83 height 14
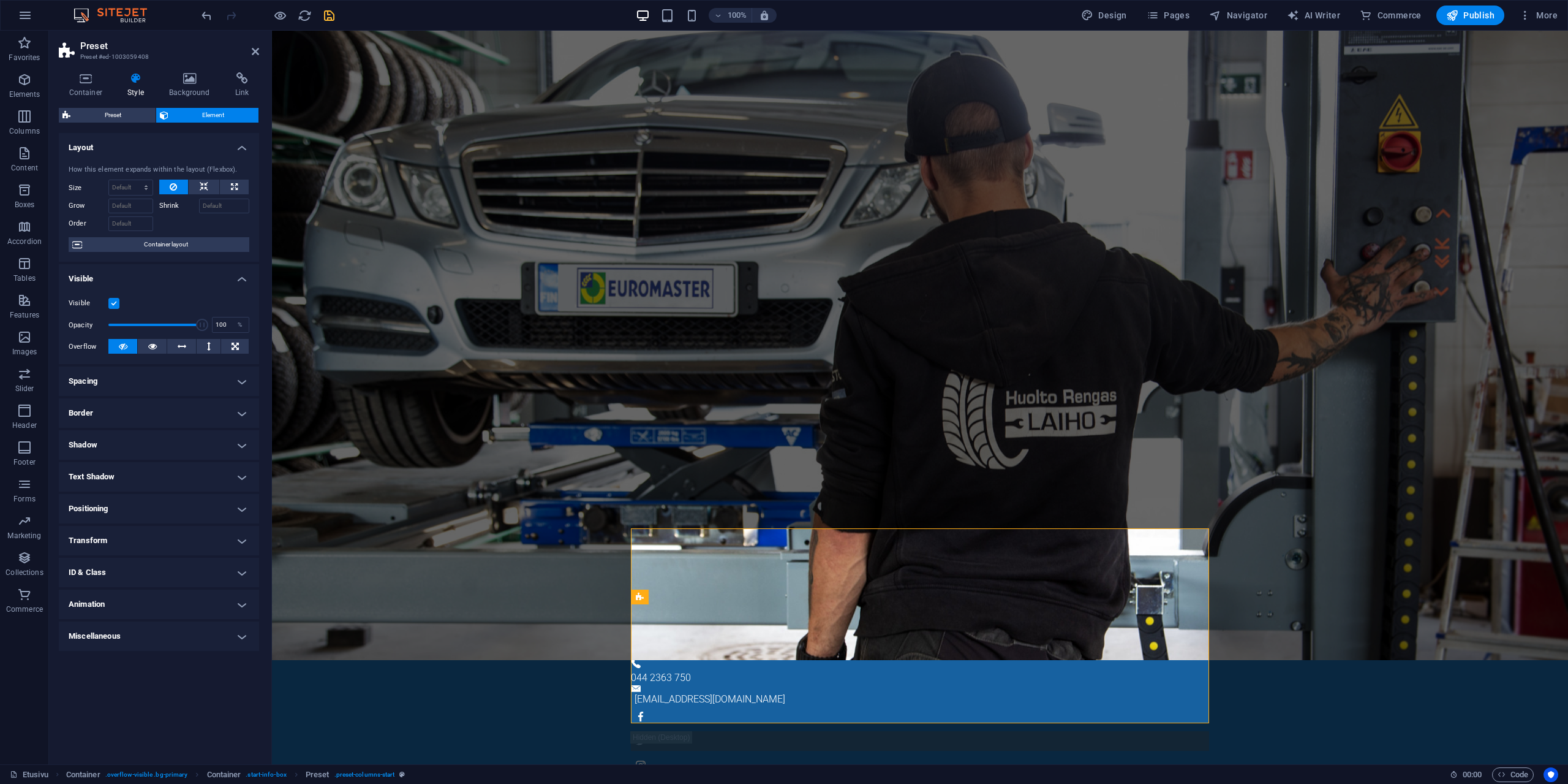
click at [148, 370] on h4 "Spacing" at bounding box center [159, 381] width 201 height 30
click at [253, 54] on icon at bounding box center [255, 52] width 8 height 10
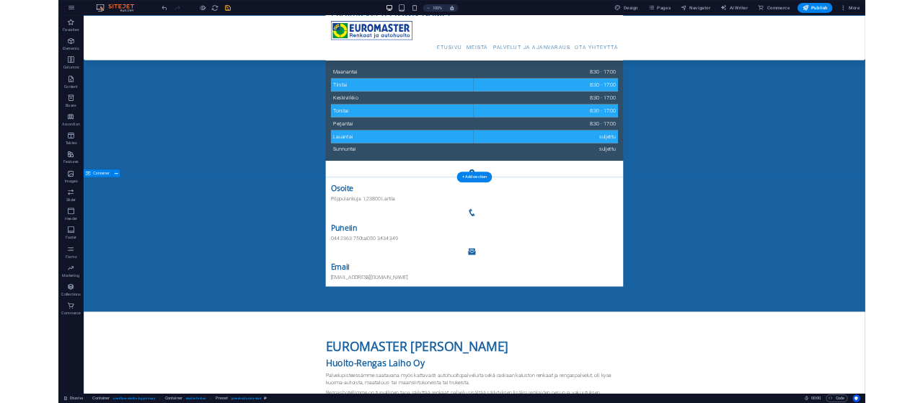
scroll to position [1250, 0]
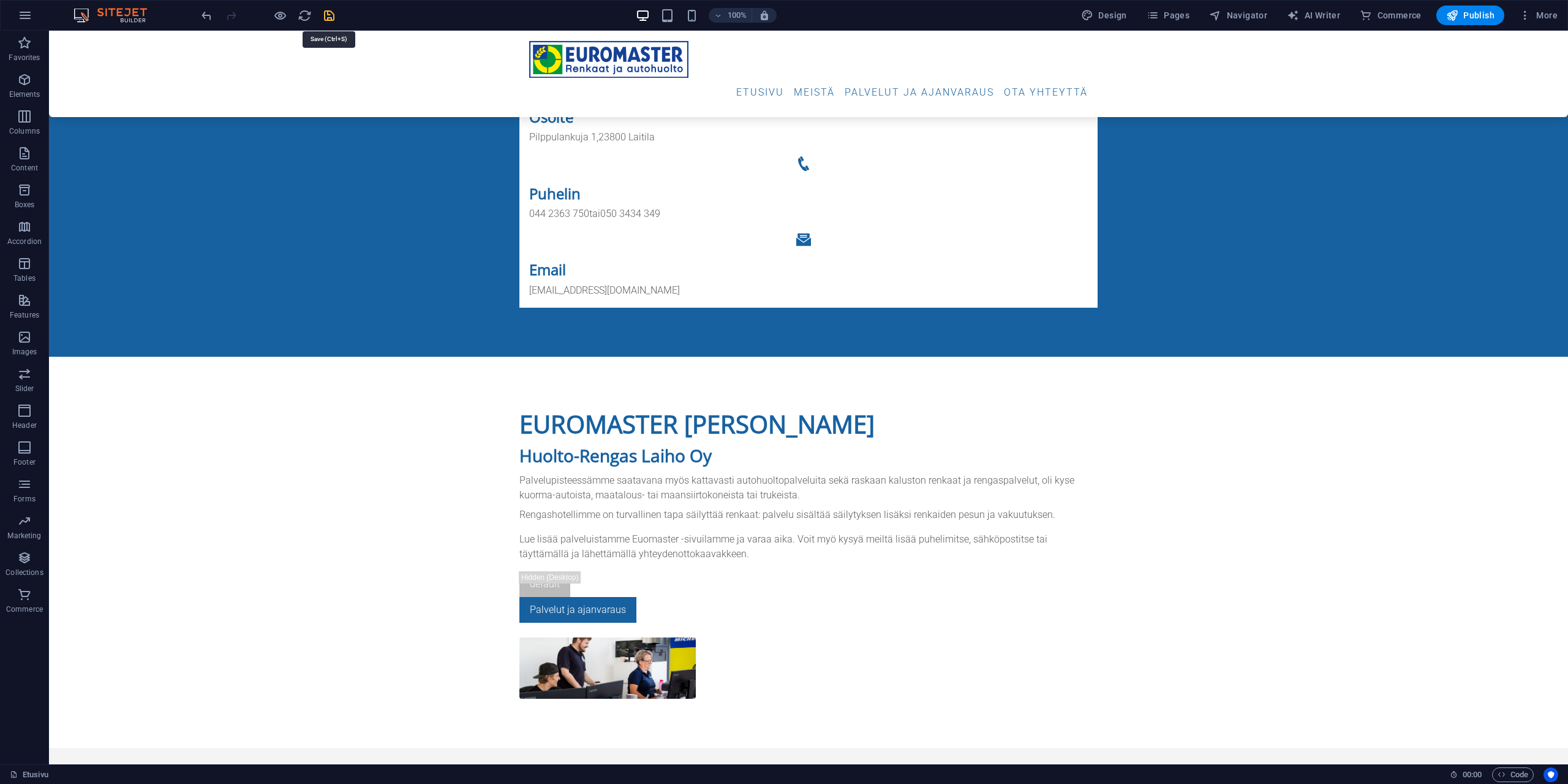
click at [326, 14] on icon "save" at bounding box center [329, 15] width 14 height 14
checkbox input "false"
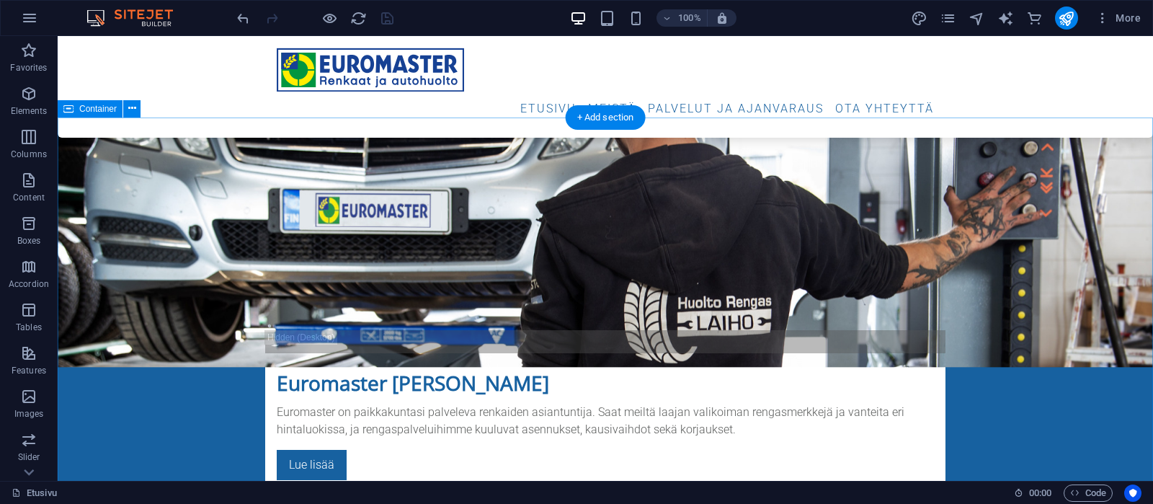
scroll to position [530, 0]
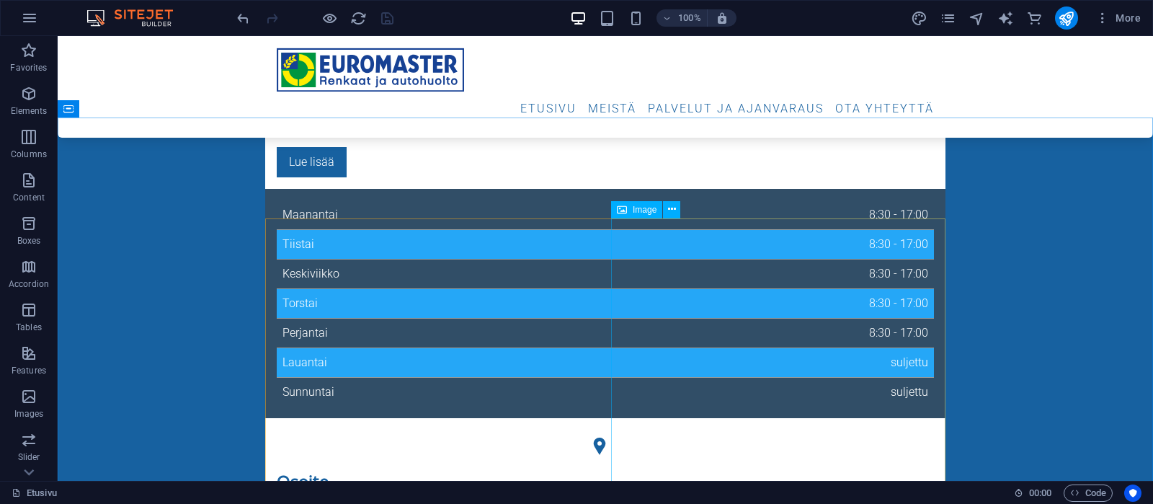
click at [643, 212] on span "Image" at bounding box center [645, 209] width 24 height 9
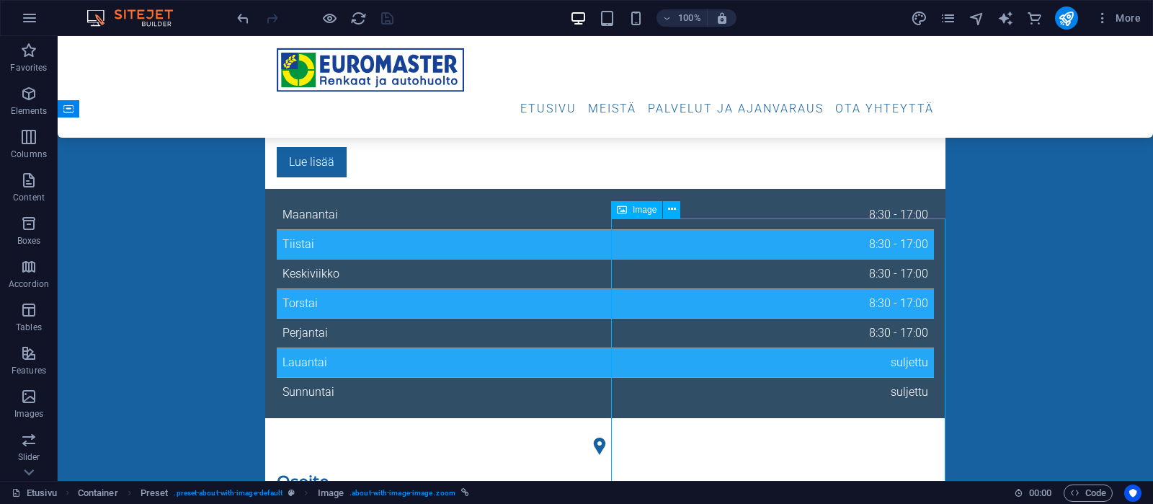
click at [643, 212] on span "Image" at bounding box center [645, 209] width 24 height 9
select select "%"
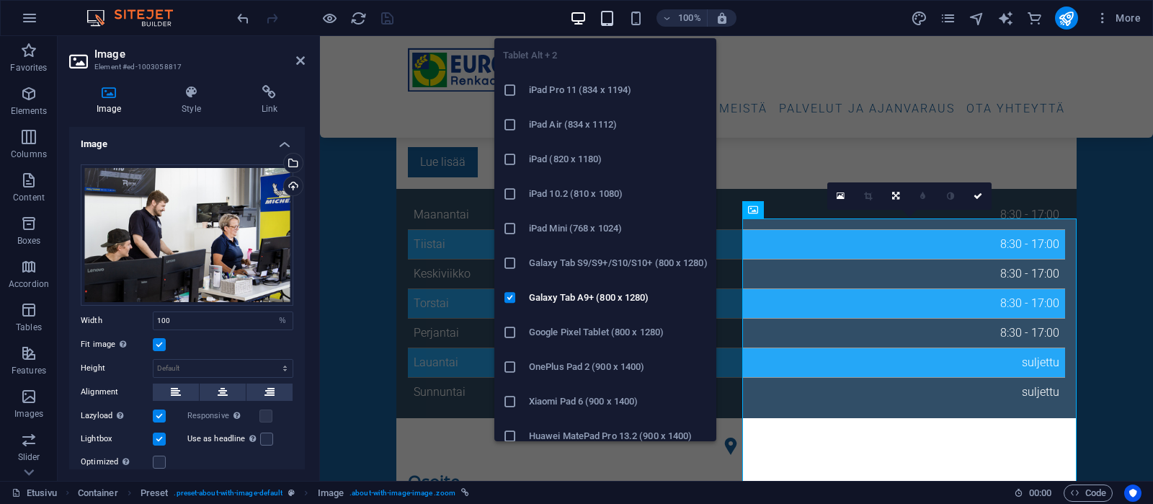
click at [611, 16] on icon "button" at bounding box center [607, 18] width 17 height 17
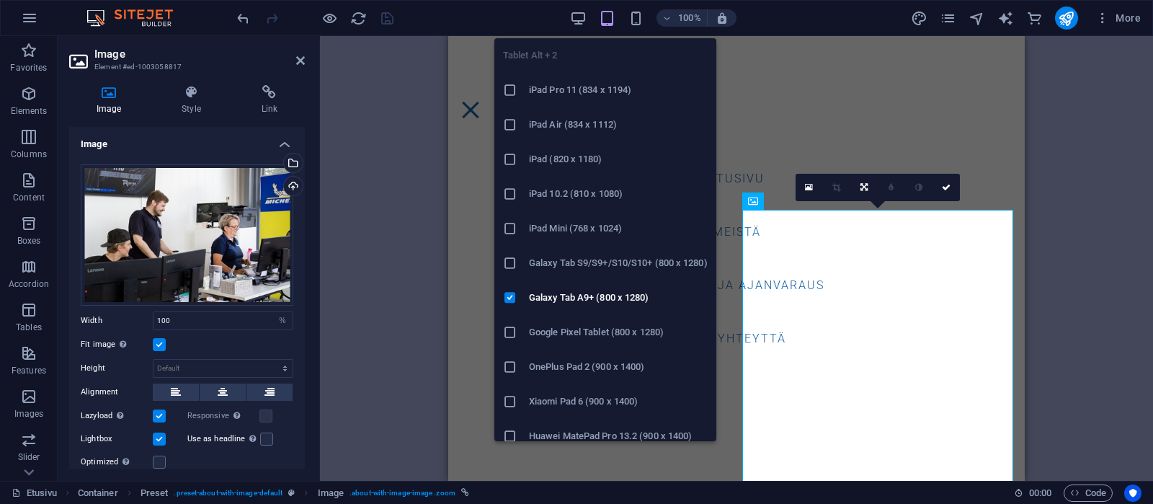
type input "45"
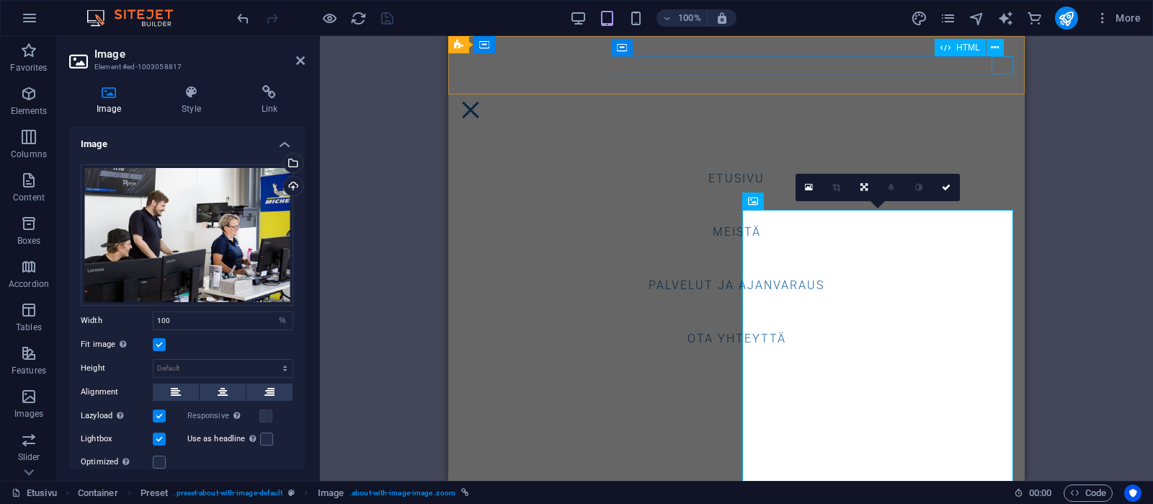
click at [481, 101] on div "Menu" at bounding box center [471, 110] width 22 height 18
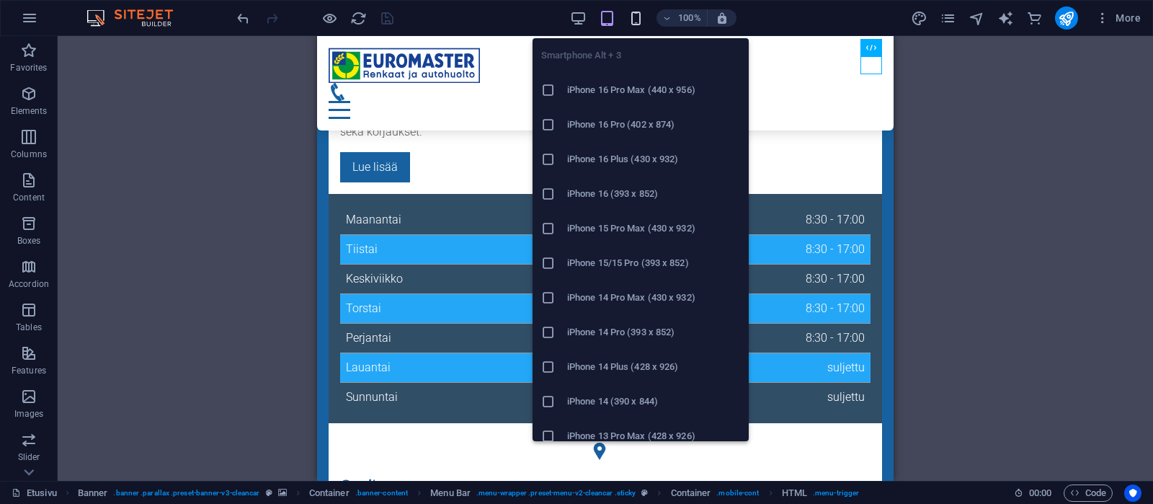
click at [637, 19] on icon "button" at bounding box center [636, 18] width 17 height 17
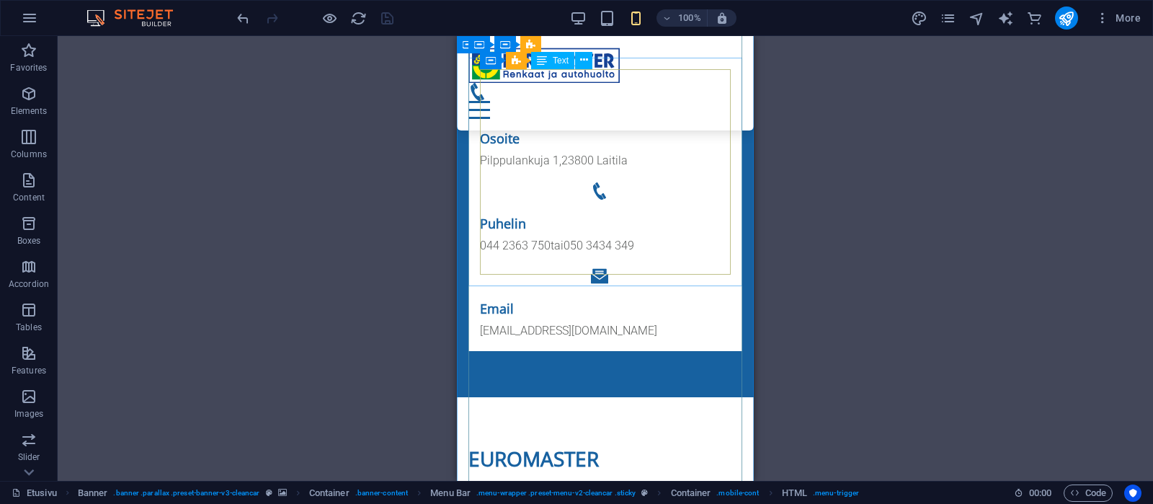
scroll to position [454, 0]
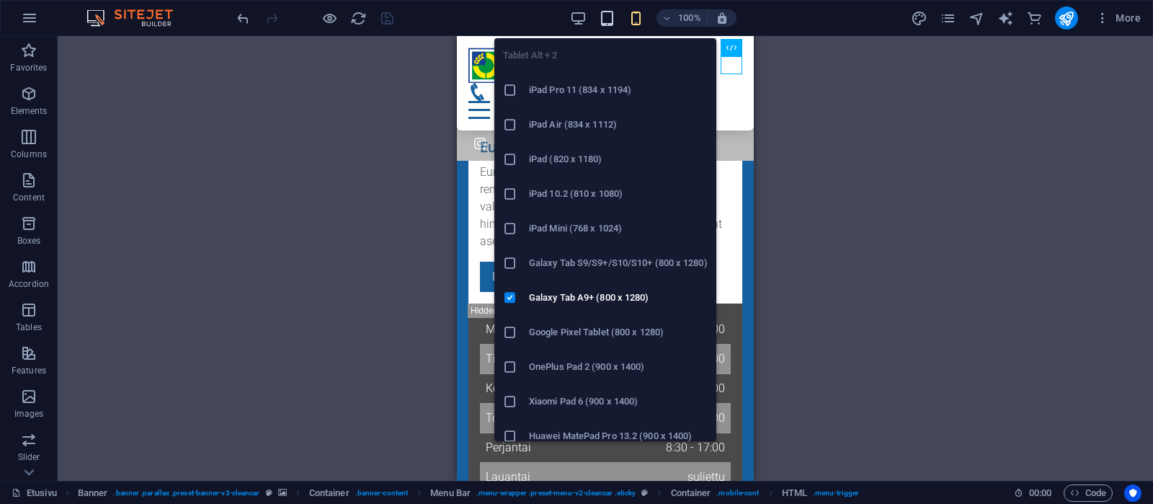
click at [606, 17] on icon "button" at bounding box center [607, 18] width 17 height 17
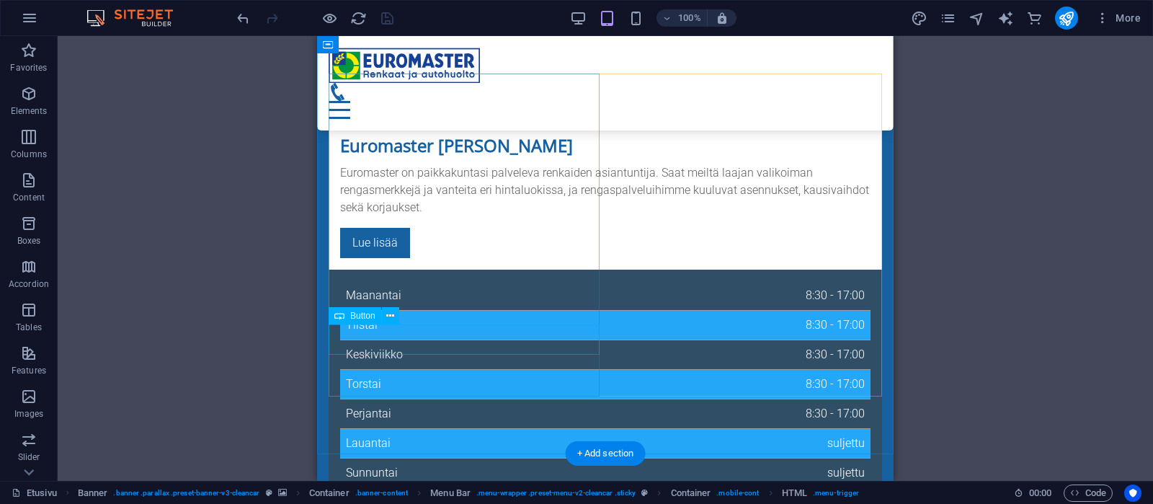
scroll to position [681, 0]
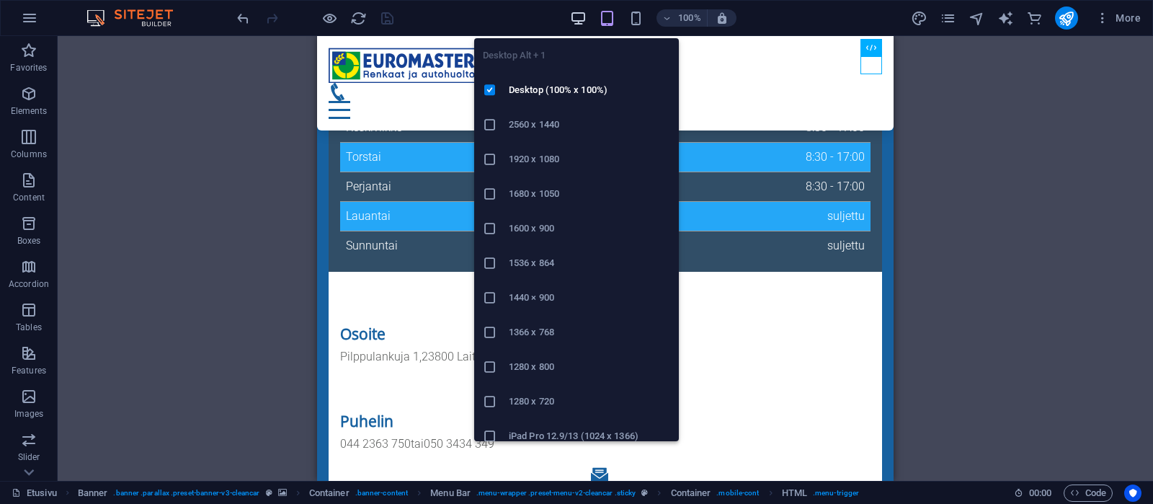
click at [579, 14] on icon "button" at bounding box center [578, 18] width 17 height 17
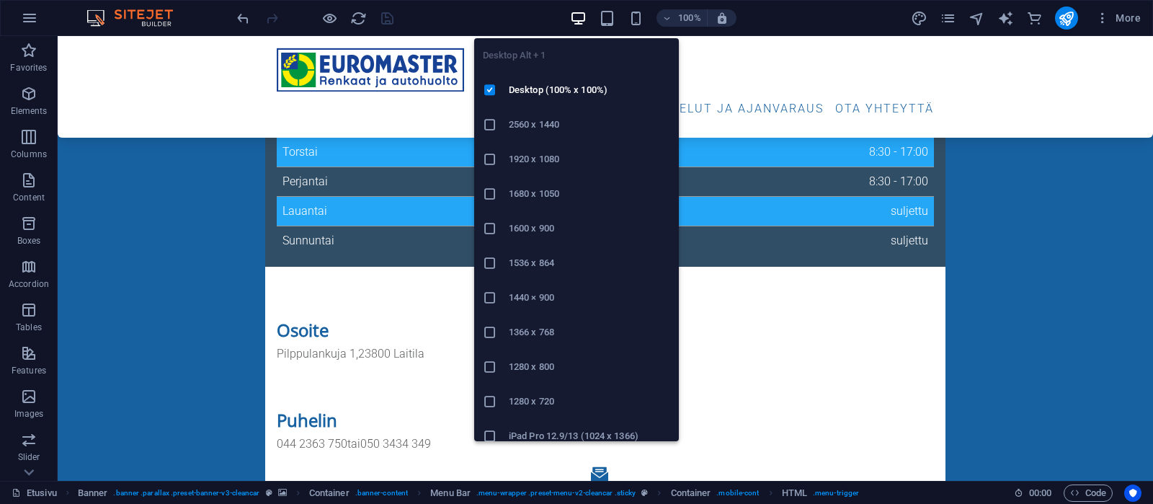
scroll to position [683, 0]
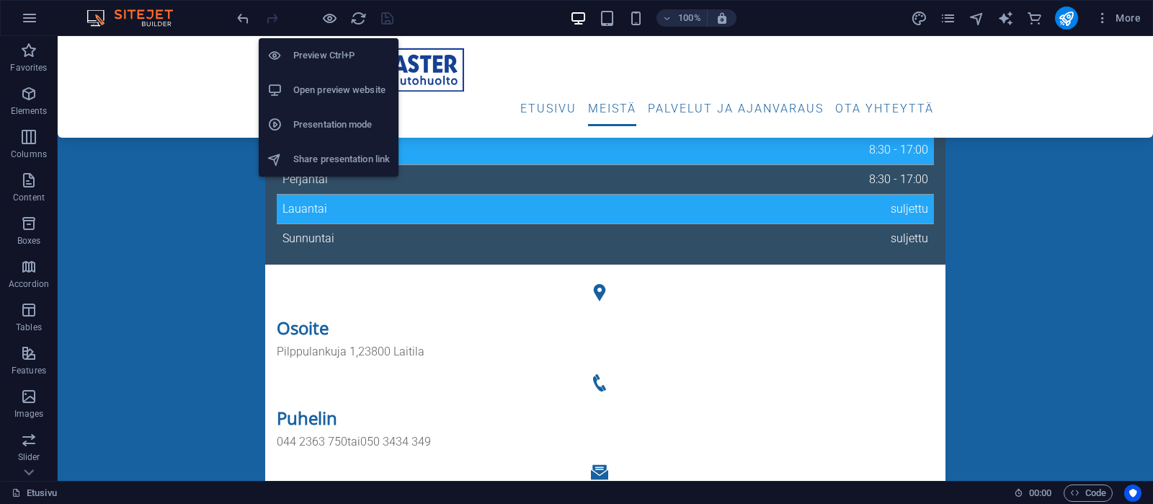
click at [320, 90] on h6 "Open preview website" at bounding box center [341, 89] width 97 height 17
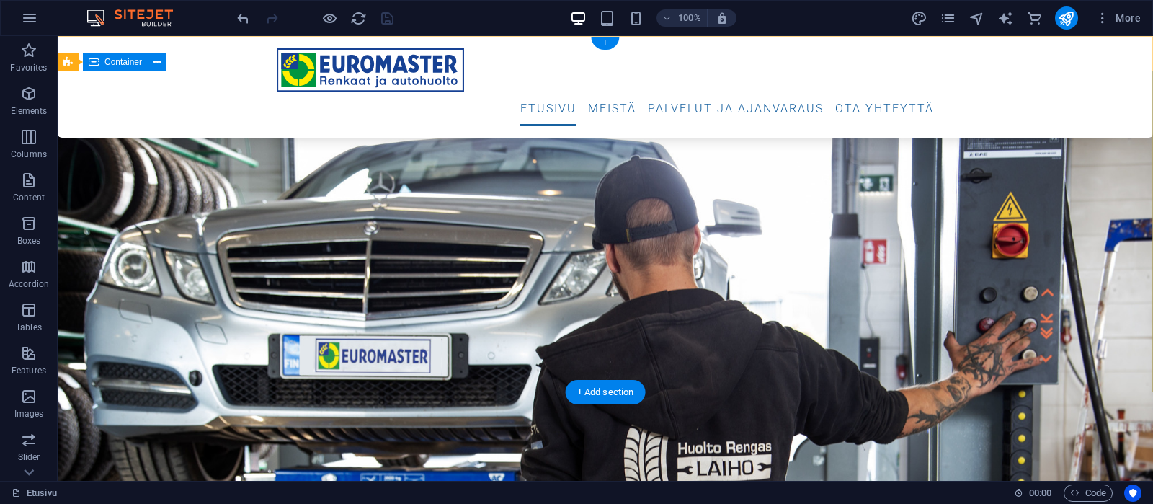
scroll to position [151, 0]
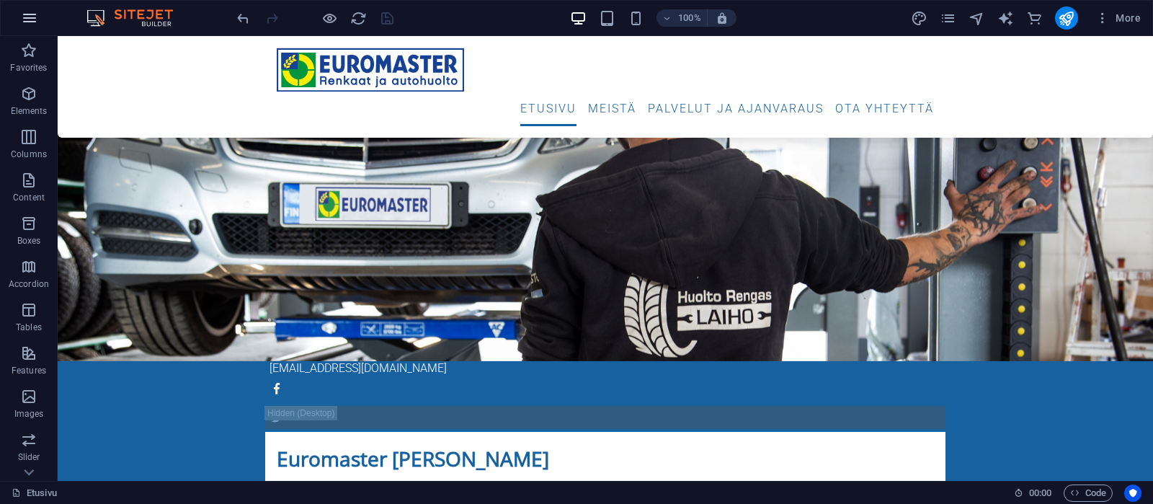
click at [31, 14] on icon "button" at bounding box center [29, 17] width 17 height 17
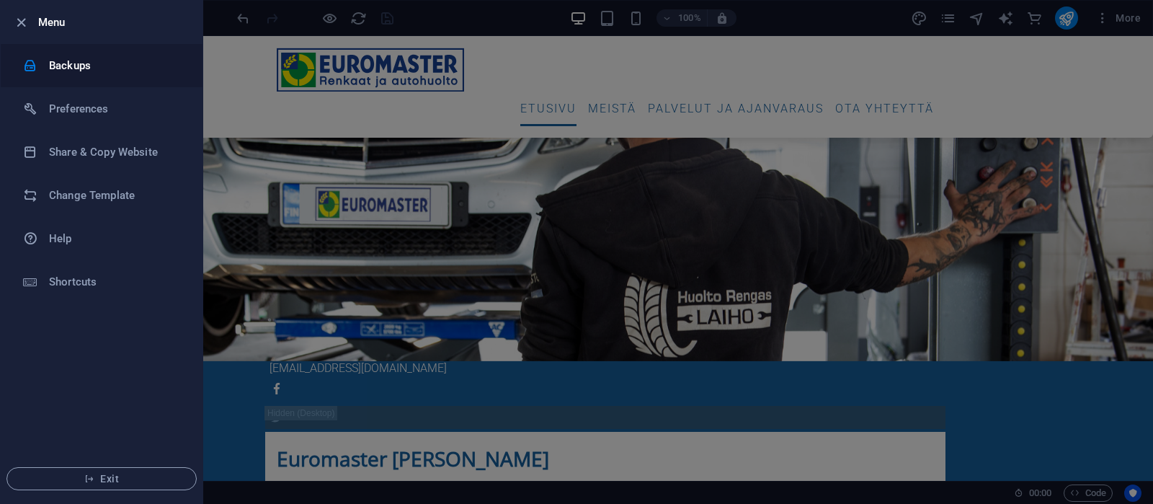
click at [61, 67] on h6 "Backups" at bounding box center [115, 65] width 133 height 17
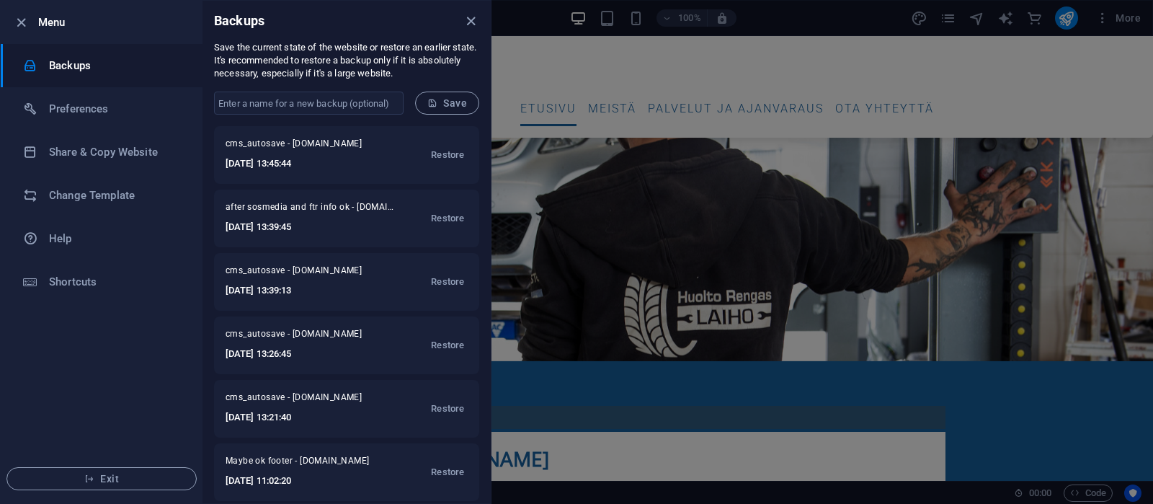
click at [473, 16] on icon "close" at bounding box center [471, 21] width 17 height 17
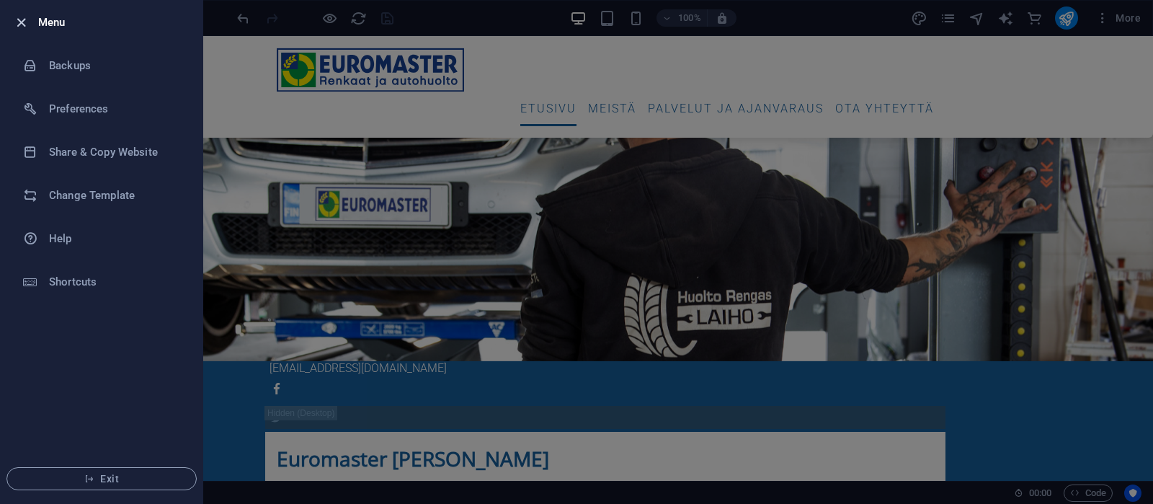
click at [18, 20] on icon "button" at bounding box center [21, 22] width 17 height 17
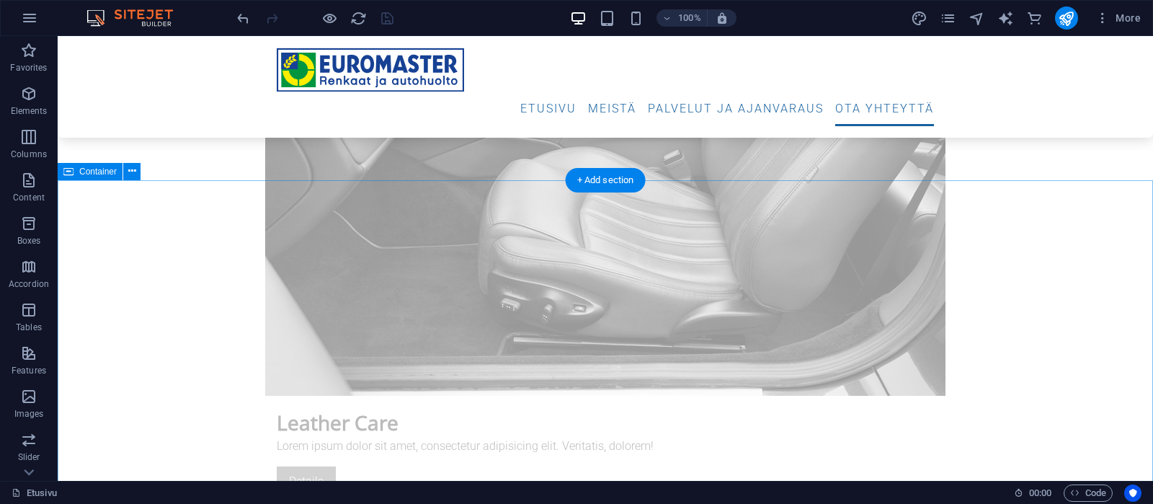
scroll to position [5219, 0]
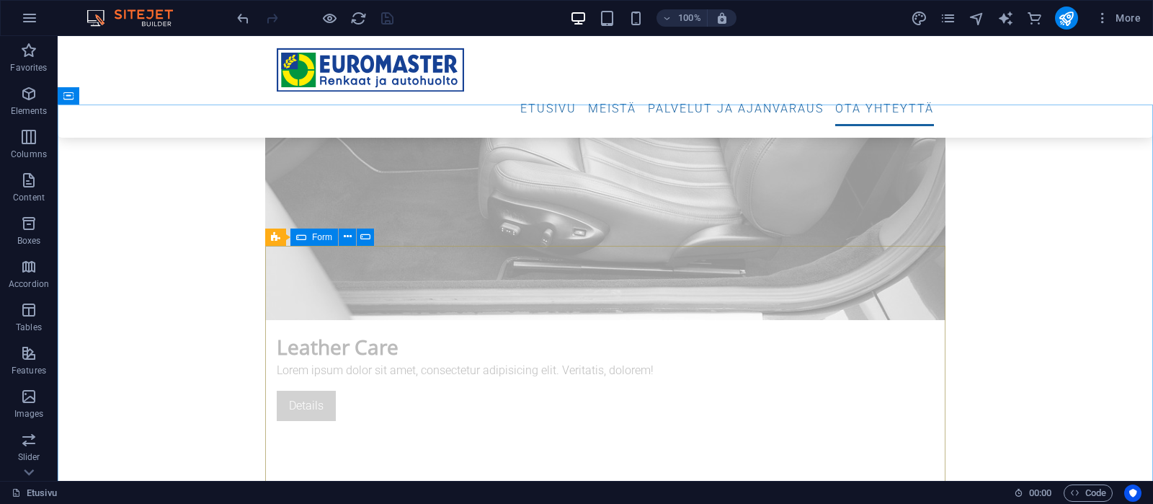
click at [319, 239] on span "Form" at bounding box center [322, 237] width 20 height 9
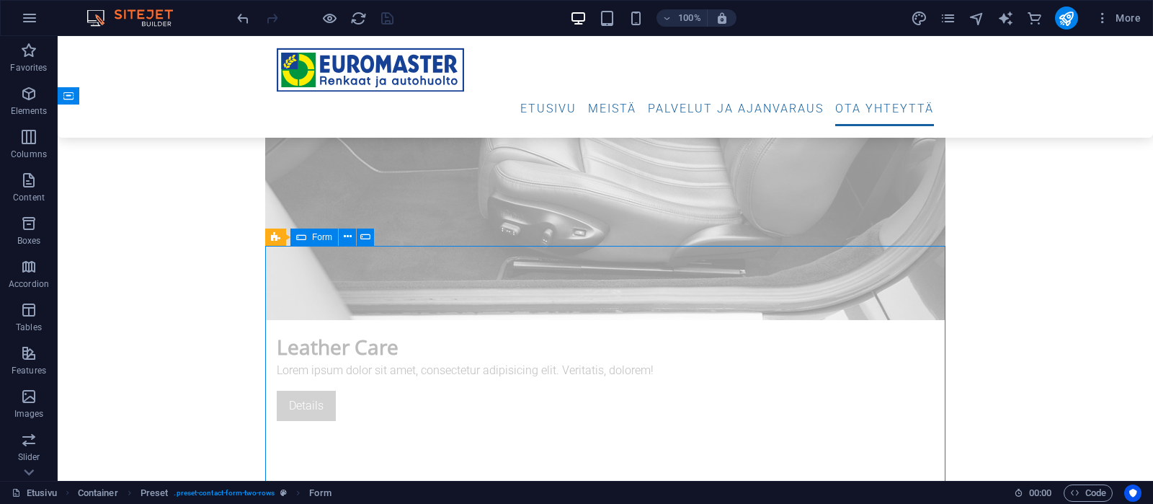
drag, startPoint x: 319, startPoint y: 239, endPoint x: 7, endPoint y: 205, distance: 313.9
click at [319, 239] on span "Form" at bounding box center [322, 237] width 20 height 9
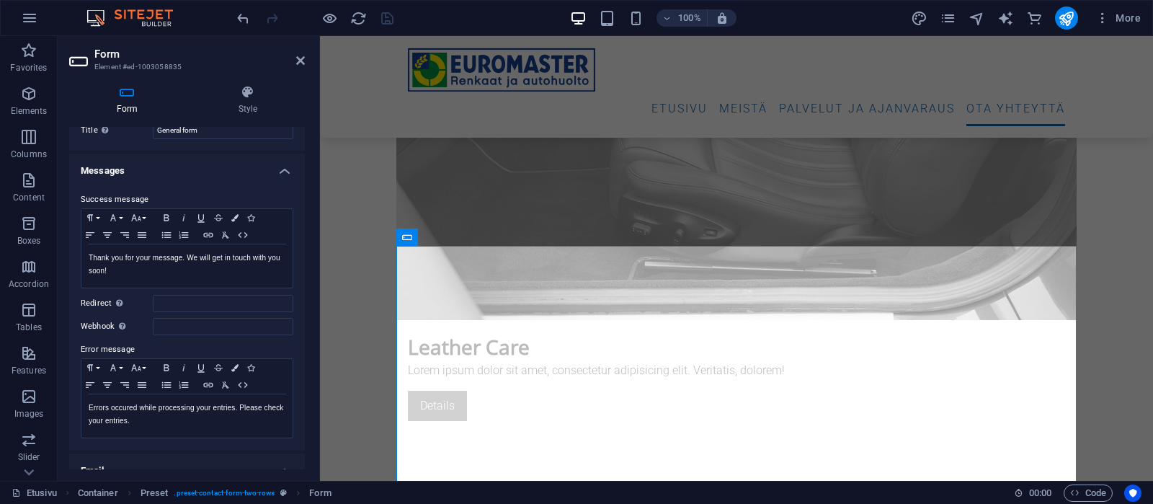
scroll to position [0, 0]
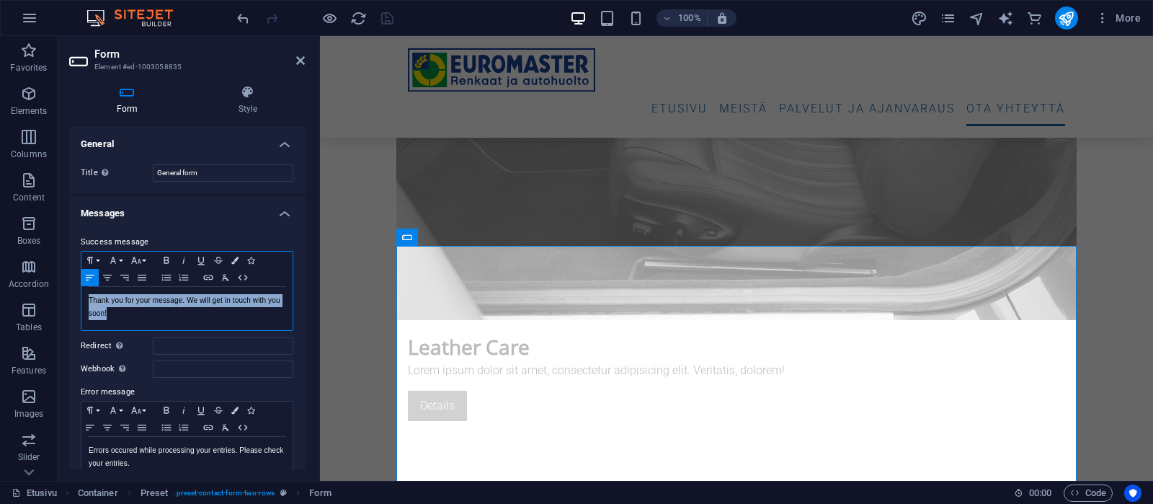
drag, startPoint x: 86, startPoint y: 301, endPoint x: 109, endPoint y: 312, distance: 25.5
click at [109, 312] on div "Thank you for your message. We will get in touch with you soon!" at bounding box center [186, 308] width 211 height 43
copy p "Thank you for your message. We will get in touch with you soon!"
click at [159, 309] on p "Thank you for your message. We will get in touch with you soon!" at bounding box center [187, 307] width 197 height 26
drag, startPoint x: 89, startPoint y: 302, endPoint x: 108, endPoint y: 310, distance: 20.3
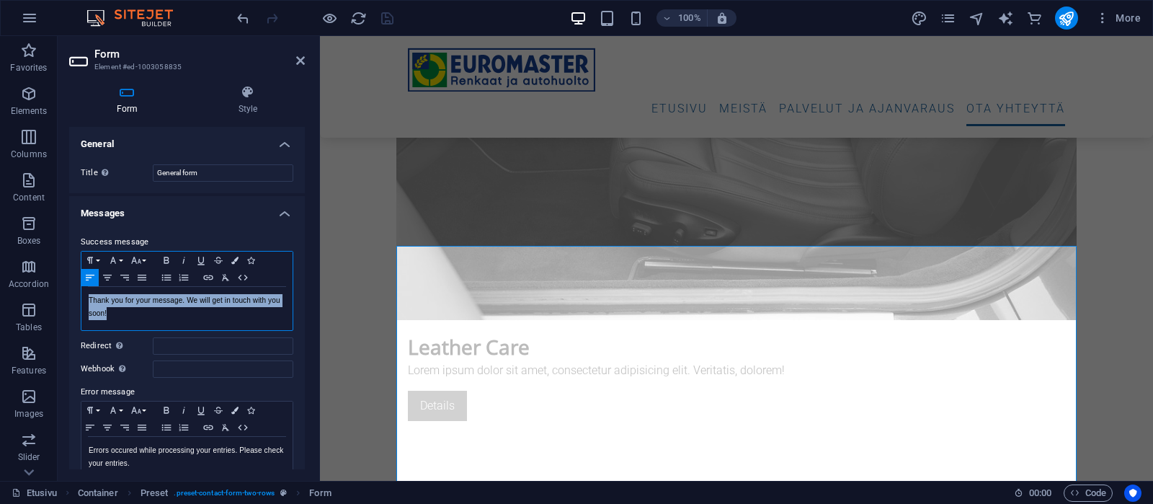
click at [108, 310] on p "Thank you for your message. We will get in touch with you soon!" at bounding box center [187, 307] width 197 height 26
click at [243, 277] on icon "button" at bounding box center [242, 278] width 17 height 12
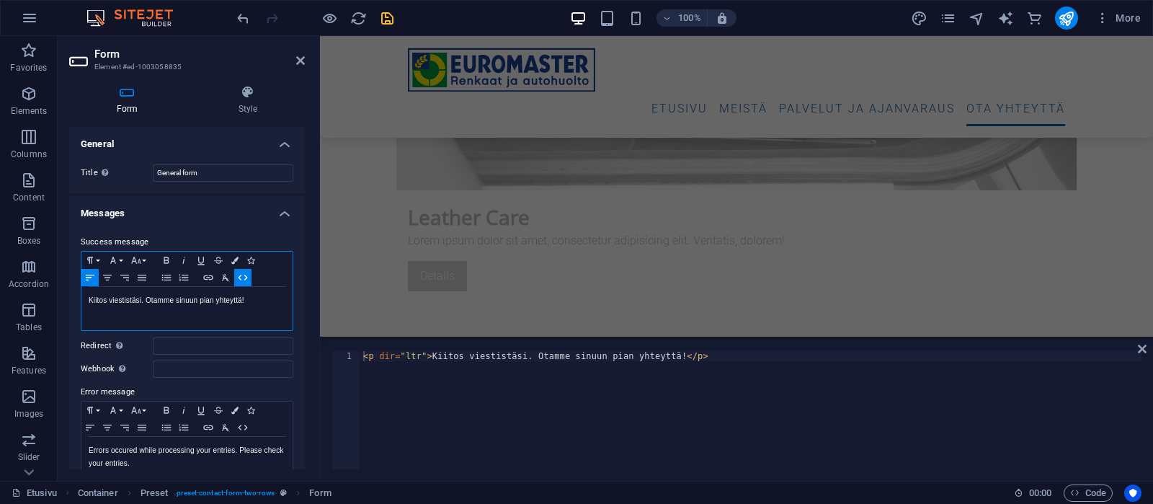
scroll to position [5104, 0]
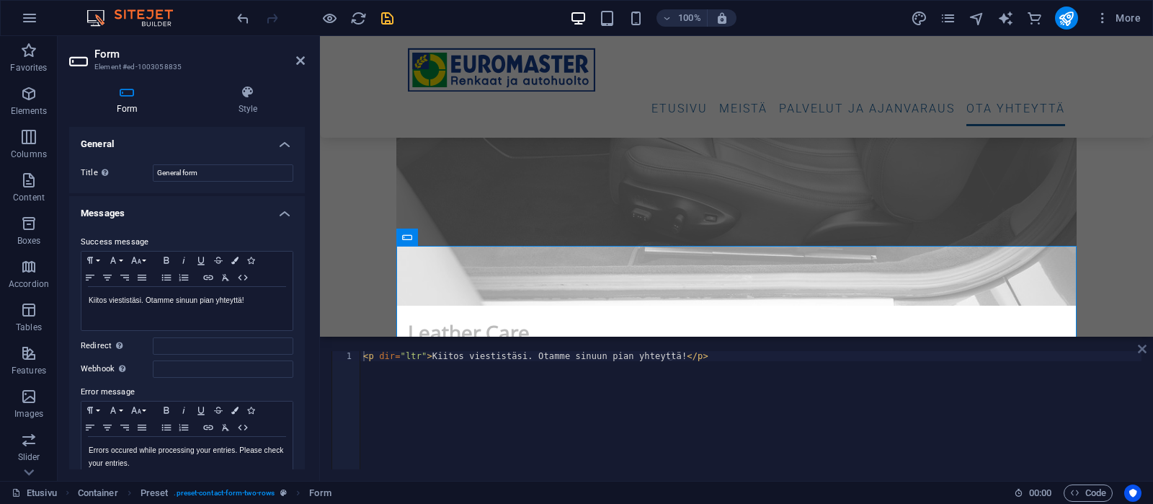
click at [1141, 347] on icon at bounding box center [1142, 349] width 9 height 12
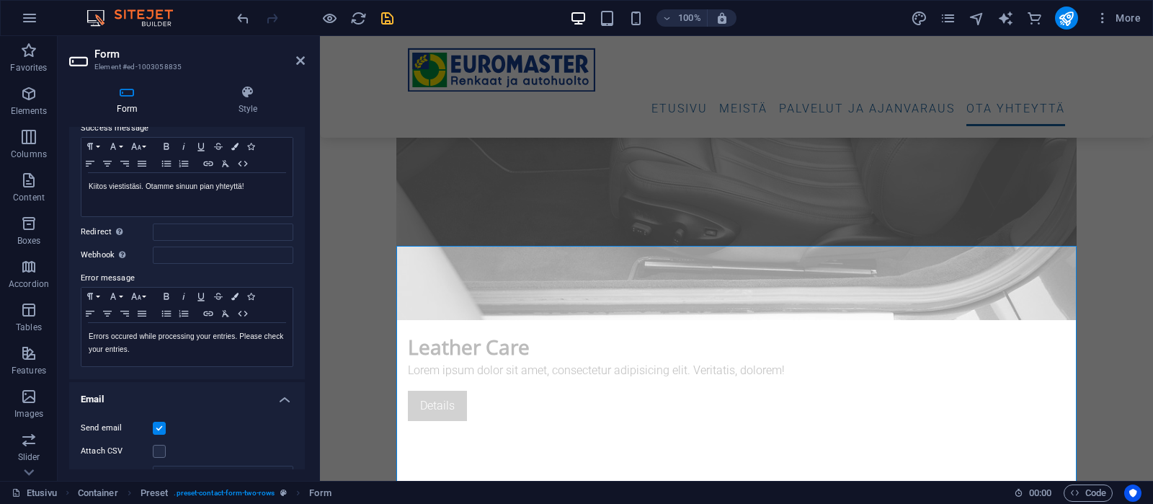
scroll to position [137, 0]
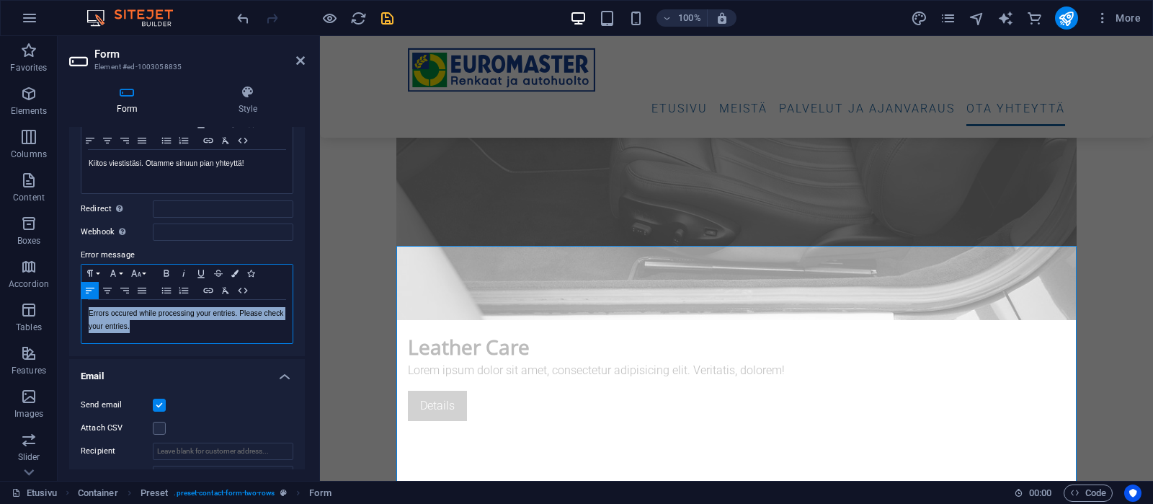
drag, startPoint x: 89, startPoint y: 310, endPoint x: 128, endPoint y: 327, distance: 43.0
click at [128, 327] on div "Errors occured while processing your entries. Please check your entries." at bounding box center [186, 321] width 211 height 43
copy p "Errors occured while processing your entries. Please check your entries."
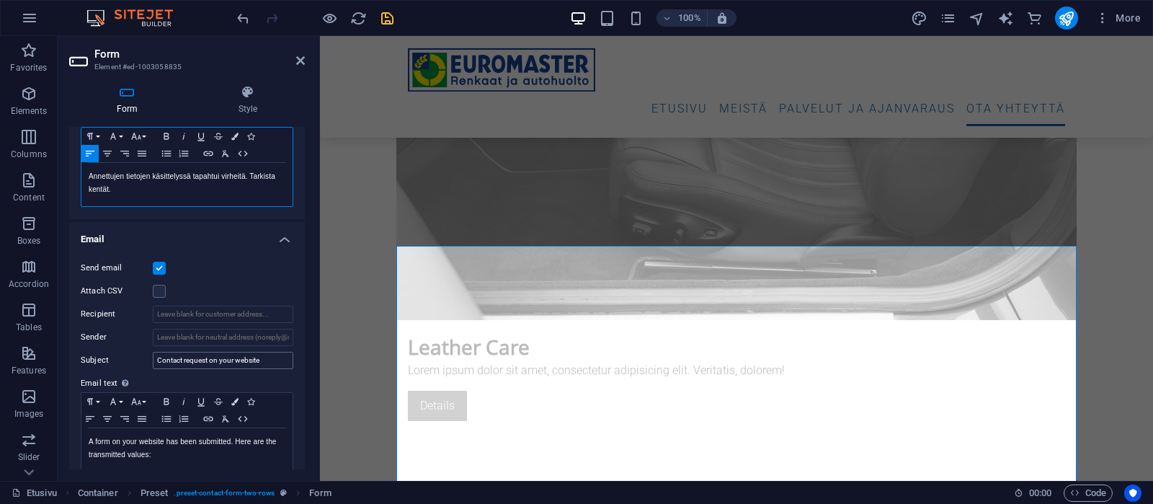
scroll to position [342, 0]
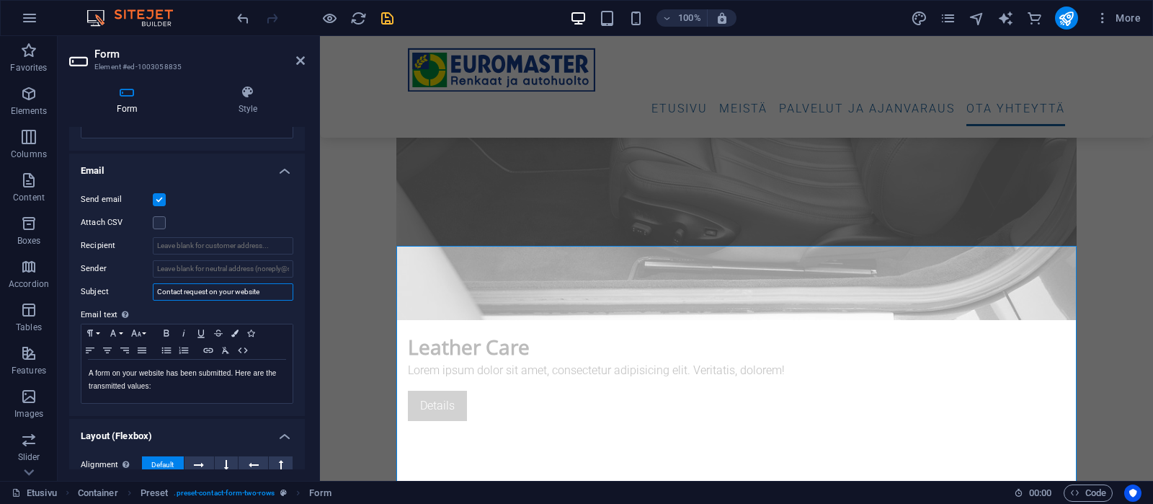
drag, startPoint x: 269, startPoint y: 290, endPoint x: 142, endPoint y: 286, distance: 126.9
click at [153, 286] on input "Contact request on your website" at bounding box center [223, 291] width 141 height 17
paste input "Yhteydenottopyyntö verkkosivustollasi"
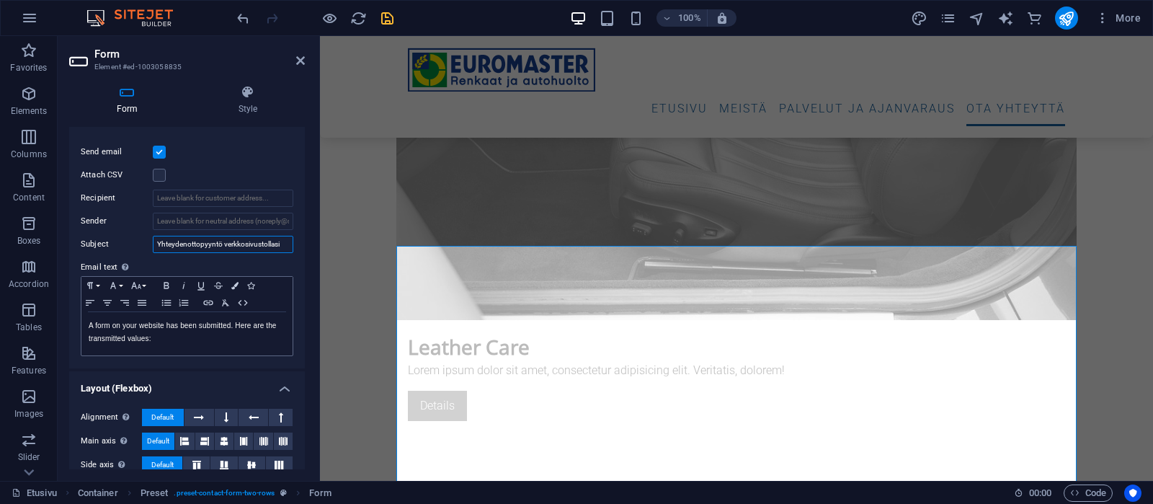
scroll to position [411, 0]
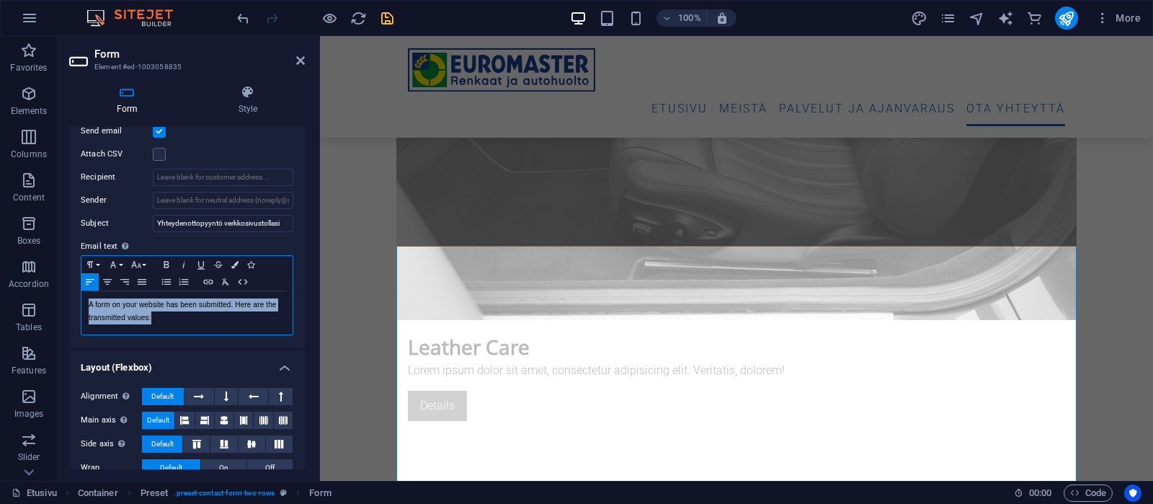
drag, startPoint x: 89, startPoint y: 303, endPoint x: 146, endPoint y: 320, distance: 60.0
click at [151, 319] on p "A form on your website has been submitted. Here are the transmitted values:" at bounding box center [187, 311] width 197 height 26
copy p "A form on your website has been submitted. Here are the transmitted values:"
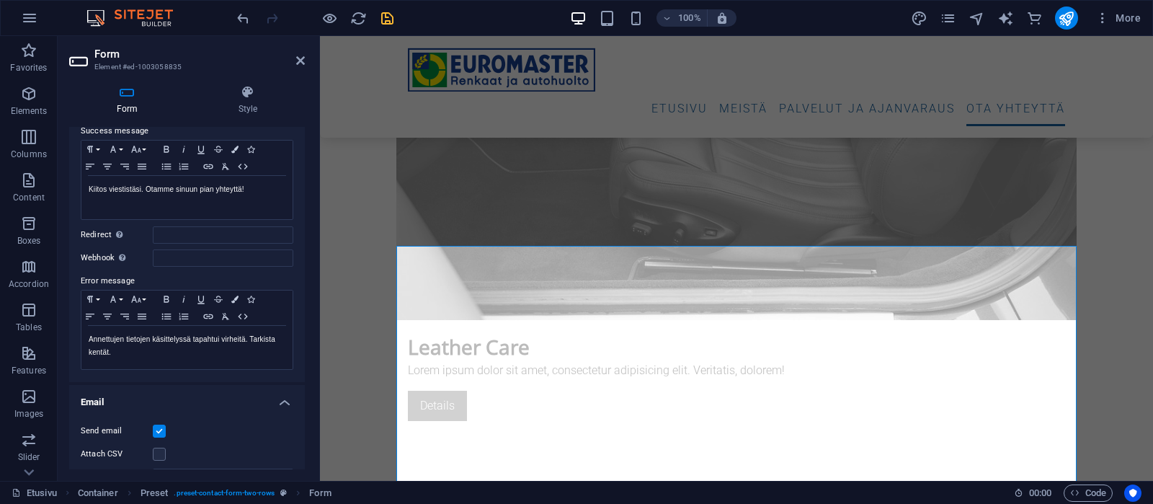
scroll to position [385, 0]
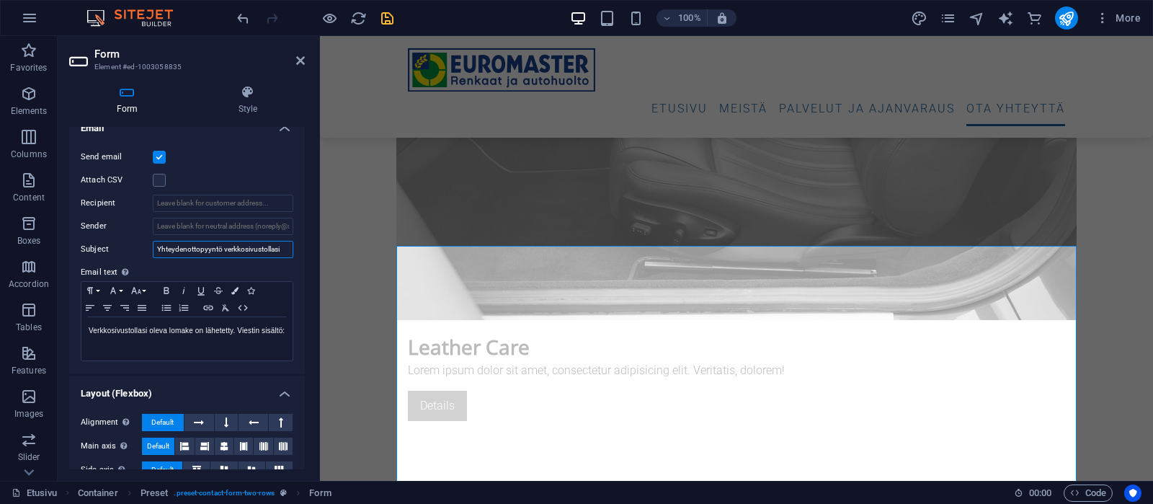
drag, startPoint x: 283, startPoint y: 249, endPoint x: 150, endPoint y: 244, distance: 133.4
click at [153, 244] on input "Yhteydenottopyyntö verkkosivustollasi" at bounding box center [223, 249] width 141 height 17
paste input "[DOMAIN_NAME]"
type input "Yhteydenottopyyntö verkkosivustollasi [DOMAIN_NAME]"
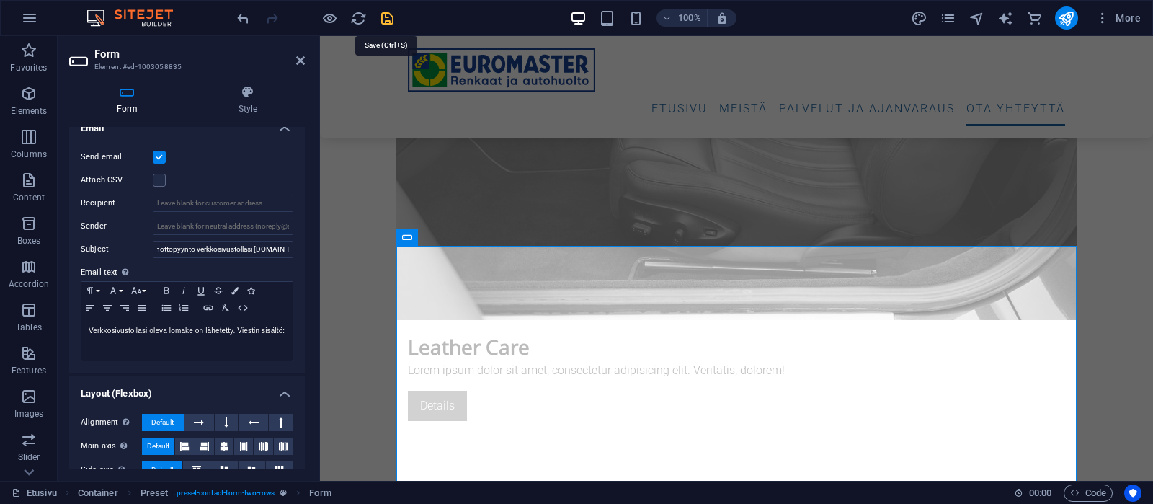
click at [387, 17] on icon "save" at bounding box center [387, 18] width 17 height 17
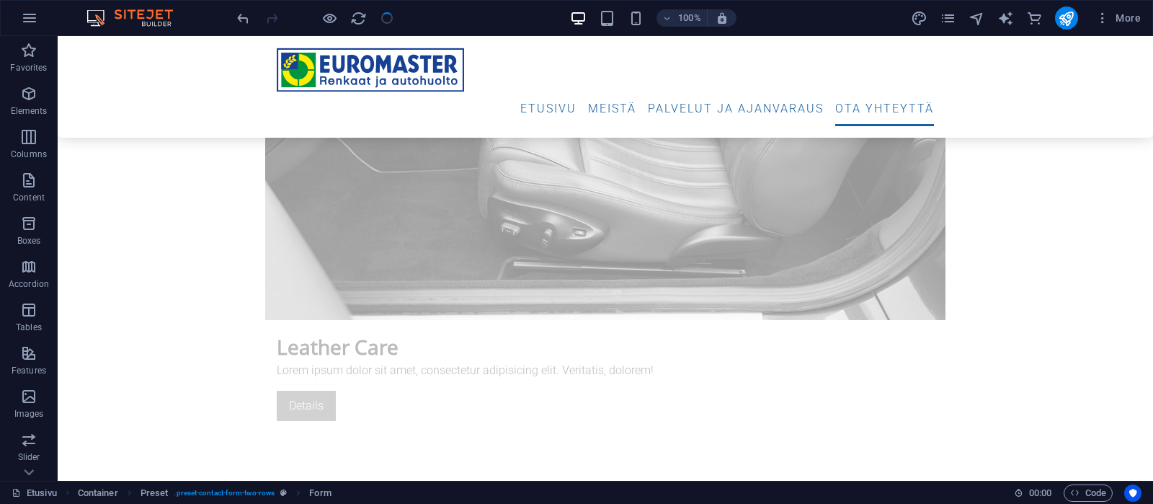
checkbox input "false"
click at [1127, 16] on span "More" at bounding box center [1118, 18] width 45 height 14
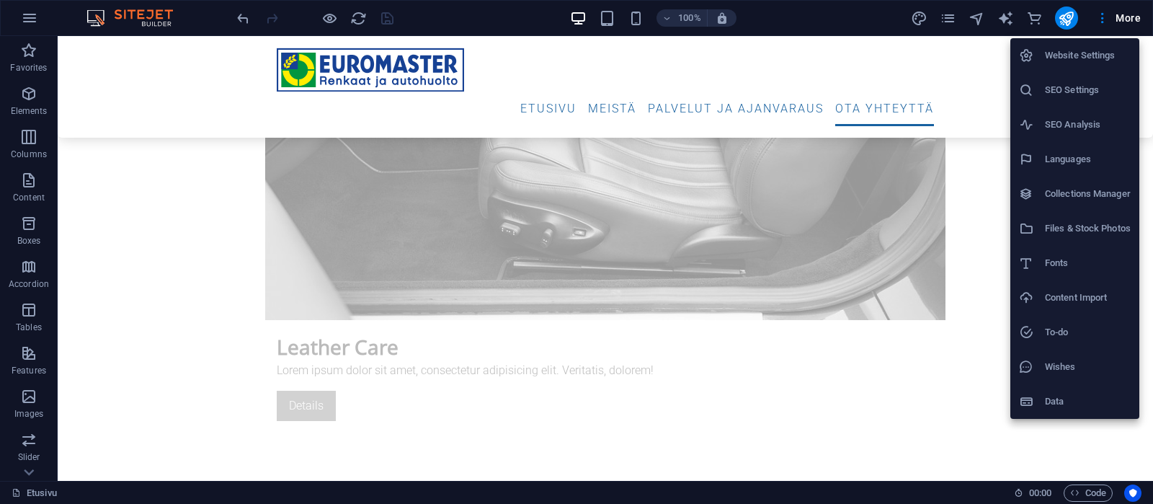
click at [1087, 50] on h6 "Website Settings" at bounding box center [1088, 55] width 86 height 17
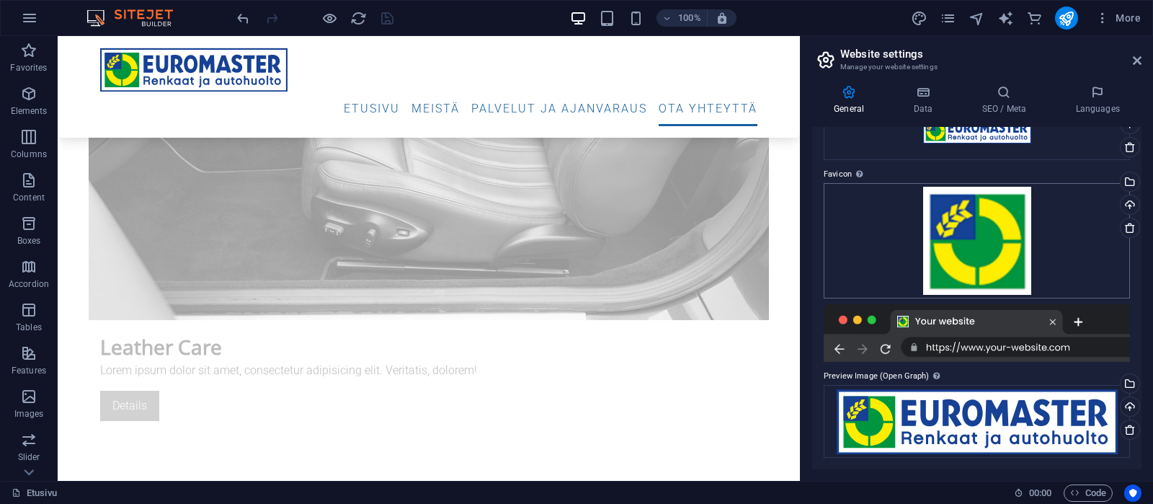
scroll to position [0, 0]
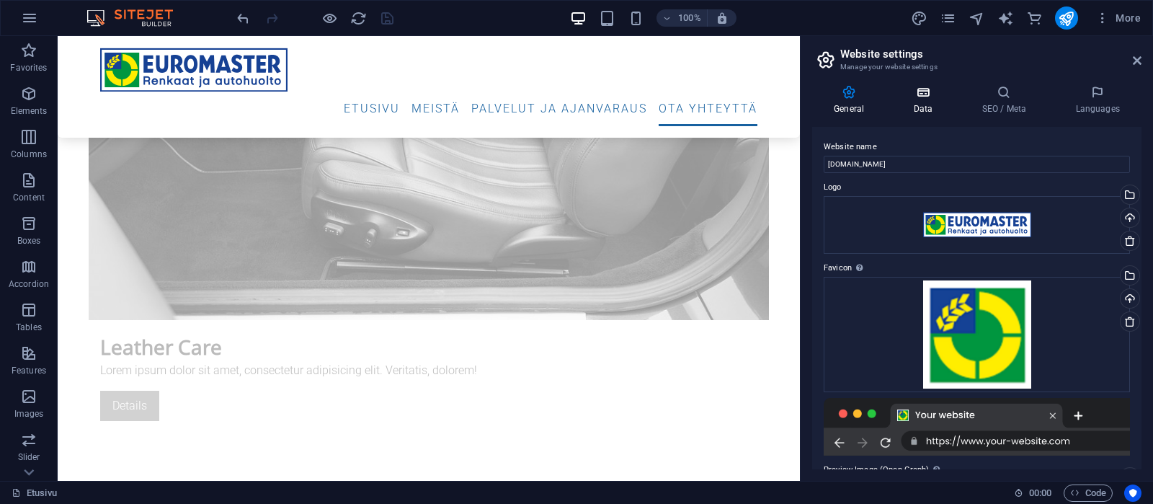
click at [938, 102] on h4 "Data" at bounding box center [926, 100] width 68 height 30
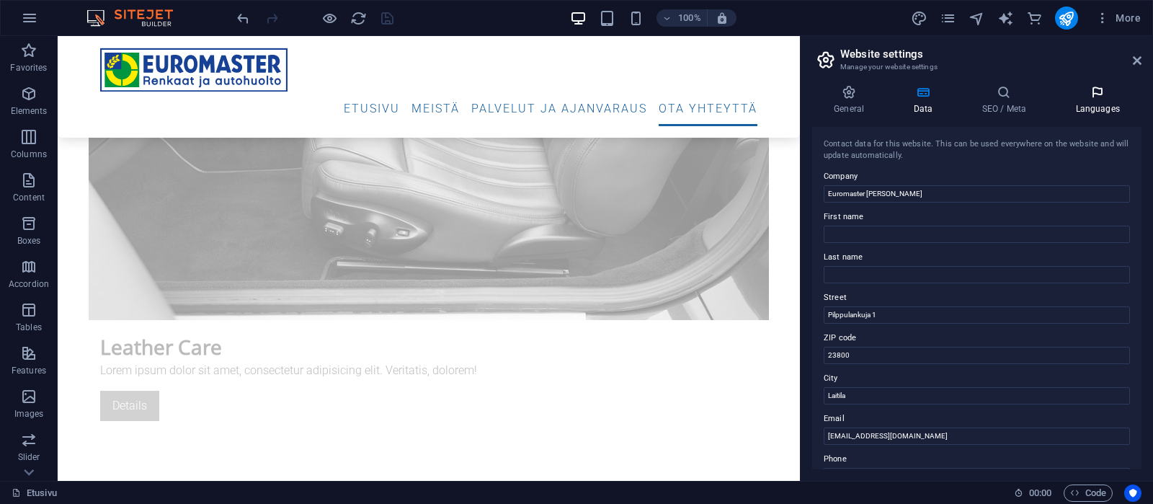
click at [1103, 99] on icon at bounding box center [1098, 92] width 88 height 14
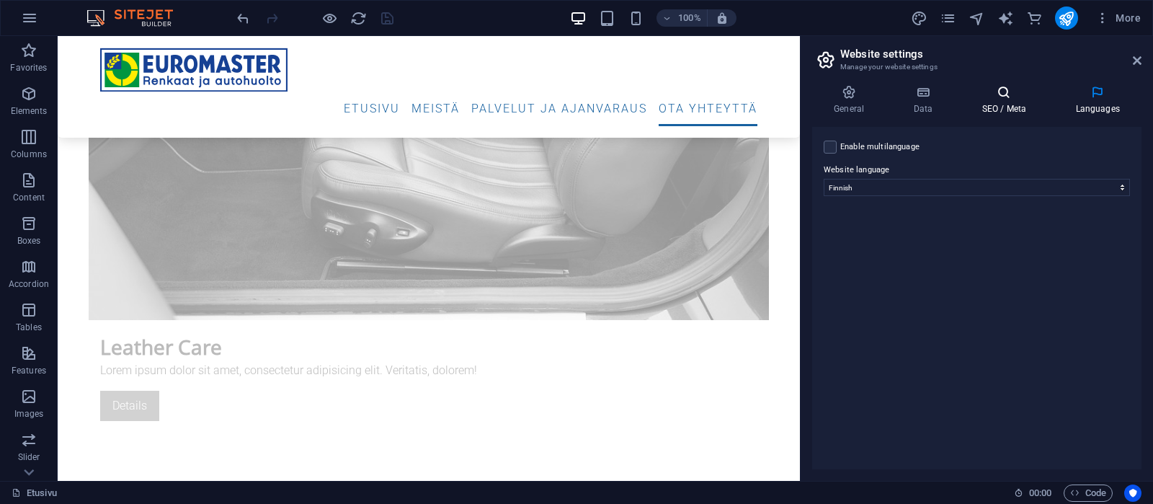
click at [986, 97] on icon at bounding box center [1004, 92] width 88 height 14
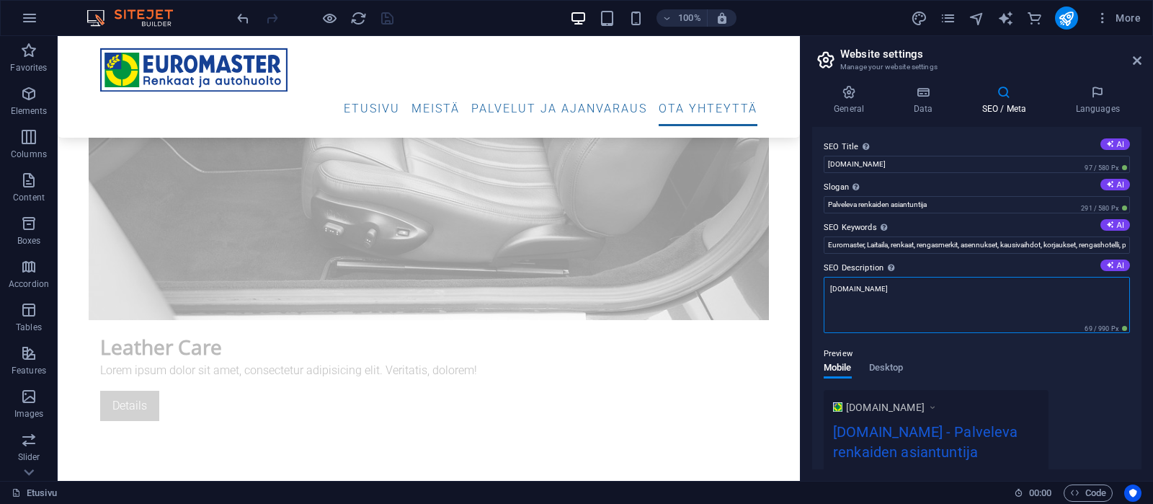
drag, startPoint x: 910, startPoint y: 290, endPoint x: 853, endPoint y: 294, distance: 57.1
click at [826, 287] on textarea "[DOMAIN_NAME]" at bounding box center [977, 305] width 306 height 56
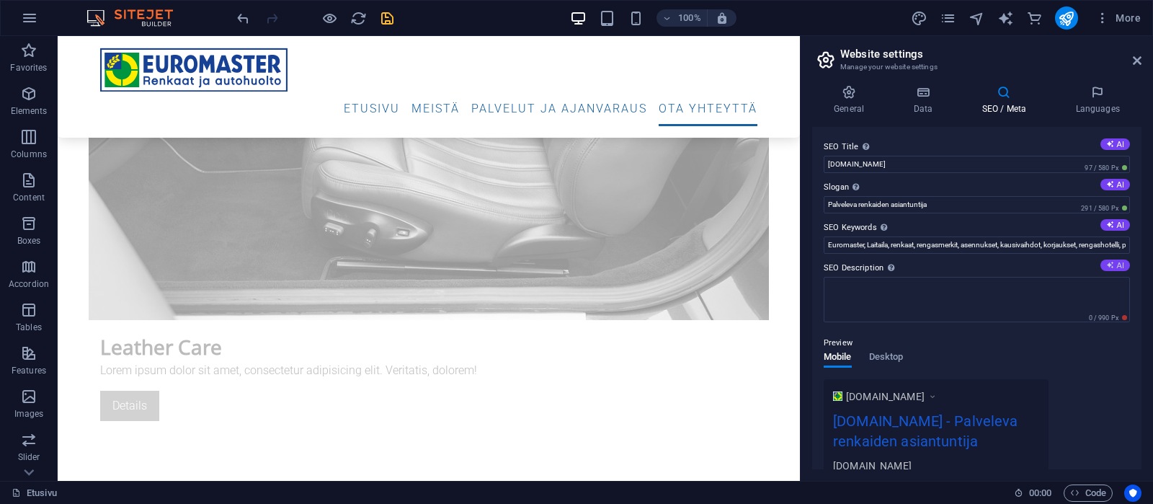
click at [1115, 262] on button "AI" at bounding box center [1116, 265] width 30 height 12
type textarea "Renkaiden asiantuntija Laitilassa: Asennukset, kausivaihdot ja huolto. Meiltä m…"
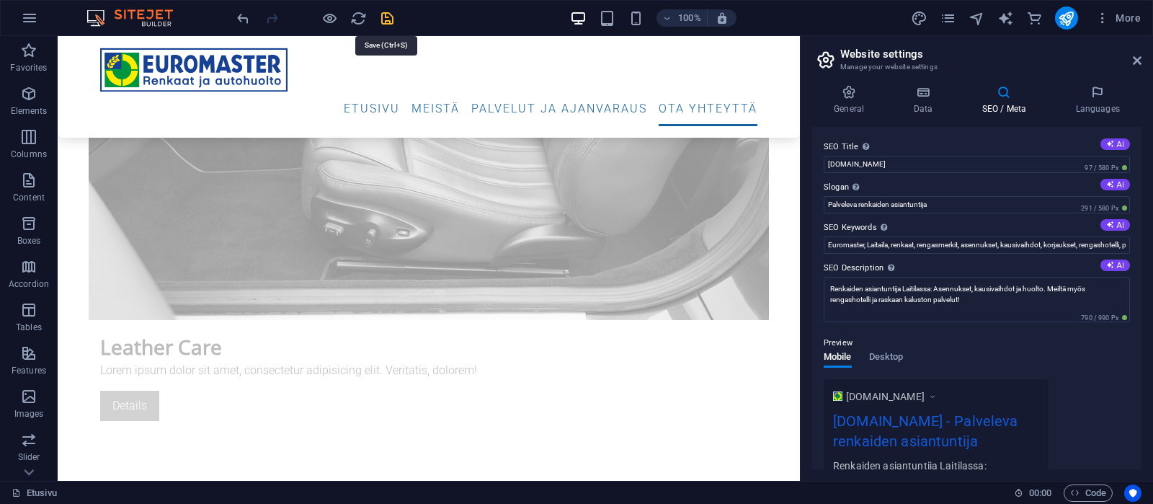
click at [388, 17] on icon "save" at bounding box center [387, 18] width 17 height 17
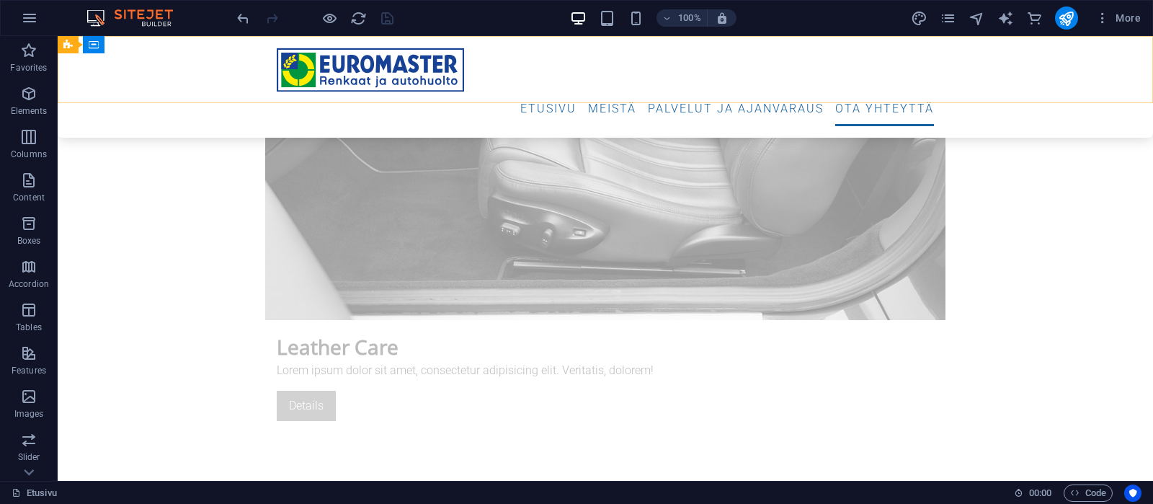
click at [930, 45] on div "Menu Etusivu Meistä Palvelut ja ajanvaraus Ota yhteyttä" at bounding box center [606, 87] width 1096 height 102
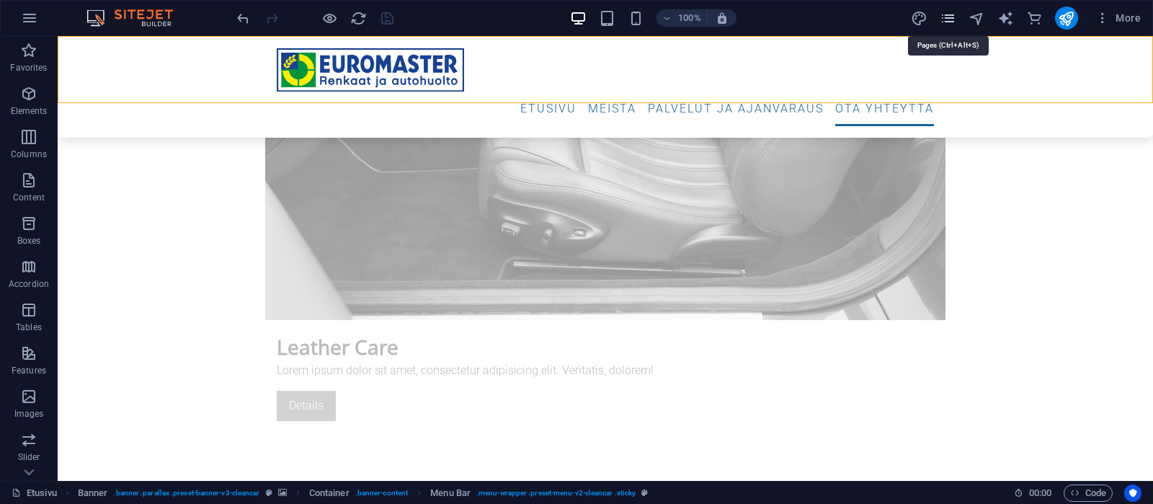
click at [950, 16] on icon "pages" at bounding box center [948, 18] width 17 height 17
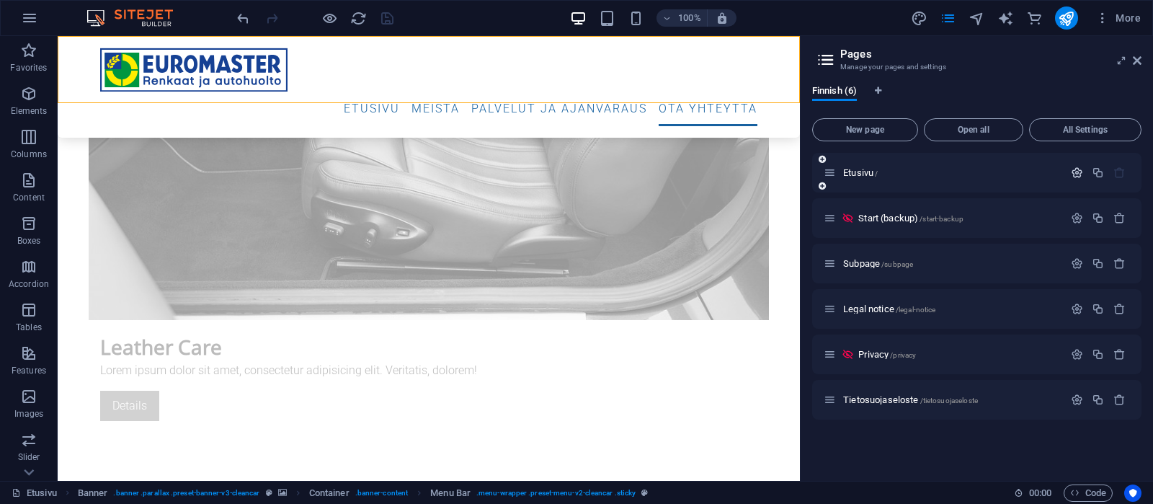
click at [1074, 171] on icon "button" at bounding box center [1077, 173] width 12 height 12
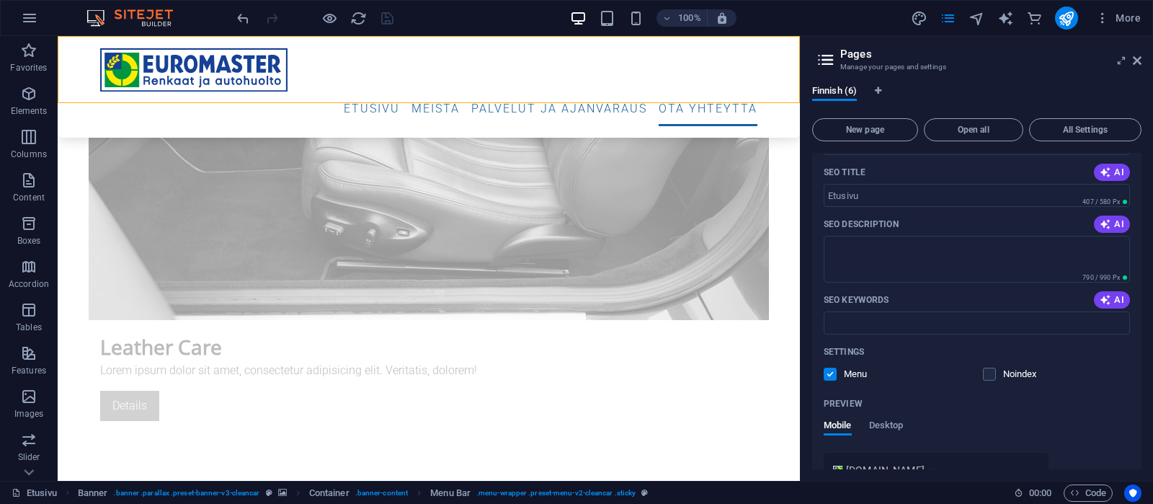
scroll to position [137, 0]
click at [1117, 294] on span "AI" at bounding box center [1112, 299] width 25 height 12
type input "renkaat [PERSON_NAME], rengaspalvelut, Euromaster [PERSON_NAME], autohuolto, re…"
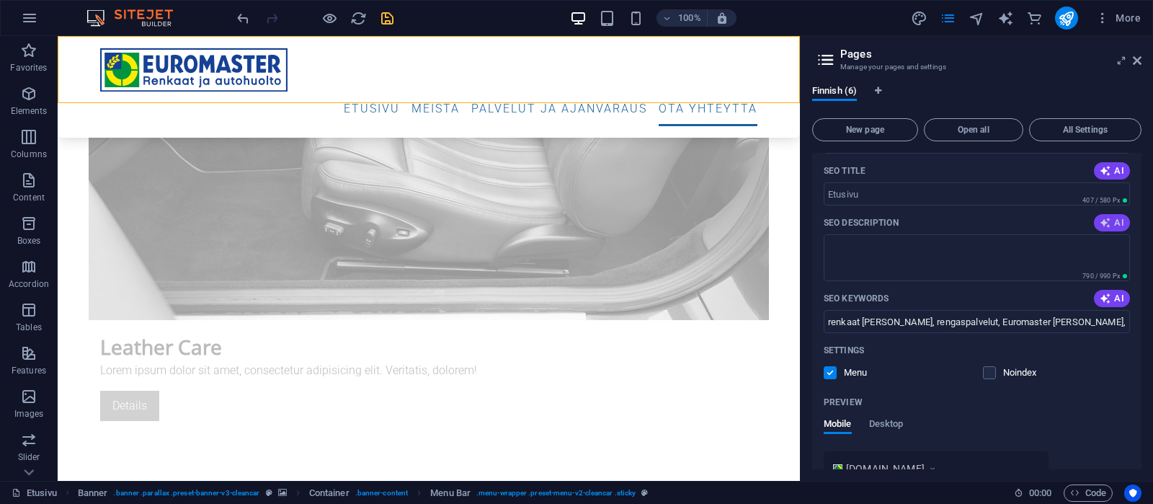
click at [1118, 220] on span "AI" at bounding box center [1112, 223] width 25 height 12
type textarea "Saat Euromaster Laitilasta asiantuntevat rengas- ja autohuoltopalvelut. Meiltä …"
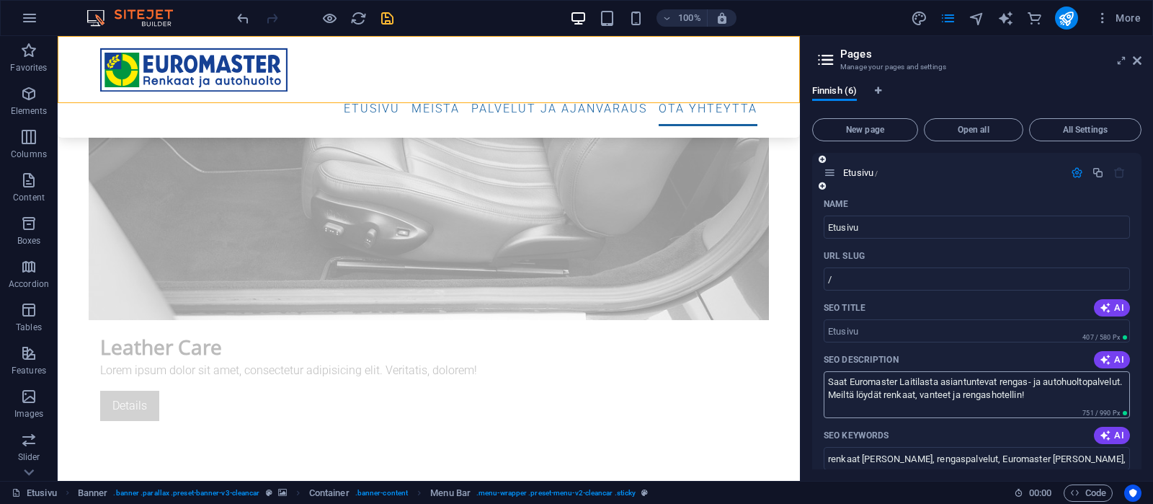
scroll to position [68, 0]
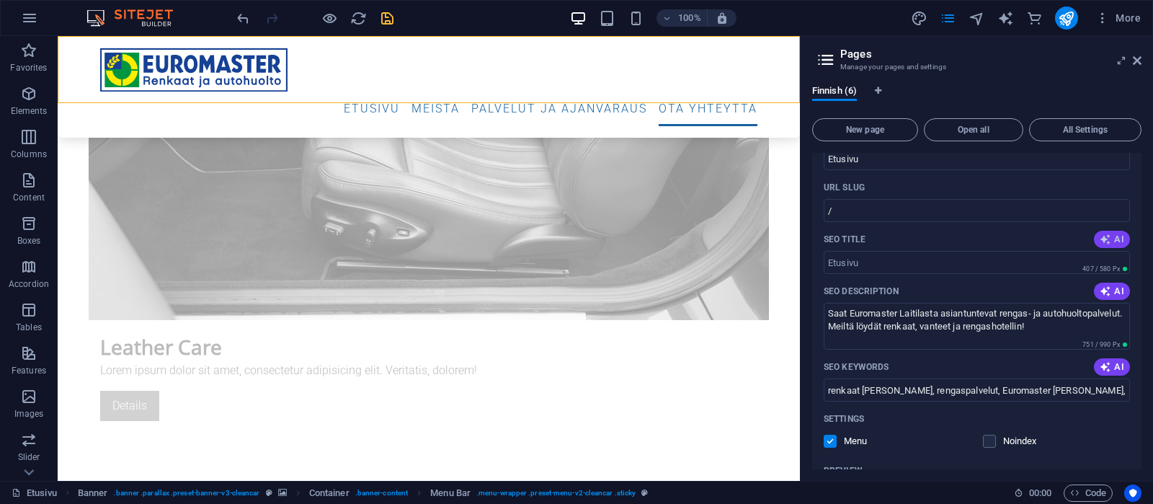
click at [1111, 236] on icon "button" at bounding box center [1106, 240] width 12 height 12
type input "Euromaster Laitila - Renkaat ja Huolto"
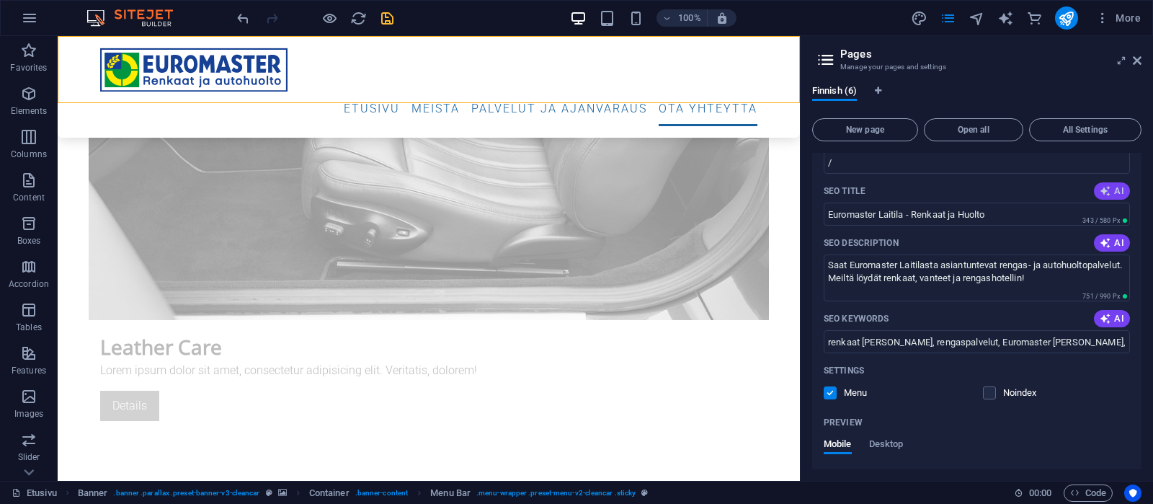
scroll to position [137, 0]
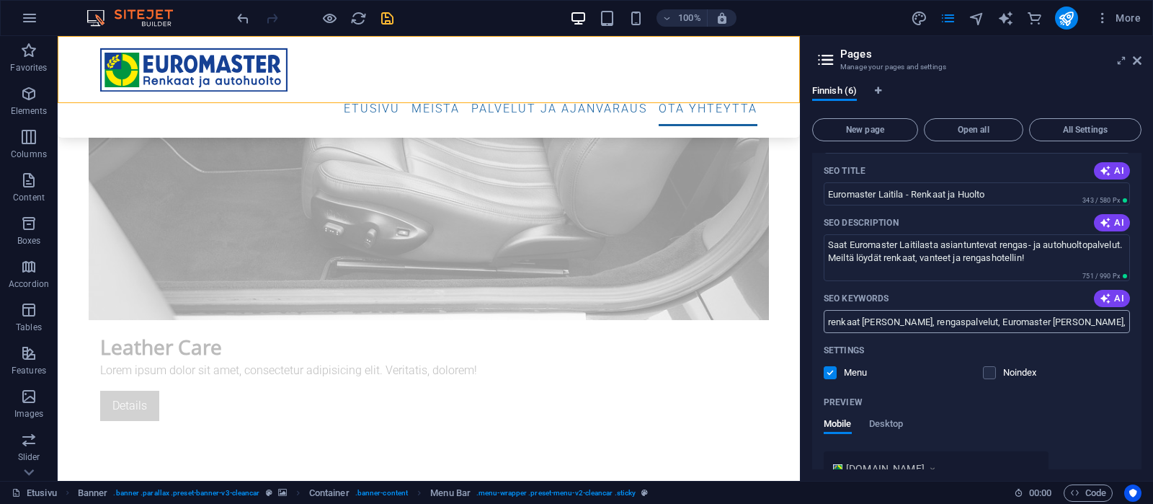
click at [977, 319] on input "renkaat [PERSON_NAME], rengaspalvelut, Euromaster [PERSON_NAME], autohuolto, re…" at bounding box center [977, 321] width 306 height 23
click at [386, 14] on icon "save" at bounding box center [387, 18] width 17 height 17
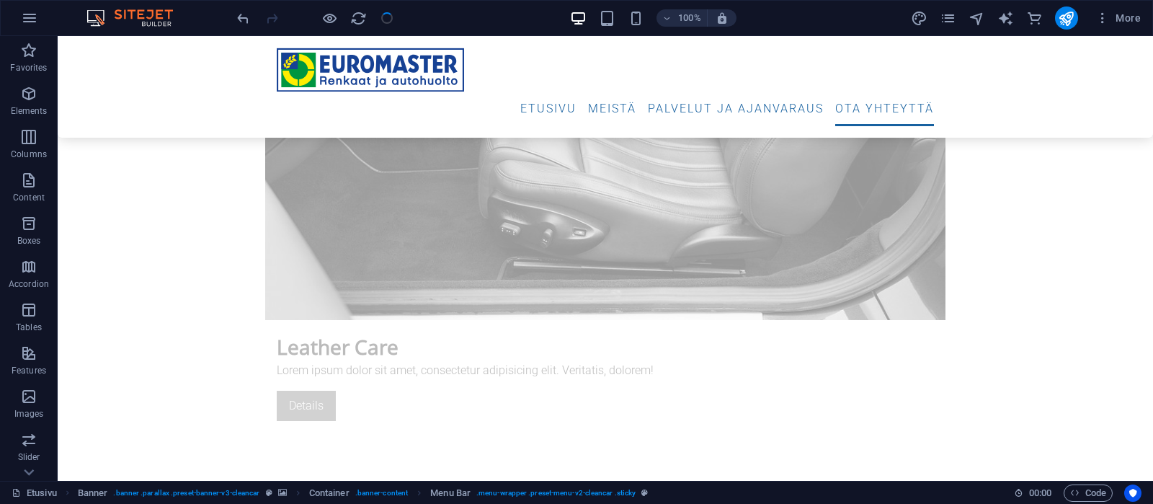
checkbox input "false"
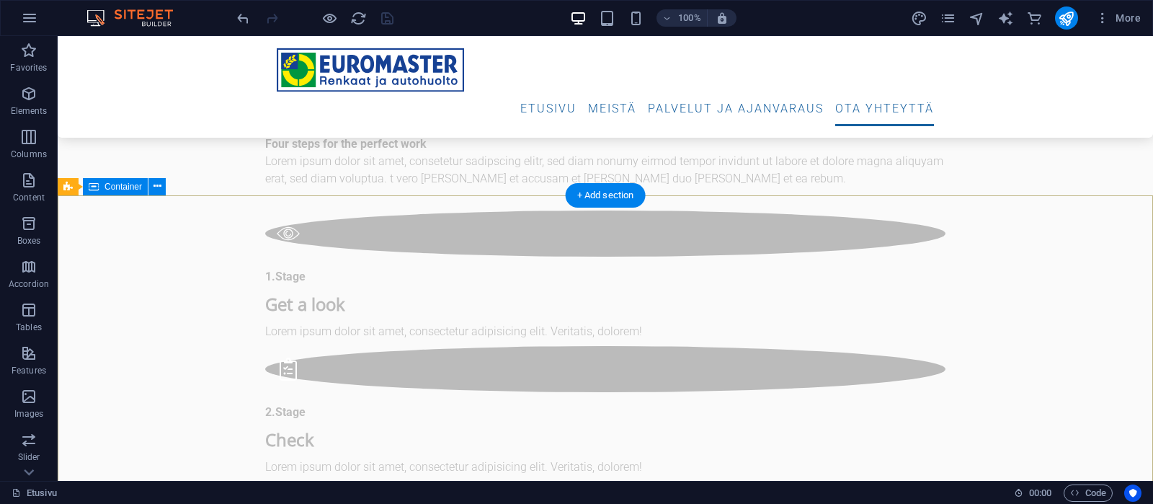
scroll to position [5673, 0]
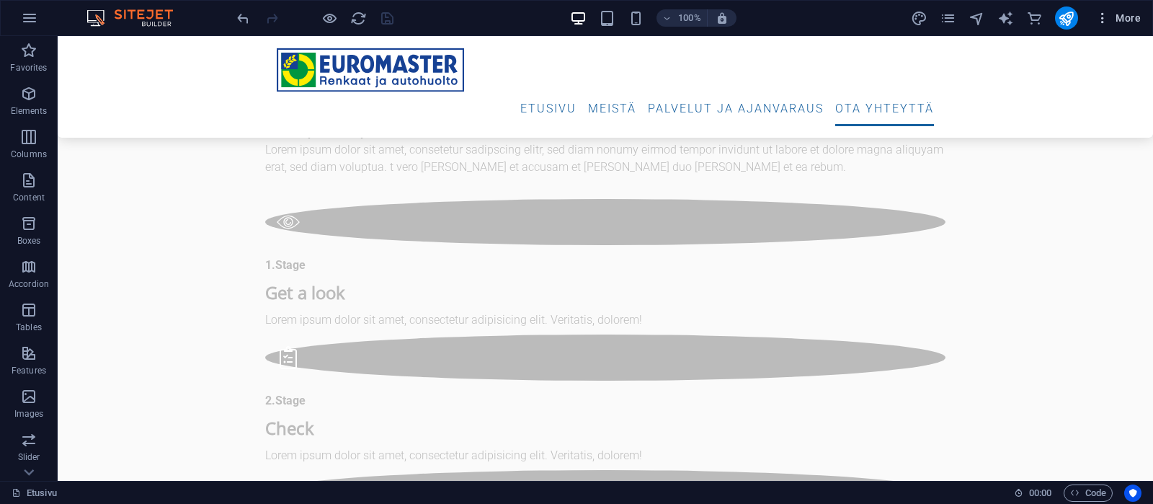
click at [1119, 15] on span "More" at bounding box center [1118, 18] width 45 height 14
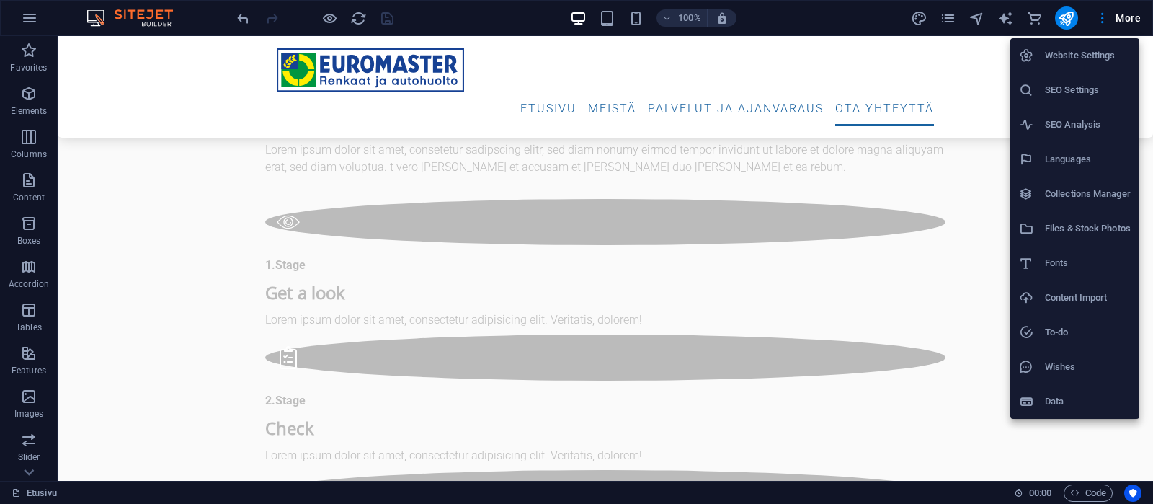
click at [1087, 80] on li "SEO Settings" at bounding box center [1075, 90] width 129 height 35
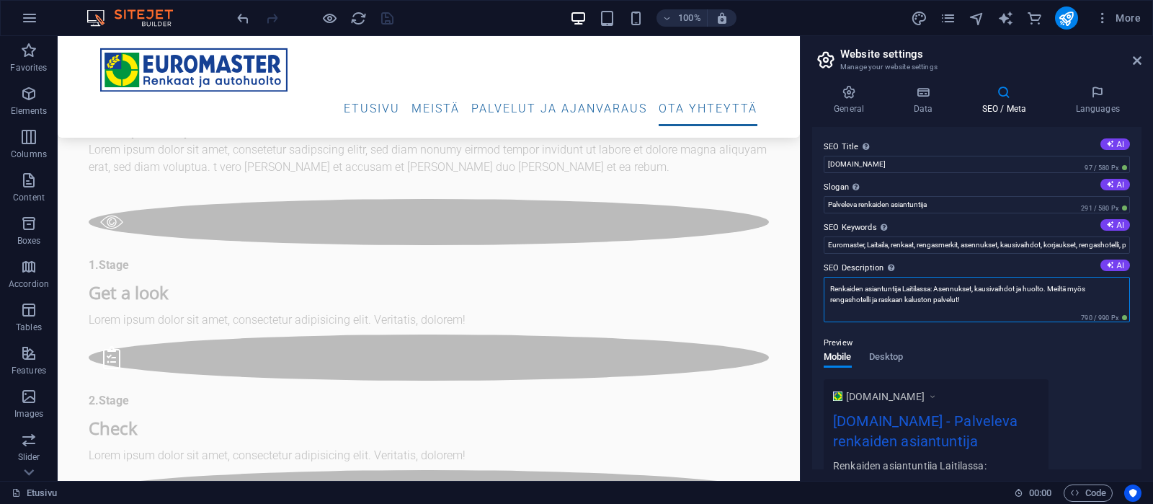
click at [988, 302] on textarea "Renkaiden asiantuntija Laitilassa: Asennukset, kausivaihdot ja huolto. Meiltä m…" at bounding box center [977, 299] width 306 height 45
click at [949, 17] on icon "pages" at bounding box center [948, 18] width 17 height 17
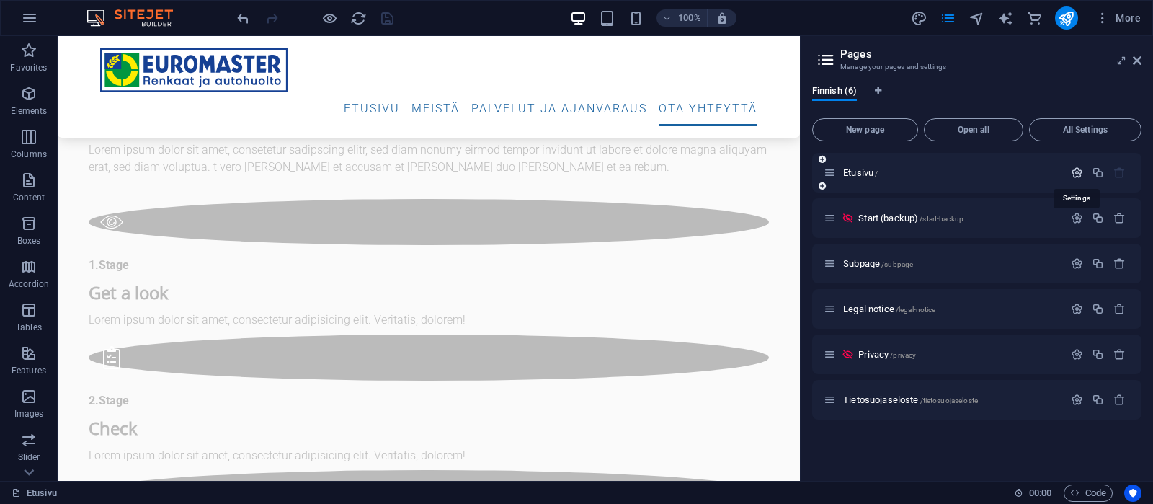
click at [1073, 169] on icon "button" at bounding box center [1077, 173] width 12 height 12
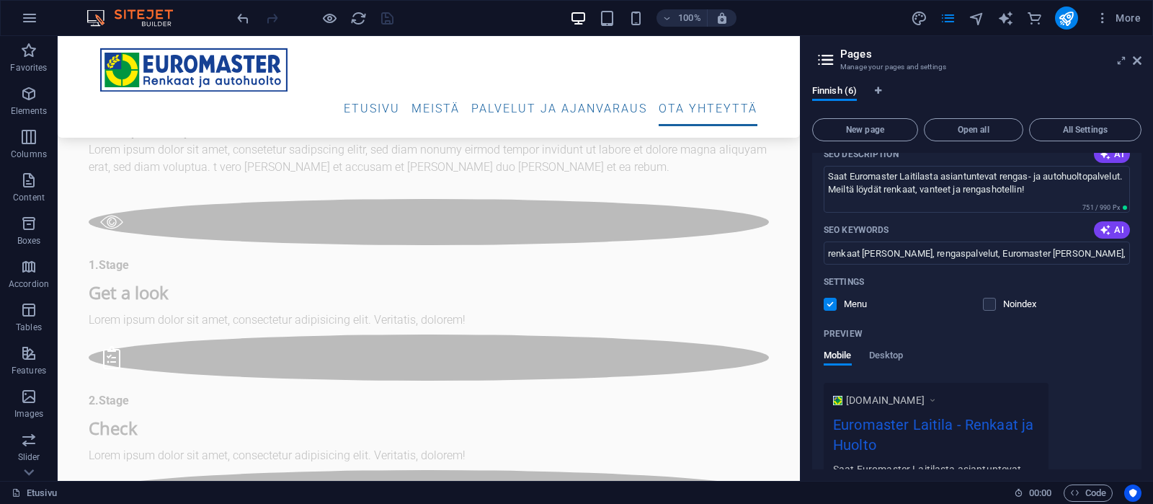
scroll to position [0, 0]
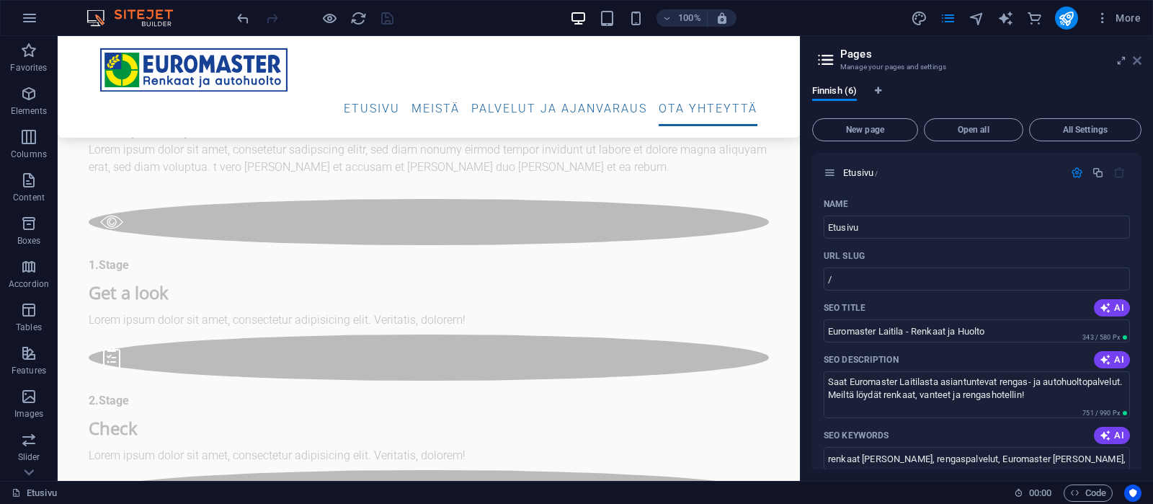
click at [1141, 60] on icon at bounding box center [1137, 61] width 9 height 12
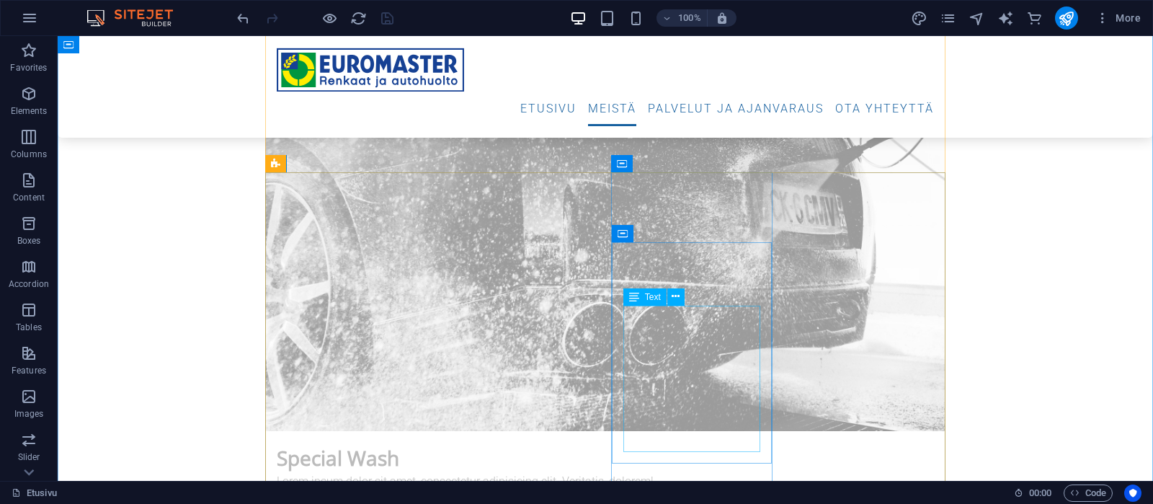
scroll to position [3403, 0]
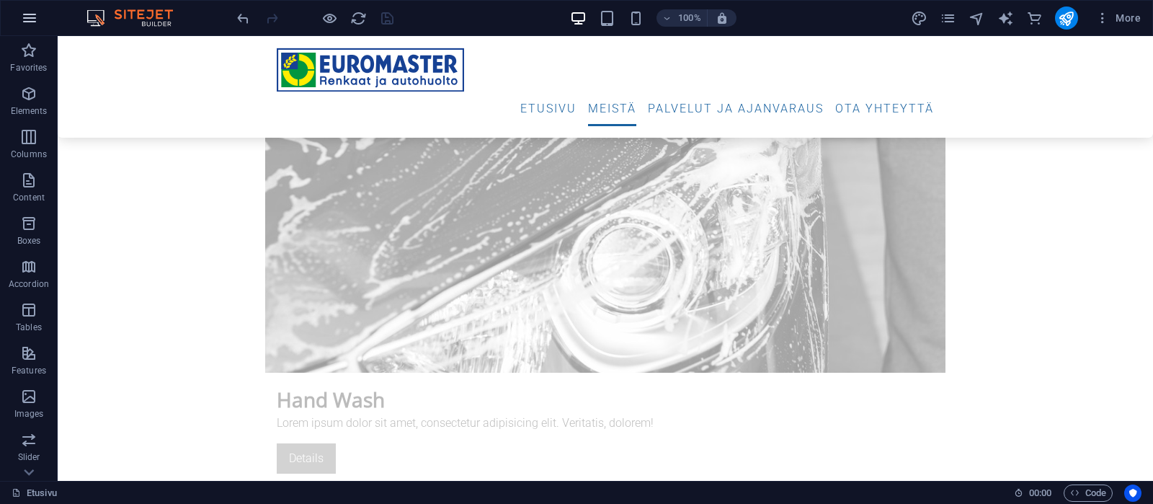
click at [33, 14] on icon "button" at bounding box center [29, 17] width 17 height 17
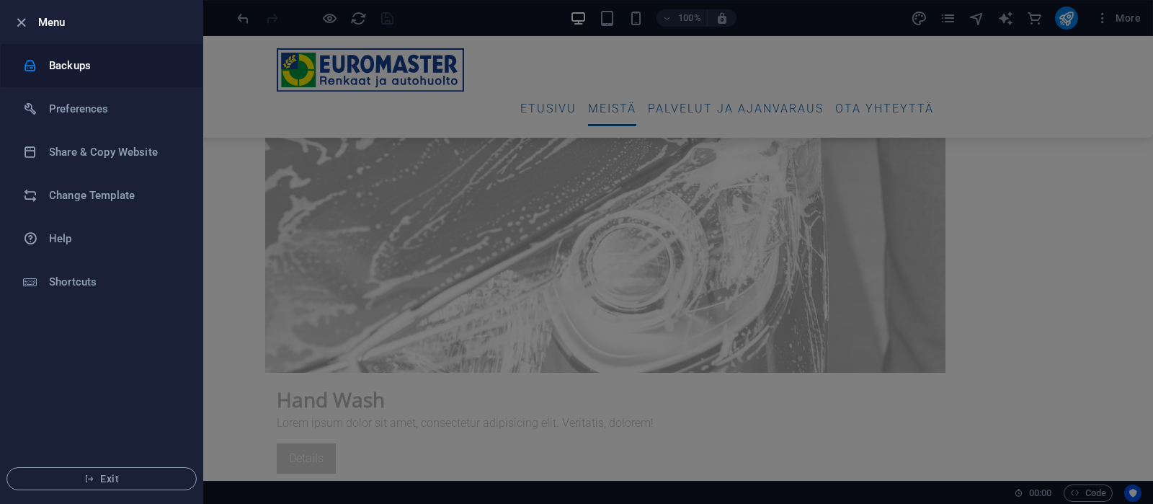
click at [51, 61] on h6 "Backups" at bounding box center [115, 65] width 133 height 17
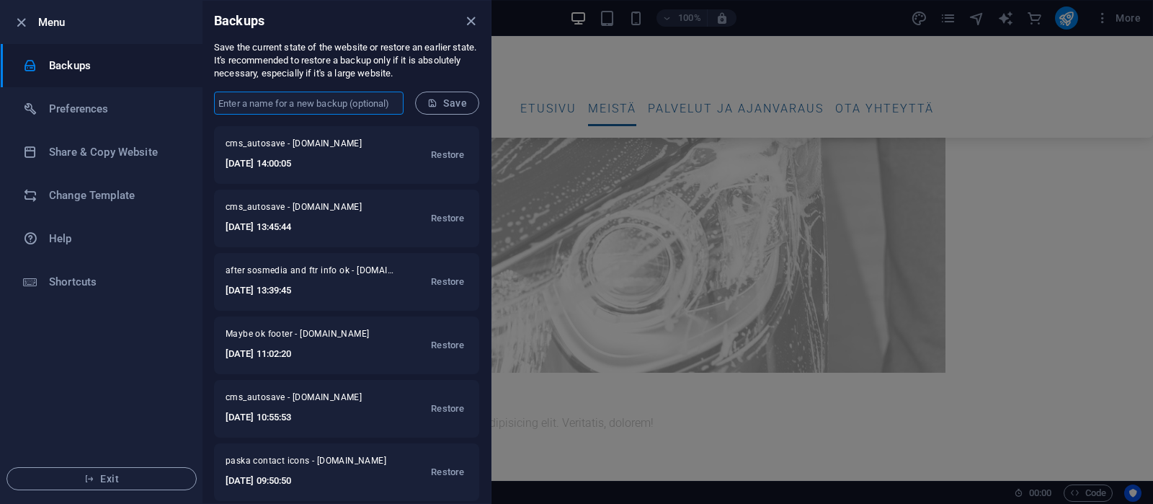
click at [312, 101] on input "text" at bounding box center [309, 103] width 190 height 23
type input "jatketaan tasta"
click at [435, 105] on icon "submit" at bounding box center [432, 103] width 10 height 10
click at [472, 19] on icon "close" at bounding box center [471, 21] width 17 height 17
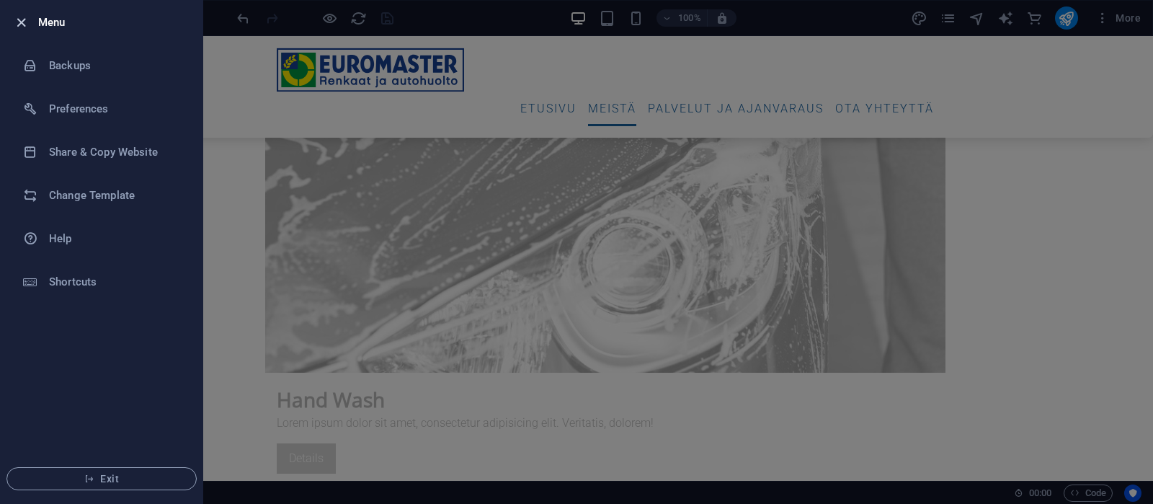
click at [19, 20] on icon "button" at bounding box center [21, 22] width 17 height 17
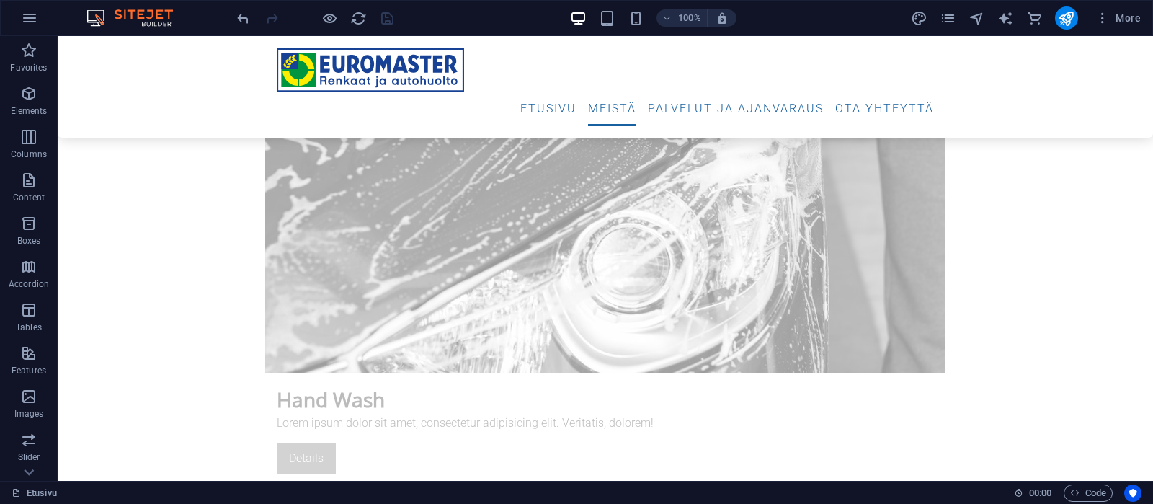
scroll to position [586, 0]
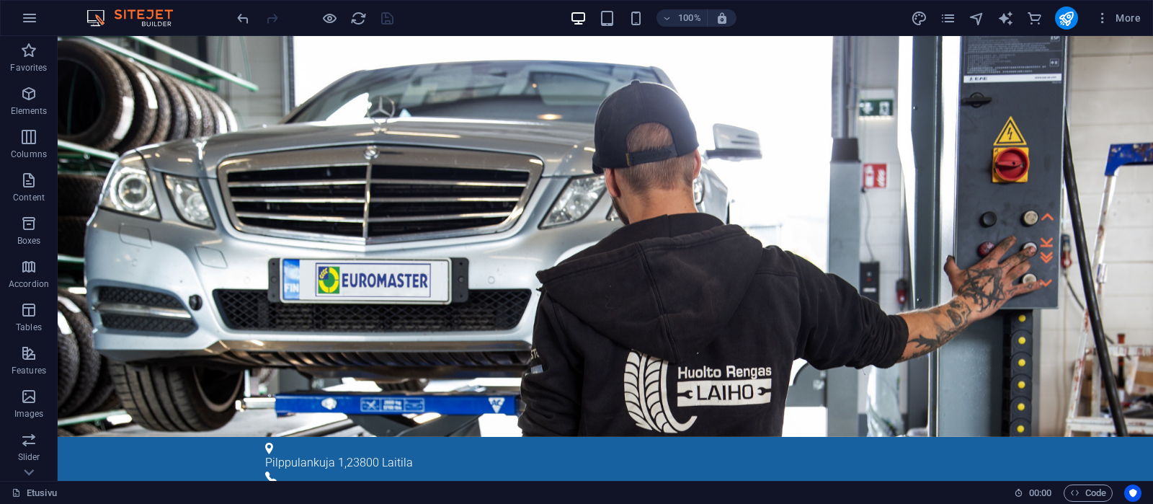
drag, startPoint x: 1148, startPoint y: 295, endPoint x: 1203, endPoint y: 68, distance: 232.9
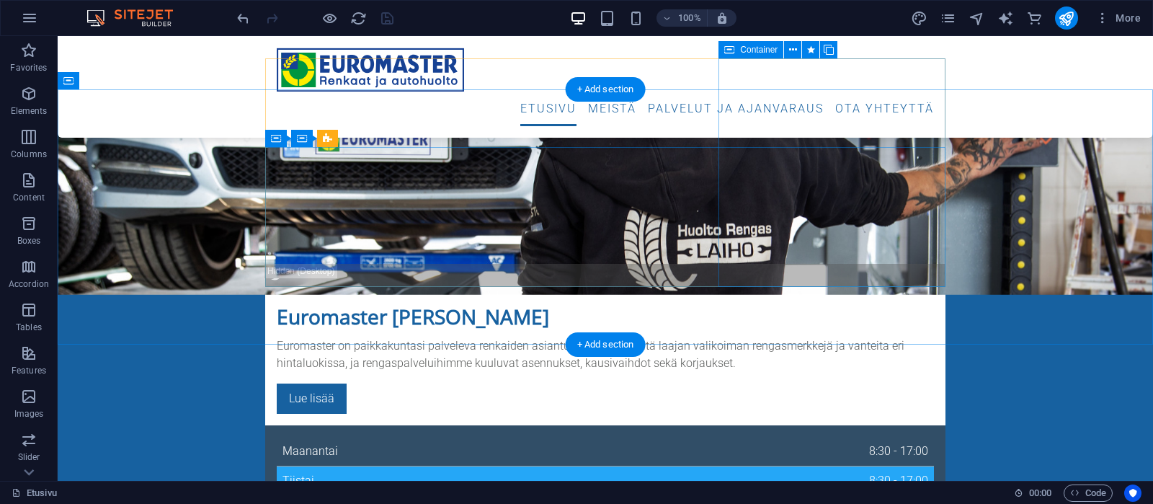
scroll to position [303, 0]
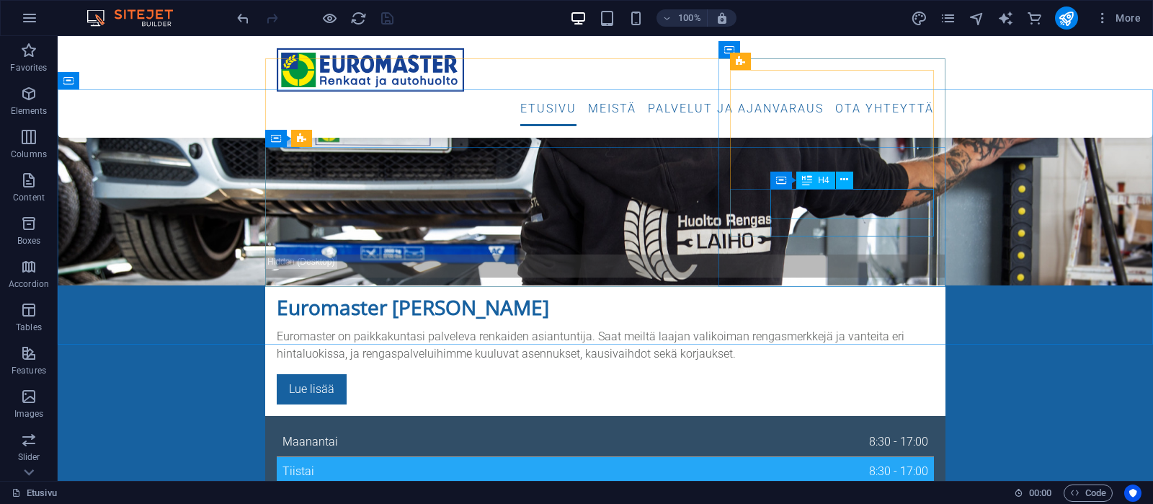
drag, startPoint x: 820, startPoint y: 182, endPoint x: 499, endPoint y: 145, distance: 323.7
click at [820, 182] on span "H4" at bounding box center [823, 180] width 11 height 9
drag, startPoint x: 499, startPoint y: 145, endPoint x: 820, endPoint y: 182, distance: 323.7
click at [820, 182] on span "H4" at bounding box center [823, 180] width 11 height 9
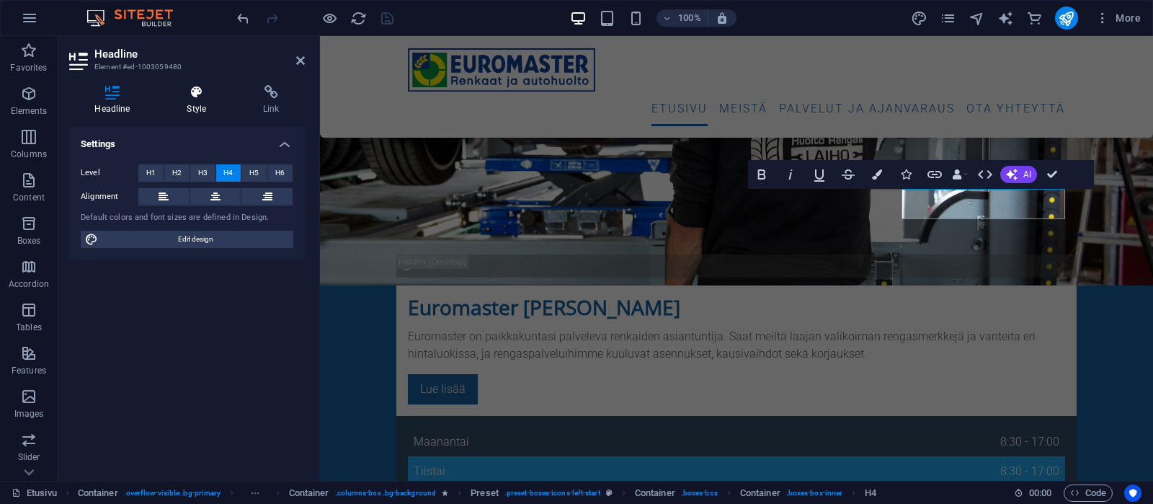
click at [200, 90] on icon at bounding box center [196, 92] width 71 height 14
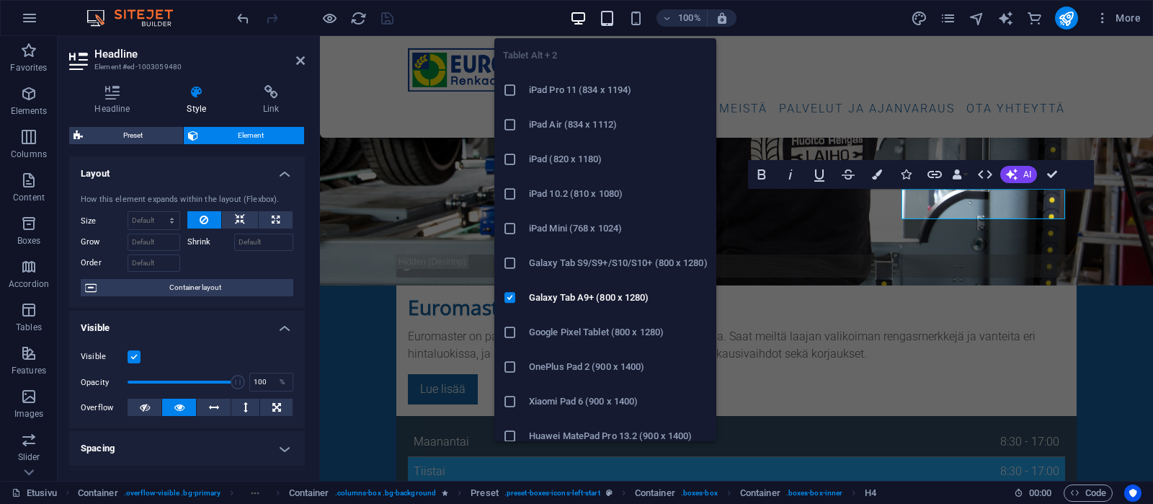
click at [611, 17] on icon "button" at bounding box center [607, 18] width 17 height 17
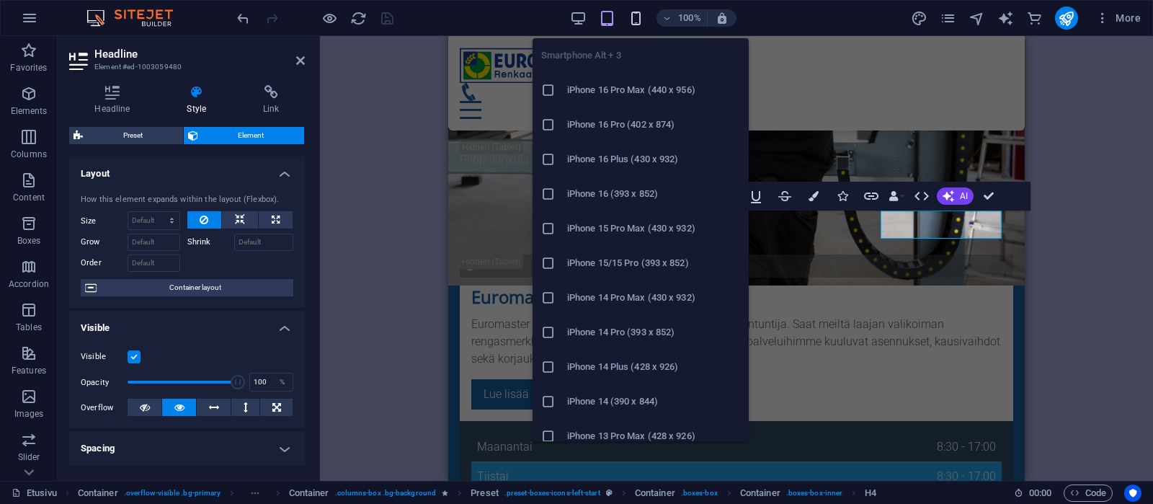
click at [638, 17] on icon "button" at bounding box center [636, 18] width 17 height 17
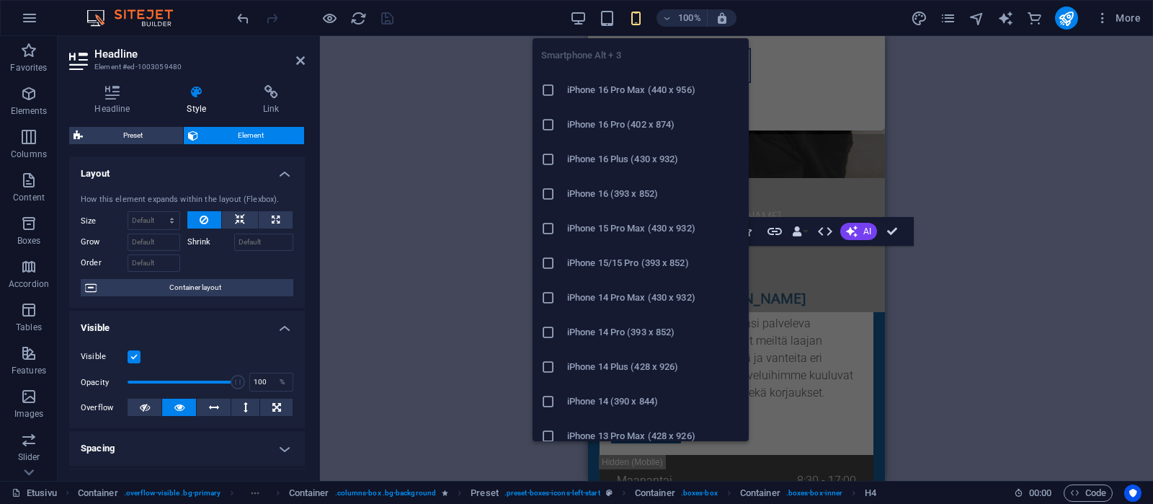
scroll to position [724, 0]
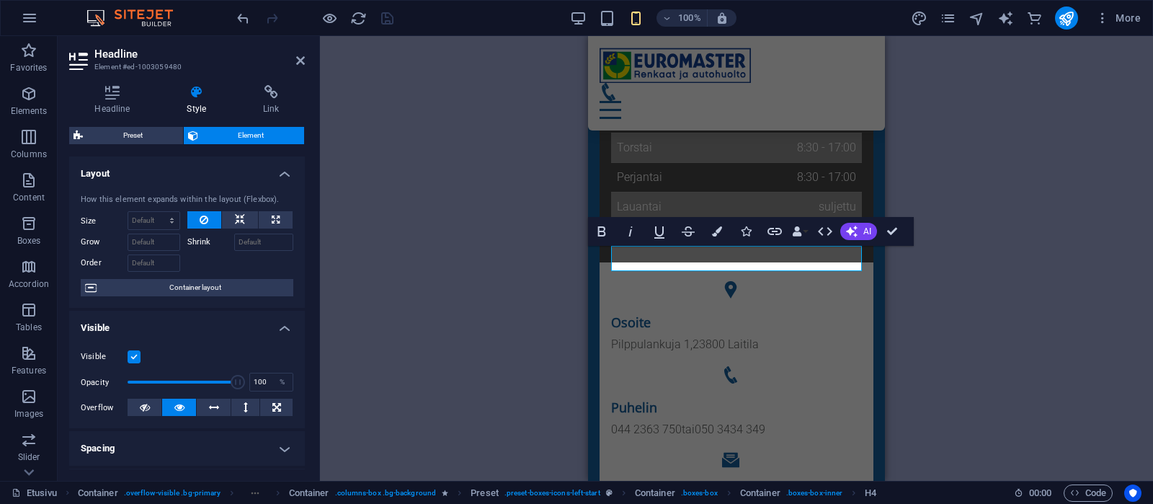
click at [136, 353] on label at bounding box center [134, 356] width 13 height 13
click at [0, 0] on input "Visible" at bounding box center [0, 0] width 0 height 0
click at [386, 16] on icon "save" at bounding box center [387, 18] width 17 height 17
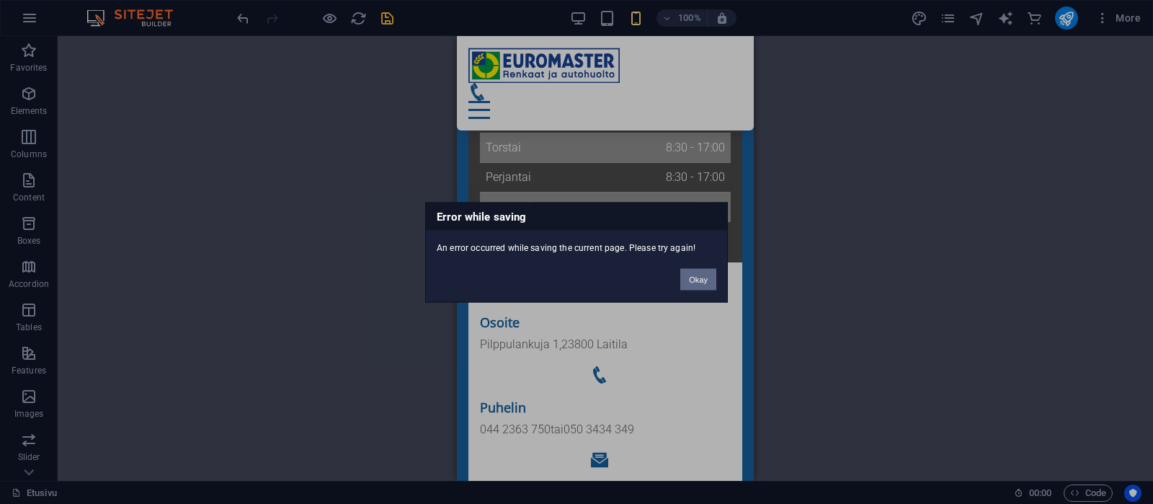
click at [709, 280] on button "Okay" at bounding box center [698, 279] width 36 height 22
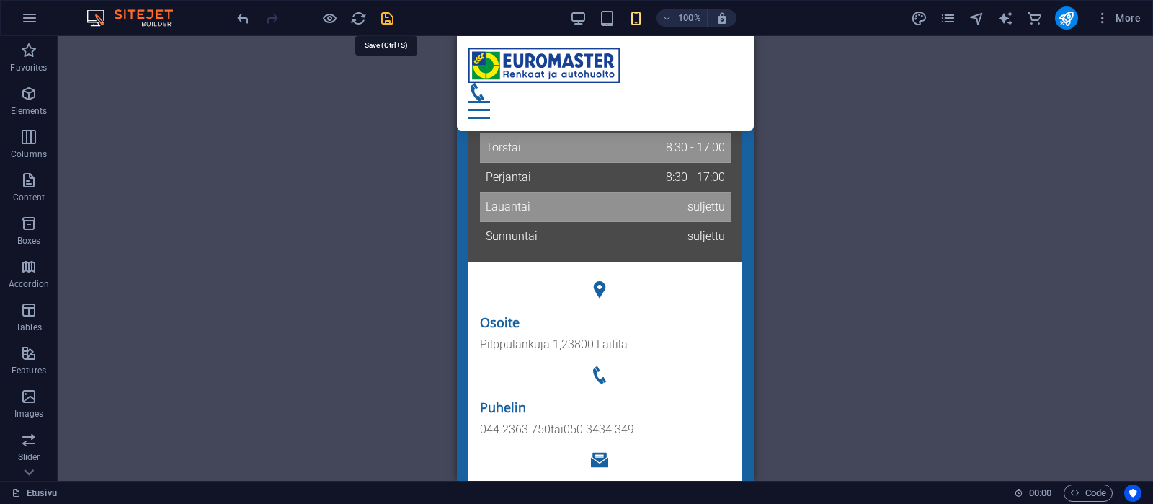
click at [390, 14] on icon "save" at bounding box center [387, 18] width 17 height 17
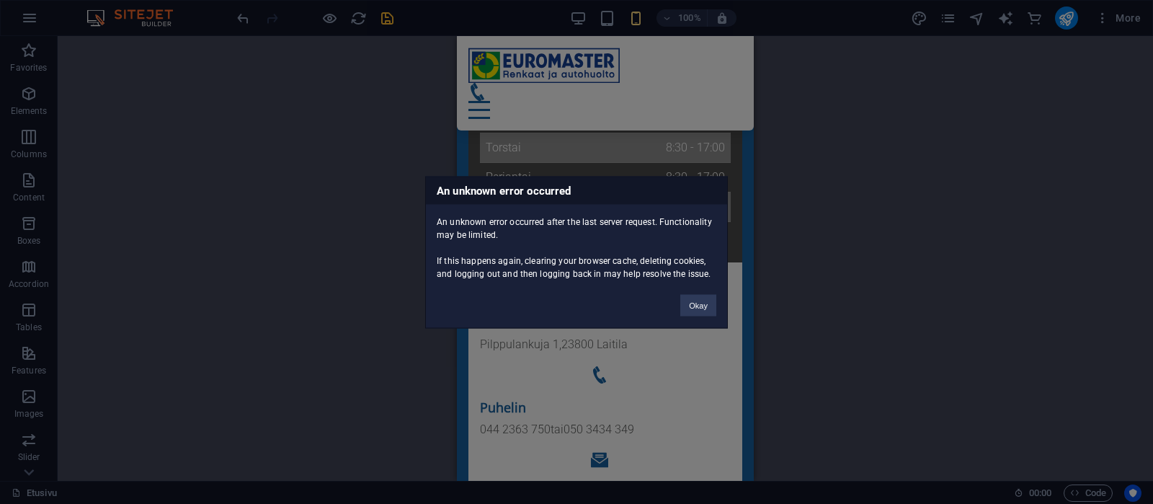
click at [702, 280] on div "An unknown error occurred after the last server request. Functionality may be l…" at bounding box center [576, 242] width 301 height 76
click at [701, 305] on button "Okay" at bounding box center [698, 305] width 36 height 22
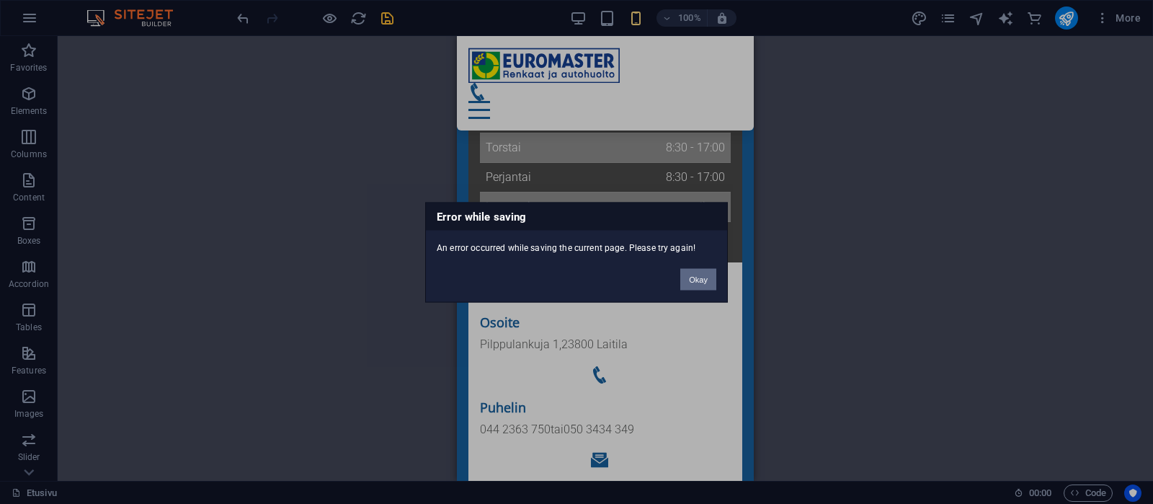
click at [708, 277] on button "Okay" at bounding box center [698, 279] width 36 height 22
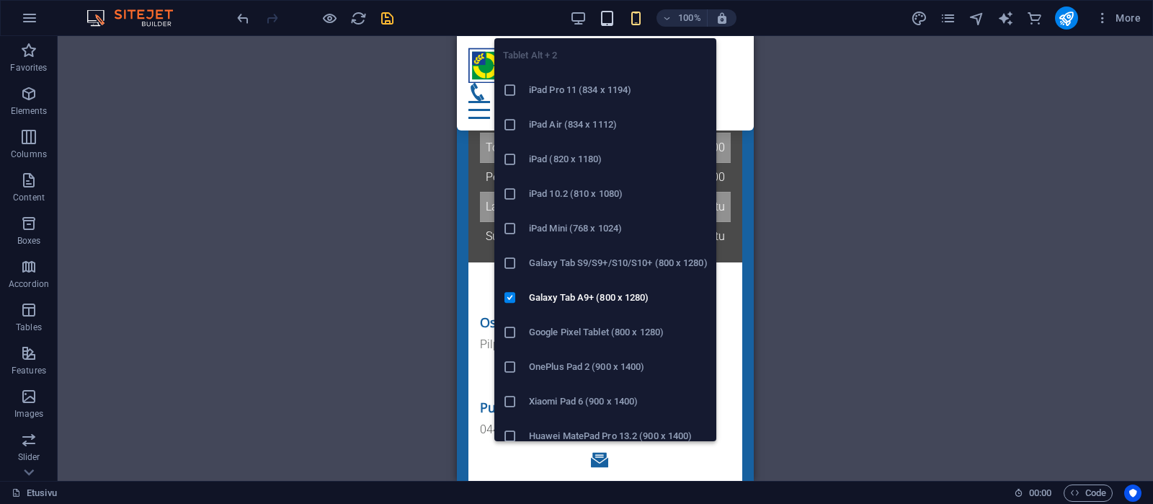
click at [609, 17] on icon "button" at bounding box center [607, 18] width 17 height 17
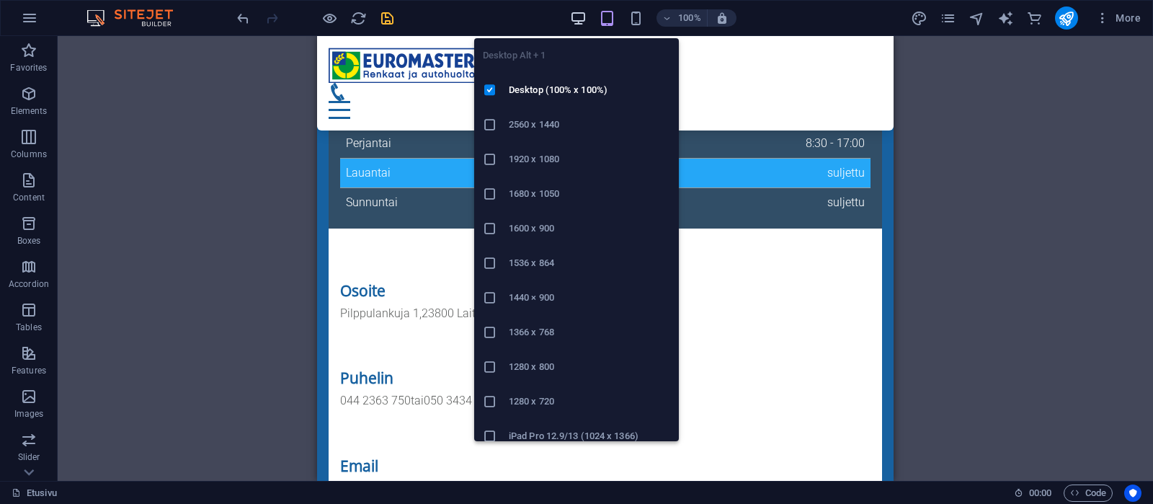
click at [581, 18] on icon "button" at bounding box center [578, 18] width 17 height 17
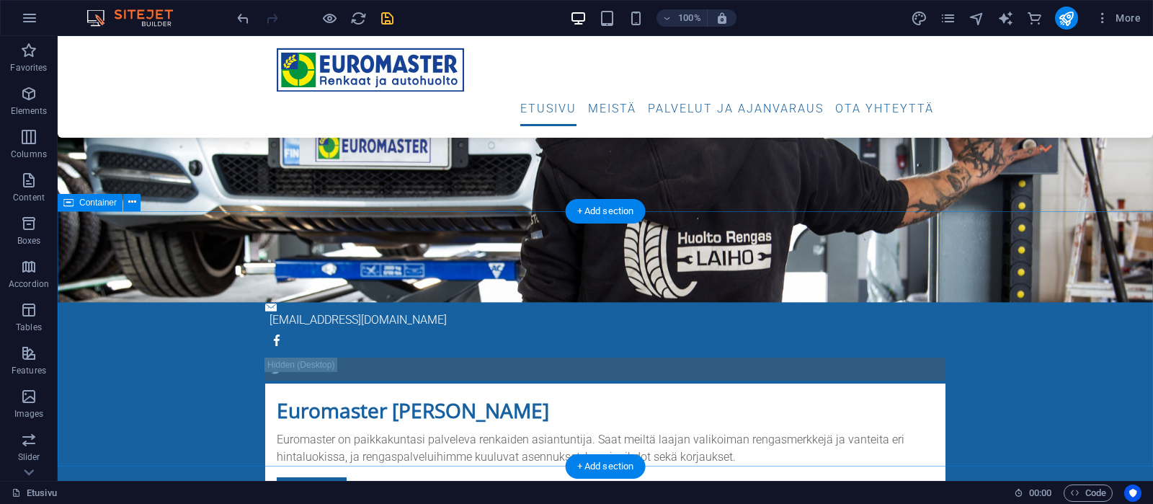
scroll to position [203, 0]
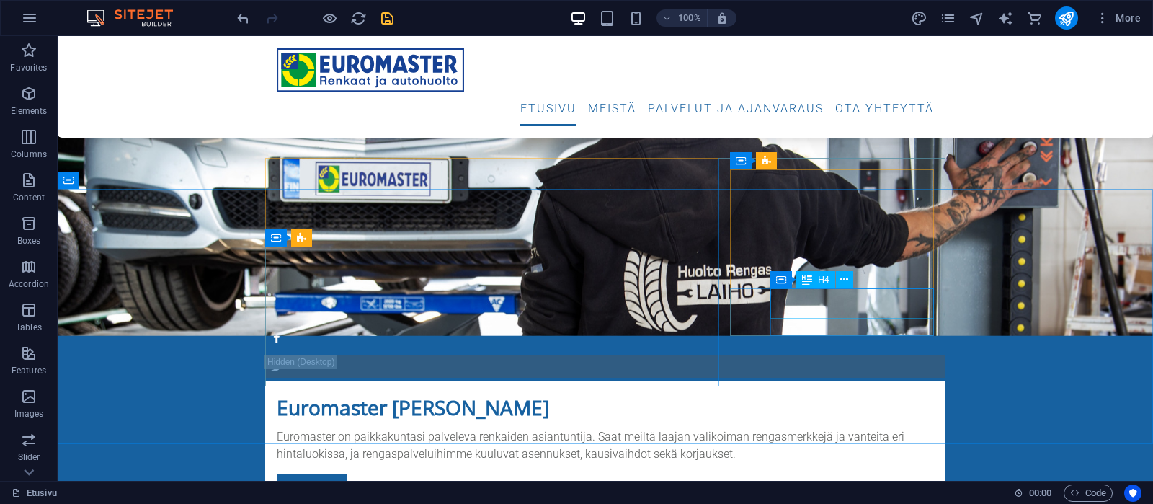
drag, startPoint x: 819, startPoint y: 283, endPoint x: 497, endPoint y: 247, distance: 324.3
click at [819, 283] on span "H4" at bounding box center [823, 279] width 11 height 9
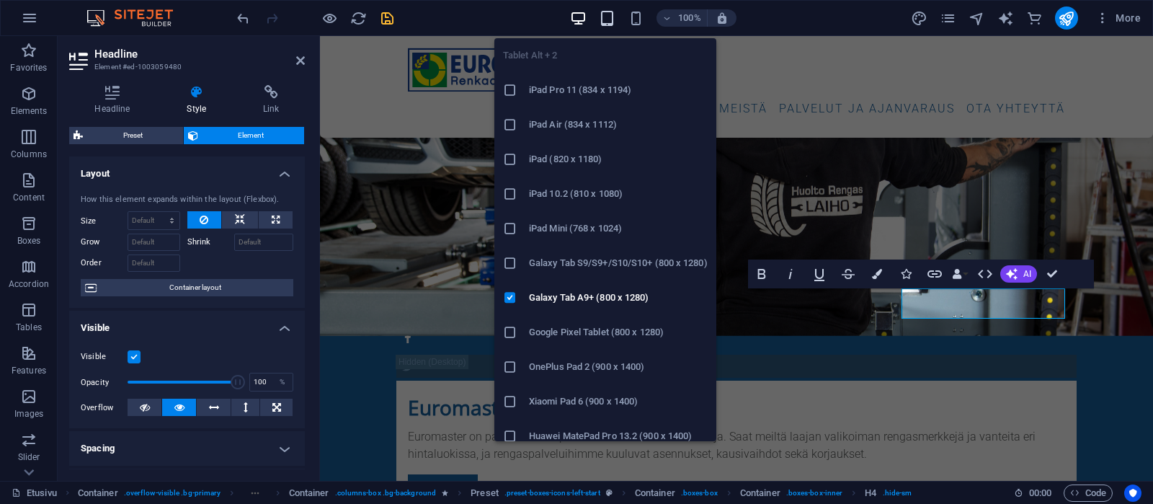
click at [605, 20] on icon "button" at bounding box center [607, 18] width 17 height 17
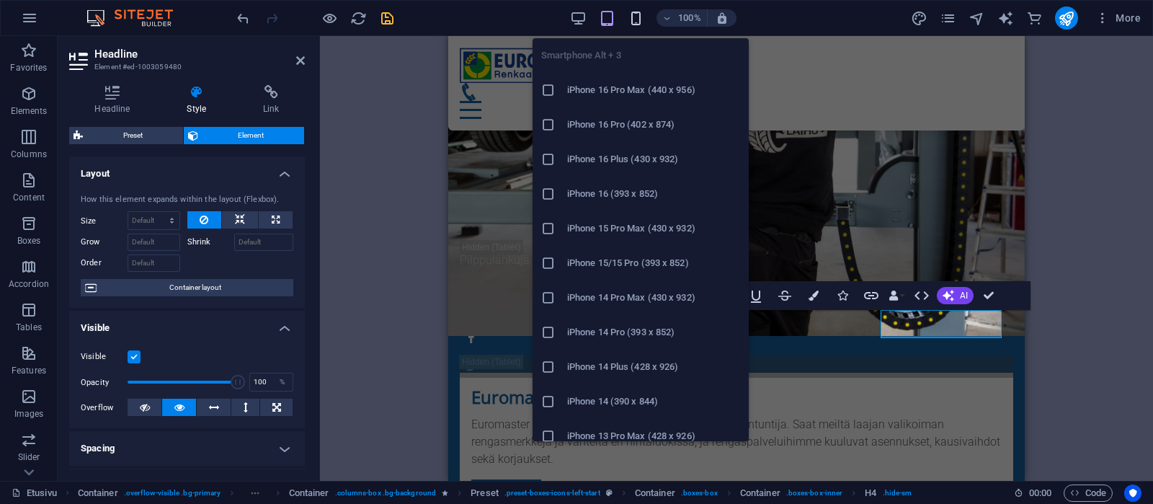
click at [634, 17] on icon "button" at bounding box center [636, 18] width 17 height 17
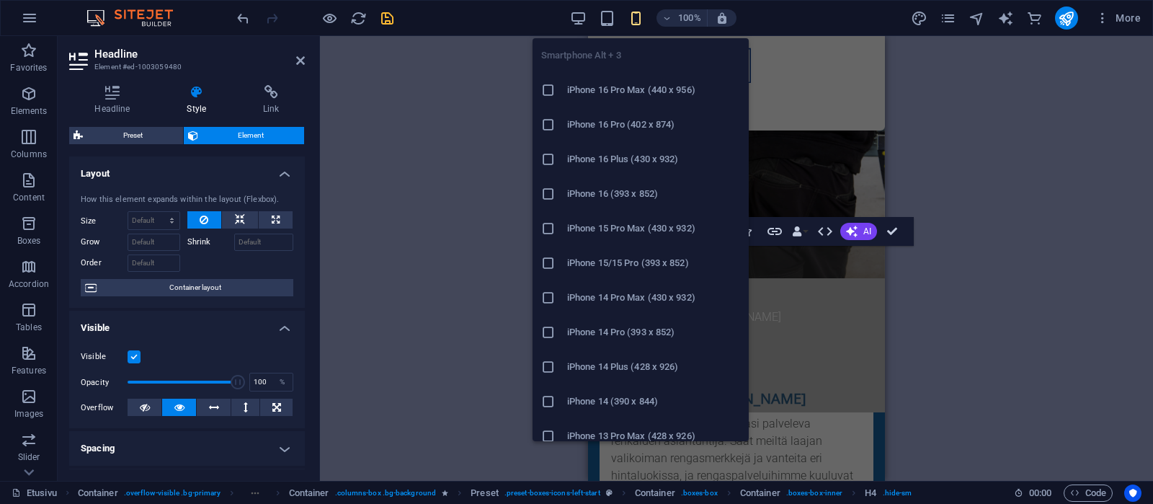
scroll to position [724, 0]
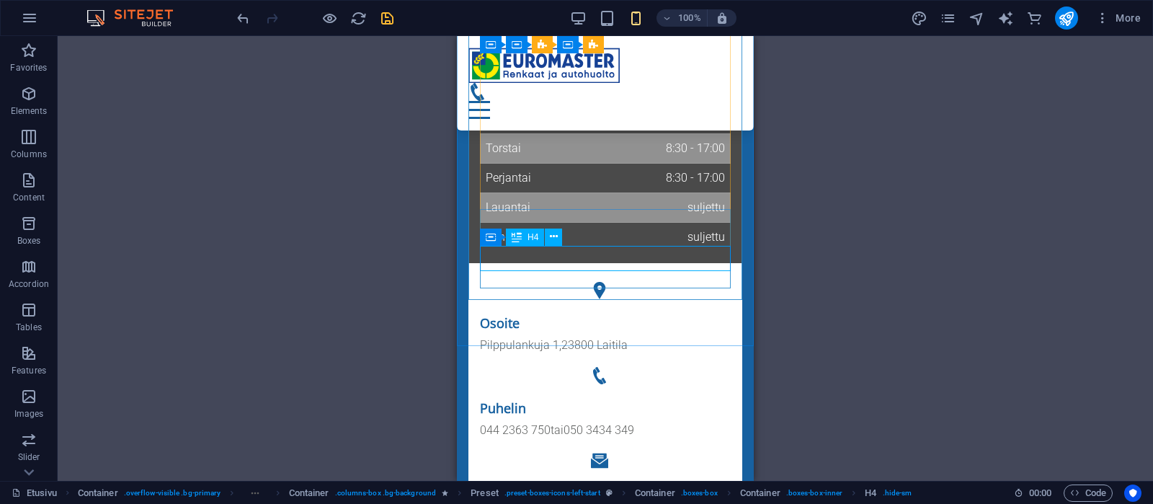
click at [536, 236] on span "H4" at bounding box center [533, 237] width 11 height 9
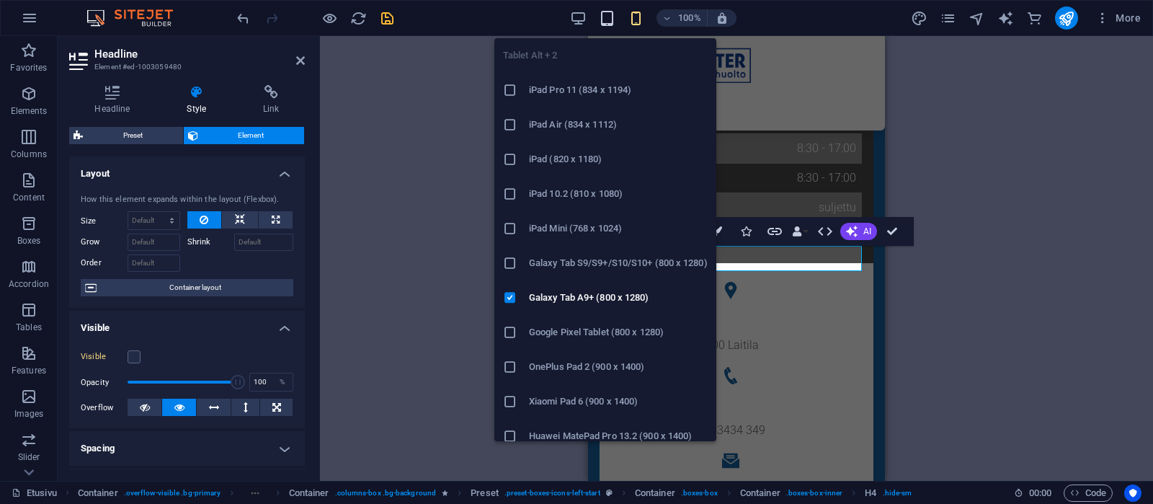
click at [611, 17] on icon "button" at bounding box center [607, 18] width 17 height 17
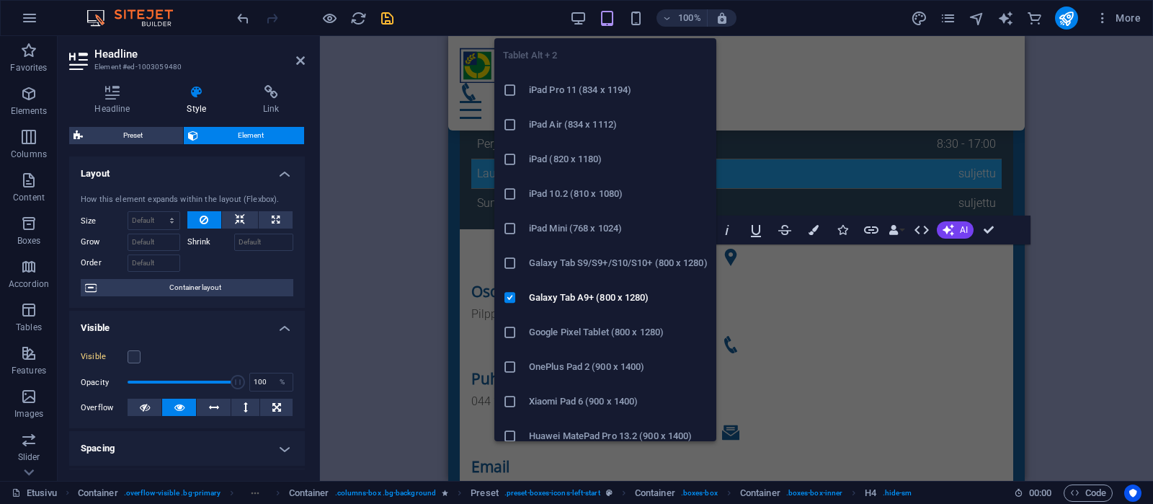
scroll to position [268, 0]
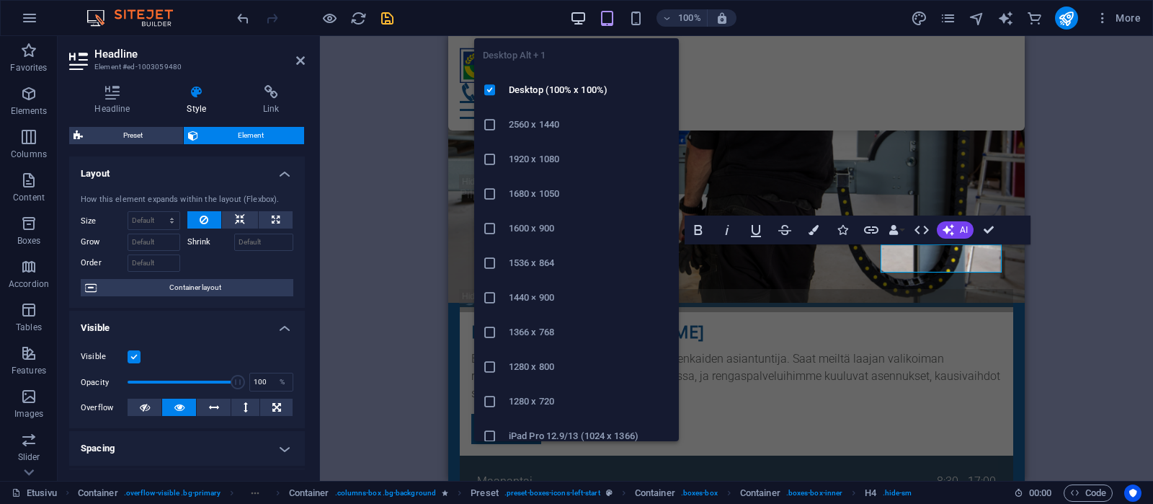
click at [582, 19] on icon "button" at bounding box center [578, 18] width 17 height 17
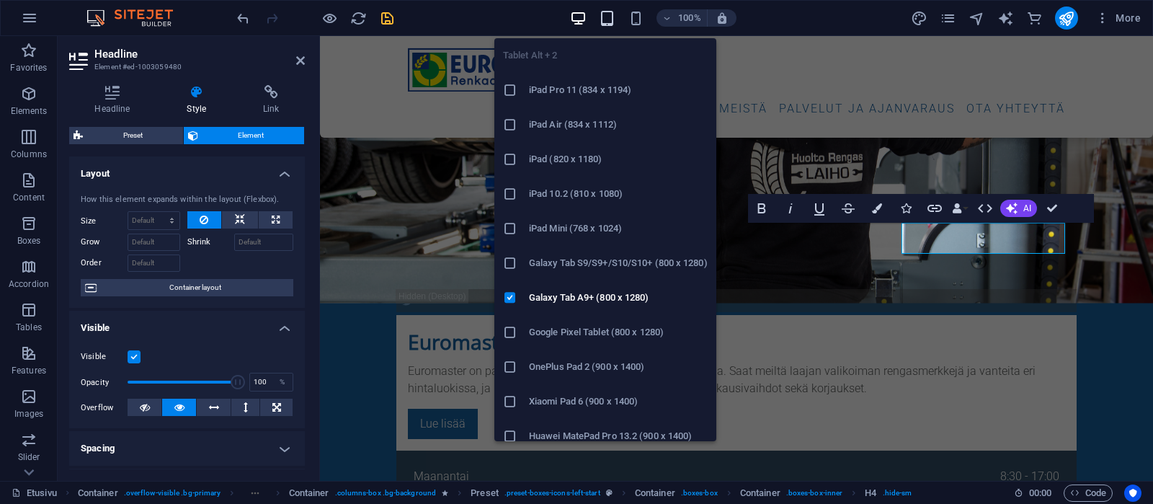
click at [608, 17] on icon "button" at bounding box center [607, 18] width 17 height 17
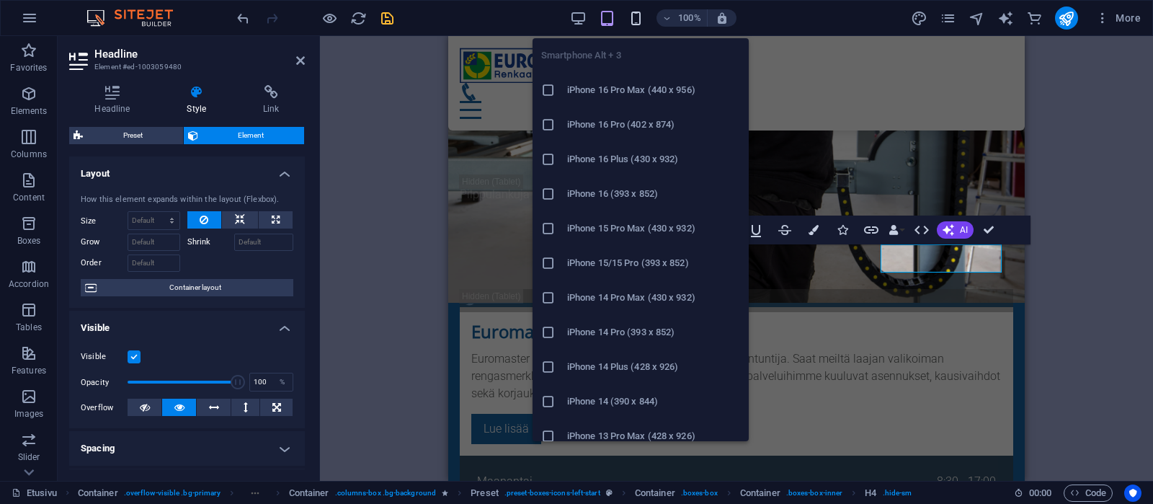
click at [631, 17] on icon "button" at bounding box center [636, 18] width 17 height 17
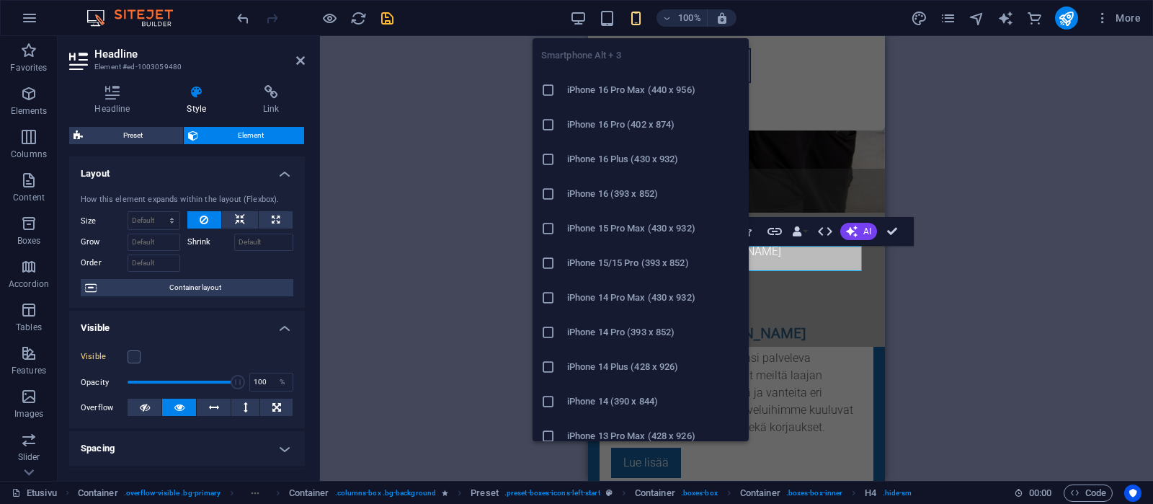
scroll to position [724, 0]
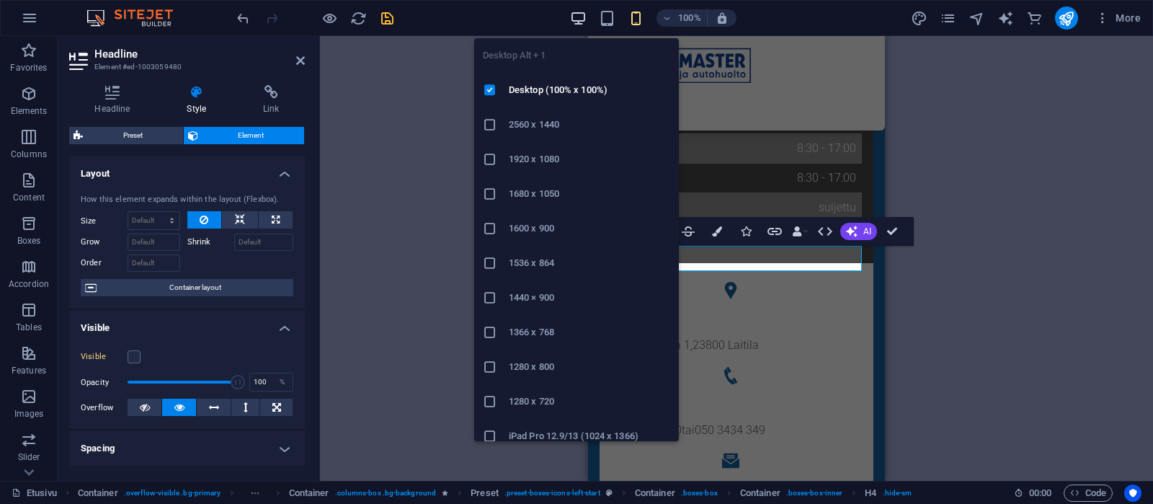
click at [582, 17] on icon "button" at bounding box center [578, 18] width 17 height 17
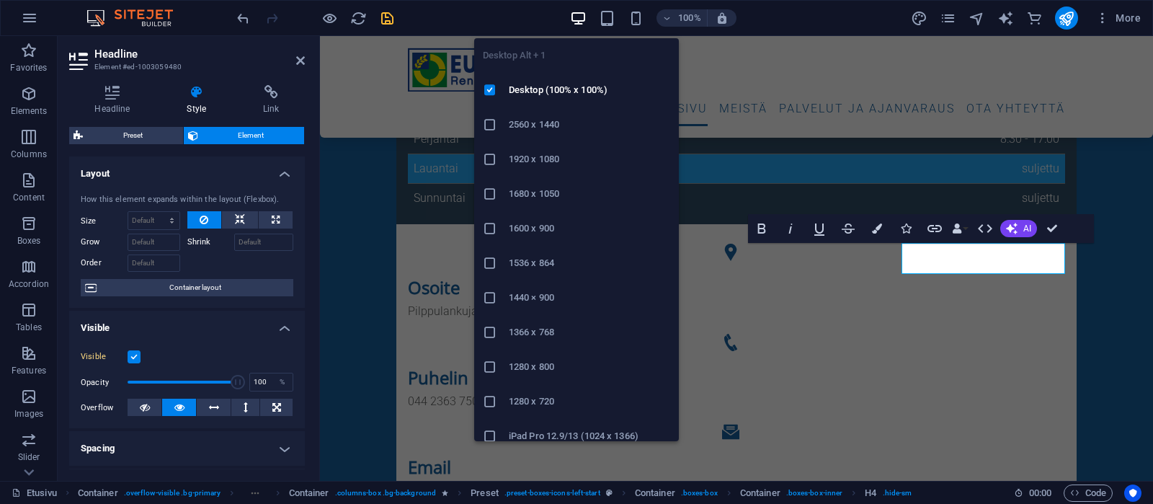
scroll to position [248, 0]
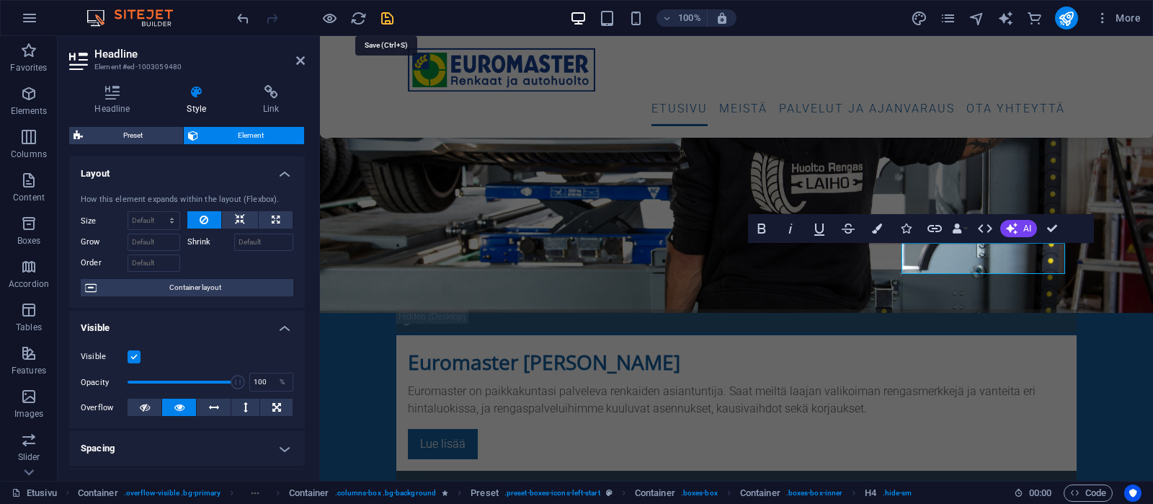
click at [386, 18] on icon "save" at bounding box center [387, 18] width 17 height 17
checkbox input "false"
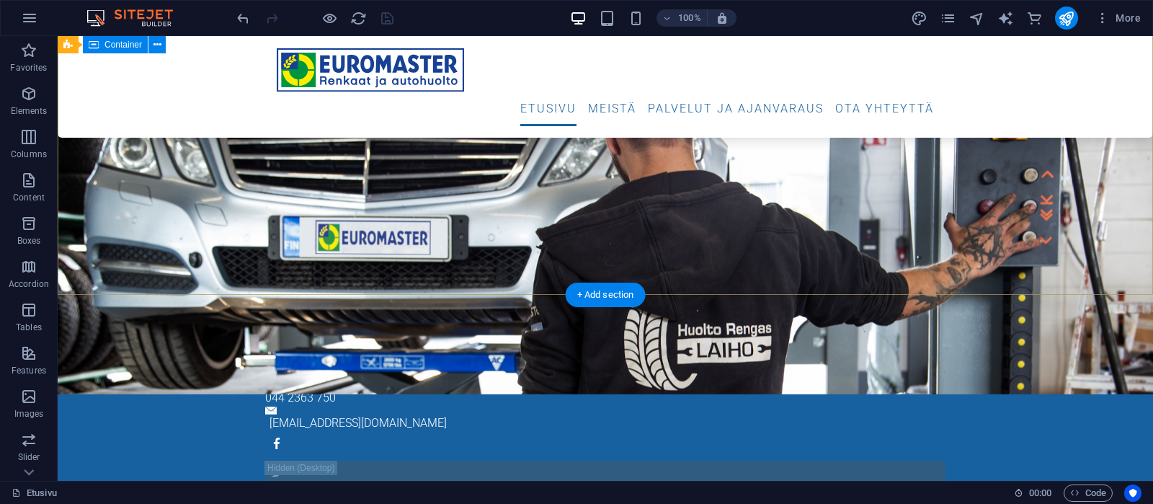
scroll to position [172, 0]
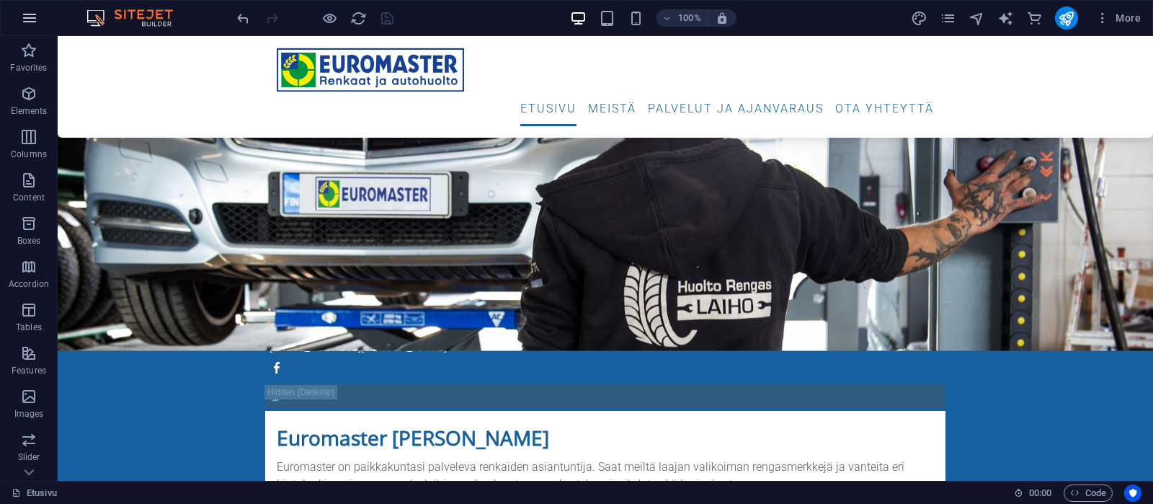
click at [27, 17] on icon "button" at bounding box center [29, 17] width 17 height 17
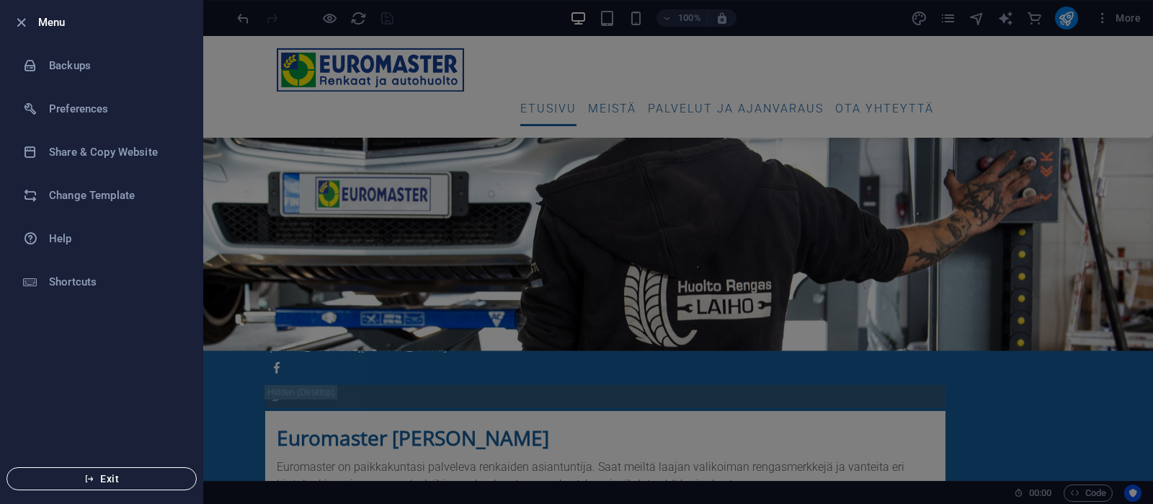
click at [110, 473] on button "Exit" at bounding box center [101, 478] width 190 height 23
